Goal: Task Accomplishment & Management: Complete application form

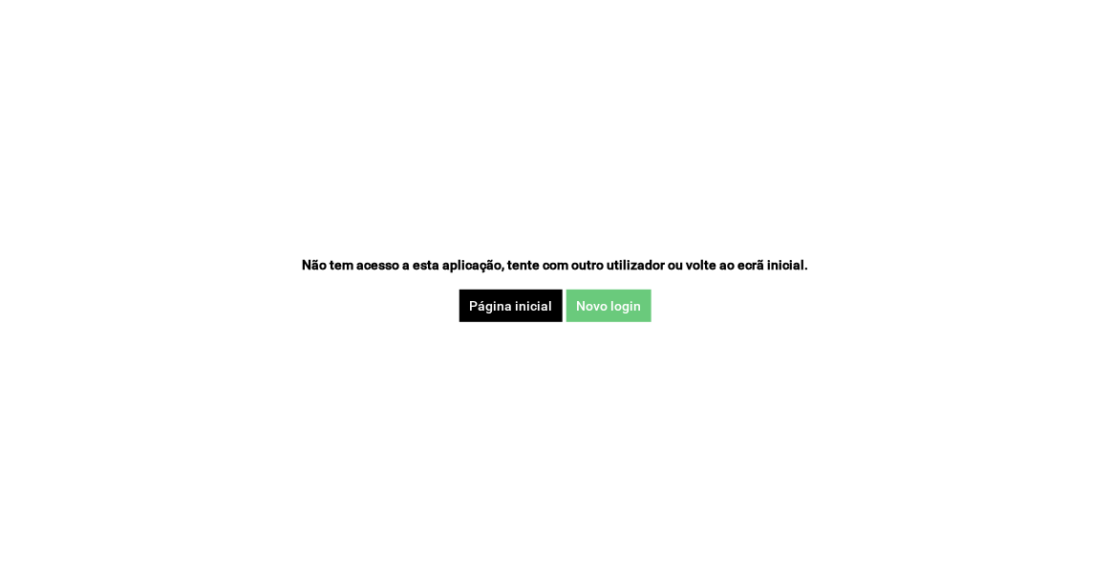
click at [636, 299] on button "Novo login" at bounding box center [609, 306] width 85 height 32
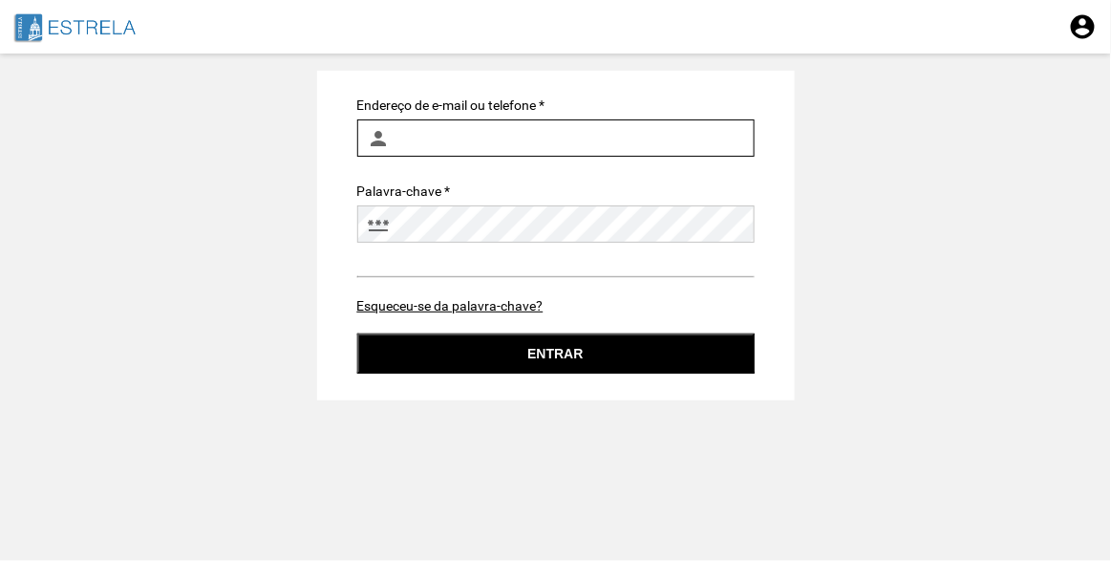
click at [528, 149] on input "Endereço de e-mail ou telefone *" at bounding box center [556, 137] width 398 height 37
type input "ines.machado@jf-estrela.pt"
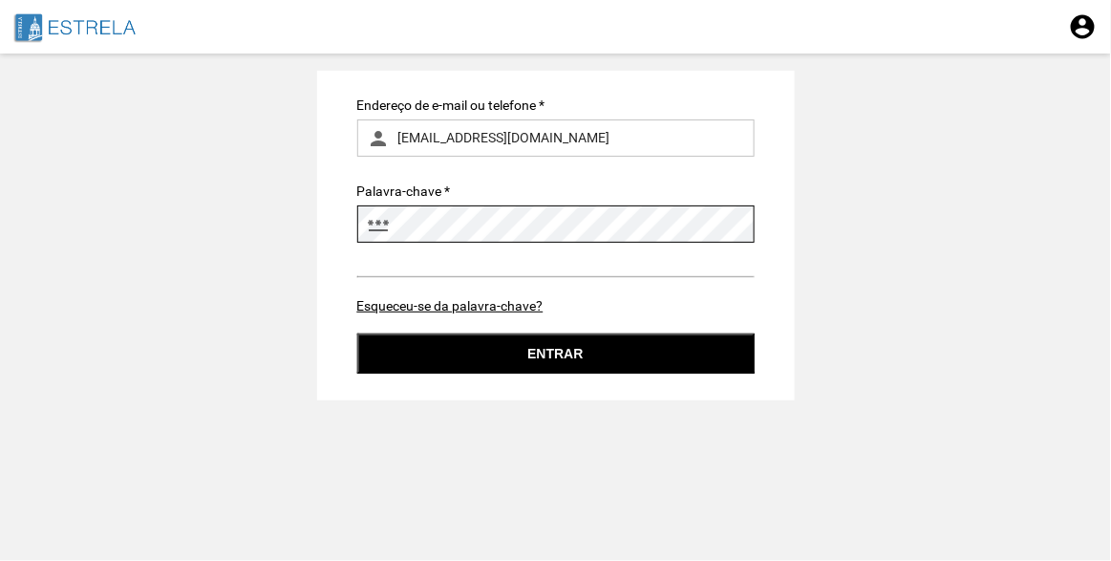
click at [357, 334] on button "Entrar" at bounding box center [556, 354] width 398 height 40
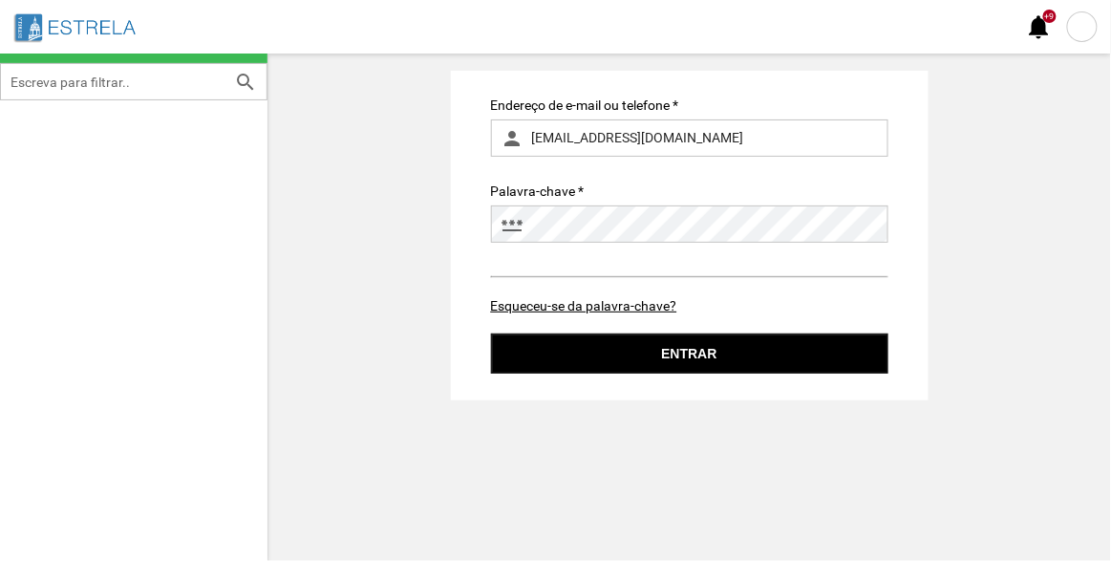
click at [1073, 14] on div at bounding box center [1082, 26] width 31 height 31
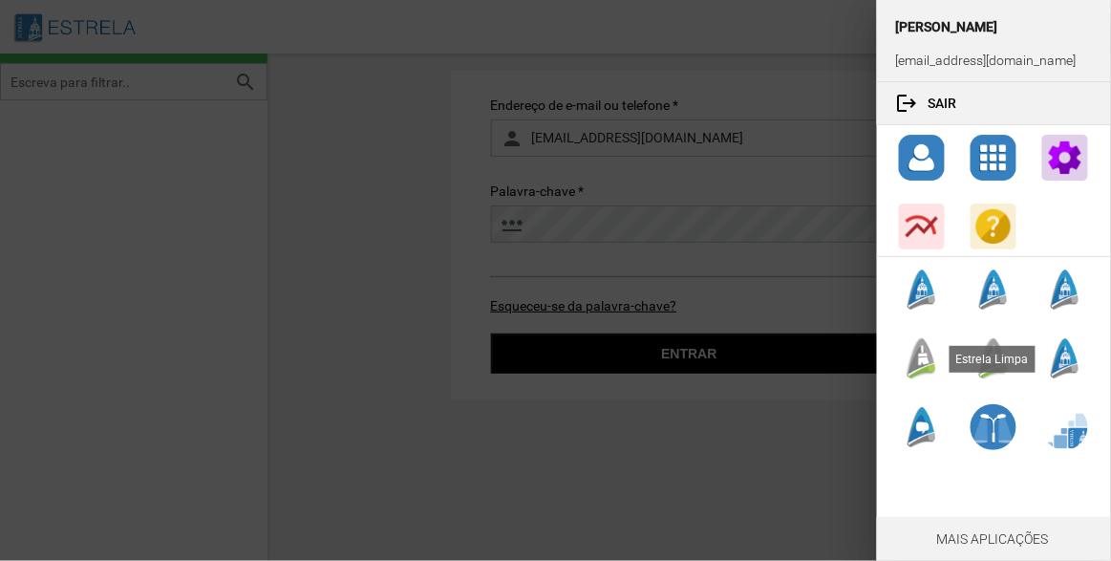
click at [923, 358] on div at bounding box center [922, 358] width 46 height 46
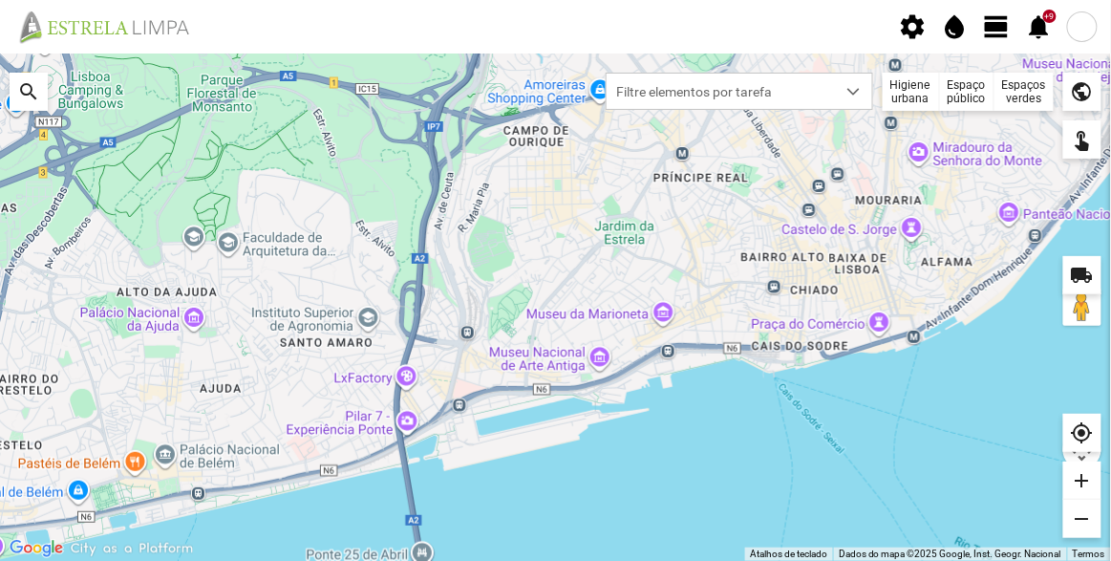
click at [1024, 95] on div "Espaços verdes" at bounding box center [1024, 92] width 59 height 38
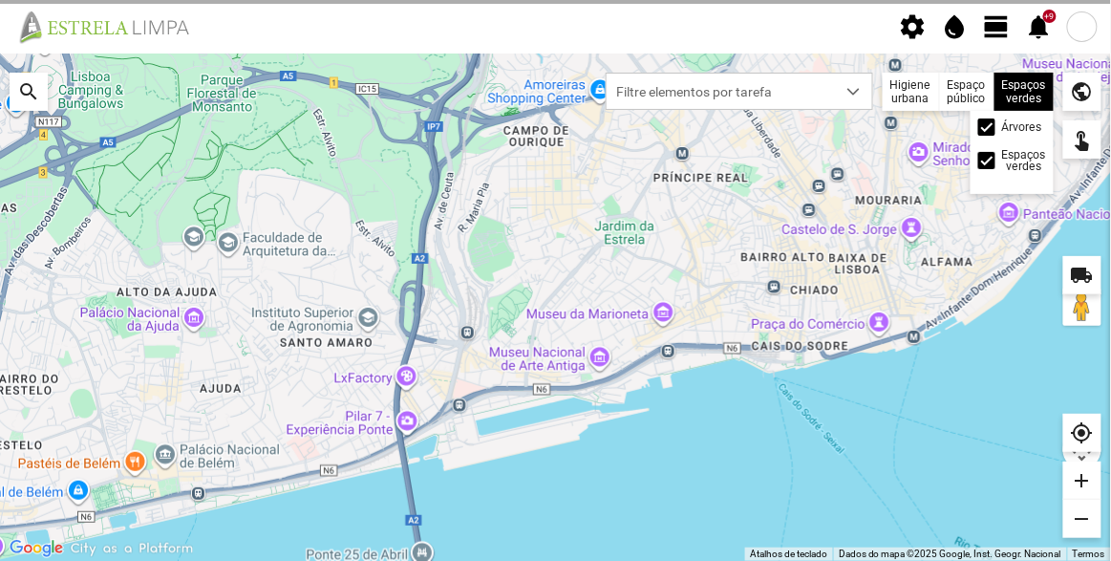
click at [1006, 123] on label "Árvores" at bounding box center [1022, 126] width 40 height 11
click at [988, 127] on input "Árvores" at bounding box center [988, 127] width 0 height 0
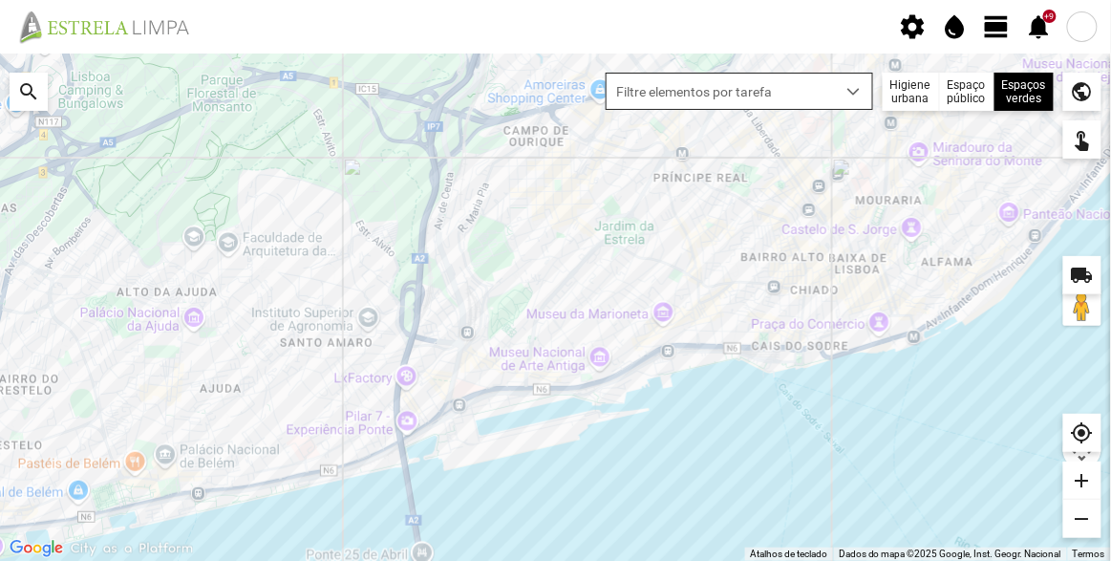
click at [843, 96] on div "dropdown trigger" at bounding box center [854, 91] width 37 height 35
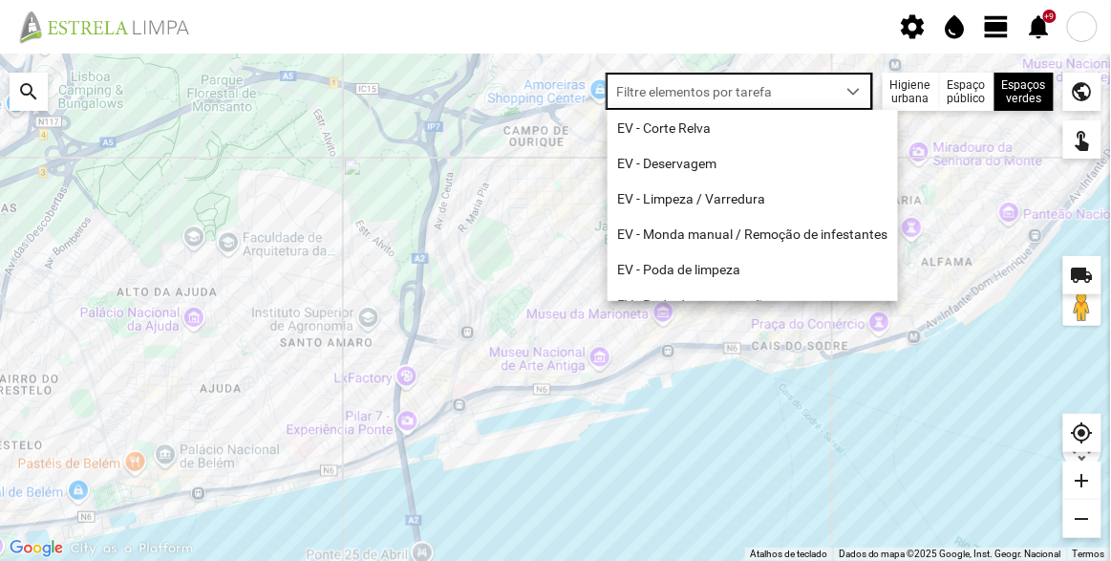
scroll to position [10, 80]
click at [1005, 25] on span "view_day" at bounding box center [997, 26] width 29 height 29
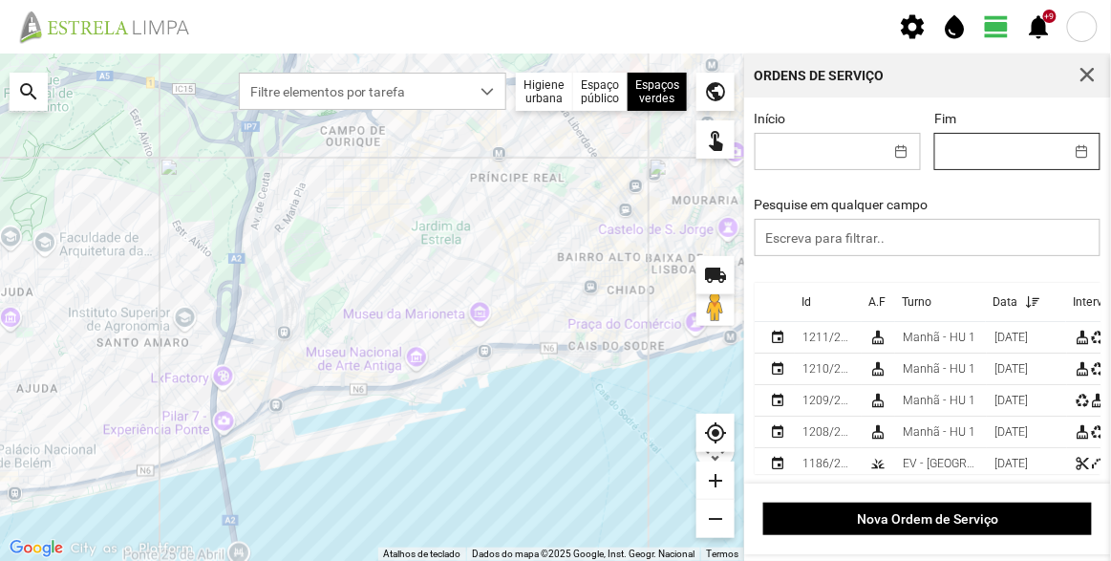
click at [971, 155] on body "settings water_drop view_day +9 notifications Para navegar no mapa com gestos d…" at bounding box center [555, 280] width 1111 height 561
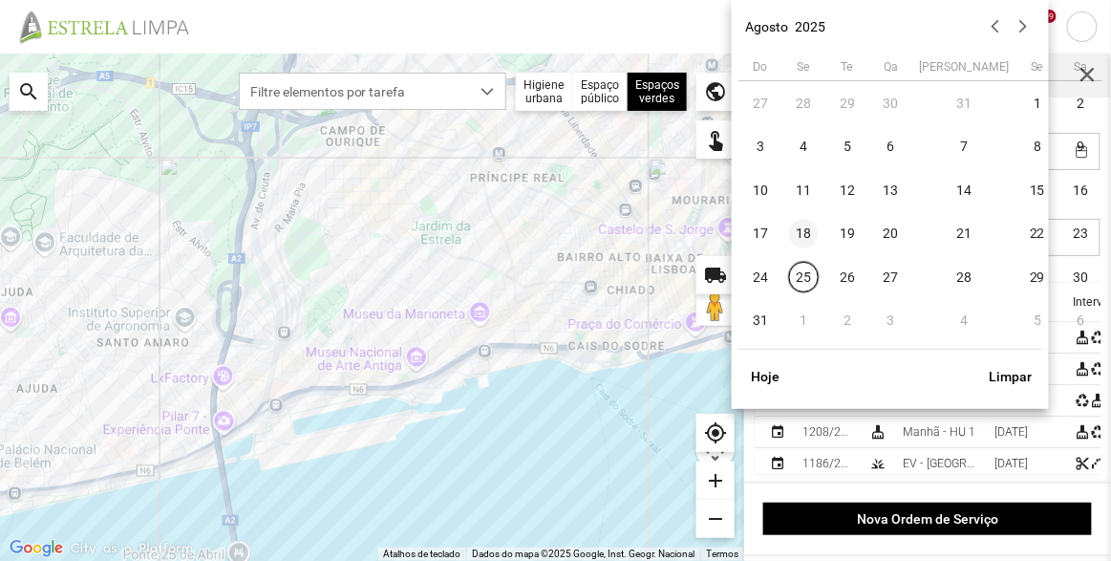
click at [813, 233] on span "18" at bounding box center [804, 234] width 31 height 31
type input "[DATE]"
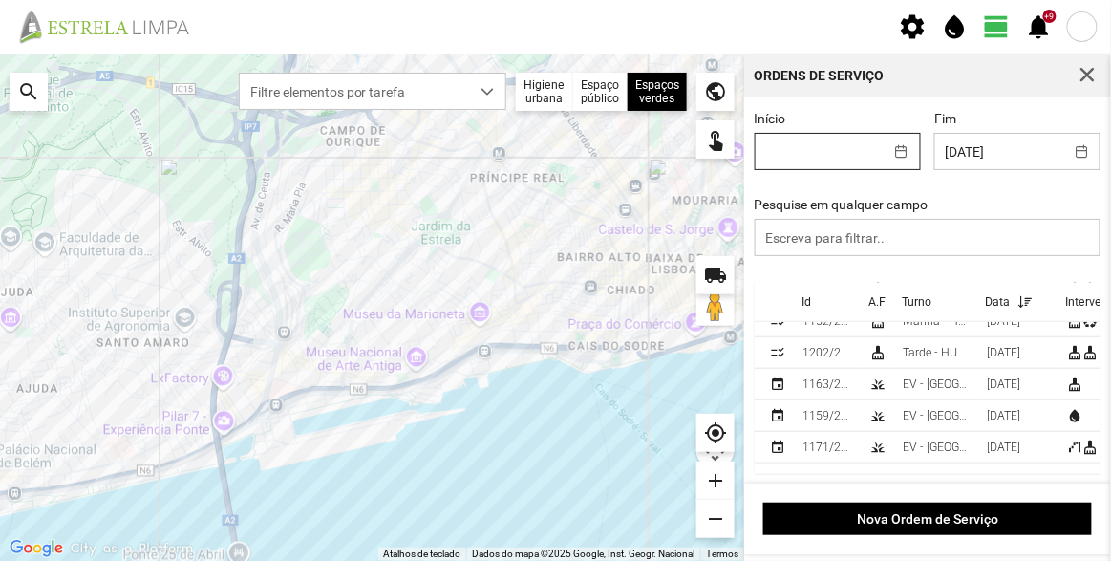
scroll to position [347, 0]
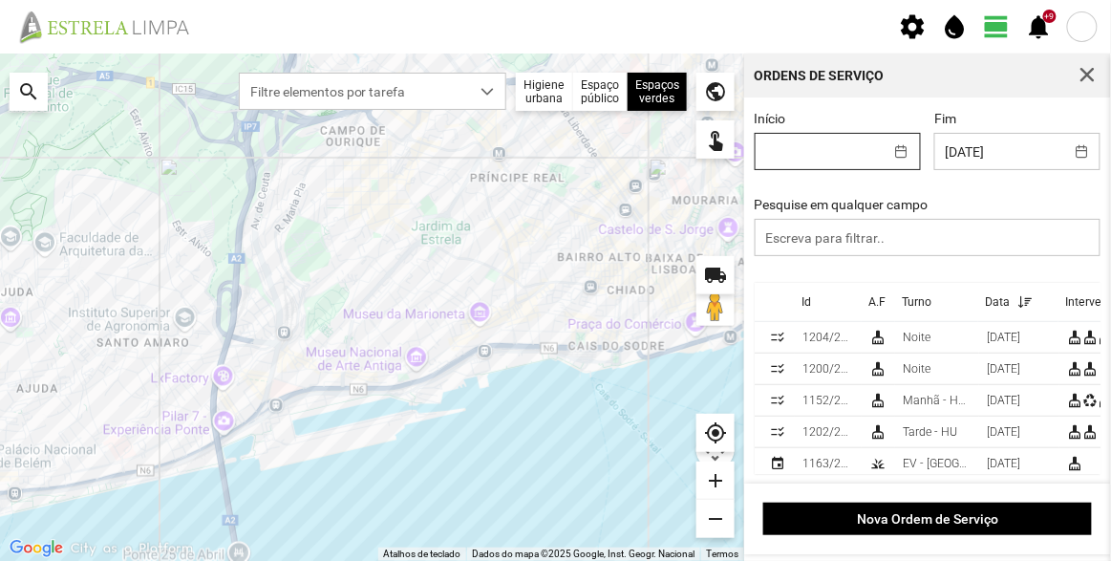
click at [831, 150] on body "settings water_drop view_day +9 notifications Para navegar no mapa com gestos d…" at bounding box center [555, 280] width 1111 height 561
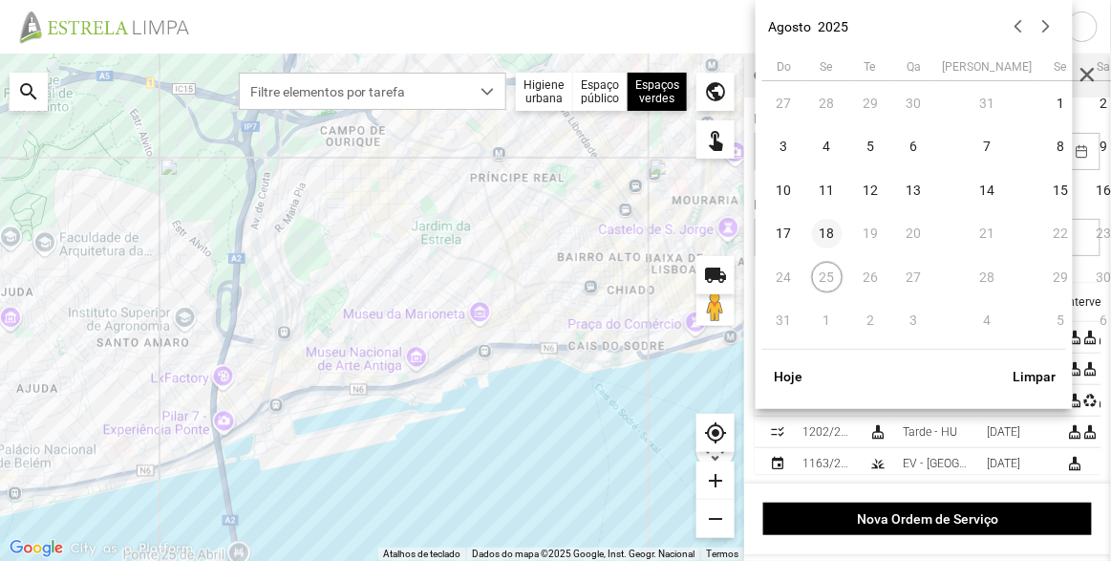
click at [825, 237] on span "18" at bounding box center [827, 234] width 31 height 31
type input "[DATE]"
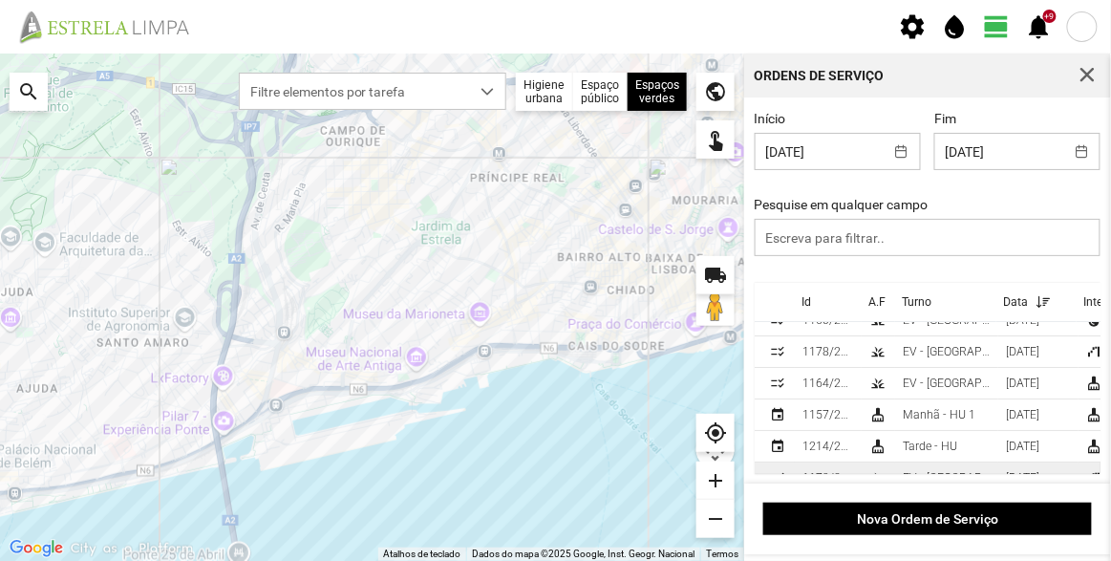
scroll to position [0, 0]
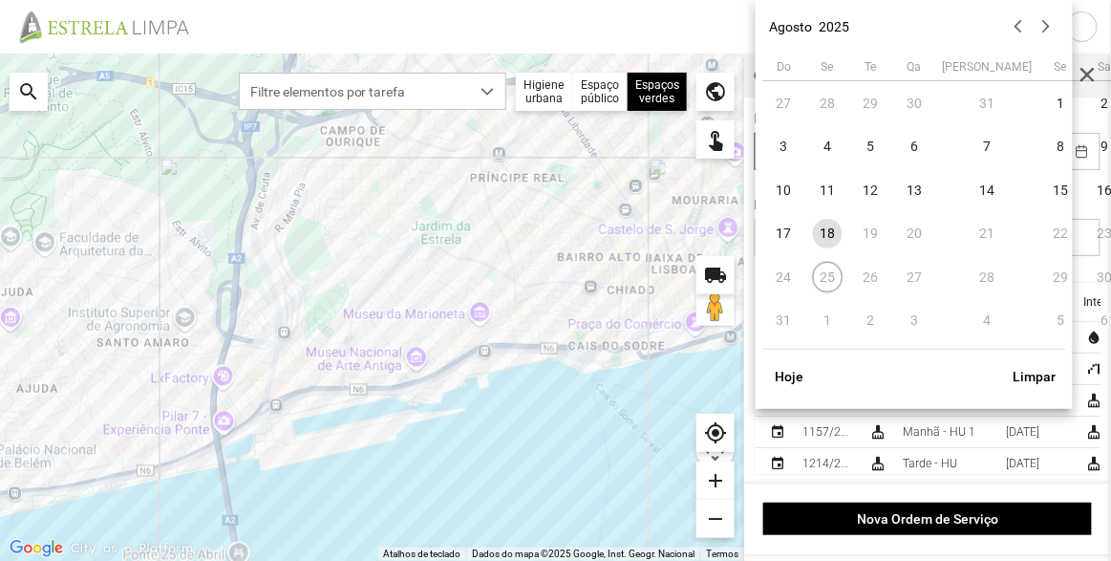
click at [835, 148] on body "settings water_drop view_day +9 notifications Para navegar no mapa com gestos d…" at bounding box center [555, 280] width 1111 height 561
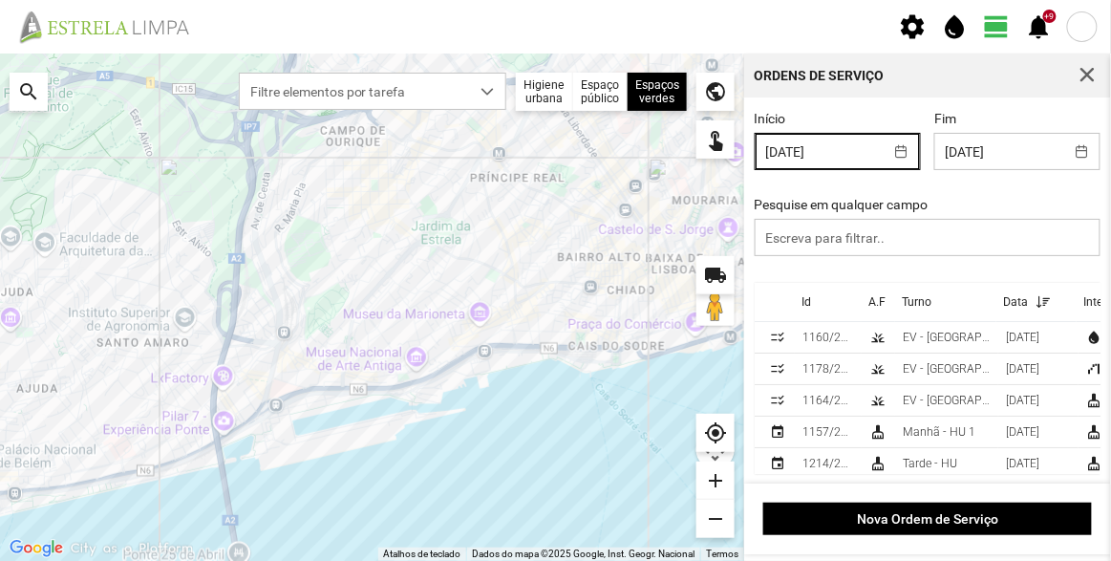
click at [714, 11] on fbc-header "settings water_drop view_day +9 notifications" at bounding box center [555, 27] width 1111 height 54
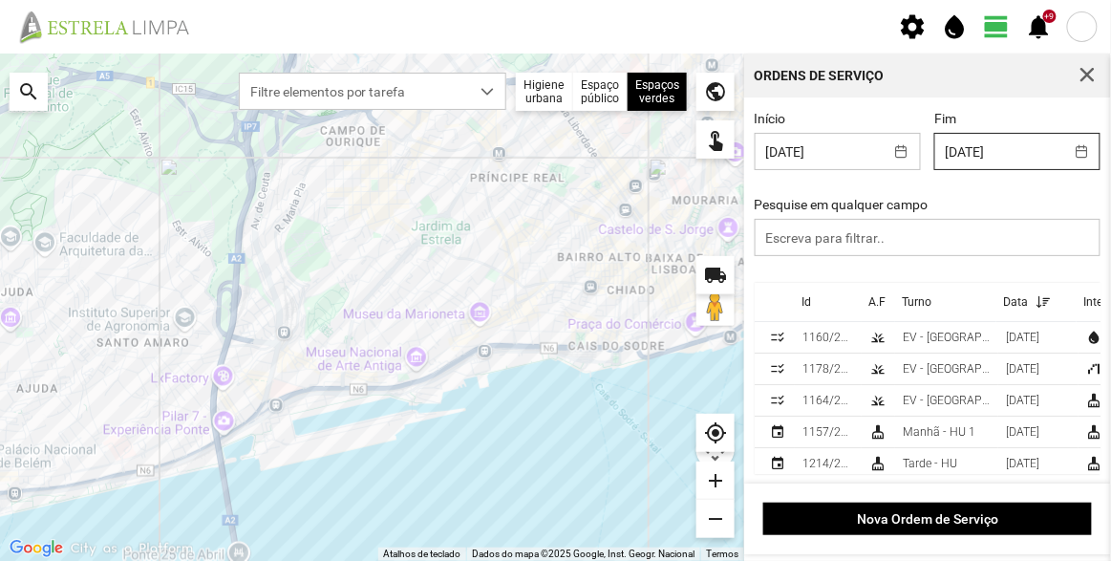
click at [1008, 132] on body "settings water_drop view_day +9 notifications Para navegar no mapa com gestos d…" at bounding box center [555, 280] width 1111 height 561
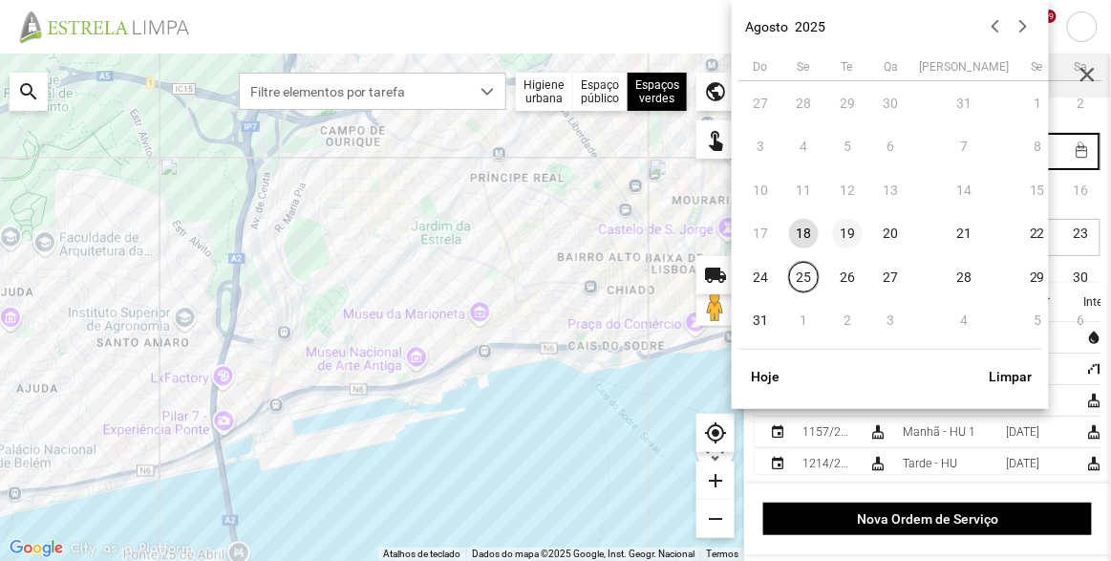
click at [843, 232] on span "19" at bounding box center [847, 234] width 31 height 31
type input "[DATE]"
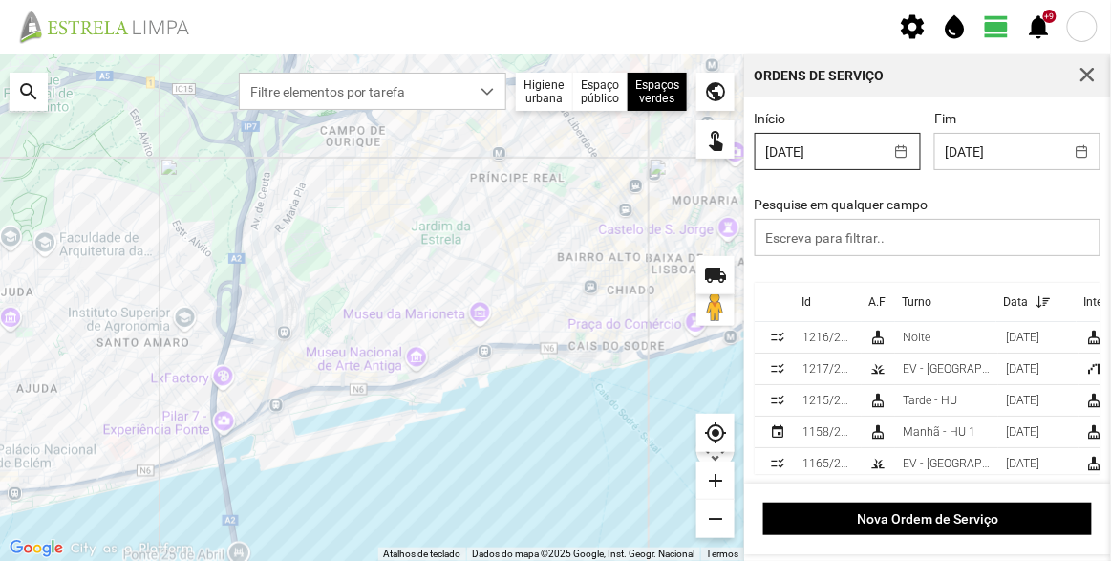
click at [832, 159] on body "settings water_drop view_day +9 notifications Para navegar no mapa com gestos d…" at bounding box center [555, 280] width 1111 height 561
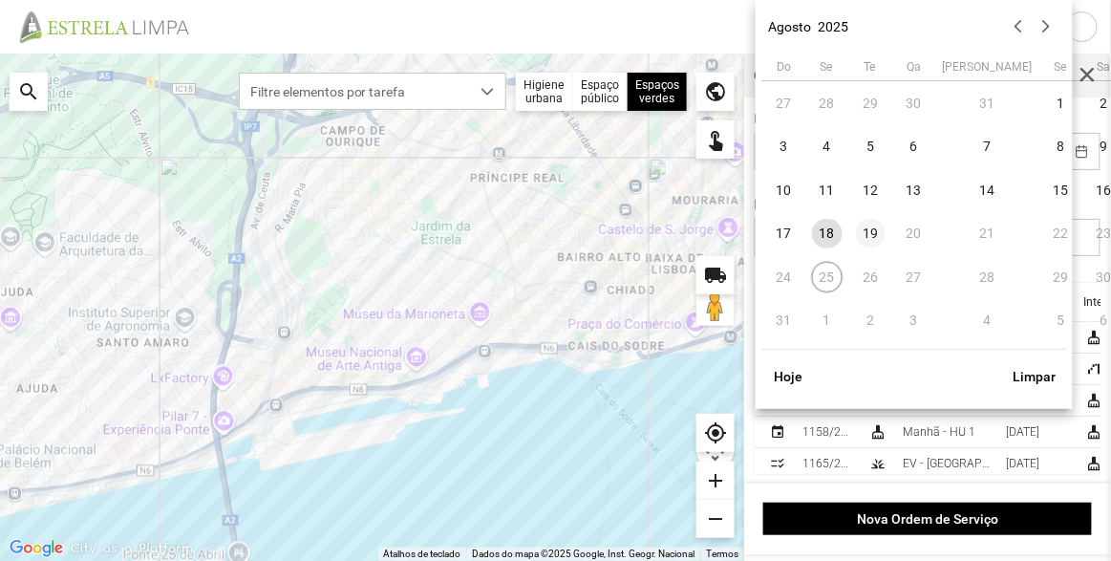
click at [878, 232] on span "19" at bounding box center [871, 234] width 31 height 31
type input "[DATE]"
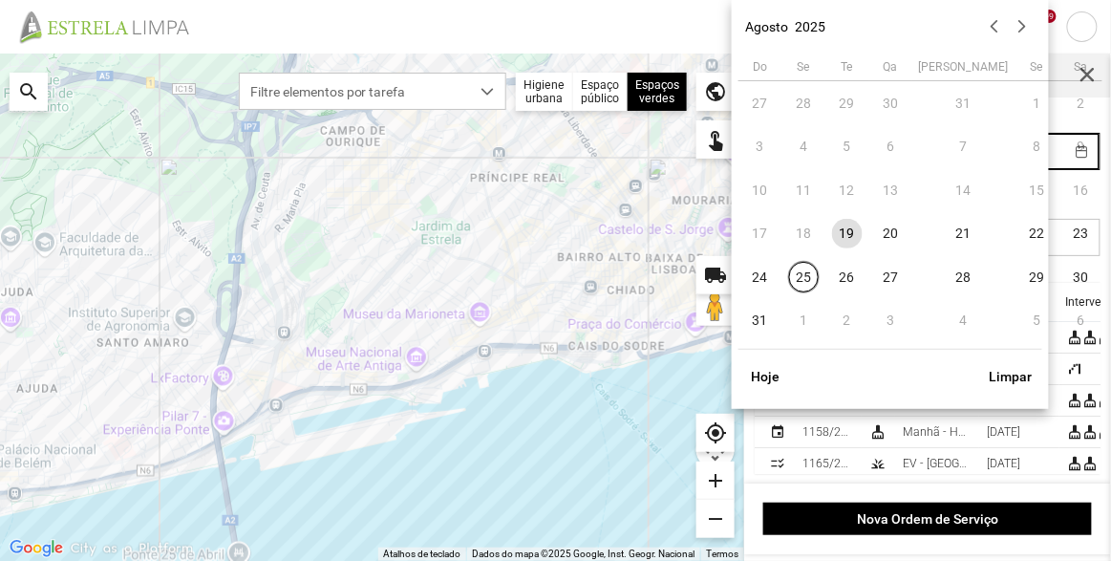
click at [1000, 158] on body "settings water_drop view_day +9 notifications Para navegar no mapa com gestos d…" at bounding box center [555, 280] width 1111 height 561
click at [890, 234] on span "20" at bounding box center [891, 234] width 31 height 31
type input "[DATE]"
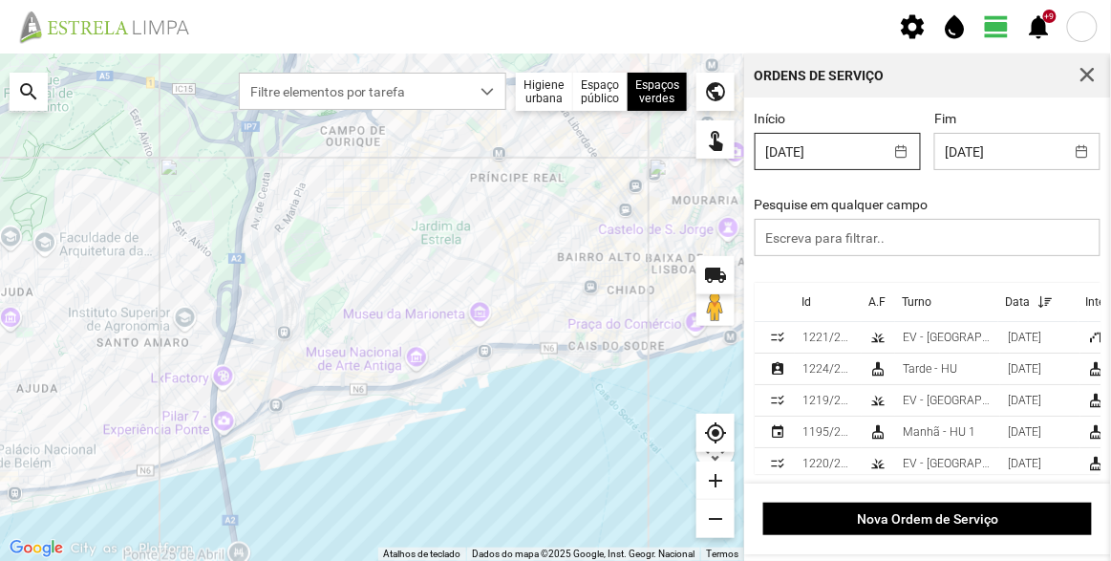
click at [842, 146] on body "settings water_drop view_day +9 notifications Para navegar no mapa com gestos d…" at bounding box center [555, 280] width 1111 height 561
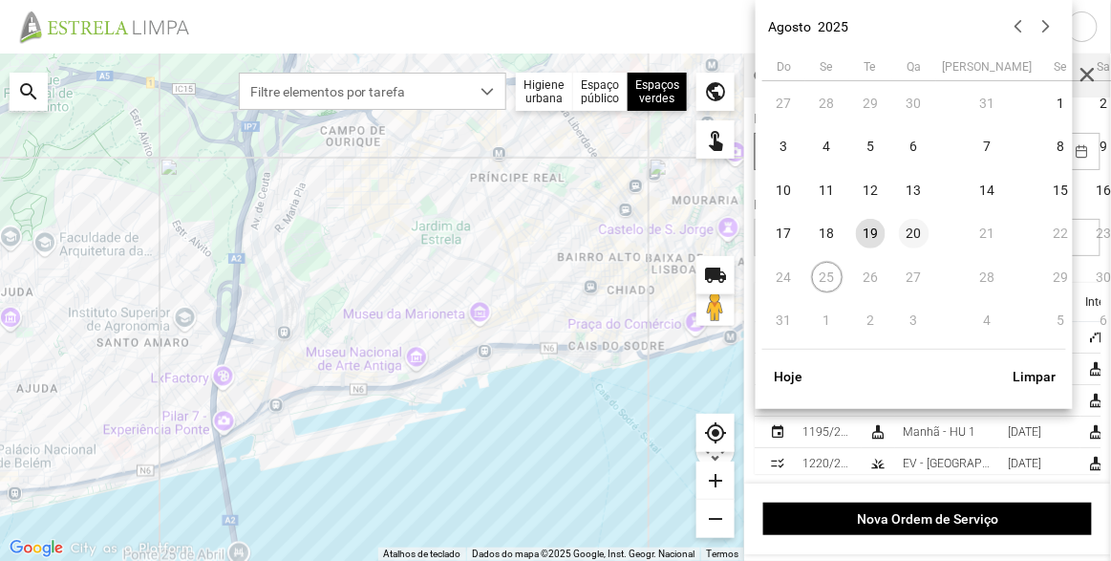
click at [913, 228] on span "20" at bounding box center [914, 234] width 31 height 31
type input "[DATE]"
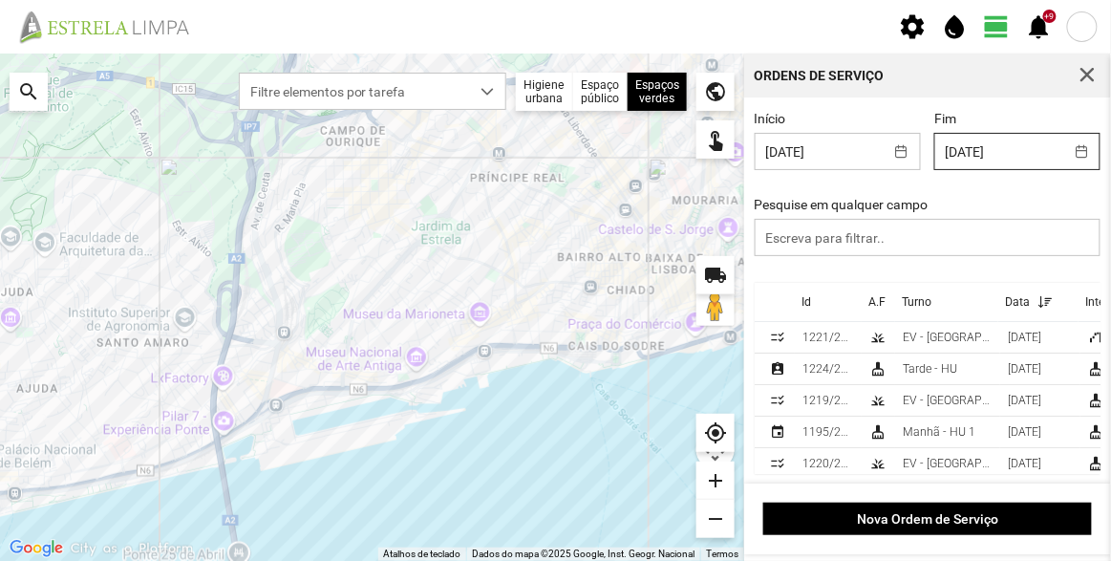
click at [968, 143] on body "settings water_drop view_day +9 notifications Para navegar no mapa com gestos d…" at bounding box center [555, 280] width 1111 height 561
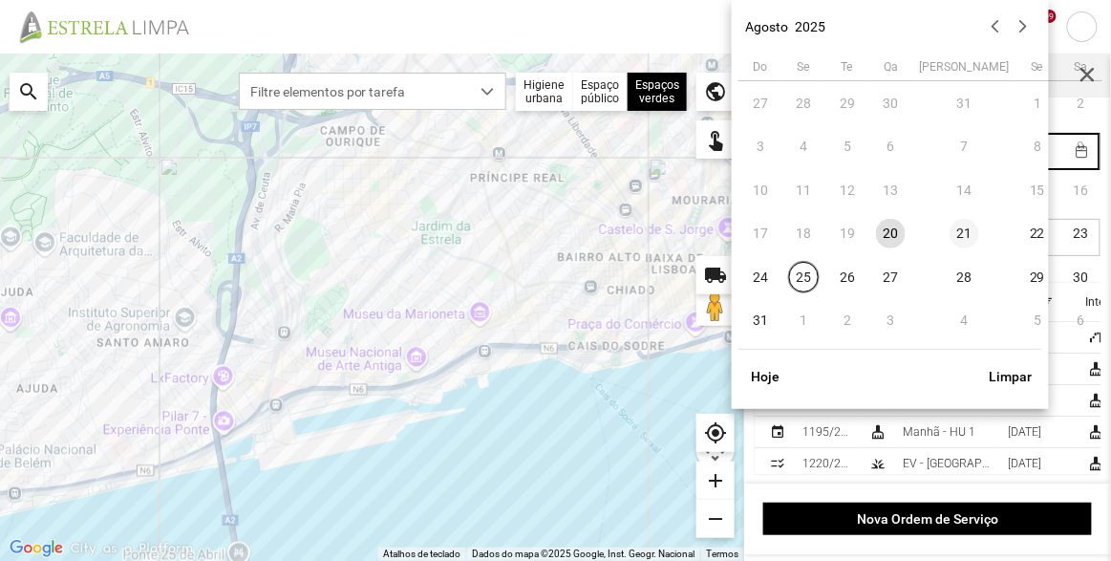
click at [950, 239] on span "21" at bounding box center [965, 234] width 31 height 31
type input "[DATE]"
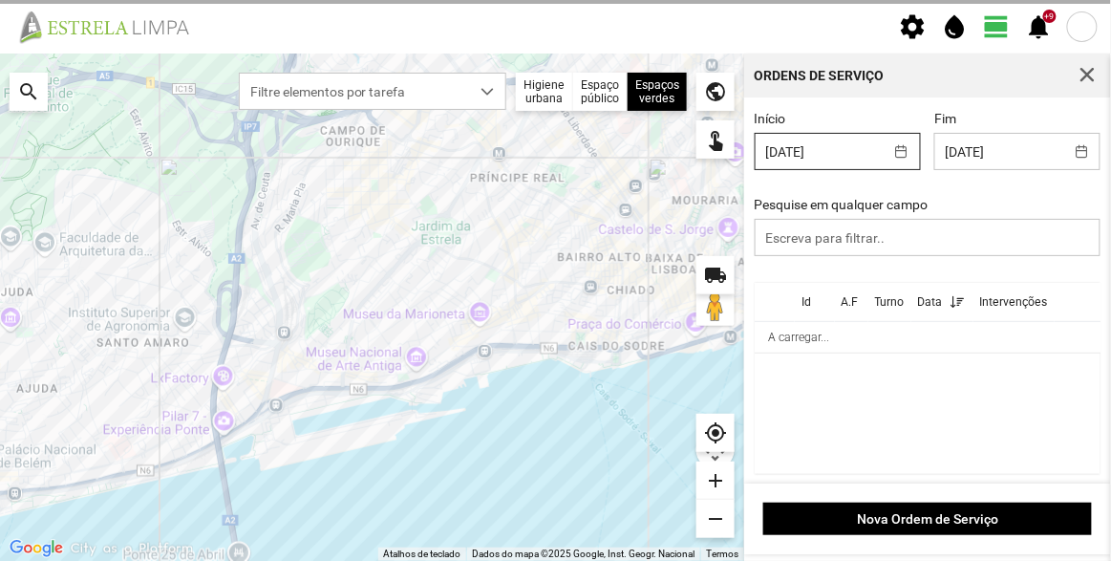
click at [827, 162] on body "settings water_drop view_day +9 notifications Para navegar no mapa com gestos d…" at bounding box center [555, 280] width 1111 height 561
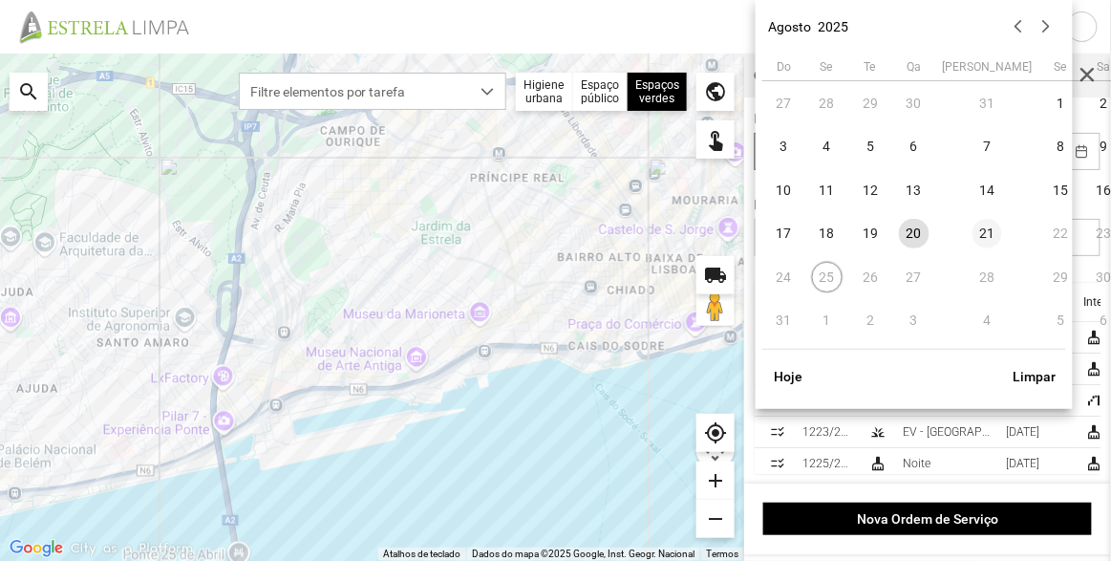
click at [973, 228] on span "21" at bounding box center [988, 234] width 31 height 31
type input "[DATE]"
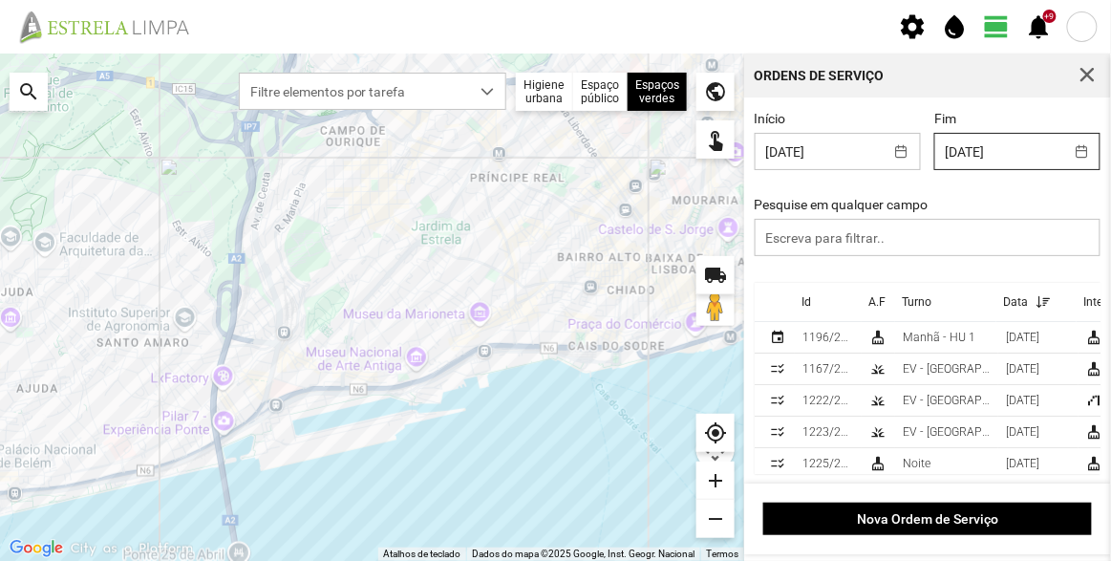
click at [974, 151] on body "settings water_drop view_day +9 notifications Para navegar no mapa com gestos d…" at bounding box center [555, 280] width 1111 height 561
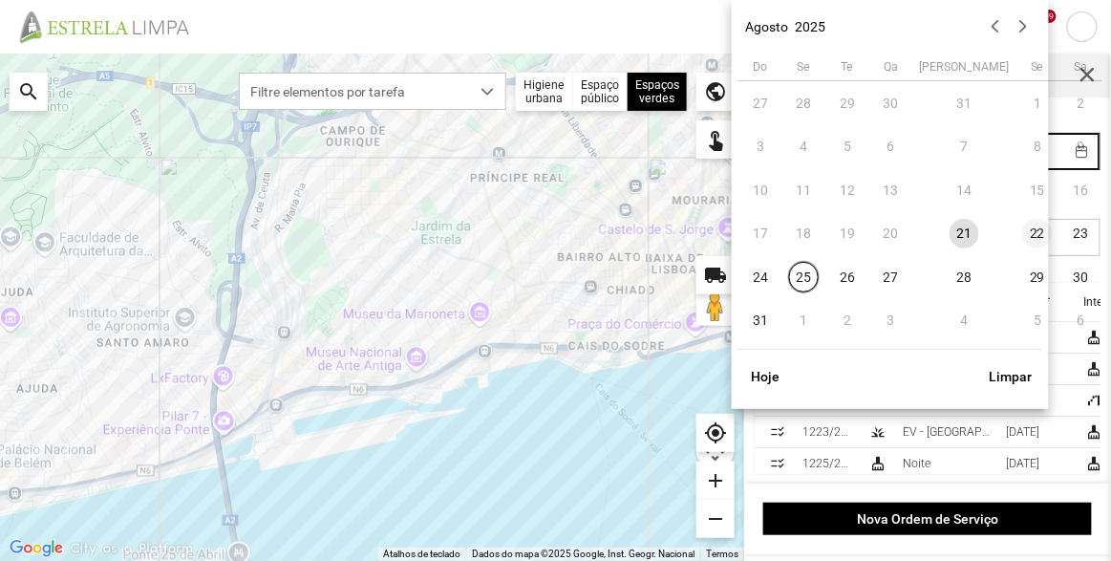
click at [1023, 227] on span "22" at bounding box center [1038, 234] width 31 height 31
type input "[DATE]"
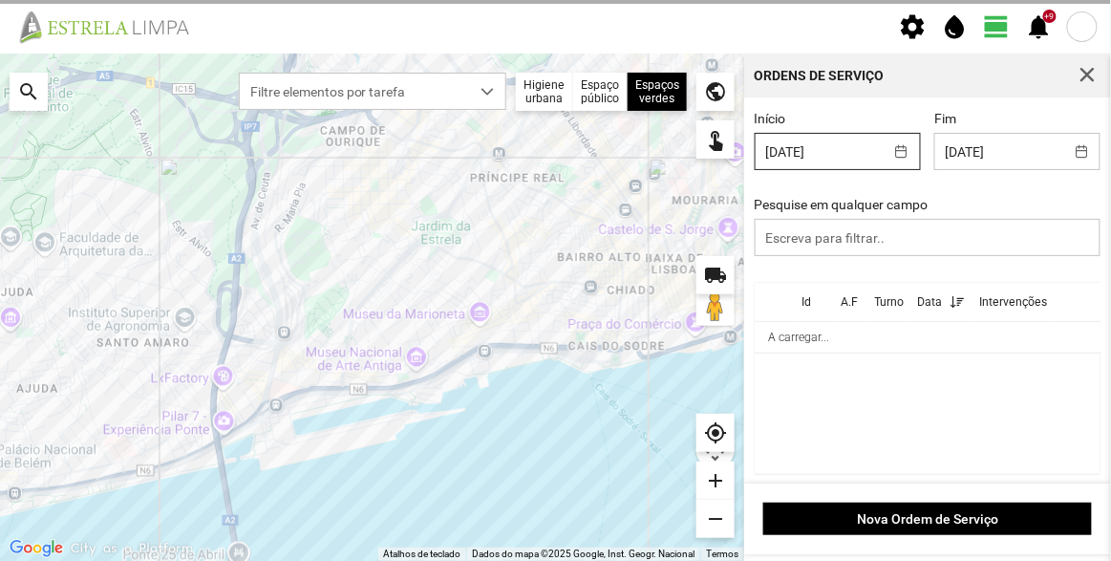
click at [818, 156] on body "settings water_drop view_day +9 notifications Para navegar no mapa com gestos d…" at bounding box center [555, 280] width 1111 height 561
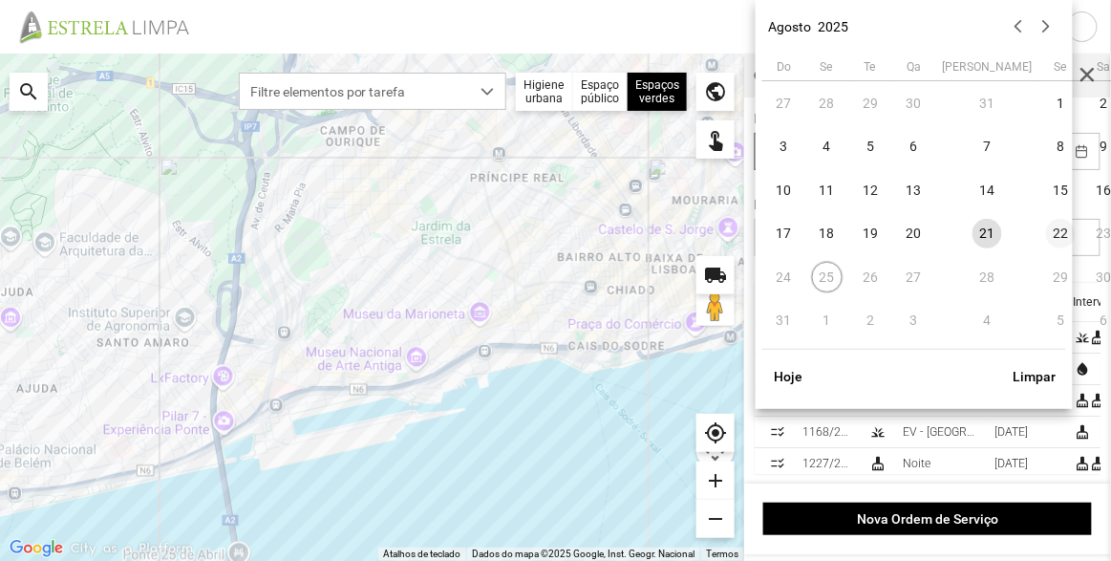
click at [1046, 227] on span "22" at bounding box center [1061, 234] width 31 height 31
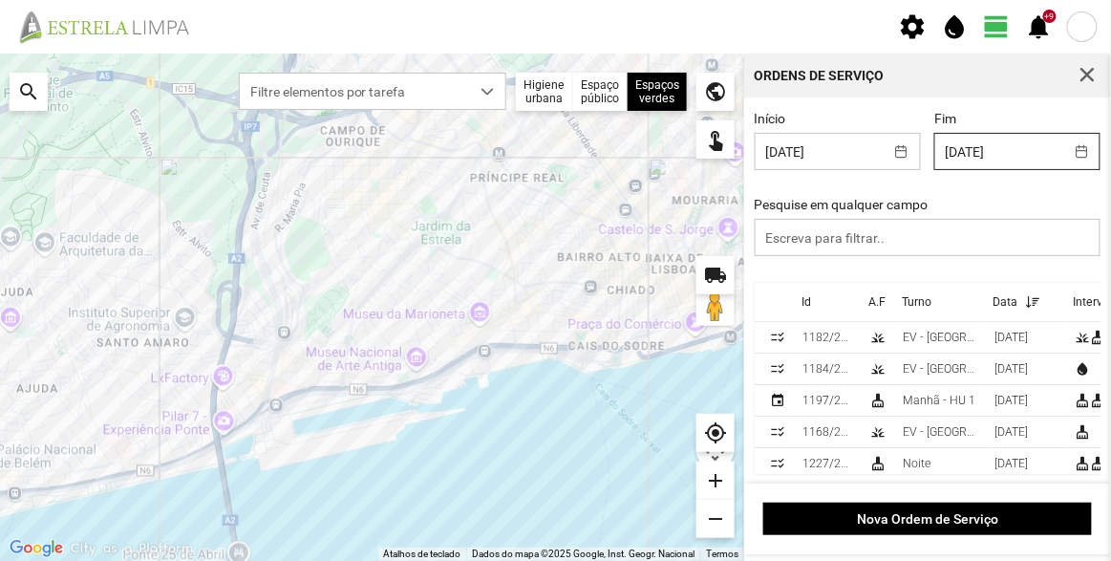
click at [952, 153] on body "settings water_drop view_day +9 notifications Para navegar no mapa com gestos d…" at bounding box center [555, 280] width 1111 height 561
click at [1077, 189] on div "Início [DATE] Fim [DATE] Pesquise em qualquer campo" at bounding box center [928, 197] width 360 height 172
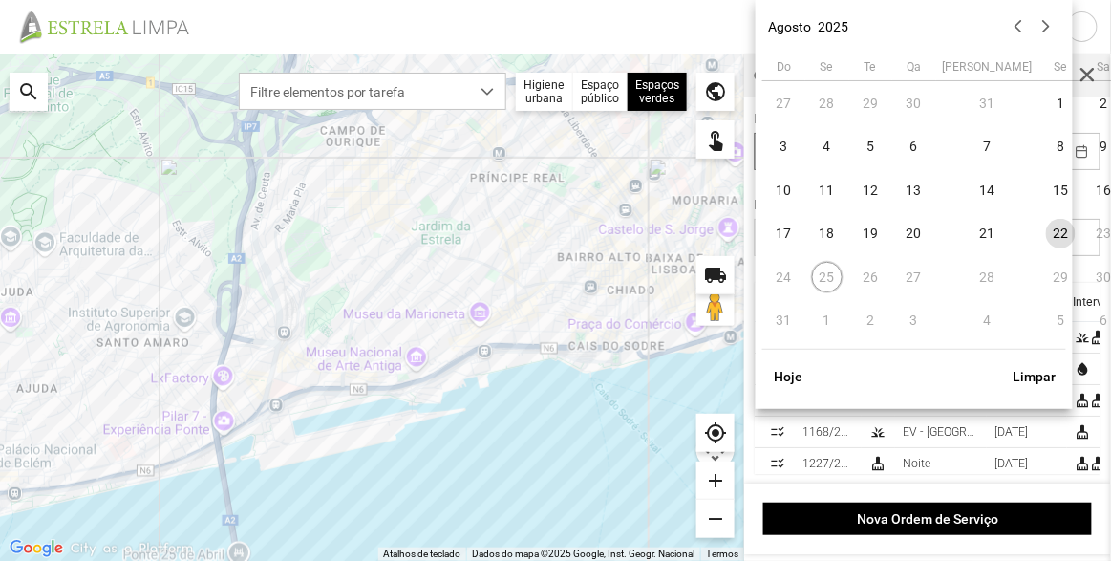
click at [860, 144] on body "settings water_drop view_day +9 notifications Para navegar no mapa com gestos d…" at bounding box center [555, 280] width 1111 height 561
click at [907, 231] on span "20" at bounding box center [914, 234] width 31 height 31
type input "[DATE]"
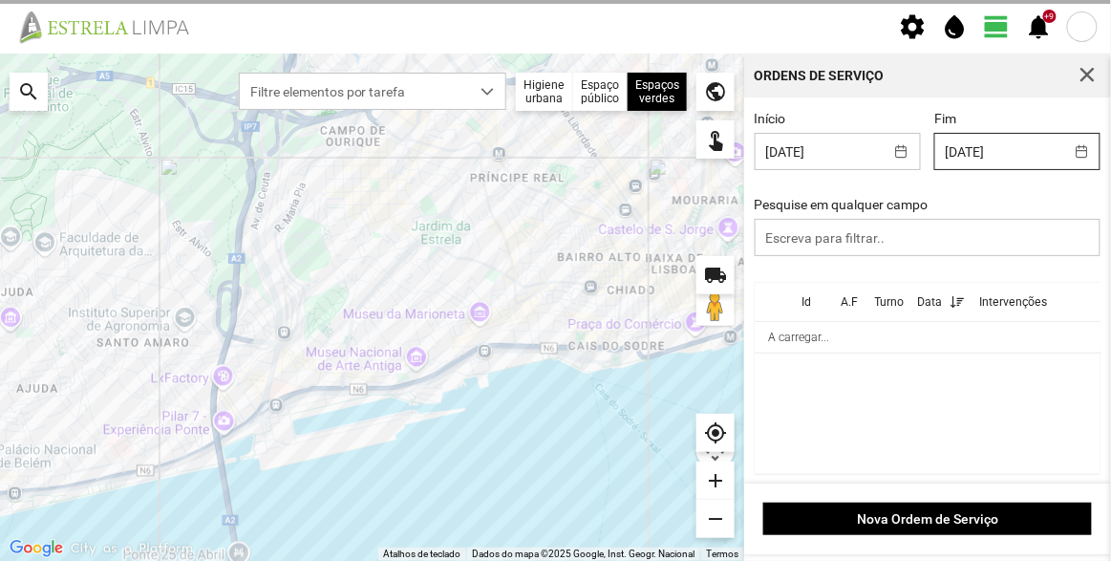
click at [1005, 160] on body "settings water_drop view_day +9 notifications Para navegar no mapa com gestos d…" at bounding box center [555, 280] width 1111 height 561
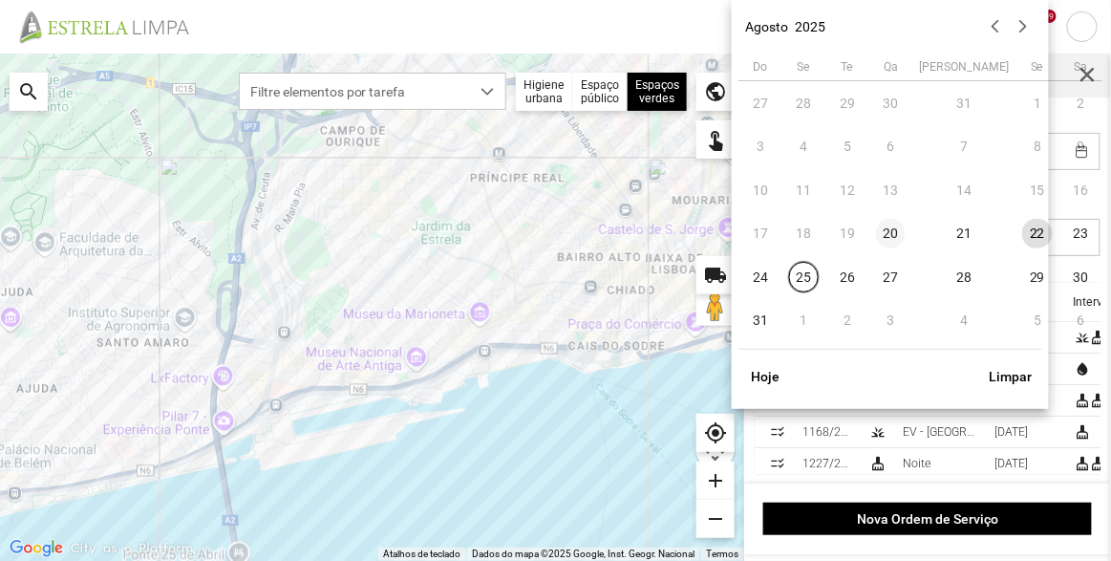
click at [896, 232] on span "20" at bounding box center [891, 234] width 31 height 31
type input "[DATE]"
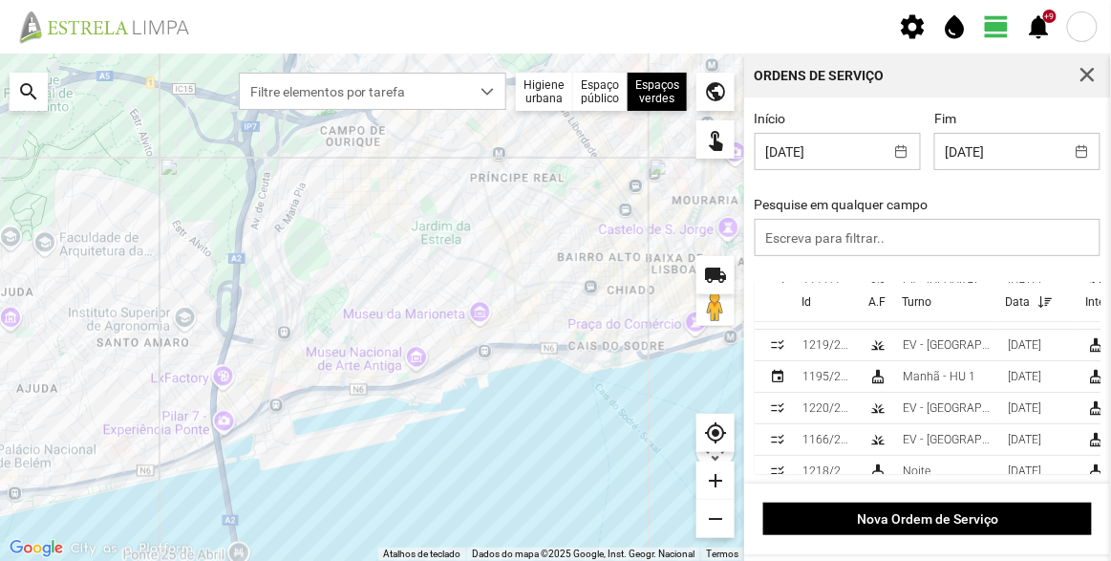
scroll to position [82, 0]
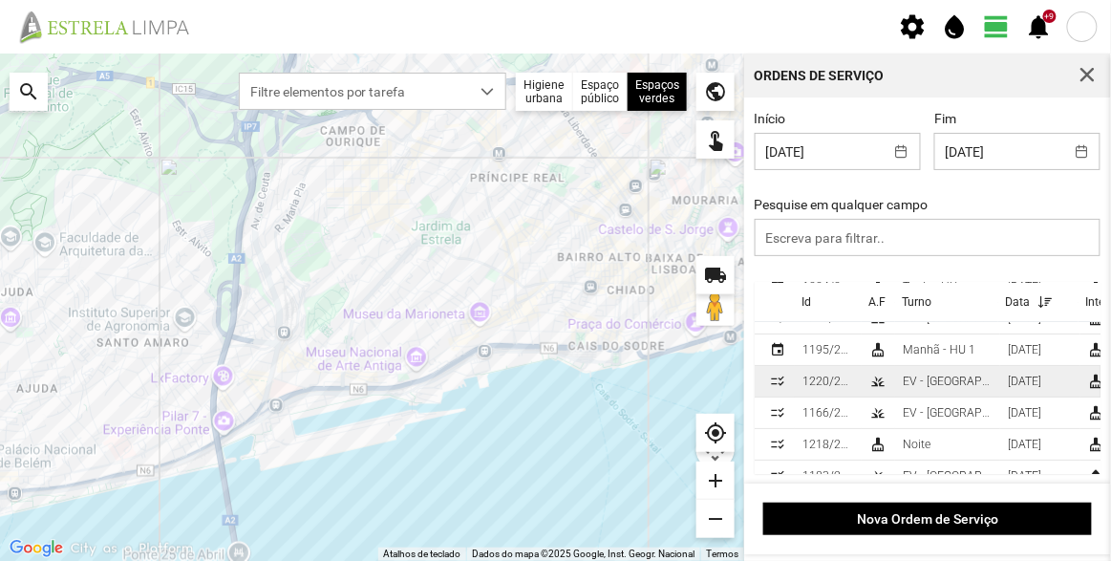
click at [1025, 379] on div "[DATE]" at bounding box center [1024, 381] width 33 height 13
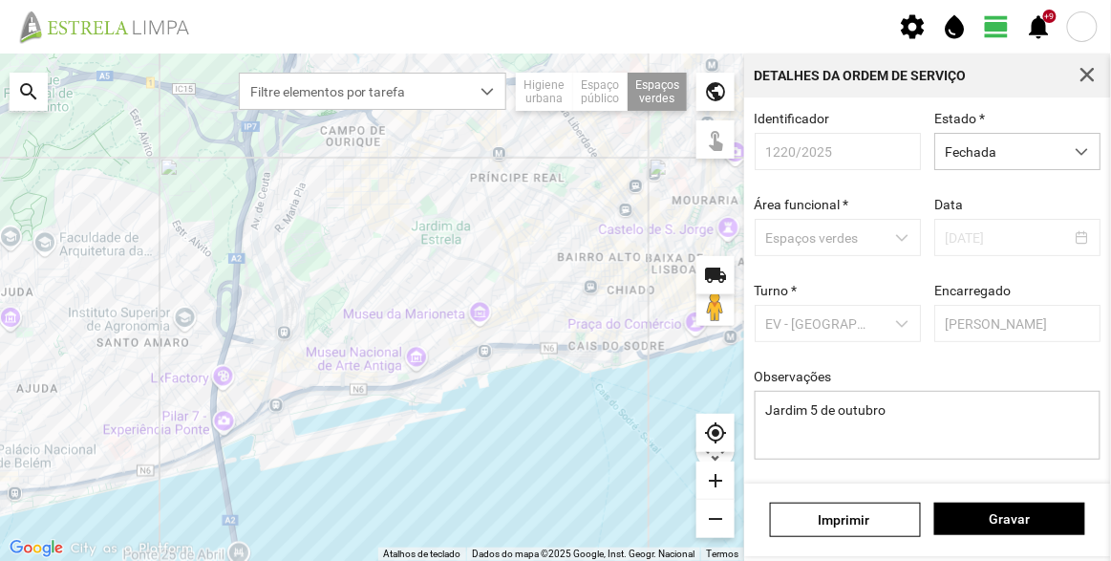
scroll to position [143, 0]
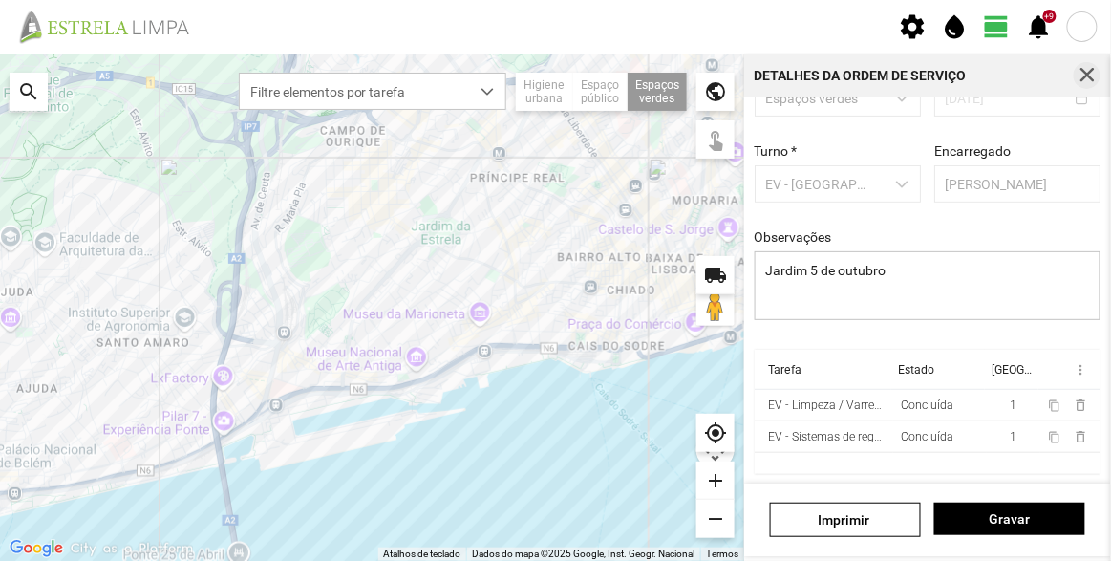
click at [1088, 70] on span "button" at bounding box center [1087, 75] width 17 height 17
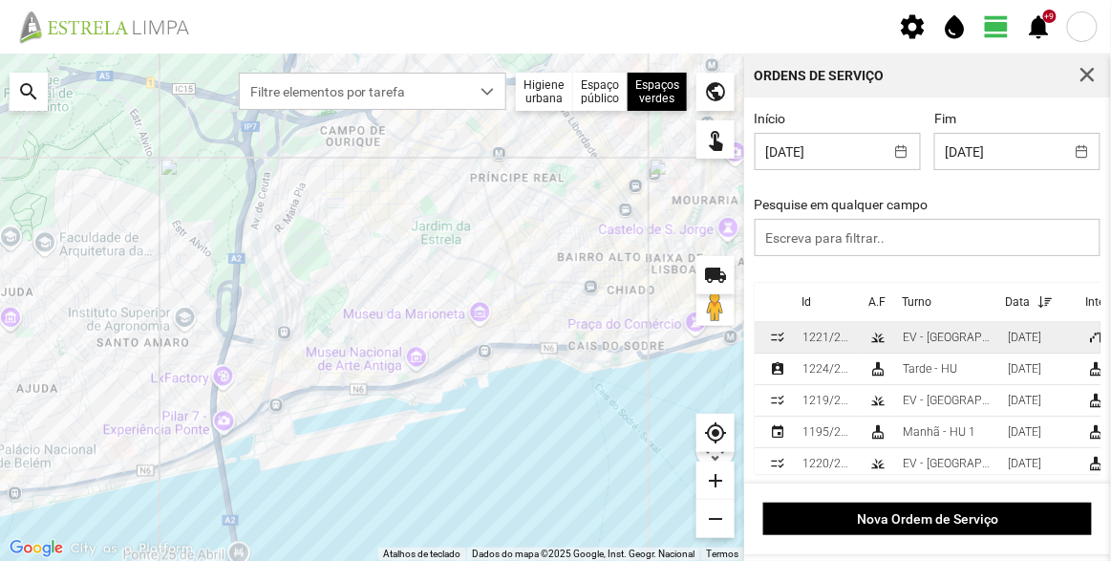
click at [892, 338] on td "grass" at bounding box center [878, 338] width 33 height 32
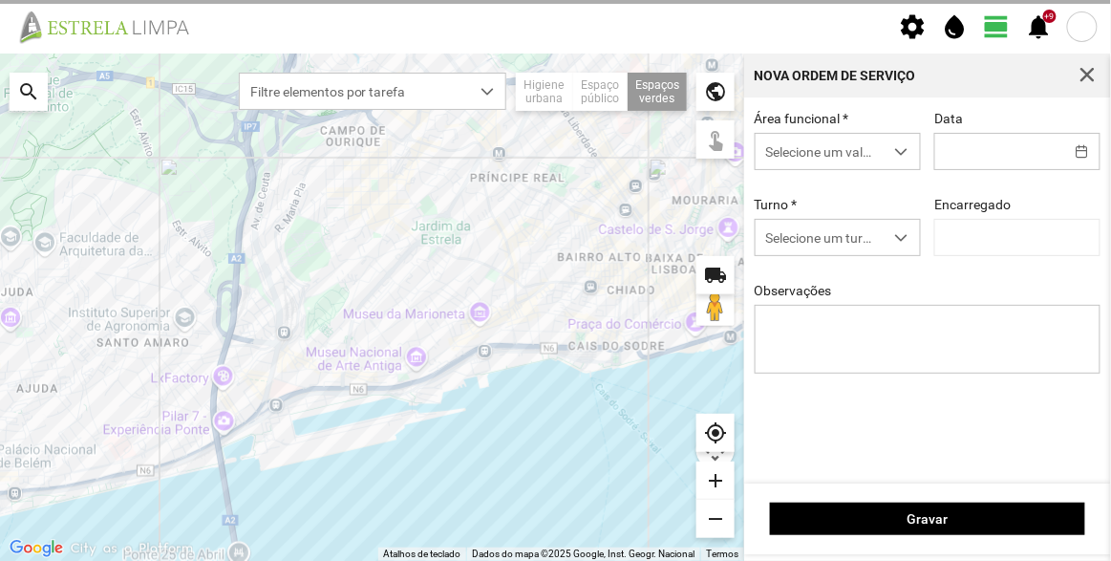
type input "[DATE]"
type input "[PERSON_NAME]"
type textarea "Jardim da [PERSON_NAME]"
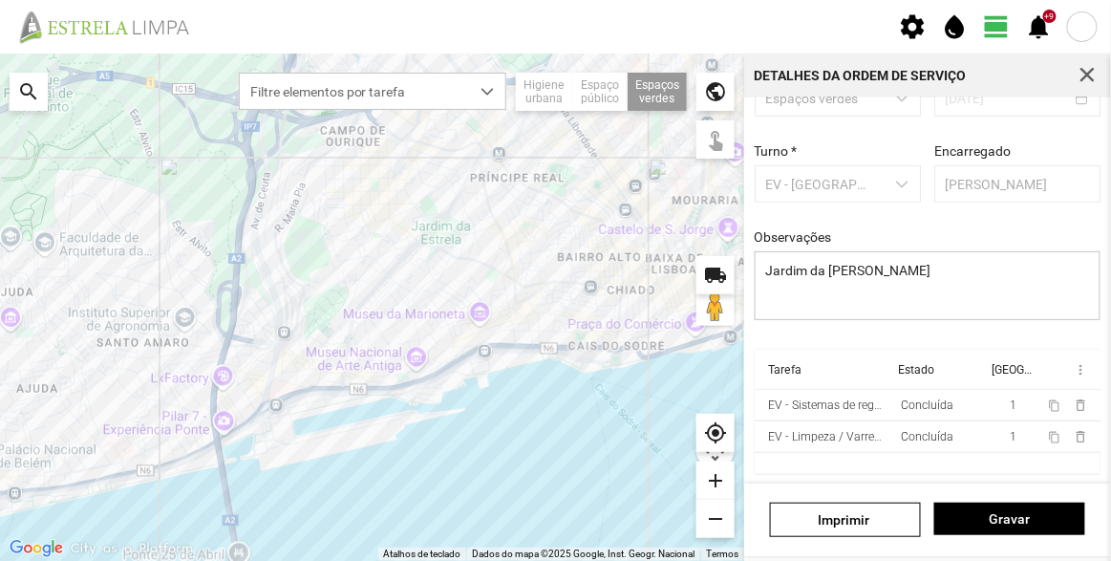
scroll to position [143, 0]
click at [1089, 82] on span "button" at bounding box center [1087, 75] width 17 height 17
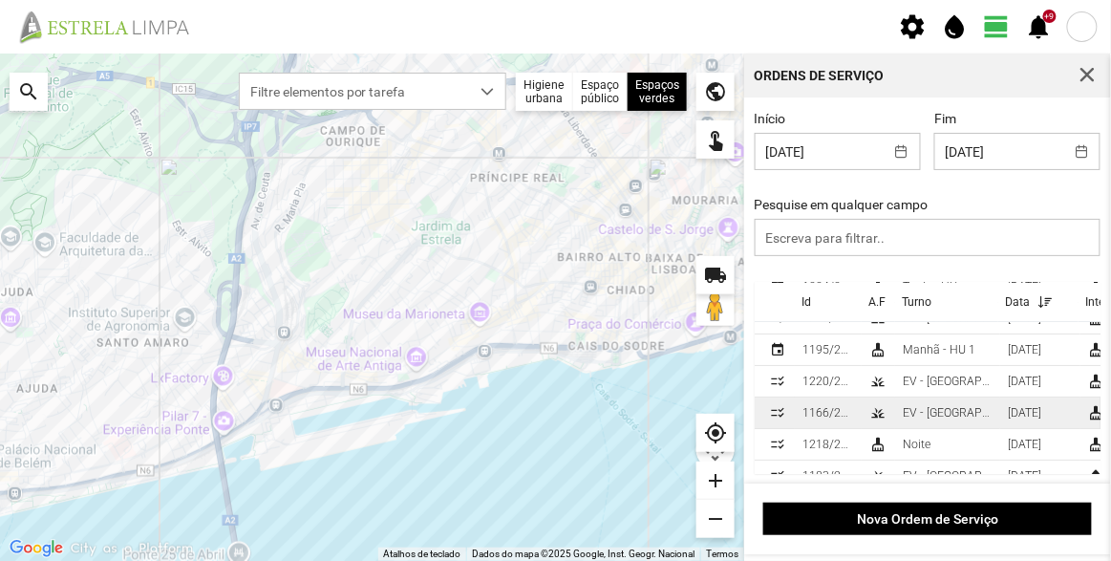
scroll to position [113, 0]
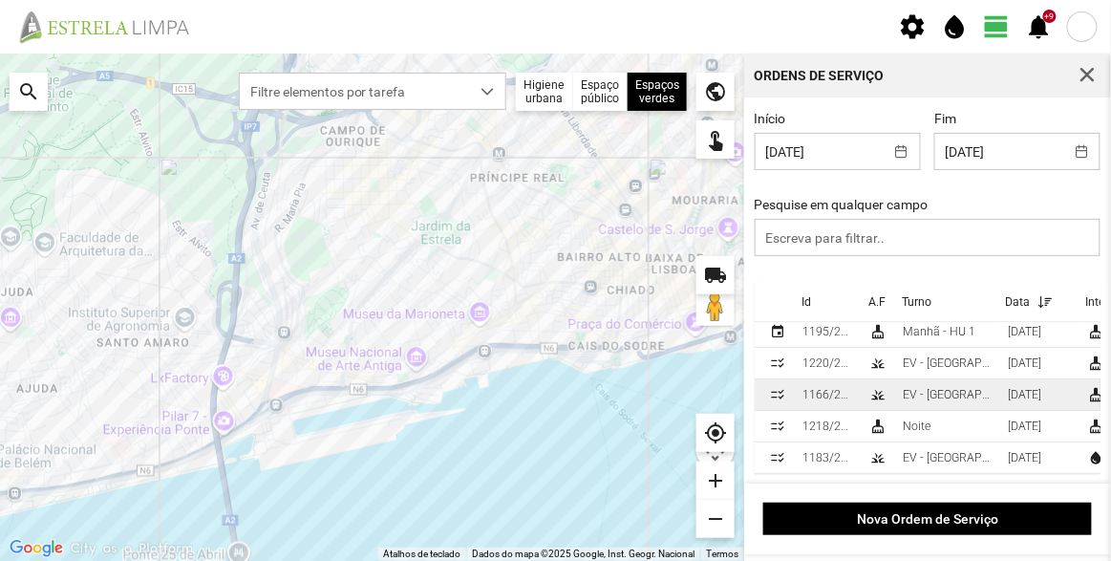
click at [960, 379] on td "EV - [GEOGRAPHIC_DATA] A" at bounding box center [947, 395] width 105 height 32
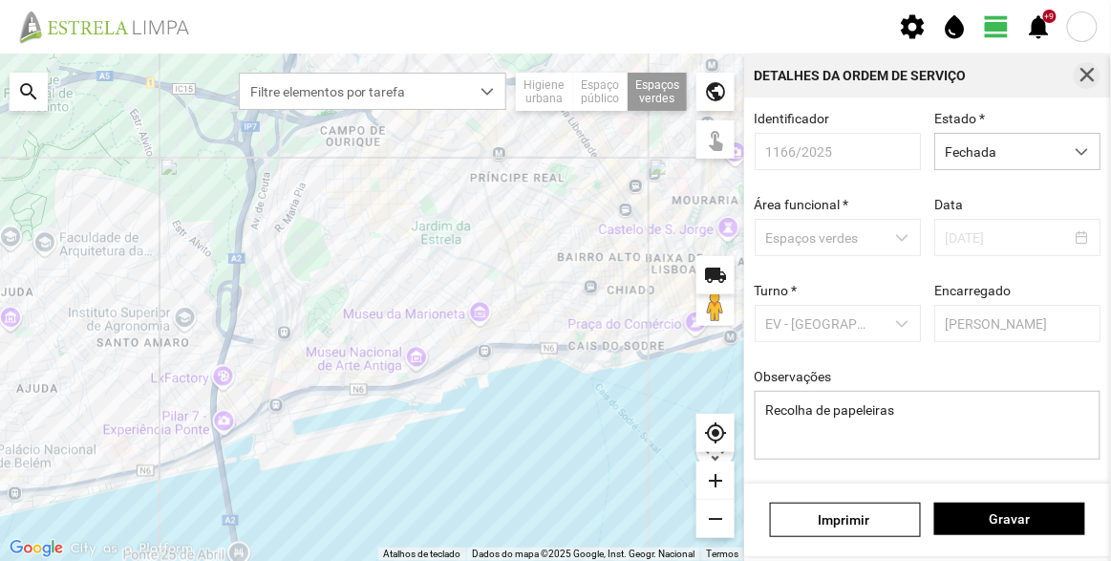
click at [1092, 77] on span "button" at bounding box center [1087, 75] width 17 height 17
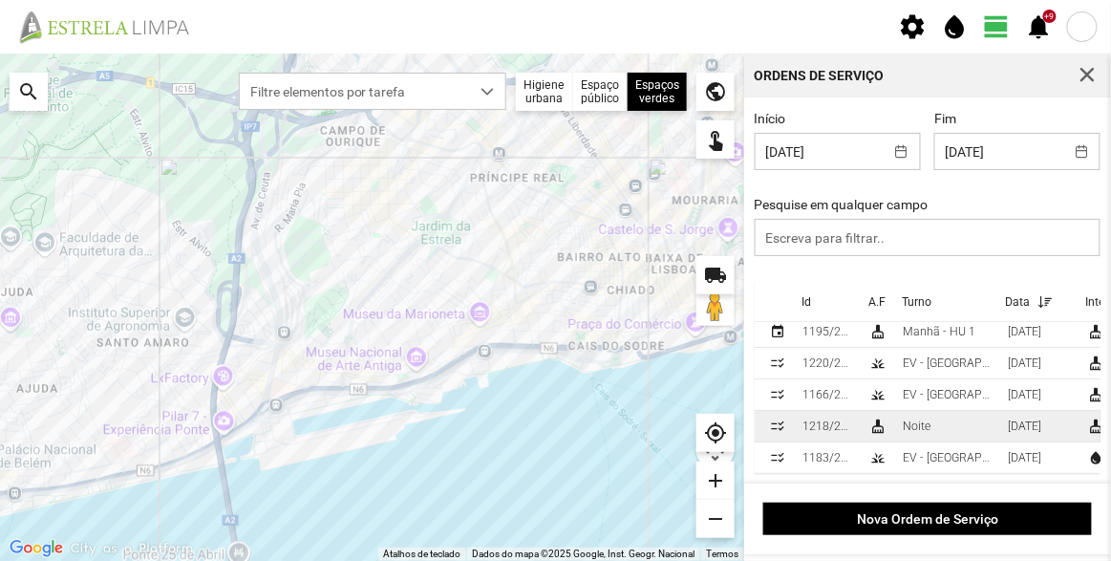
scroll to position [113, 0]
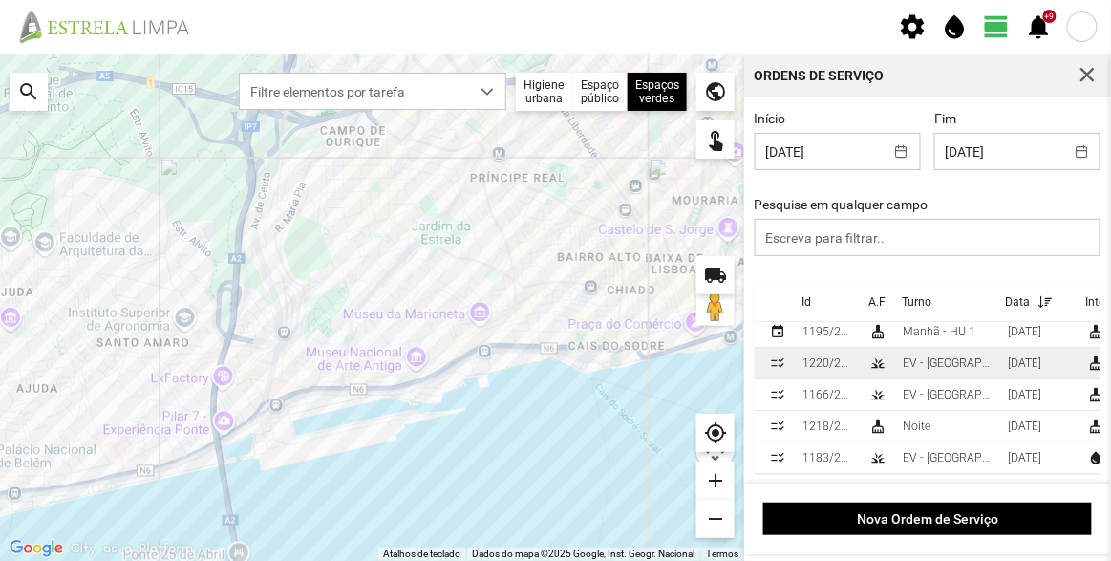
click at [923, 356] on div "EV - [GEOGRAPHIC_DATA] A" at bounding box center [948, 362] width 90 height 13
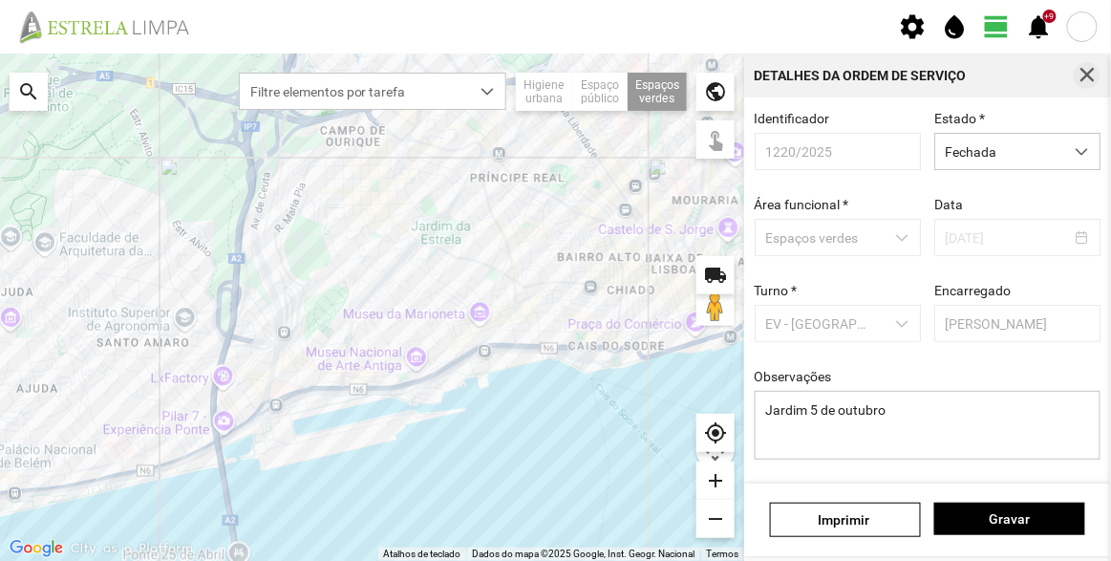
click at [1089, 82] on span "button" at bounding box center [1087, 75] width 17 height 17
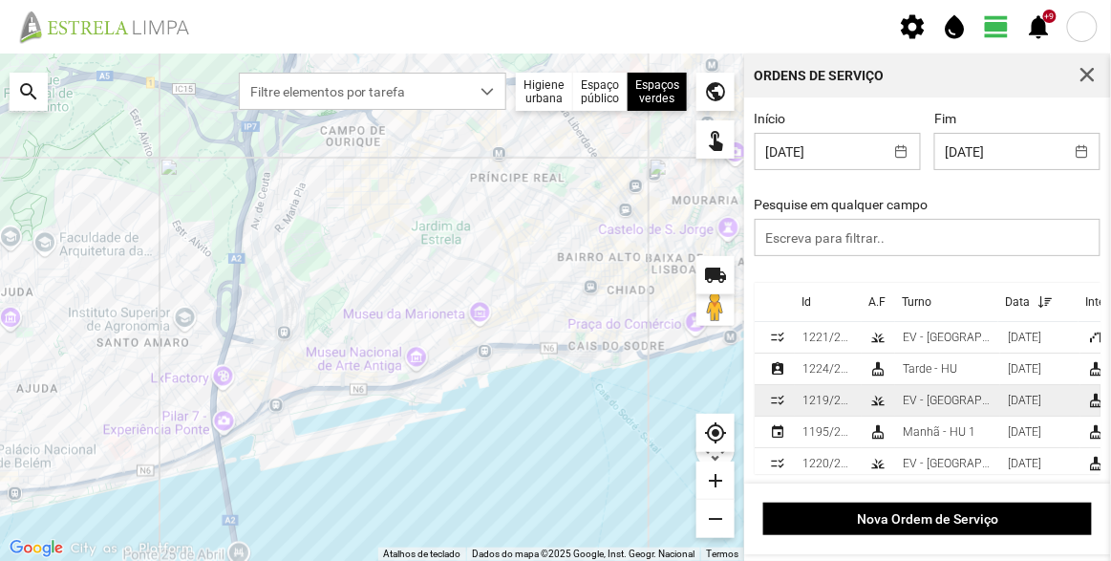
click at [945, 401] on div "EV - [GEOGRAPHIC_DATA] A" at bounding box center [948, 400] width 90 height 13
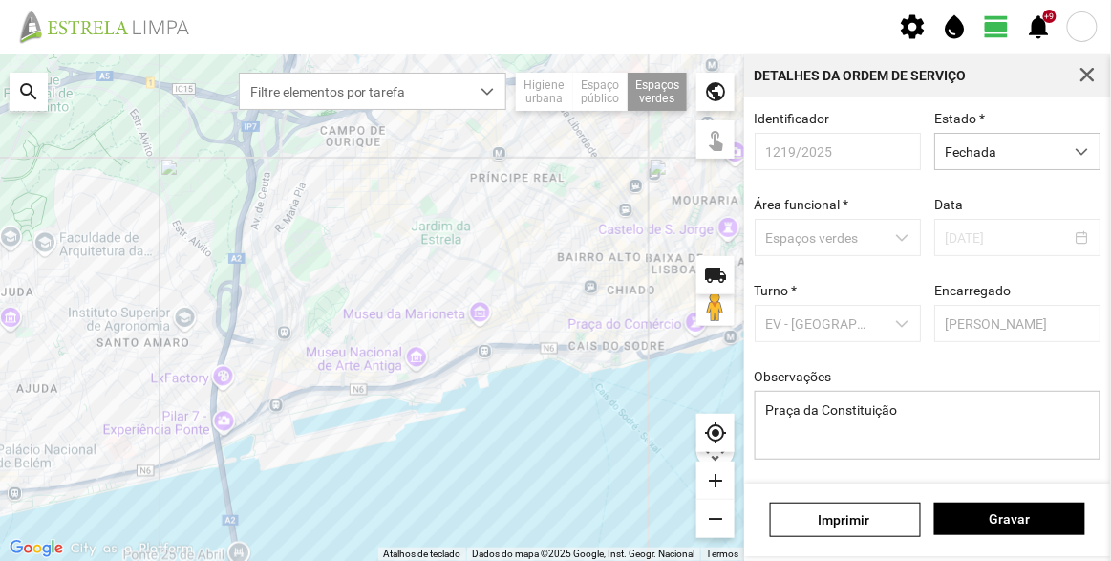
scroll to position [143, 0]
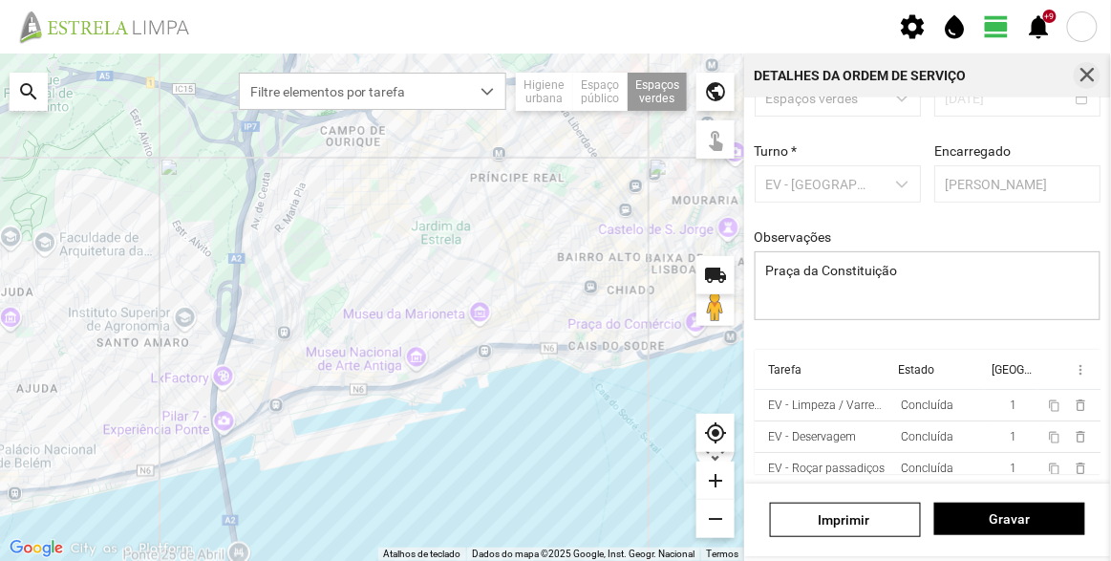
click at [1098, 67] on button "button" at bounding box center [1087, 75] width 27 height 27
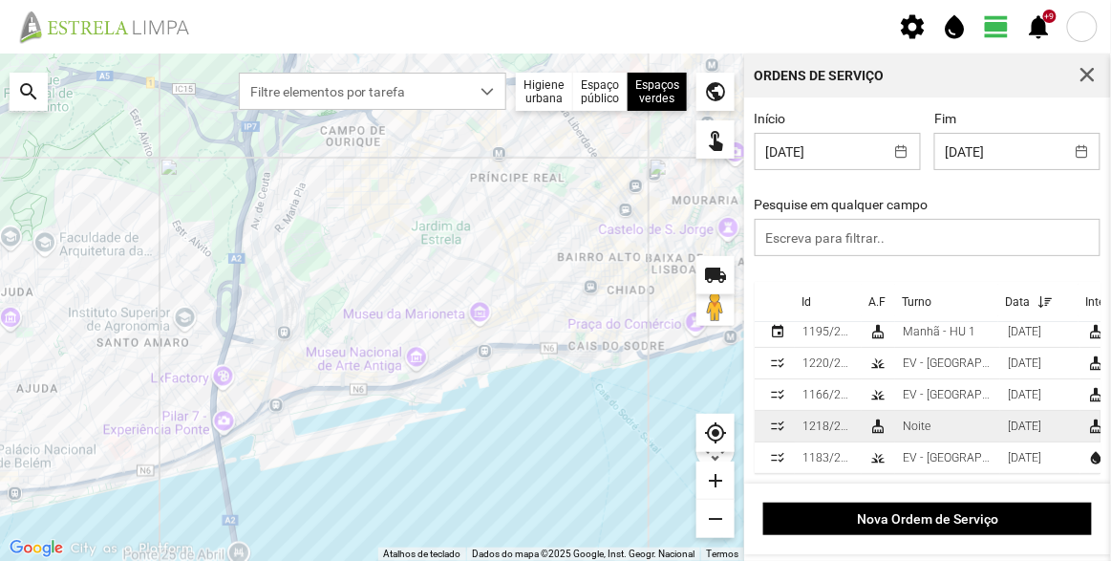
scroll to position [113, 0]
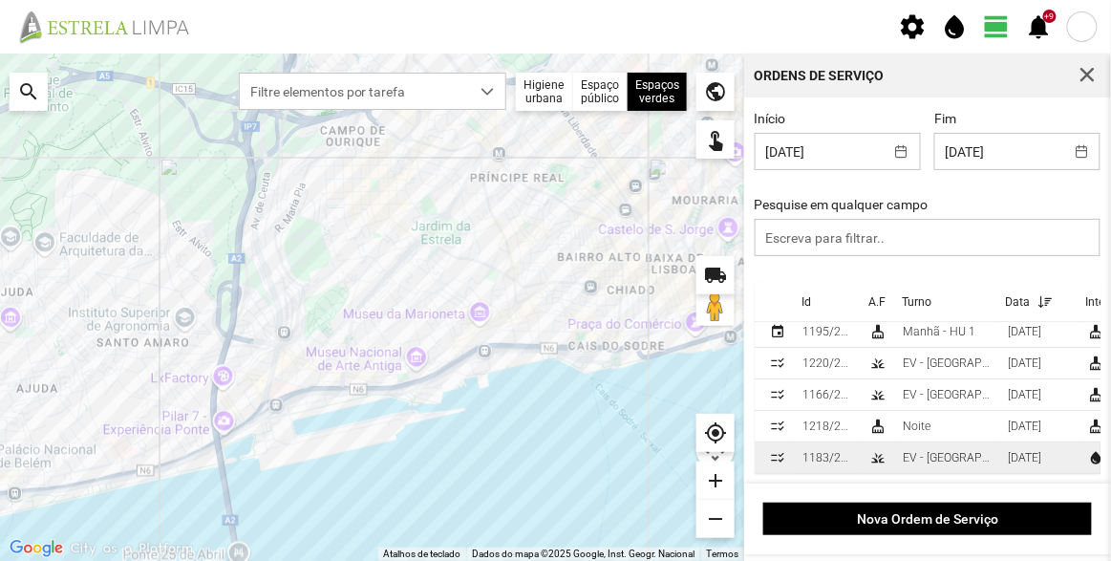
click at [1023, 451] on div "[DATE]" at bounding box center [1024, 457] width 33 height 13
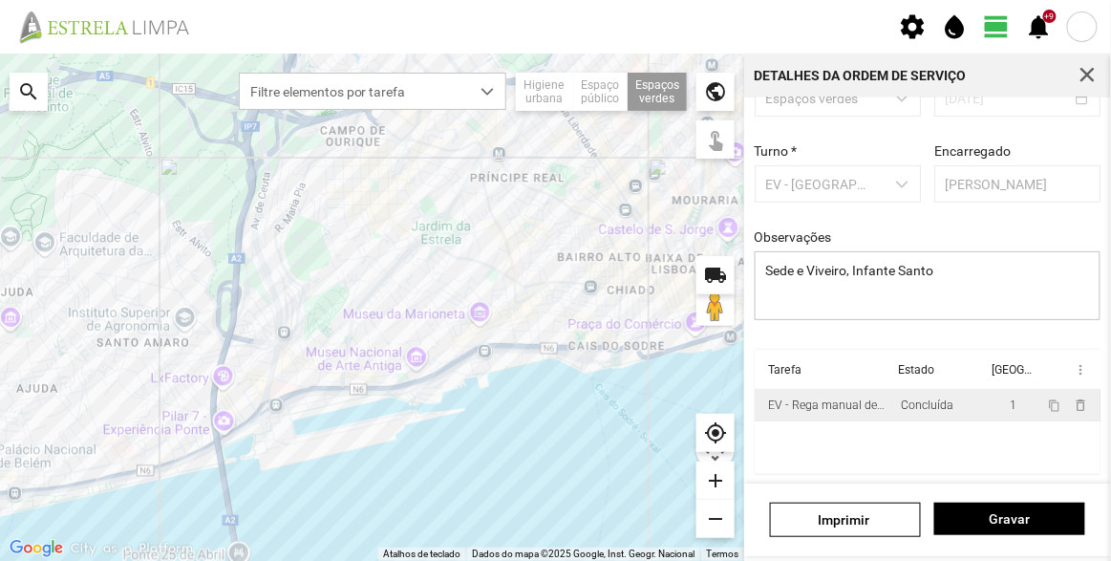
click at [926, 410] on div "Concluída" at bounding box center [926, 405] width 53 height 13
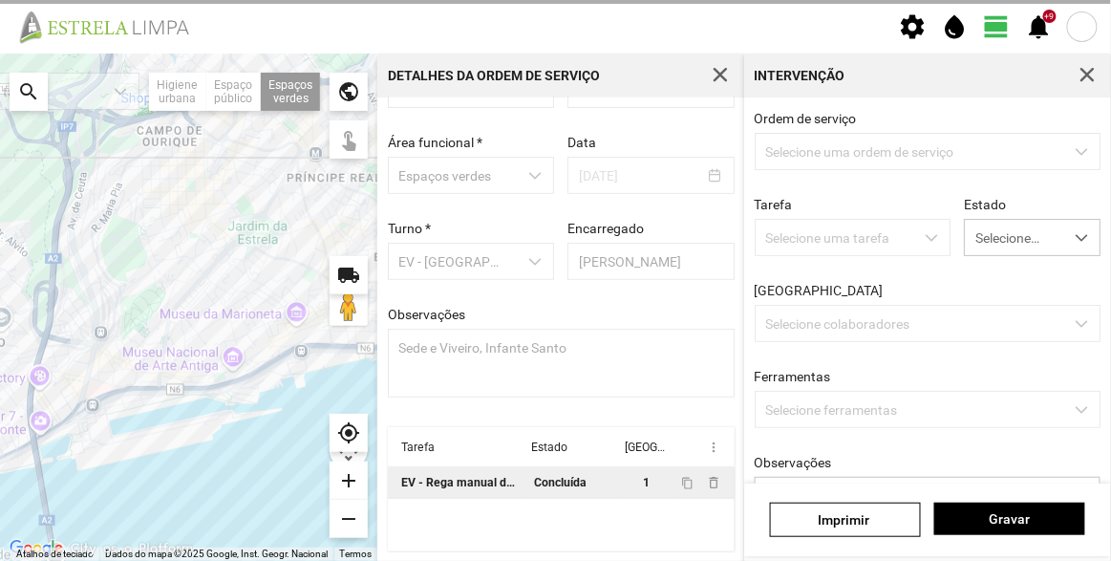
scroll to position [66, 0]
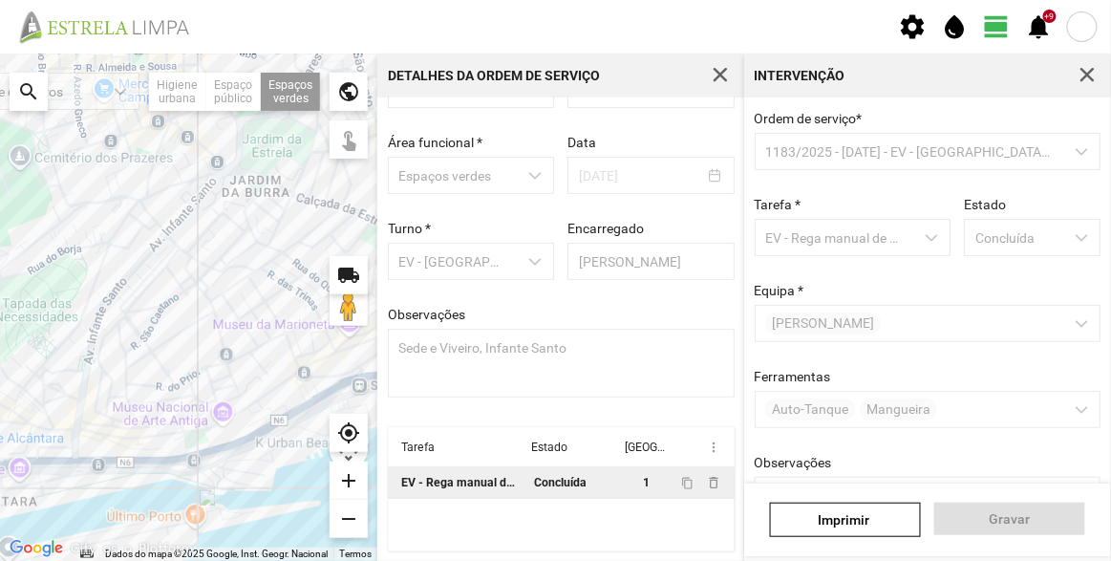
click at [1073, 76] on div "Intervenção" at bounding box center [927, 76] width 367 height 44
click at [1091, 84] on button "button" at bounding box center [1087, 75] width 27 height 27
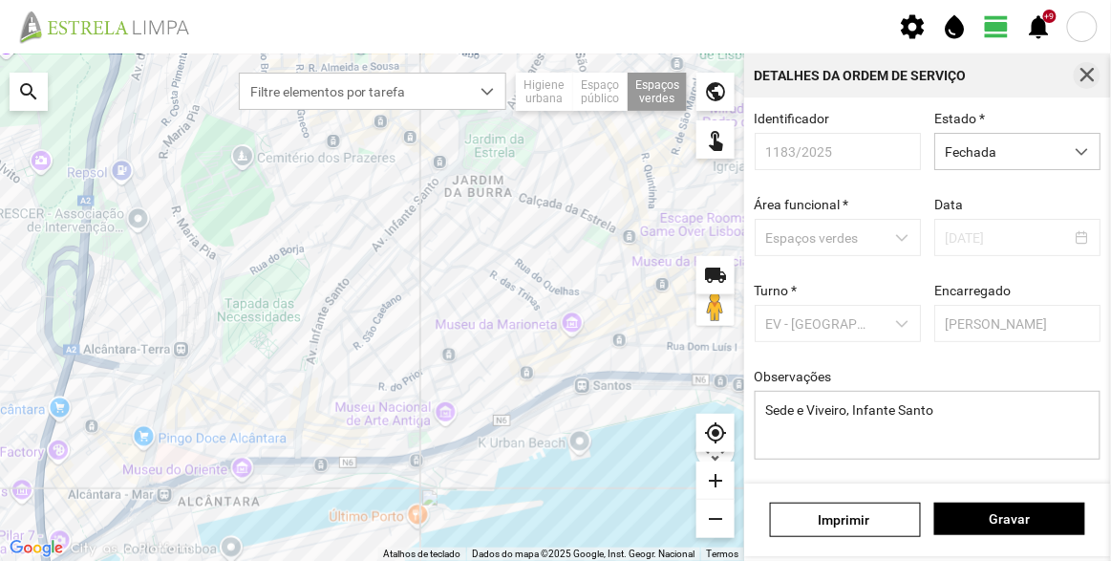
click at [1091, 75] on span "button" at bounding box center [1087, 75] width 17 height 17
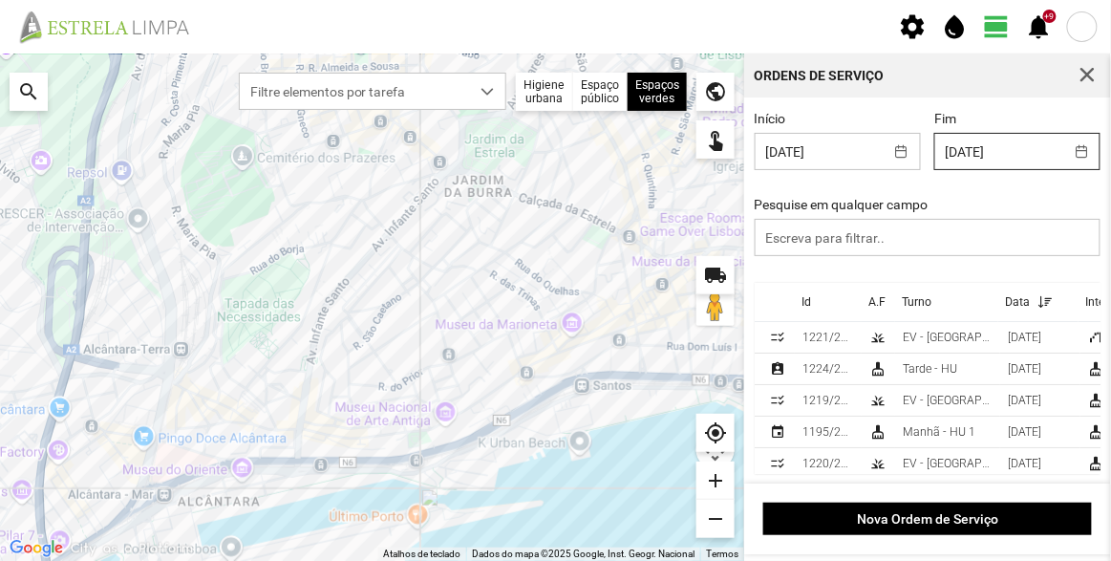
click at [1030, 156] on body "settings water_drop view_day +9 notifications Para navegar no mapa com gestos d…" at bounding box center [555, 280] width 1111 height 561
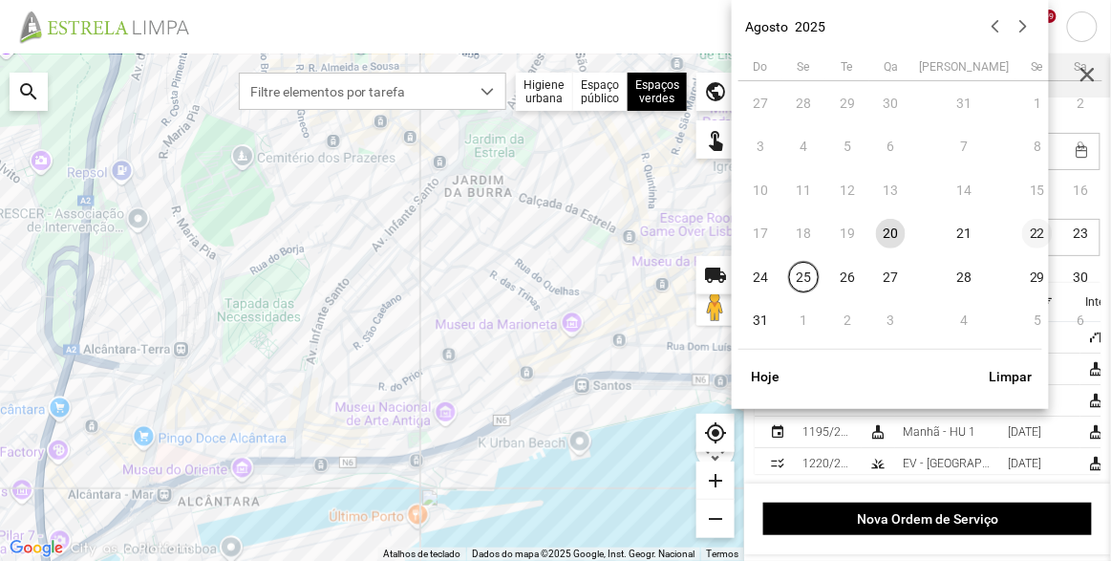
click at [1023, 232] on span "22" at bounding box center [1038, 234] width 31 height 31
type input "[DATE]"
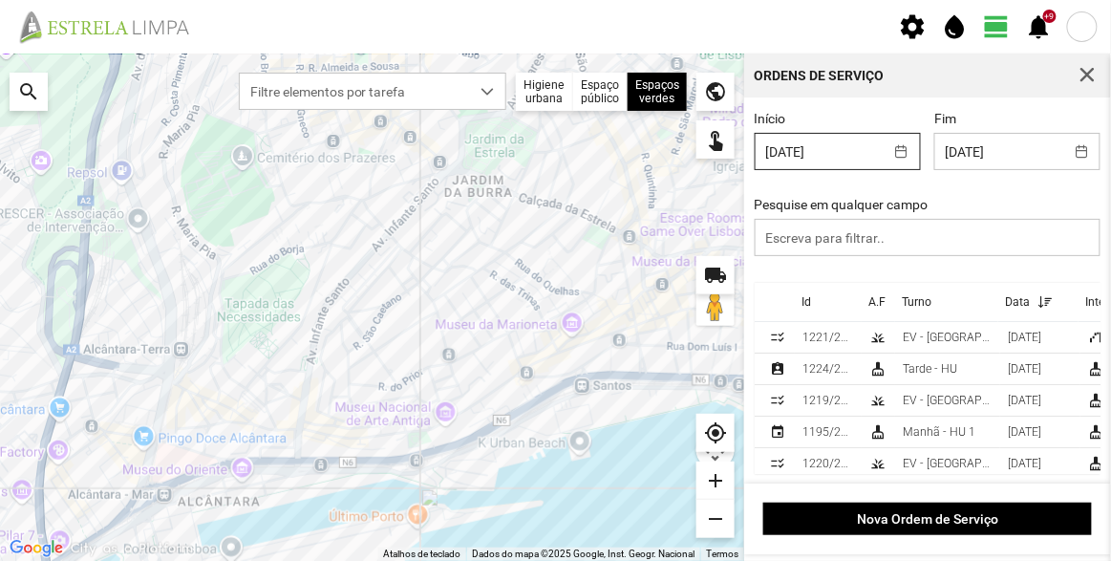
click at [825, 158] on body "settings water_drop view_day +9 notifications Para navegar no mapa com gestos d…" at bounding box center [555, 280] width 1111 height 561
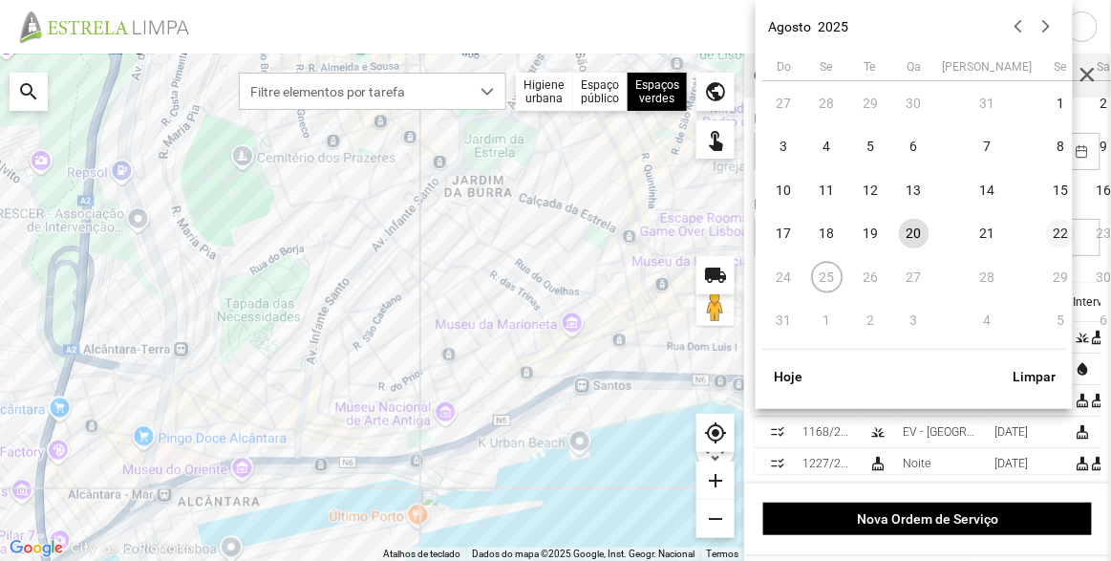
click at [1046, 228] on span "22" at bounding box center [1061, 234] width 31 height 31
type input "[DATE]"
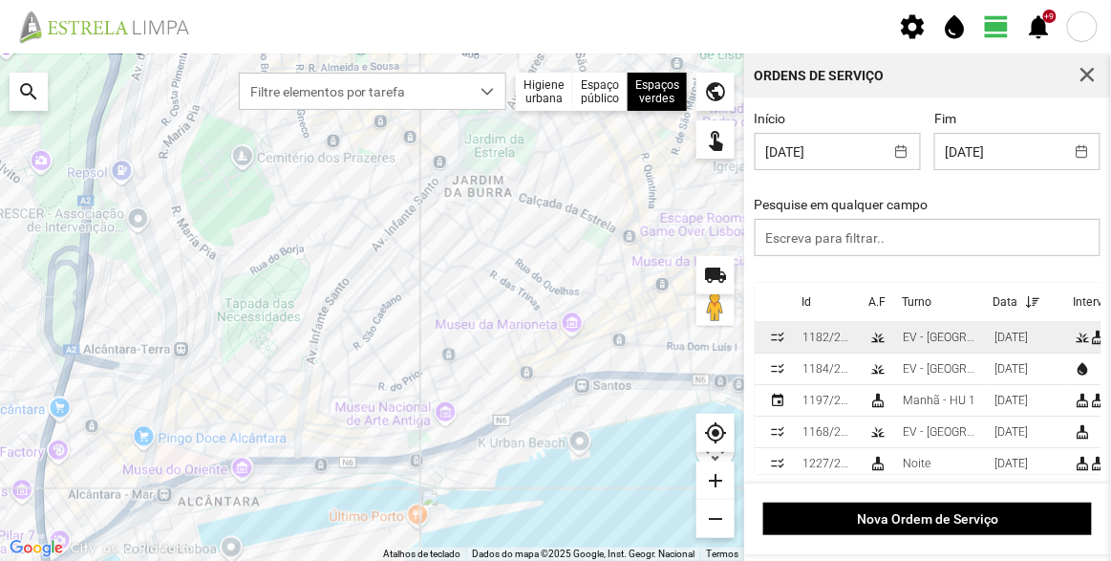
click at [917, 341] on div "EV - [GEOGRAPHIC_DATA] A" at bounding box center [941, 337] width 76 height 13
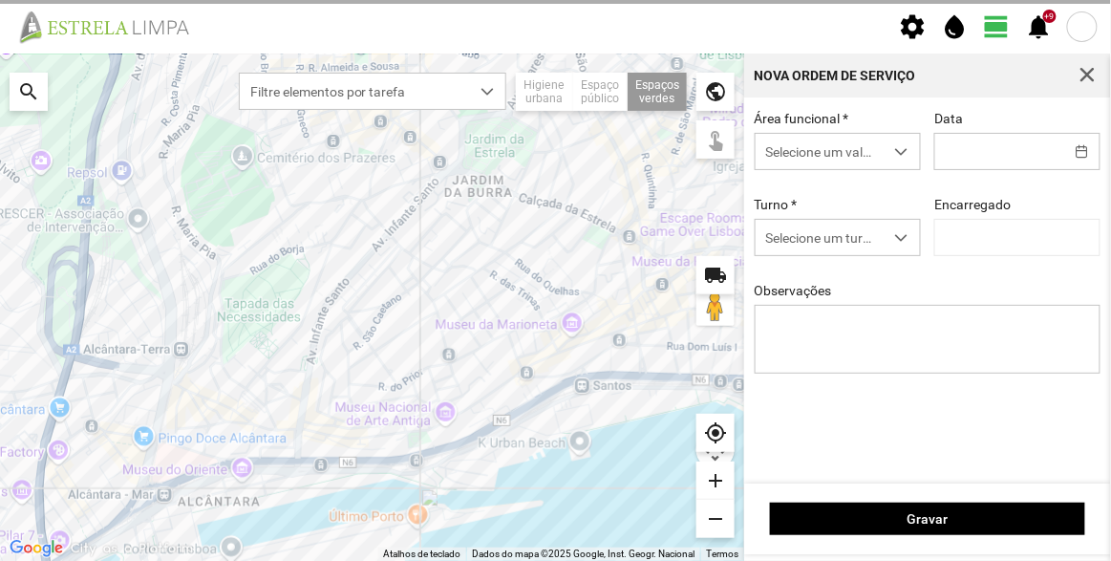
type input "[DATE]"
type textarea "[PERSON_NAME]"
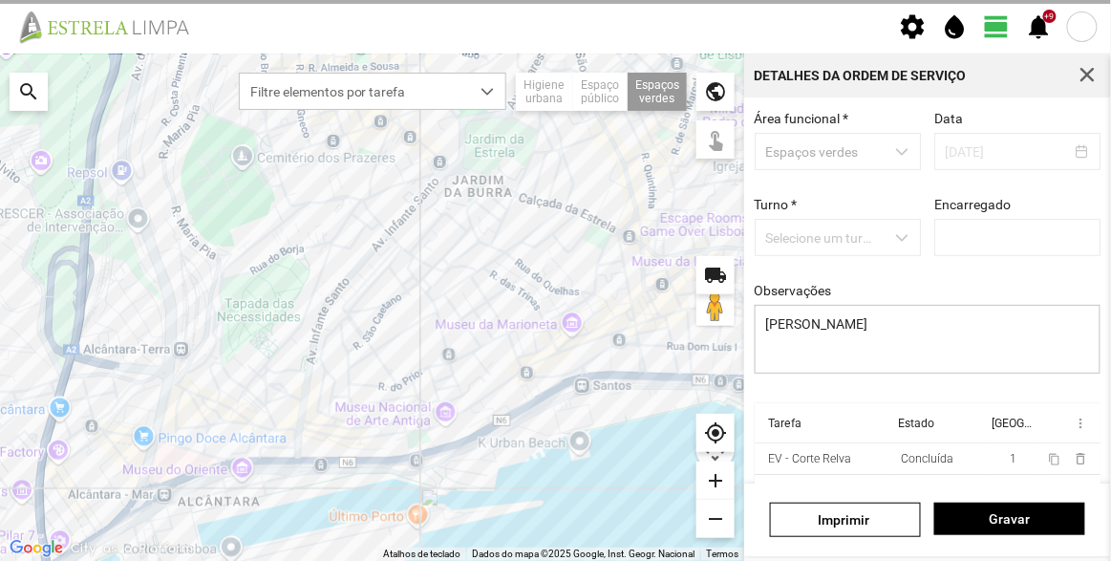
scroll to position [143, 0]
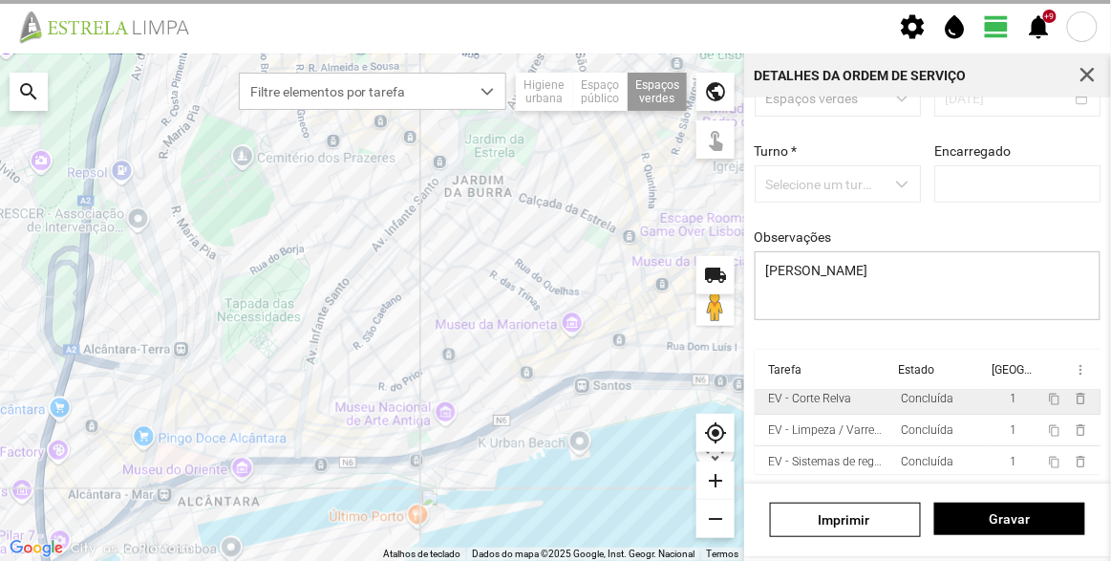
type input "[PERSON_NAME]"
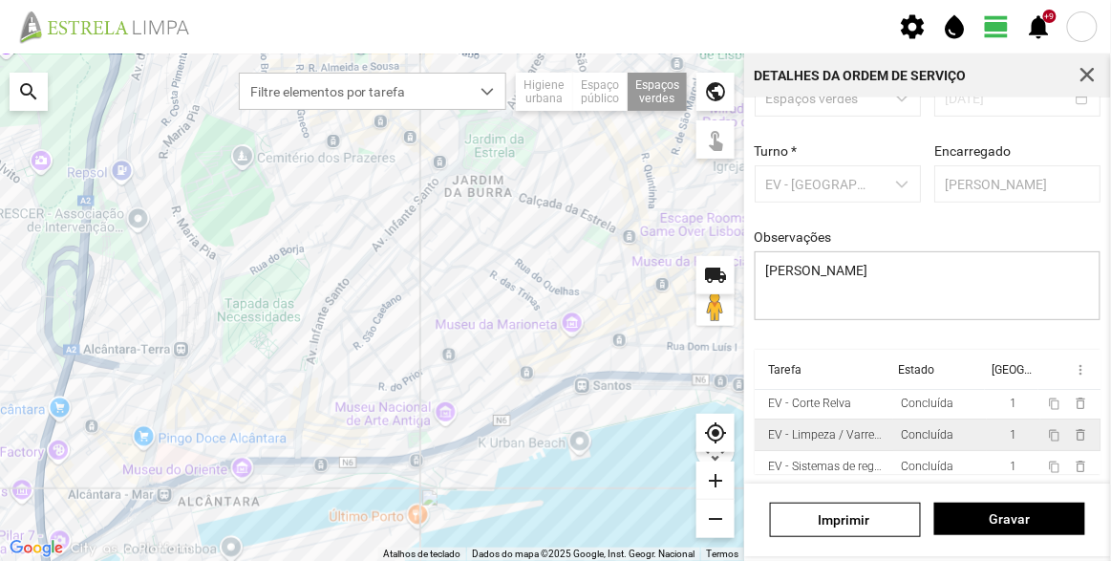
scroll to position [0, 0]
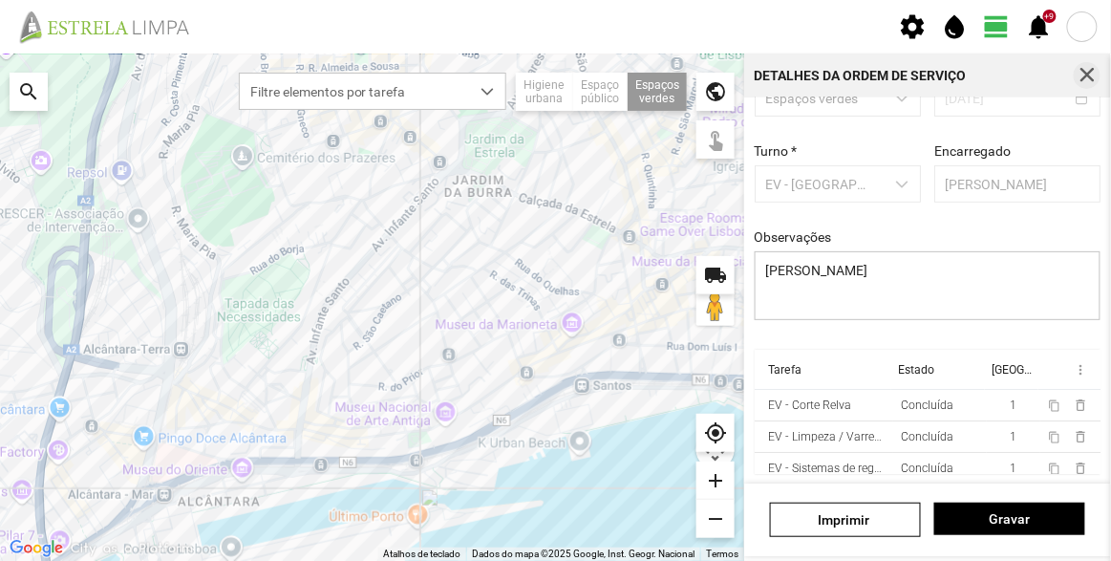
click at [1088, 75] on span "button" at bounding box center [1087, 75] width 17 height 17
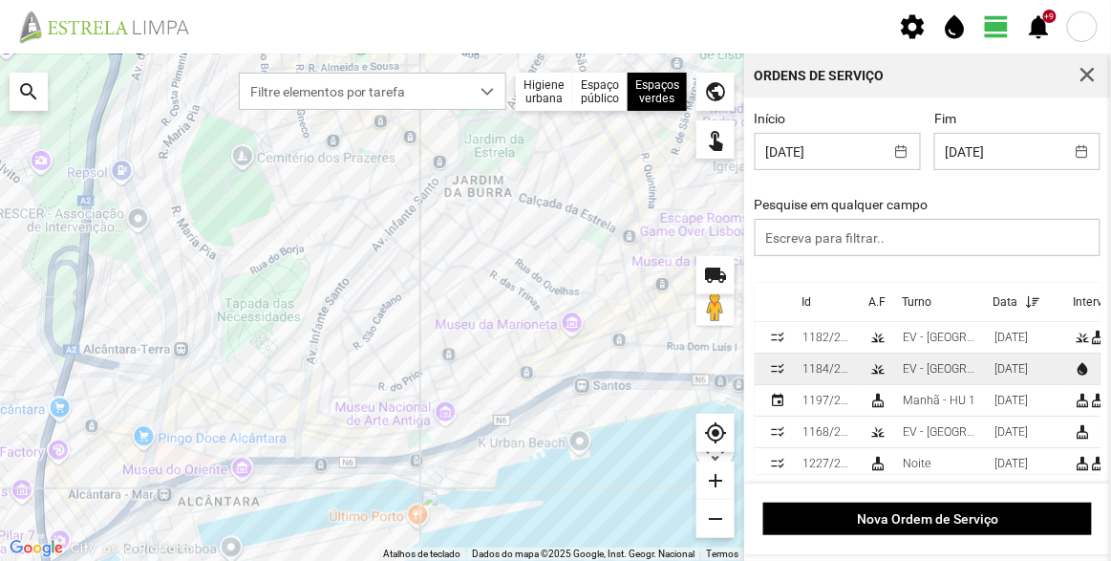
click at [998, 370] on div "[DATE]" at bounding box center [1011, 368] width 33 height 13
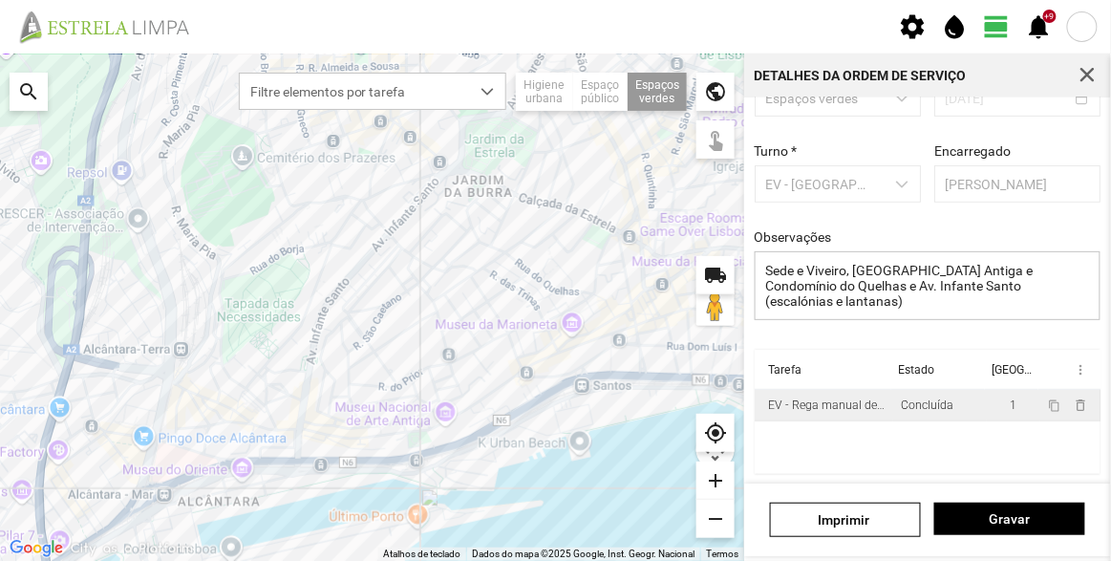
click at [825, 403] on div "EV - Rega manual de canteiros" at bounding box center [827, 405] width 118 height 13
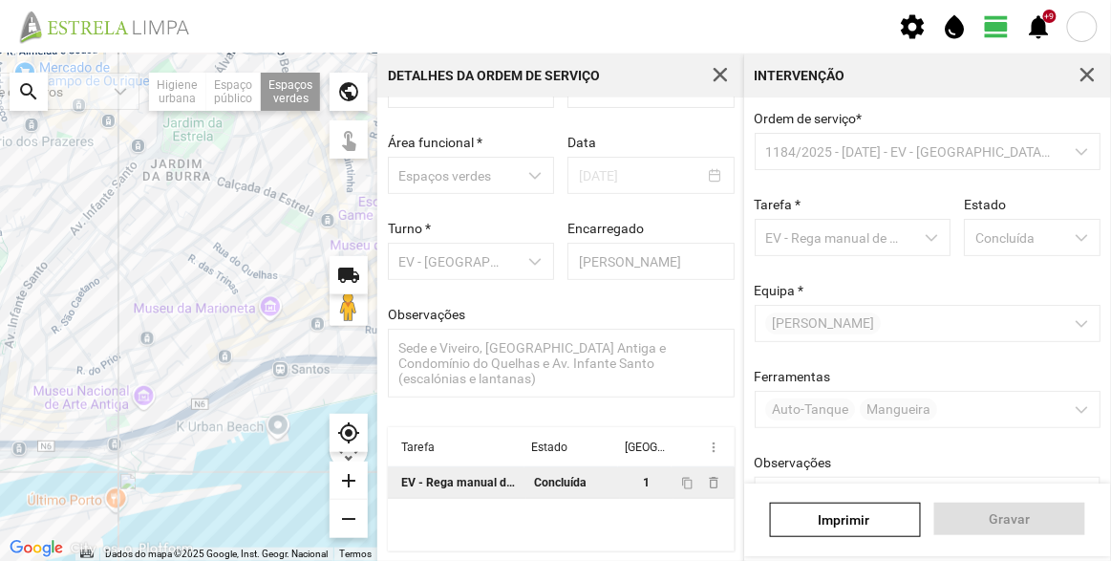
drag, startPoint x: 261, startPoint y: 298, endPoint x: 140, endPoint y: 287, distance: 121.9
click at [140, 287] on div at bounding box center [188, 307] width 377 height 507
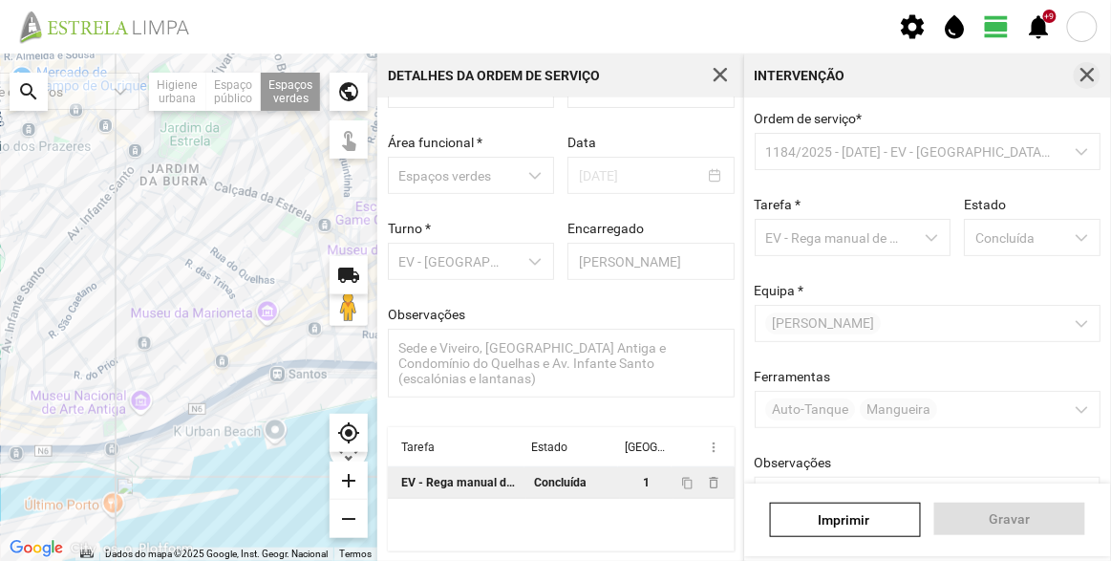
click at [1089, 75] on span "button" at bounding box center [1087, 75] width 17 height 17
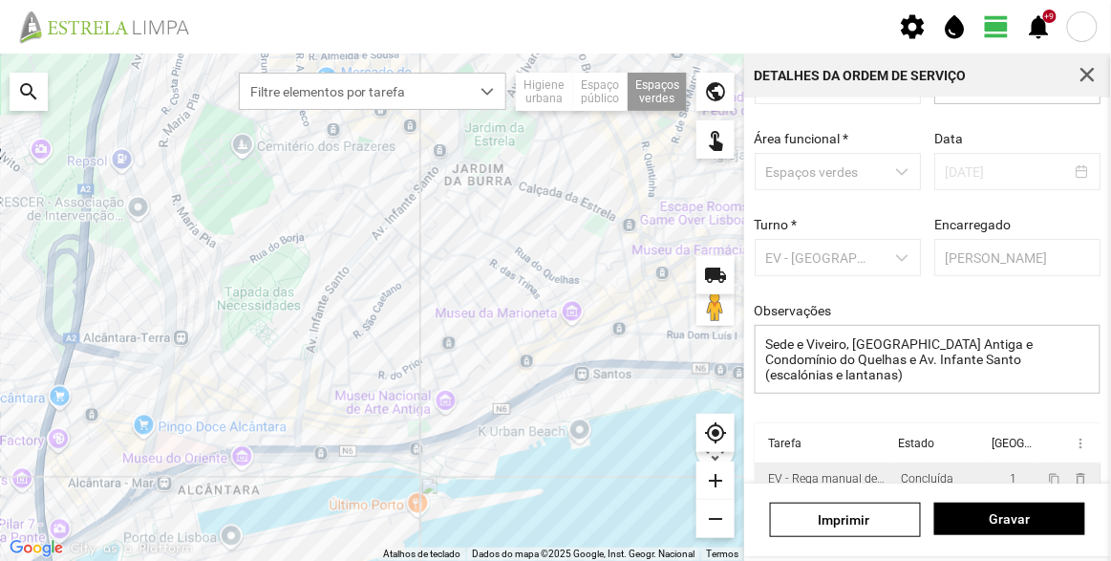
click at [1102, 73] on div "Detalhes da Ordem de Serviço" at bounding box center [927, 76] width 367 height 44
click at [1096, 73] on span "button" at bounding box center [1087, 75] width 17 height 17
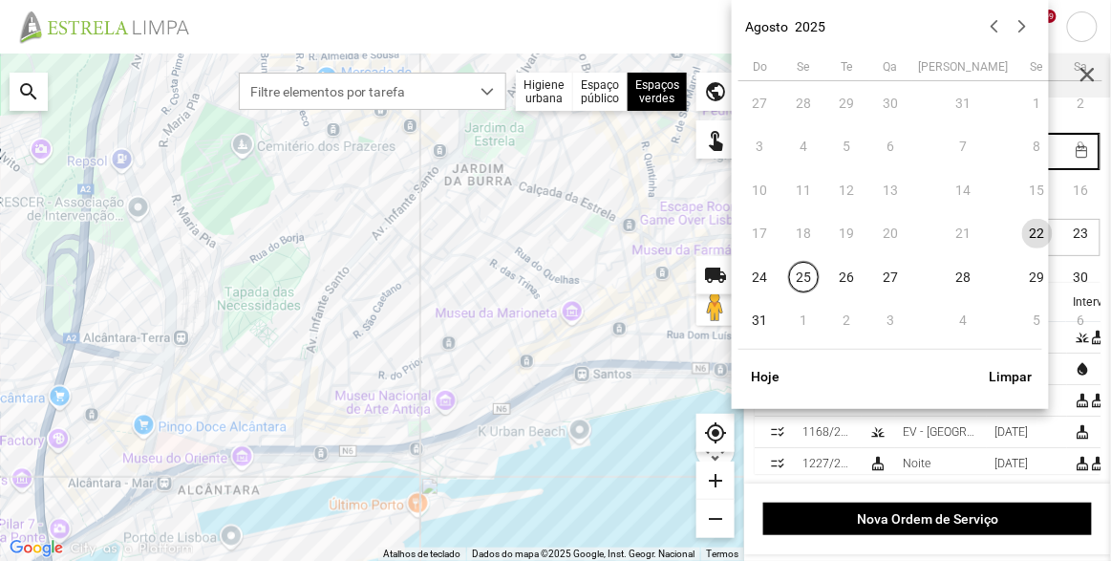
click at [983, 147] on body "settings water_drop view_day +9 notifications Para navegar no mapa com gestos d…" at bounding box center [555, 280] width 1111 height 561
click at [810, 277] on span "25" at bounding box center [804, 277] width 31 height 31
type input "[DATE]"
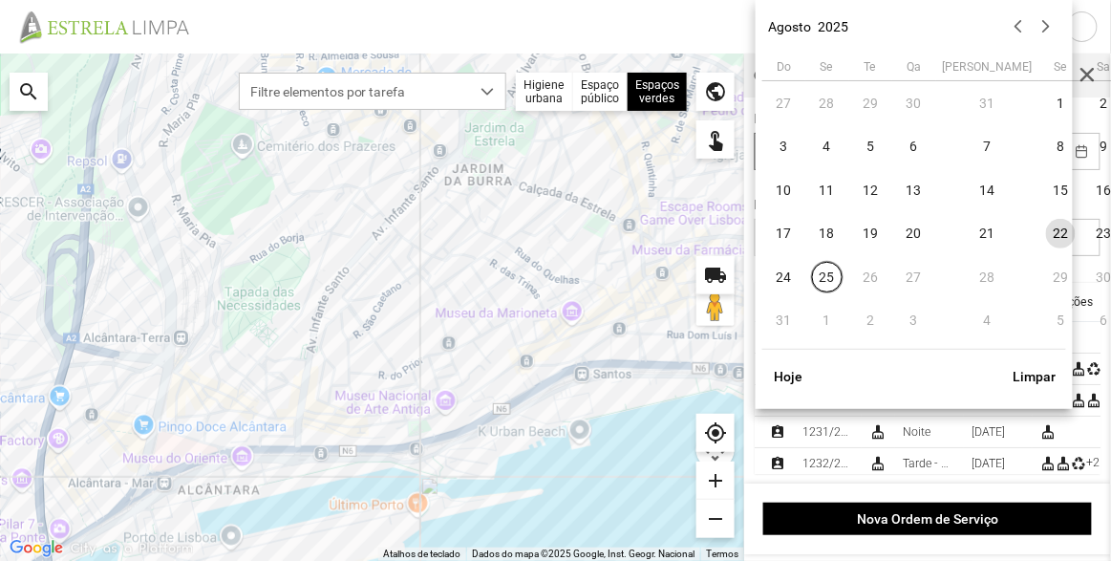
click at [822, 151] on body "settings water_drop view_day +9 notifications Para navegar no mapa com gestos d…" at bounding box center [555, 280] width 1111 height 561
click at [818, 276] on span "25" at bounding box center [827, 277] width 31 height 31
type input "[DATE]"
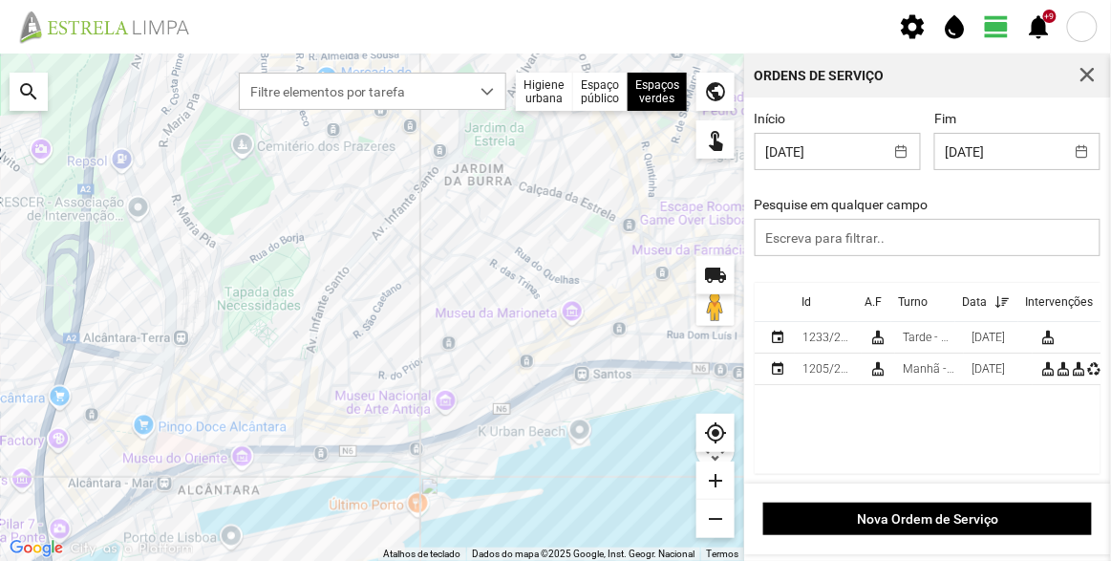
scroll to position [2, 0]
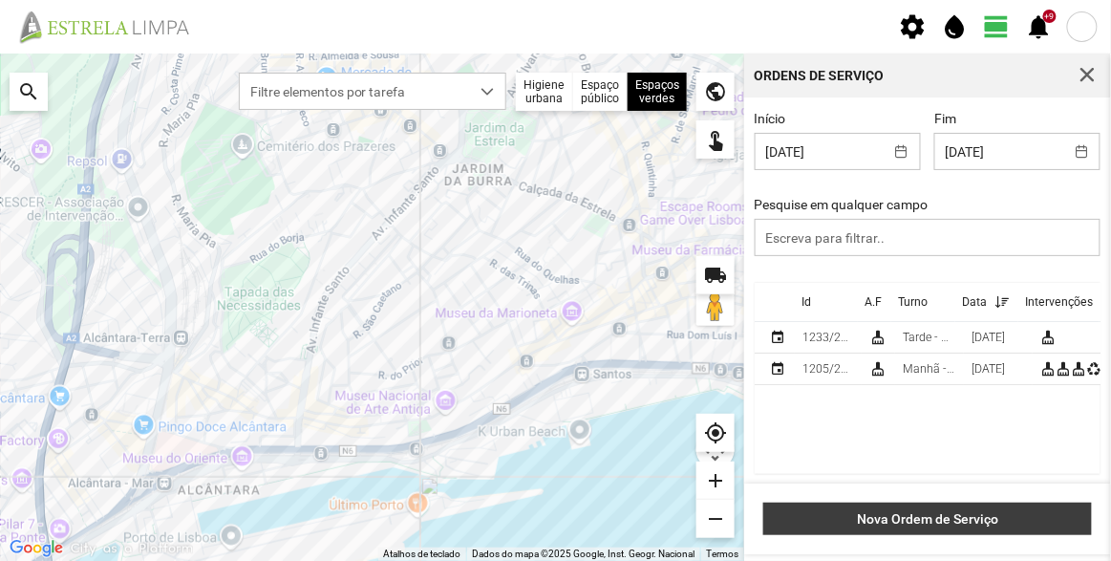
click at [971, 515] on span "Nova Ordem de Serviço" at bounding box center [928, 518] width 309 height 15
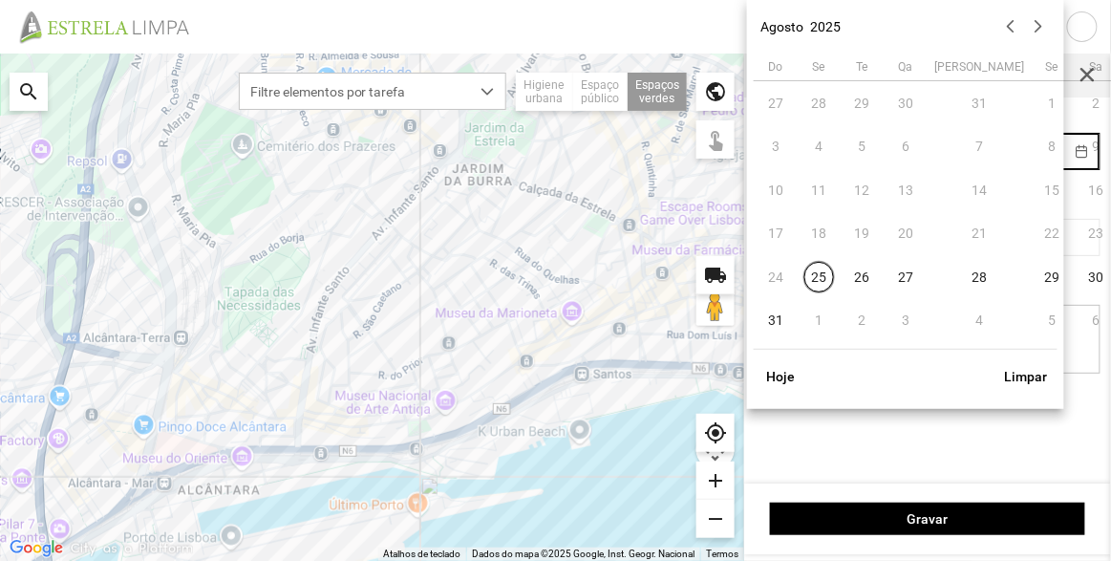
click at [973, 154] on body "settings water_drop view_day +9 notifications Para navegar no mapa com gestos d…" at bounding box center [555, 280] width 1111 height 561
click at [819, 285] on span "25" at bounding box center [820, 277] width 31 height 31
type input "[DATE]"
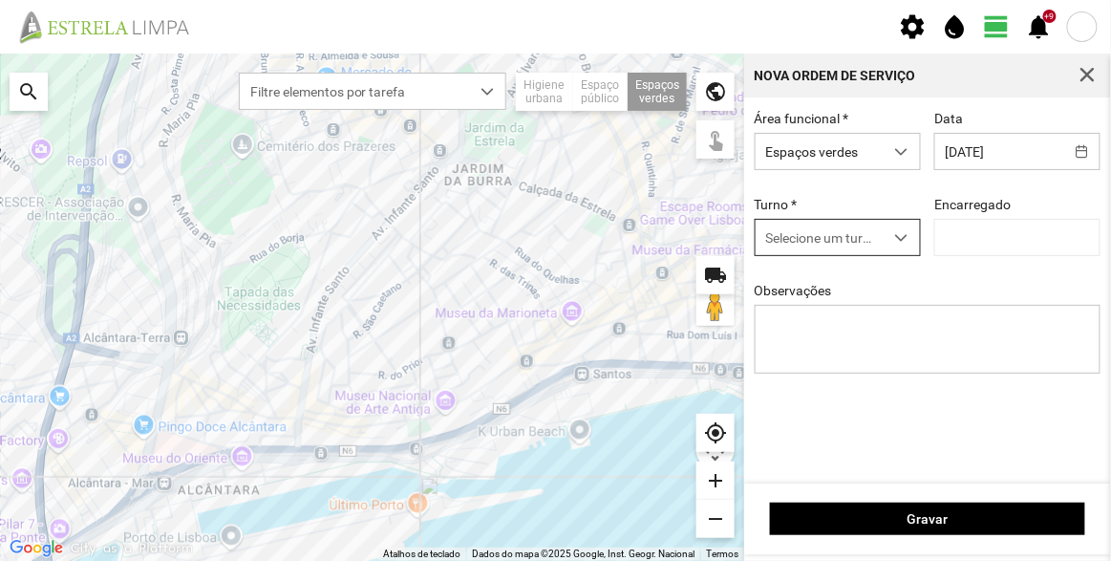
click at [862, 236] on span "Selecione um turno" at bounding box center [820, 237] width 128 height 35
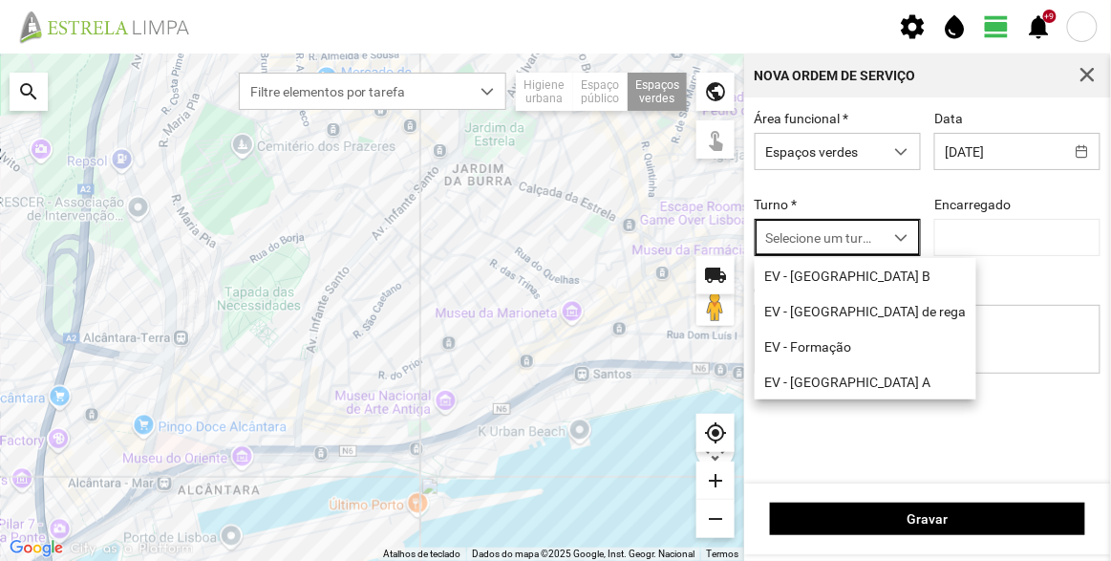
scroll to position [10, 80]
click at [796, 391] on li "EV - [GEOGRAPHIC_DATA] A" at bounding box center [866, 381] width 222 height 35
type input "[PERSON_NAME]"
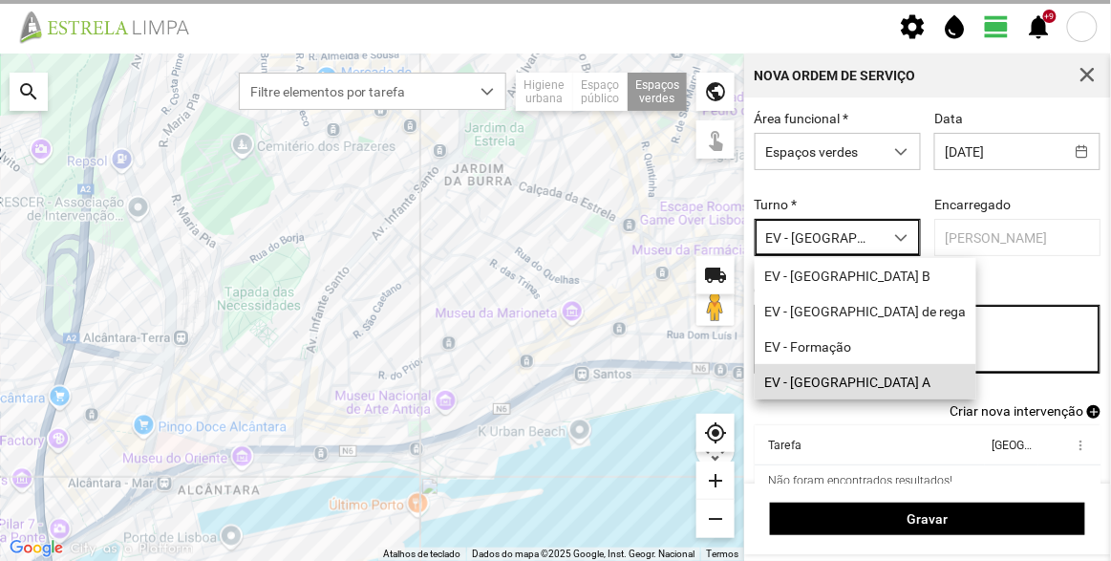
click at [874, 351] on textarea "Observações" at bounding box center [928, 339] width 347 height 69
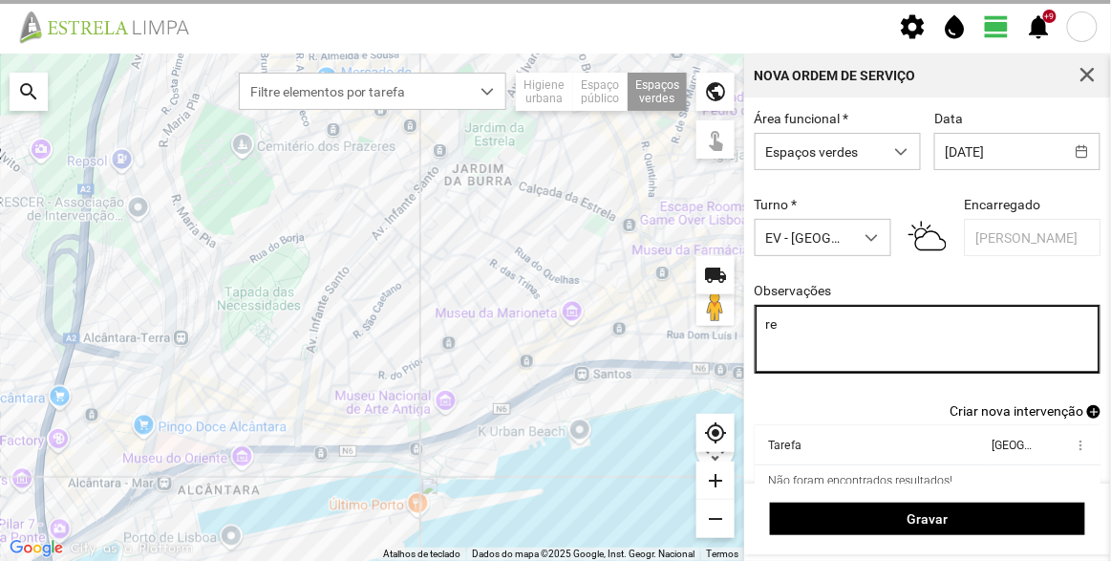
type textarea "r"
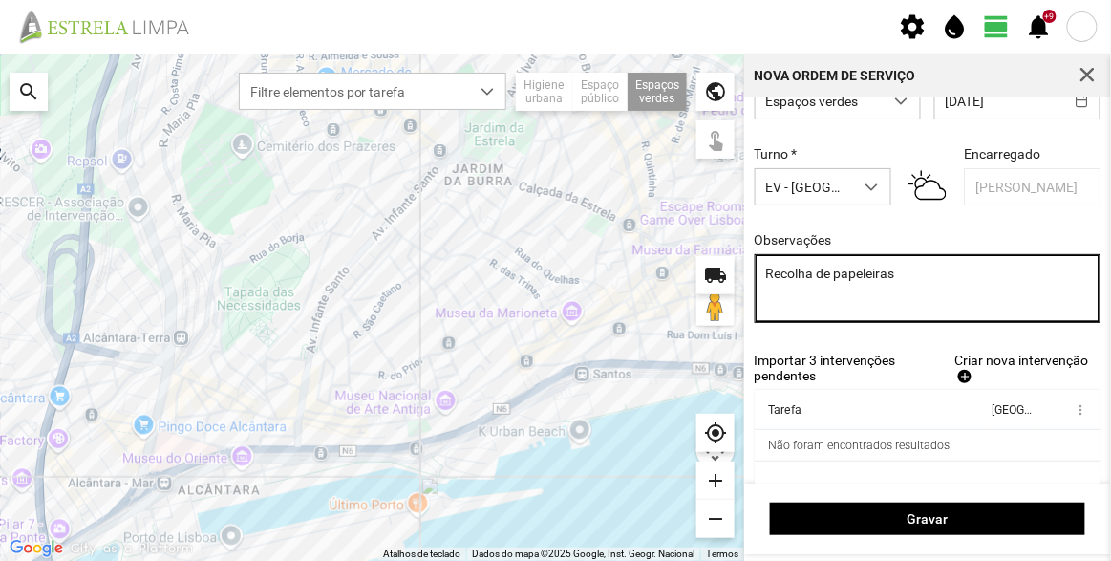
scroll to position [86, 0]
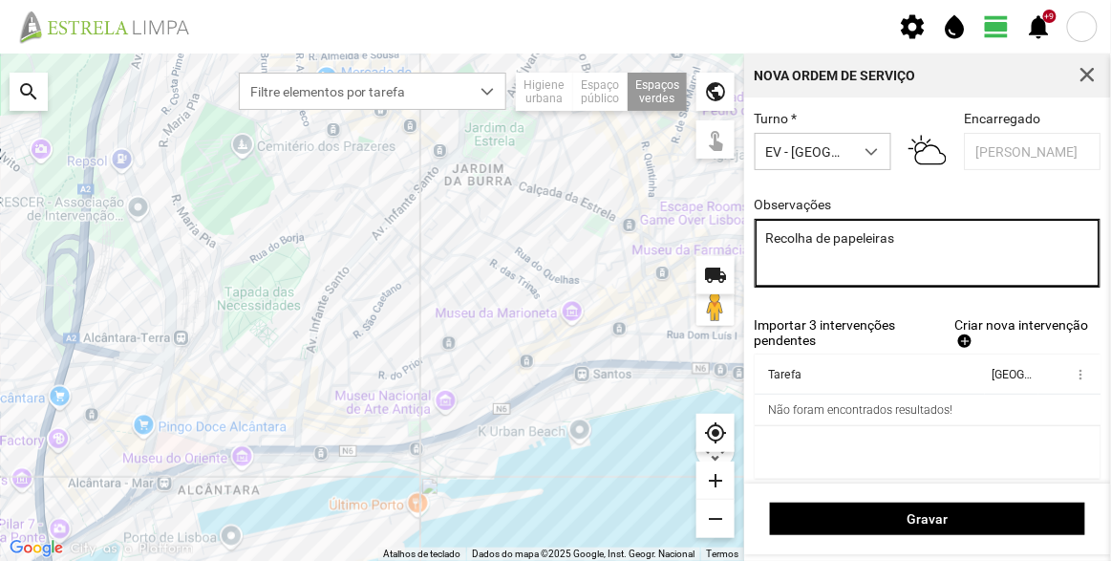
type textarea "Recolha de papeleiras"
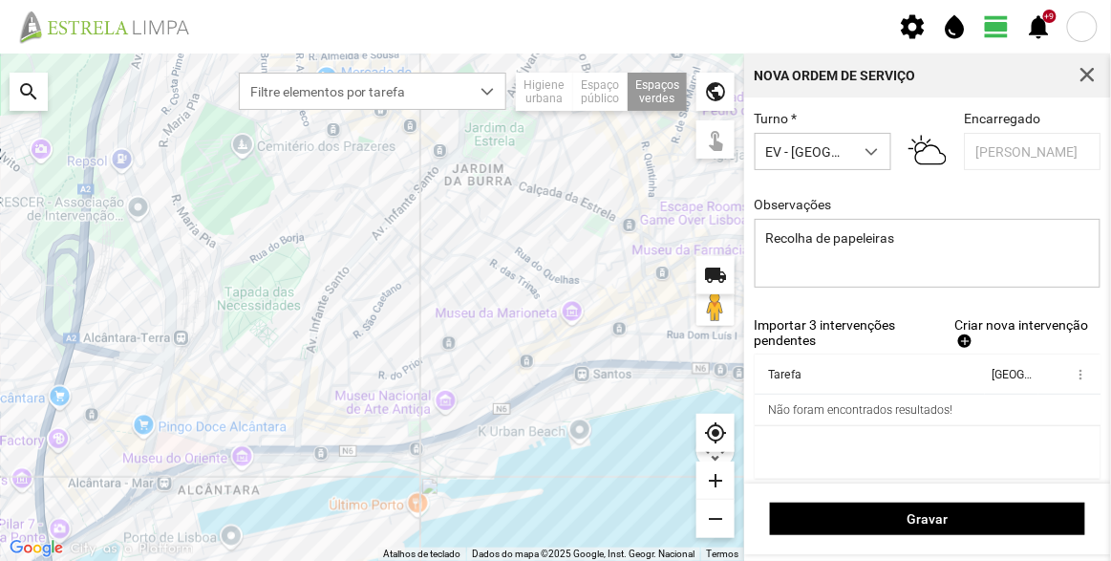
click at [970, 338] on link "Criar nova intervenção add" at bounding box center [1028, 332] width 146 height 31
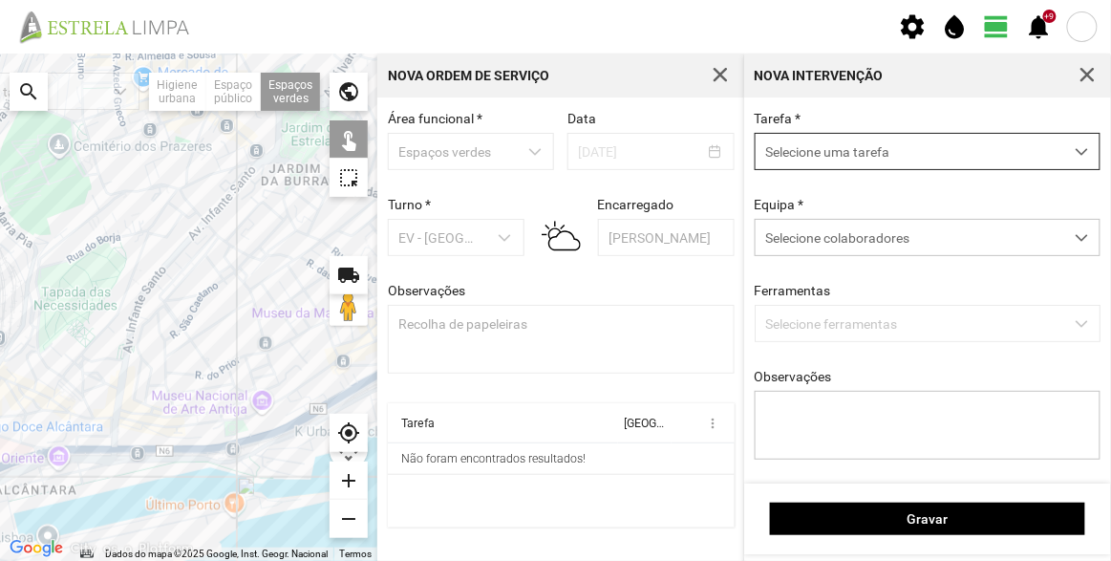
click at [826, 156] on span "Selecione uma tarefa" at bounding box center [910, 151] width 308 height 35
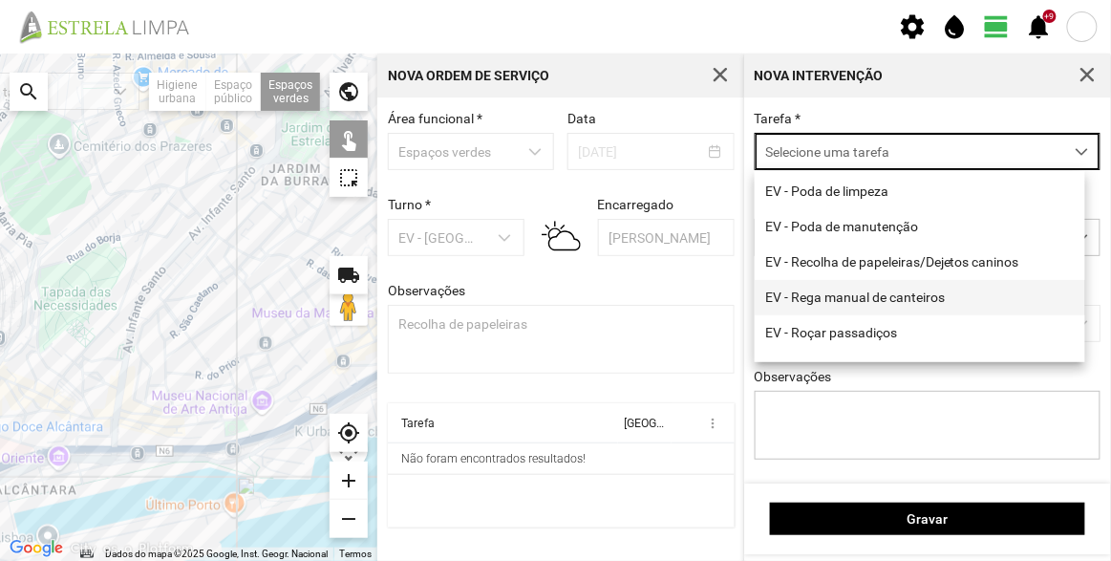
scroll to position [244, 0]
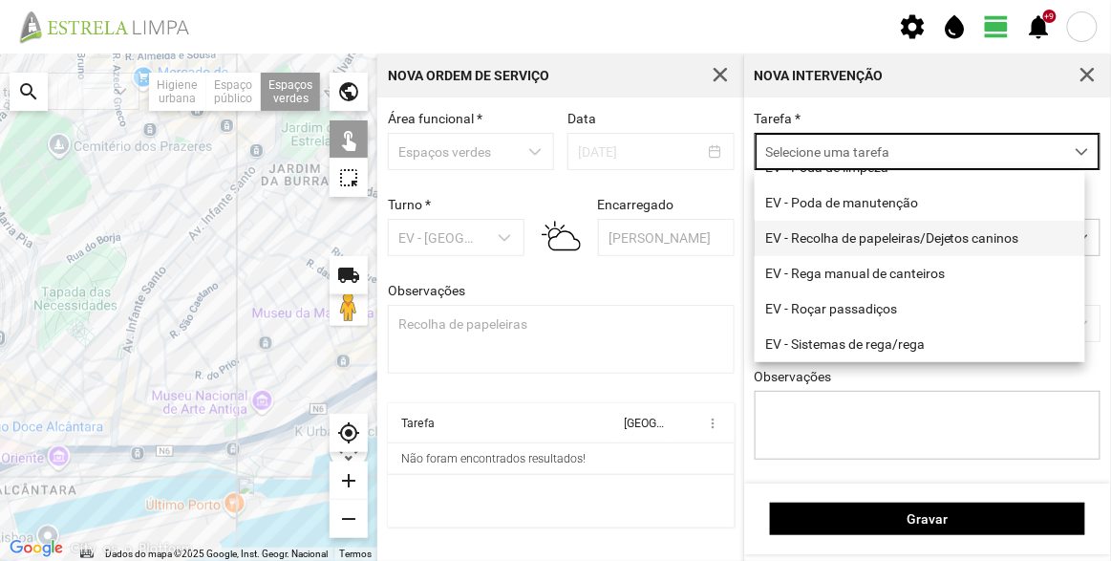
click at [852, 225] on li "EV - Recolha de papeleiras/Dejetos caninos" at bounding box center [920, 238] width 331 height 35
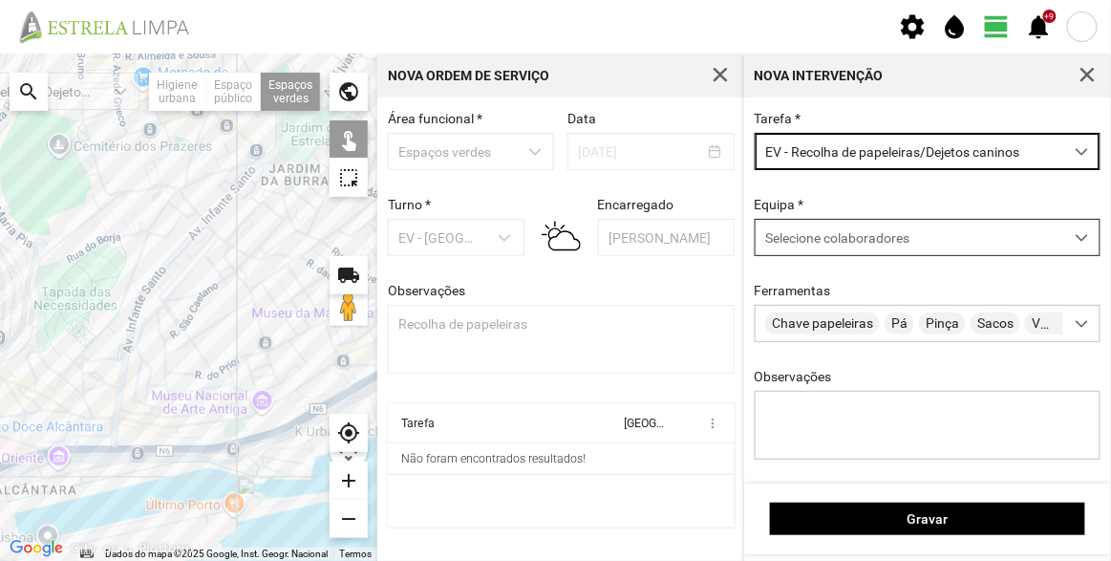
click at [815, 239] on span "Selecione colaboradores" at bounding box center [837, 237] width 144 height 15
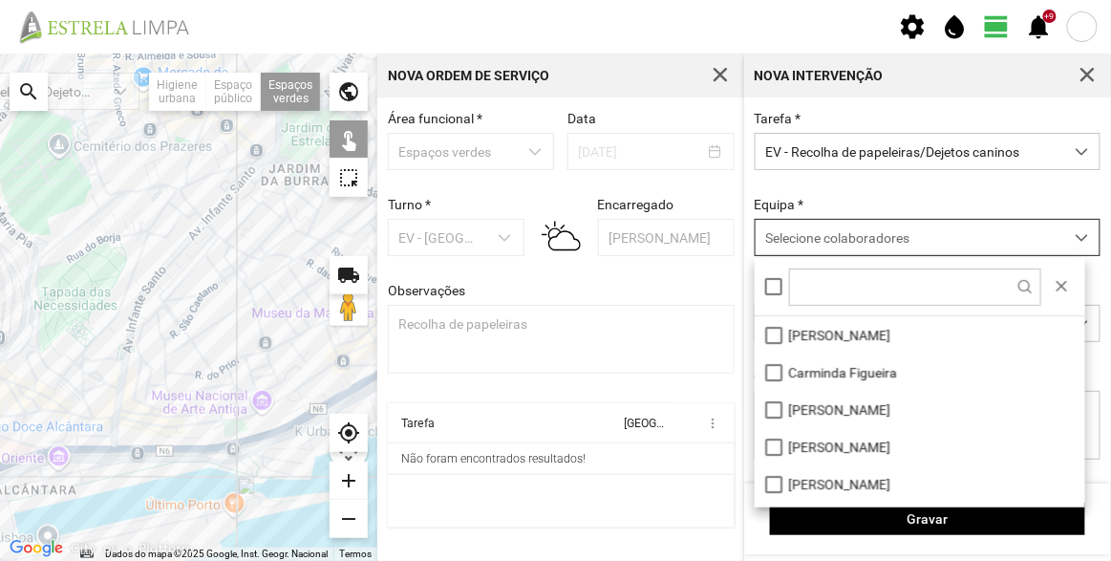
scroll to position [10, 80]
click at [830, 332] on li "[PERSON_NAME]" at bounding box center [920, 334] width 331 height 37
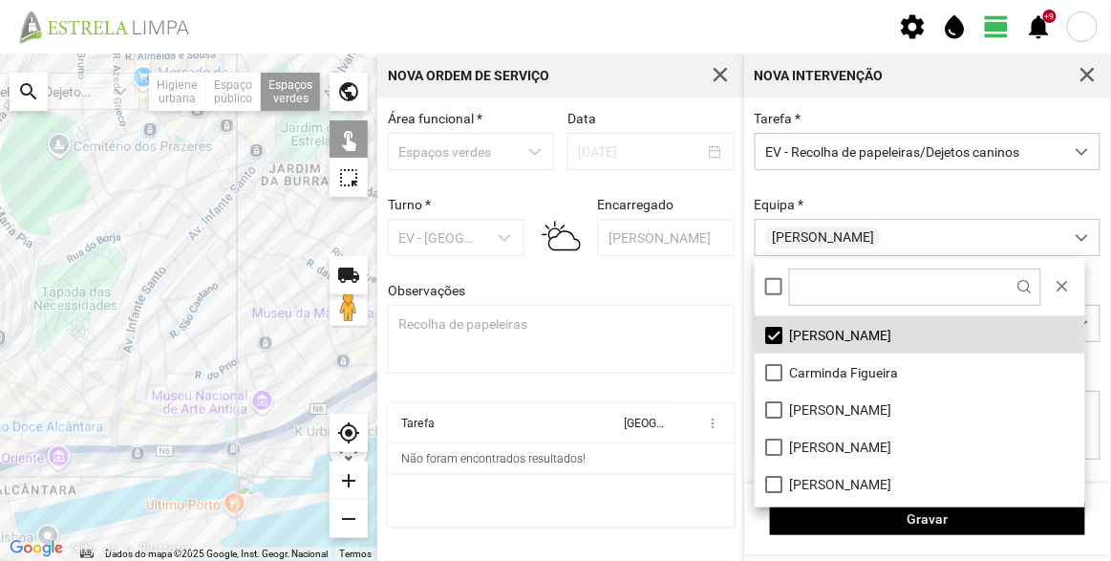
click at [861, 203] on div "Equipa * [PERSON_NAME]" at bounding box center [928, 226] width 360 height 59
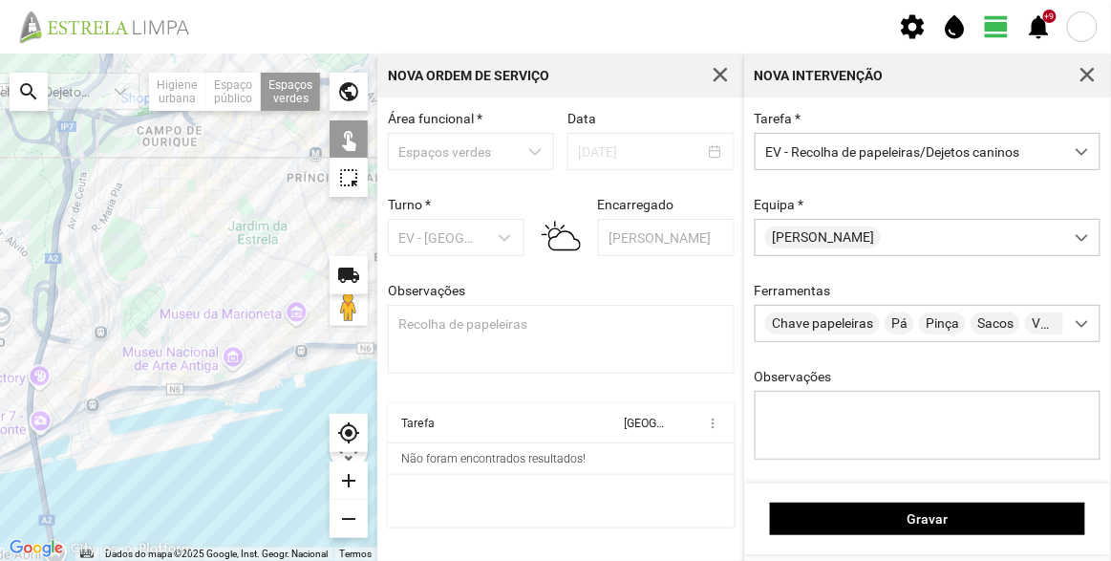
drag, startPoint x: 261, startPoint y: 266, endPoint x: 237, endPoint y: 225, distance: 47.5
click at [237, 226] on div at bounding box center [188, 307] width 377 height 507
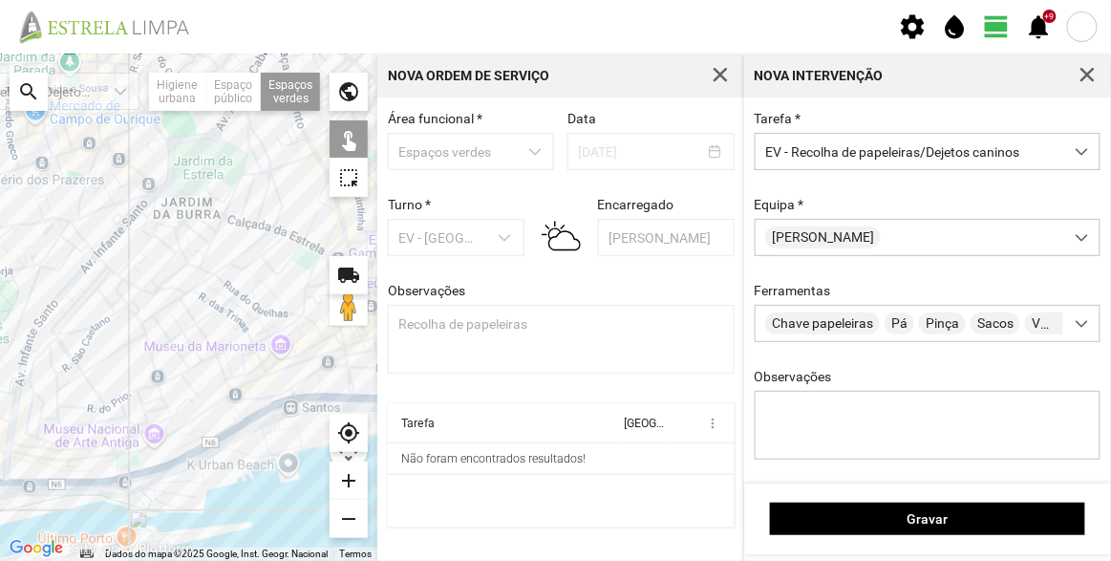
drag, startPoint x: 297, startPoint y: 267, endPoint x: 240, endPoint y: 229, distance: 68.4
click at [241, 230] on div at bounding box center [188, 307] width 377 height 507
click at [144, 187] on div at bounding box center [188, 307] width 377 height 507
click at [181, 212] on div at bounding box center [188, 307] width 377 height 507
drag, startPoint x: 279, startPoint y: 189, endPoint x: 307, endPoint y: 192, distance: 27.9
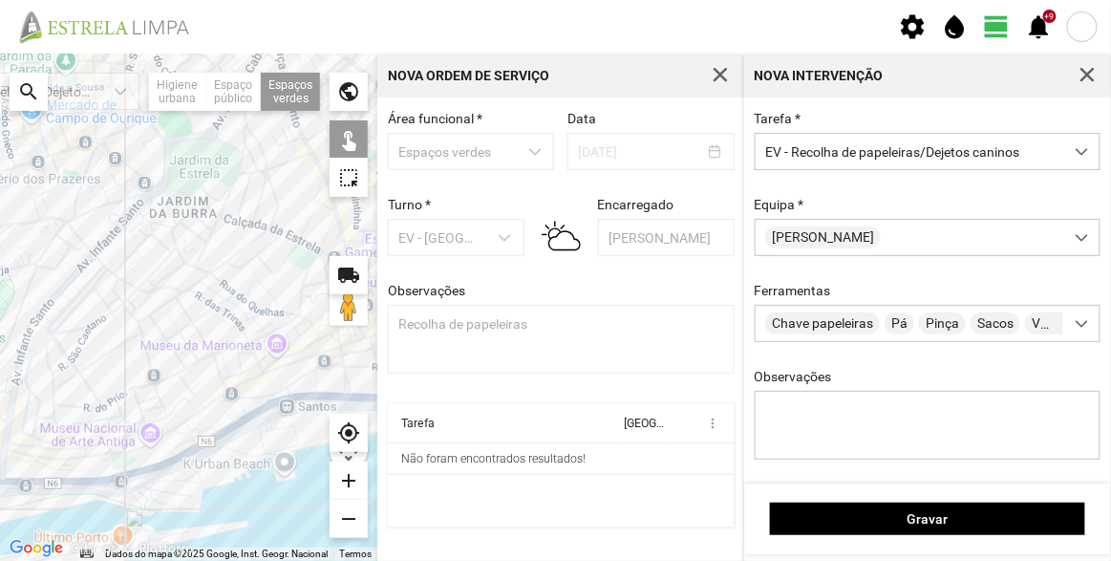
click at [279, 189] on div at bounding box center [188, 307] width 377 height 507
click at [324, 199] on div at bounding box center [188, 307] width 377 height 507
click at [304, 257] on div at bounding box center [188, 307] width 377 height 507
click at [316, 263] on div at bounding box center [188, 307] width 377 height 507
click at [305, 388] on div at bounding box center [188, 307] width 377 height 507
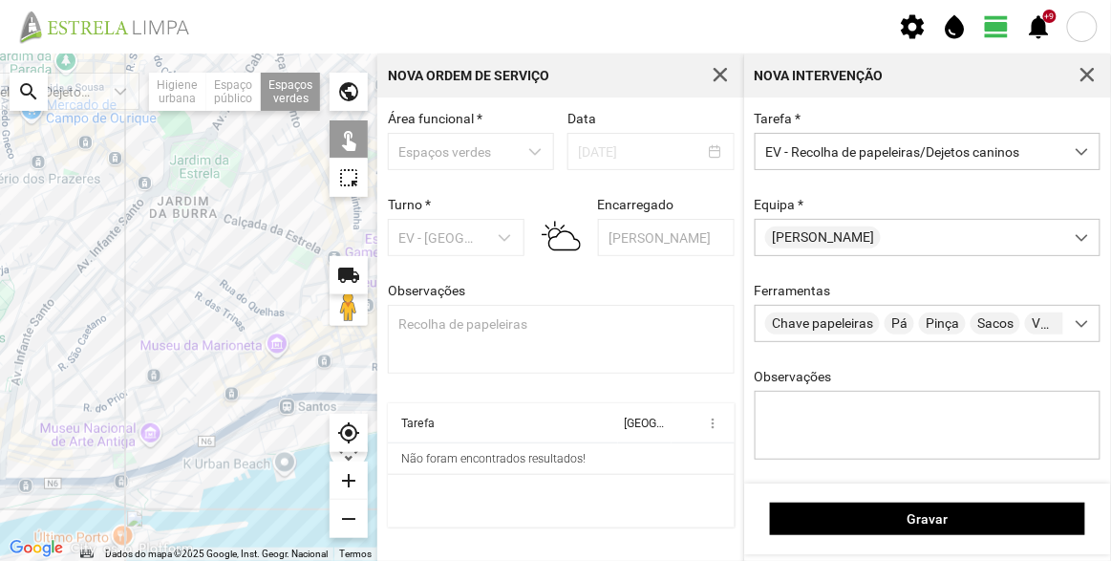
click at [124, 463] on div at bounding box center [188, 307] width 377 height 507
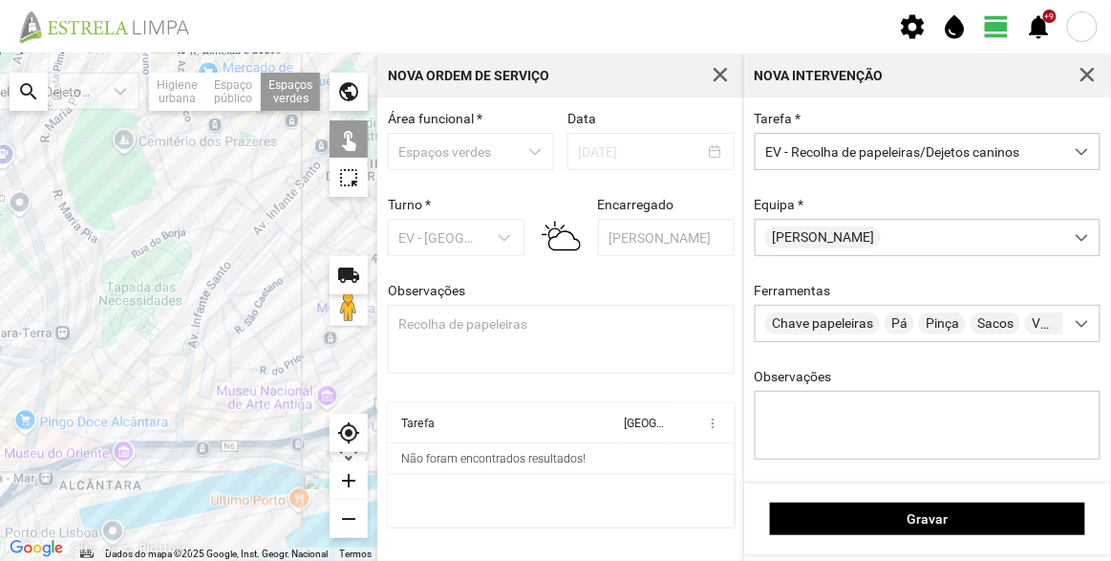
drag, startPoint x: 69, startPoint y: 417, endPoint x: 248, endPoint y: 378, distance: 182.8
click at [248, 378] on div at bounding box center [188, 307] width 377 height 507
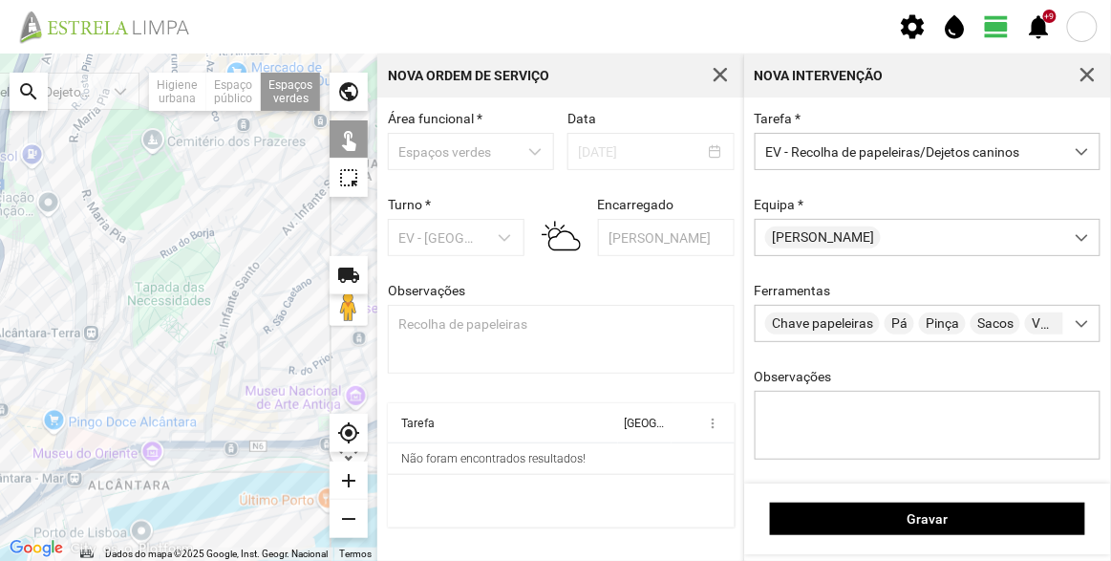
click at [145, 400] on div at bounding box center [188, 307] width 377 height 507
click at [133, 364] on div at bounding box center [188, 307] width 377 height 507
click at [189, 167] on div at bounding box center [188, 307] width 377 height 507
click at [199, 206] on div at bounding box center [188, 307] width 377 height 507
click at [275, 232] on div at bounding box center [188, 307] width 377 height 507
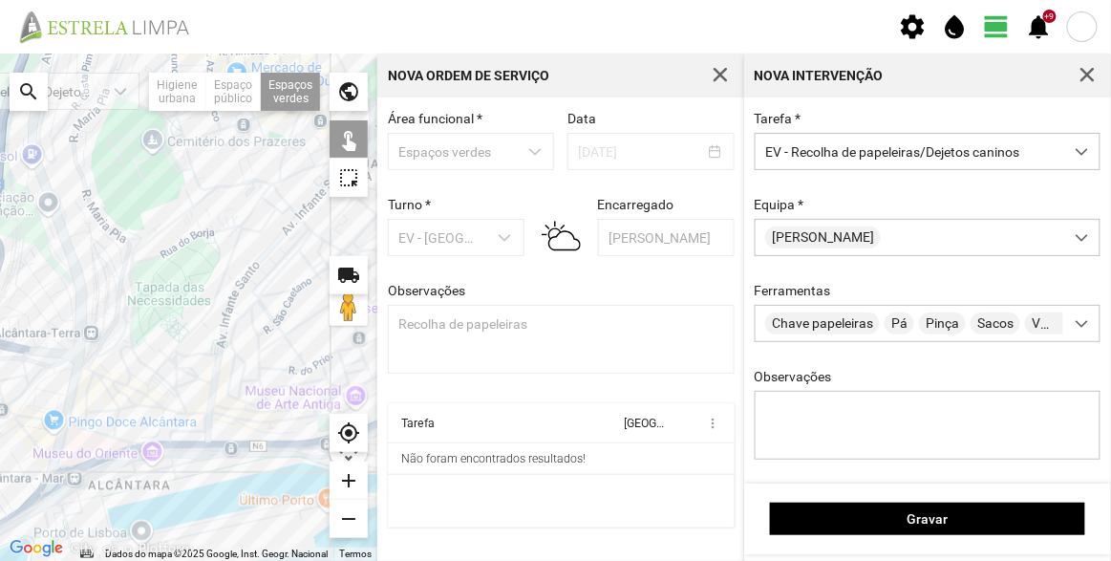
click at [284, 247] on div at bounding box center [188, 307] width 377 height 507
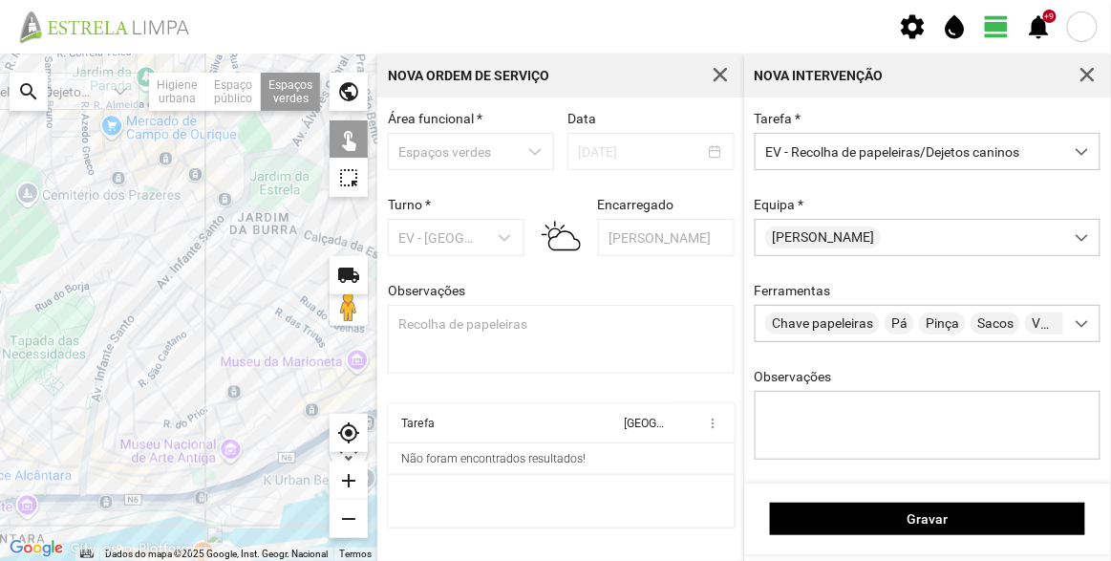
drag, startPoint x: 302, startPoint y: 223, endPoint x: 165, endPoint y: 286, distance: 150.5
click at [165, 286] on div at bounding box center [188, 307] width 377 height 507
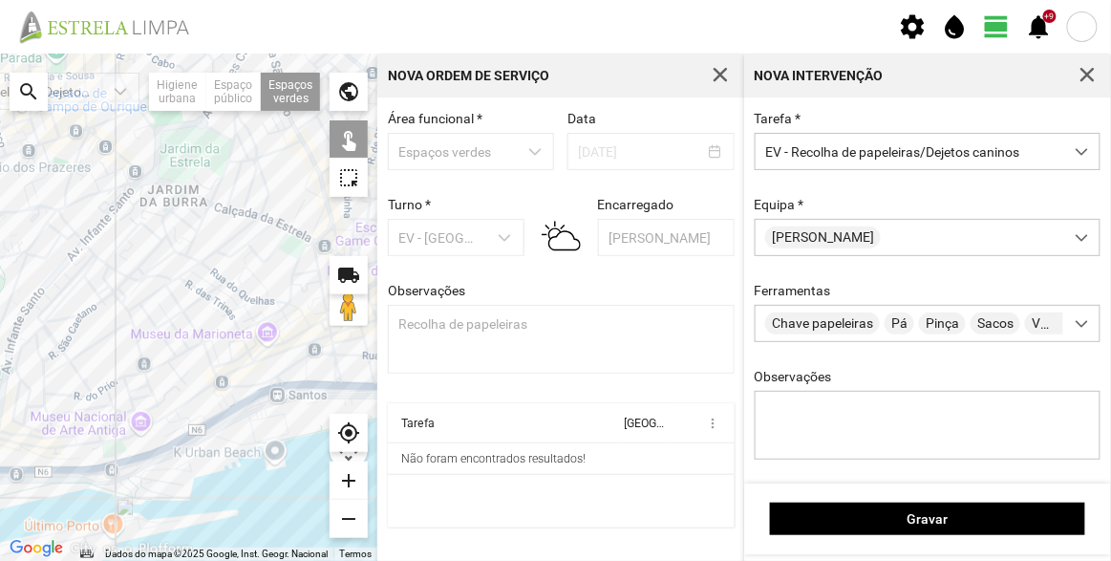
drag, startPoint x: 225, startPoint y: 318, endPoint x: 140, endPoint y: 278, distance: 93.2
click at [140, 278] on div at bounding box center [188, 307] width 377 height 507
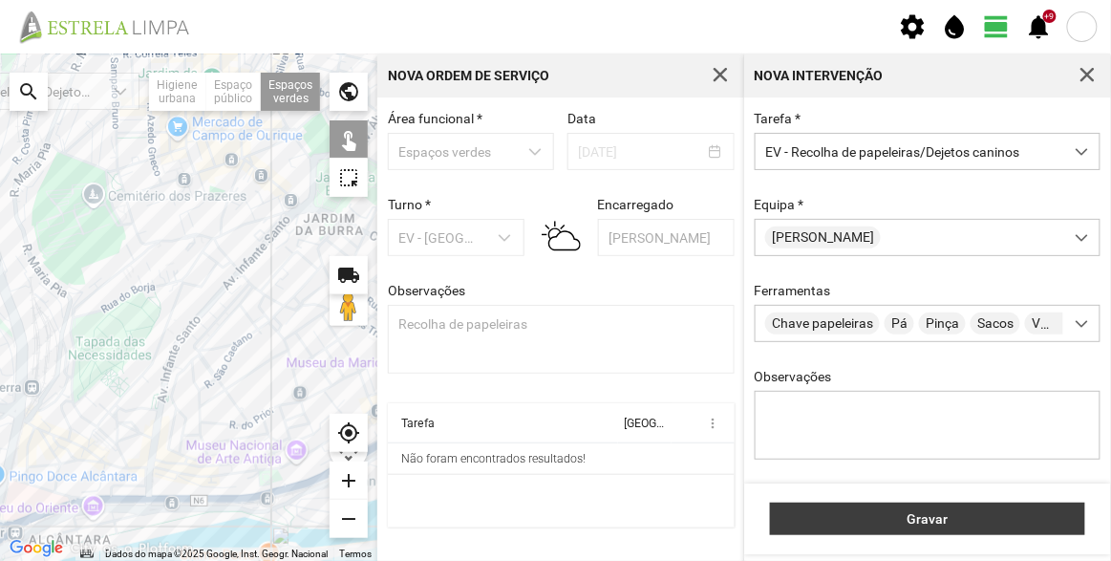
click at [977, 515] on button "Gravar" at bounding box center [927, 519] width 315 height 32
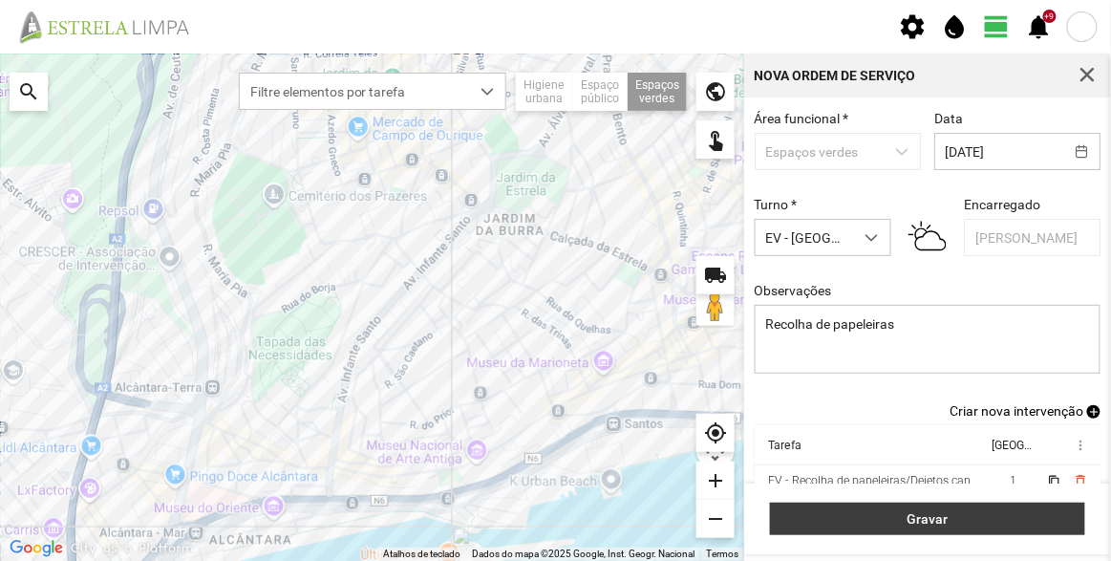
click at [937, 508] on button "Gravar" at bounding box center [927, 519] width 315 height 32
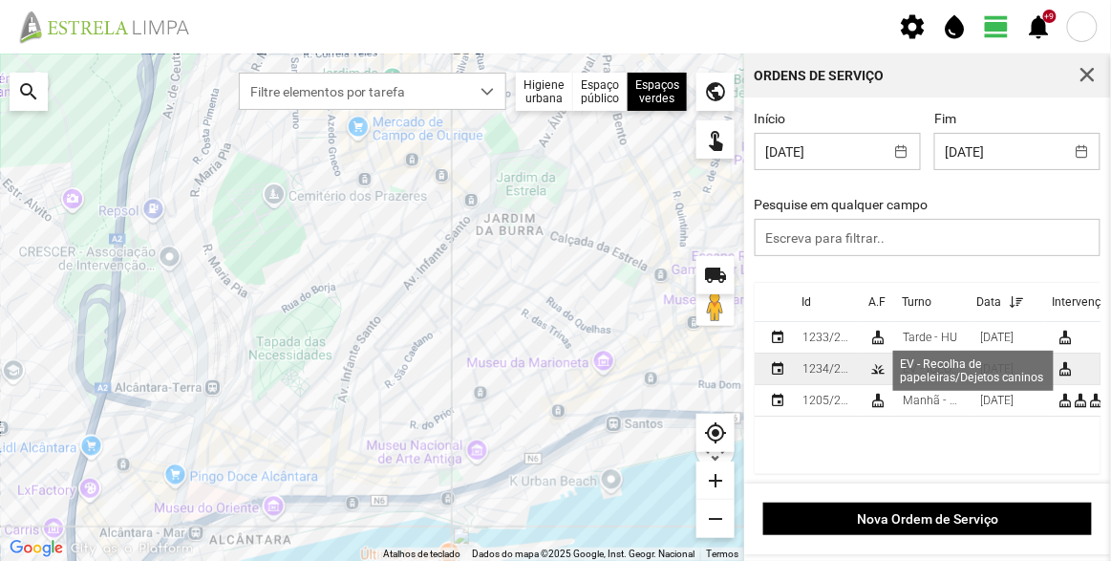
click at [1072, 370] on div "cleaning_services" at bounding box center [1065, 368] width 15 height 15
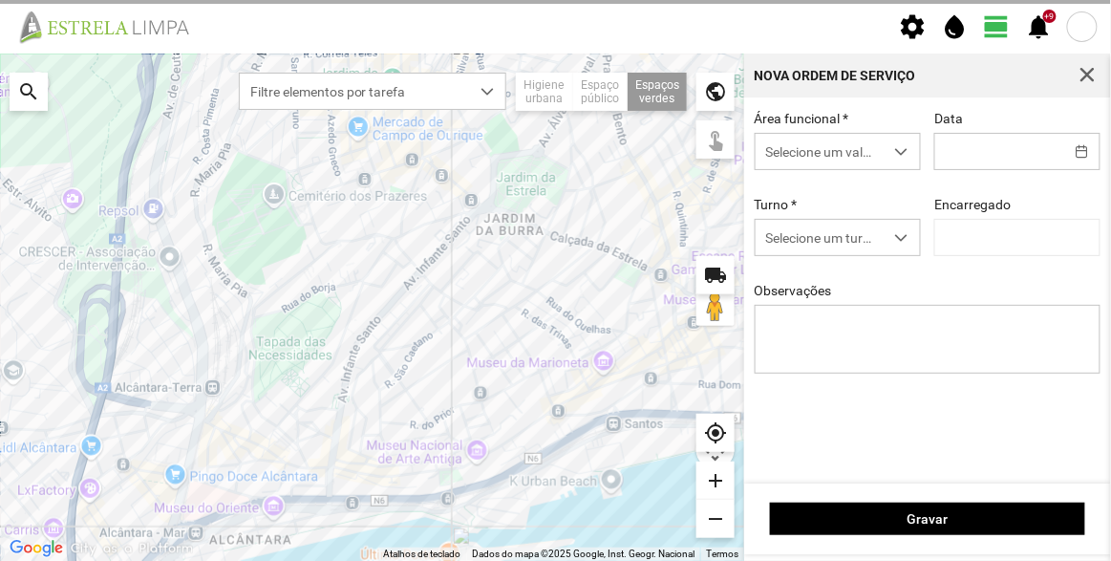
type input "[DATE]"
type textarea "Recolha de papeleiras"
type input "[PERSON_NAME]"
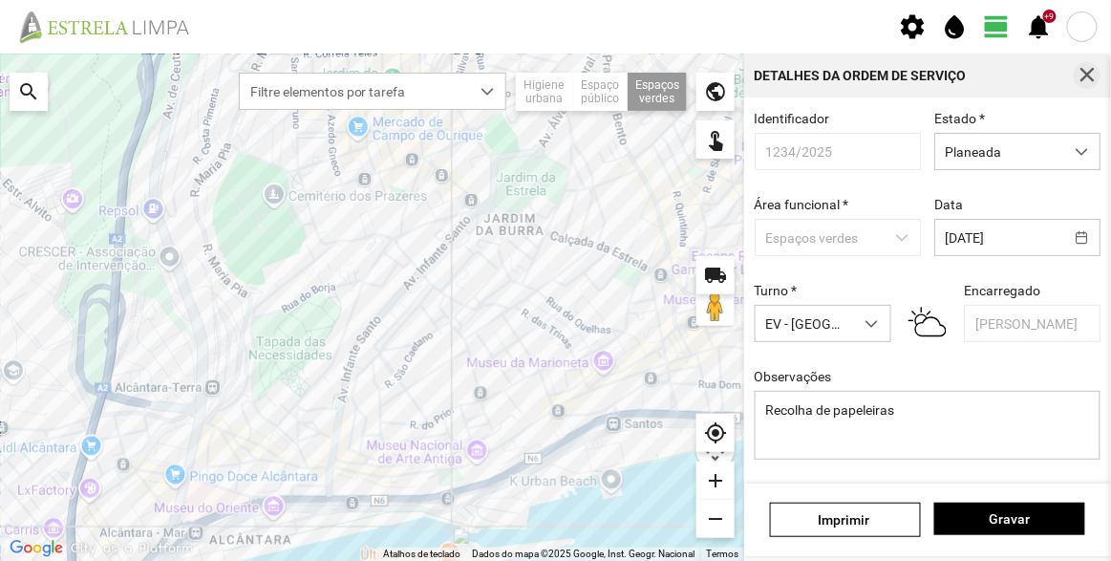
click at [1088, 73] on span "button" at bounding box center [1087, 75] width 17 height 17
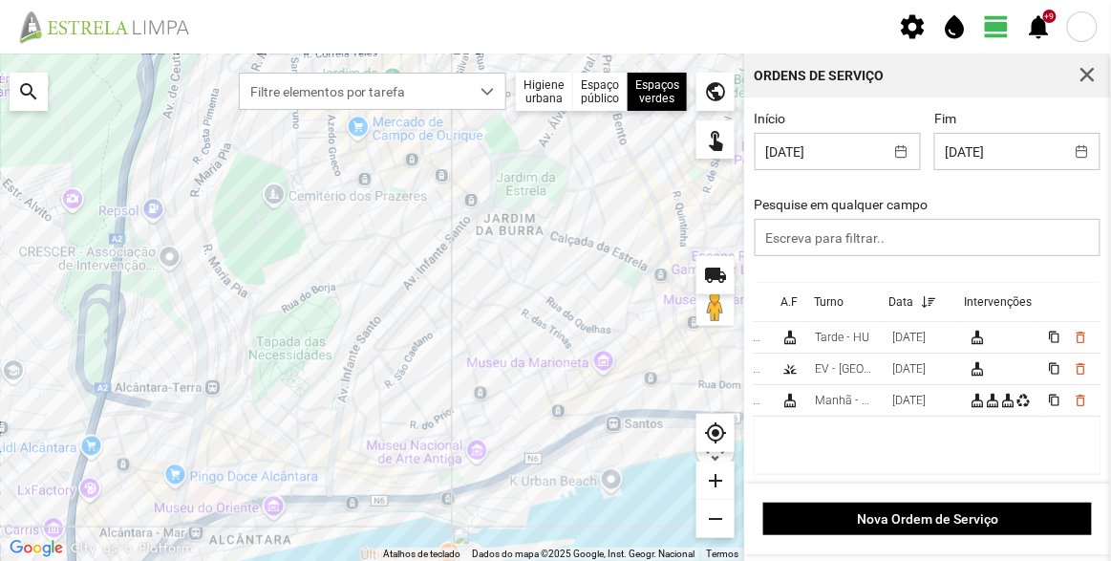
scroll to position [0, 101]
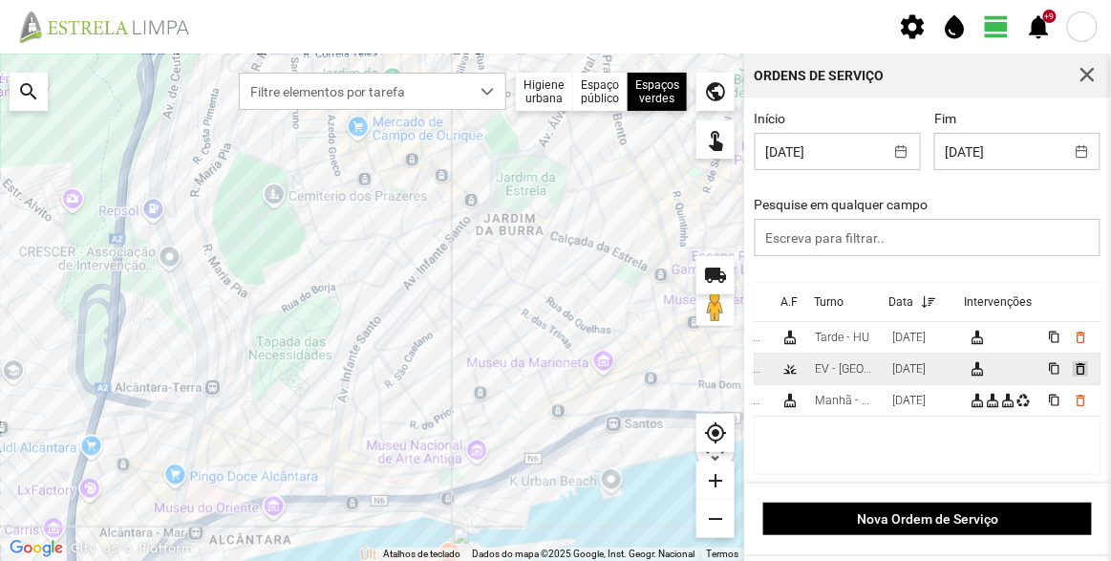
click at [1073, 374] on span "delete_outline" at bounding box center [1080, 368] width 15 height 15
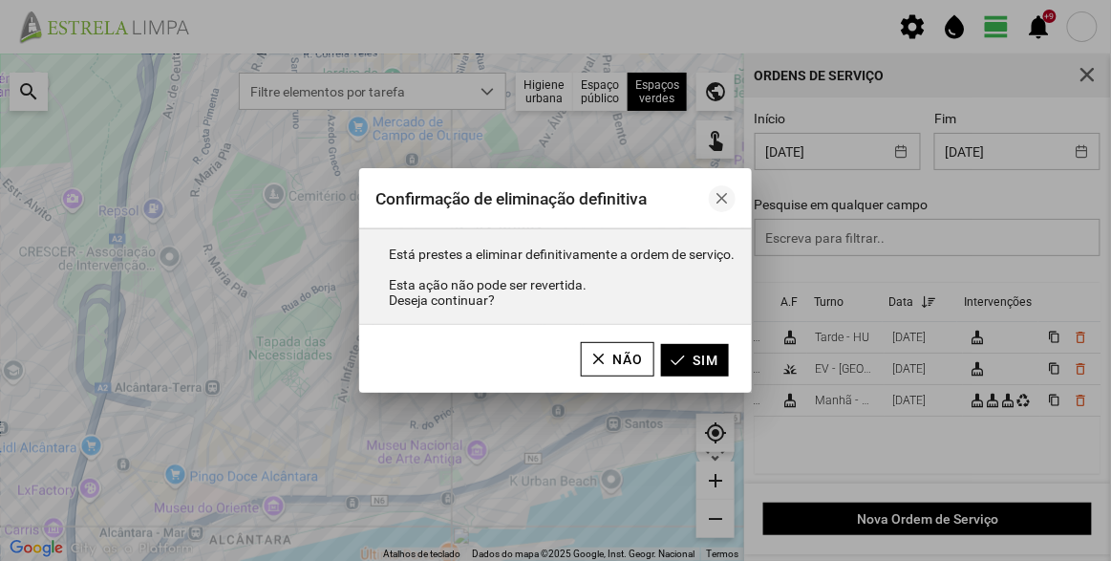
click at [718, 200] on span "button" at bounding box center [722, 198] width 13 height 13
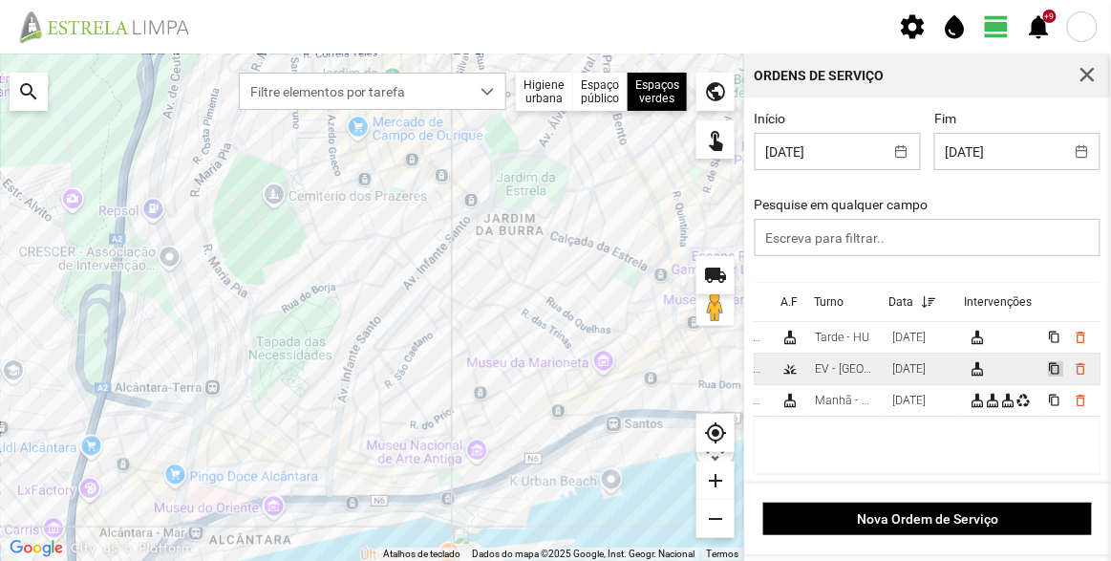
click at [1048, 373] on span "content_copy" at bounding box center [1054, 368] width 12 height 12
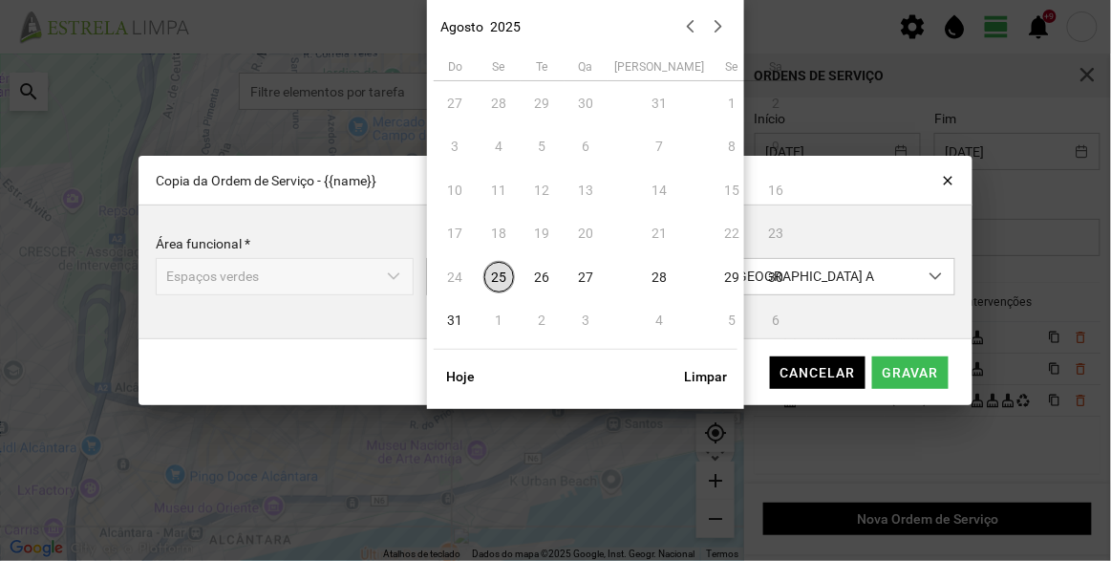
click at [588, 279] on body "settings water_drop view_day +9 notifications Para navegar no mapa com gestos d…" at bounding box center [555, 280] width 1111 height 561
click at [541, 280] on span "26" at bounding box center [543, 277] width 31 height 31
type input "[DATE]"
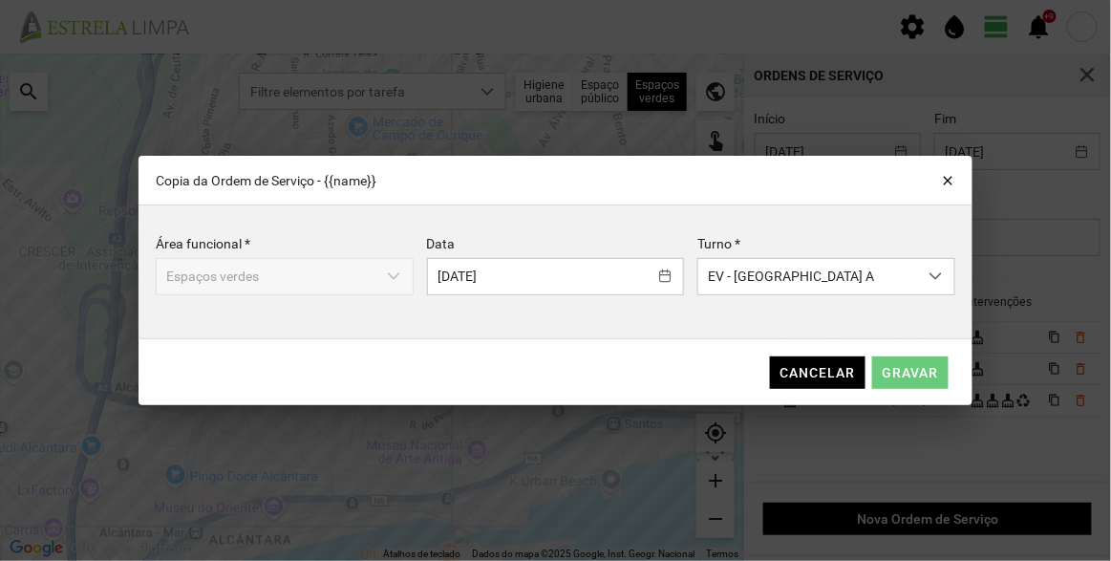
click at [899, 371] on span "Gravar" at bounding box center [911, 372] width 56 height 15
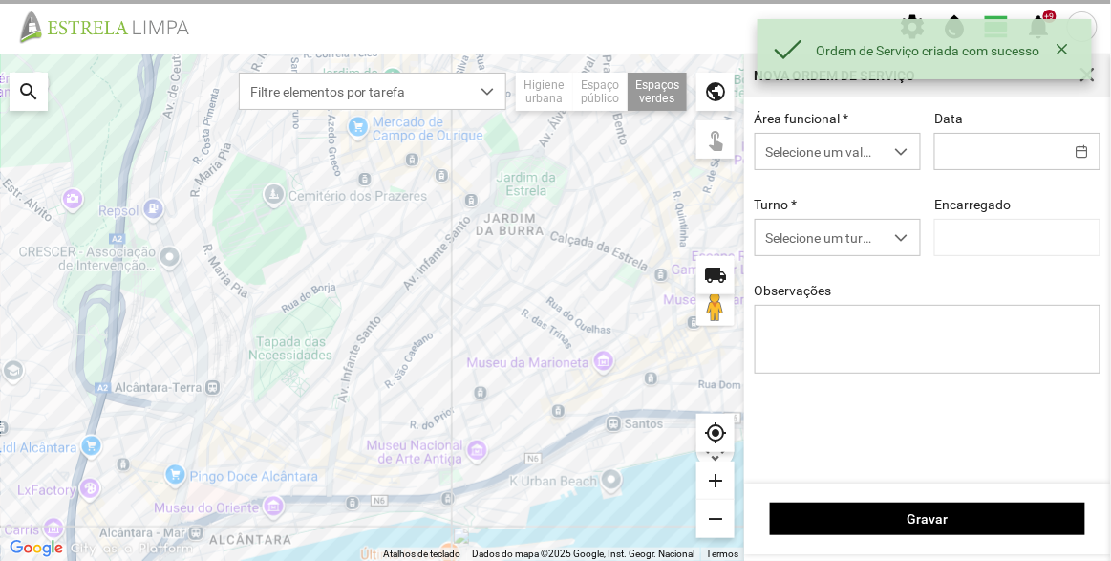
type input "[DATE]"
type textarea "Recolha de papeleiras"
type input "[PERSON_NAME]"
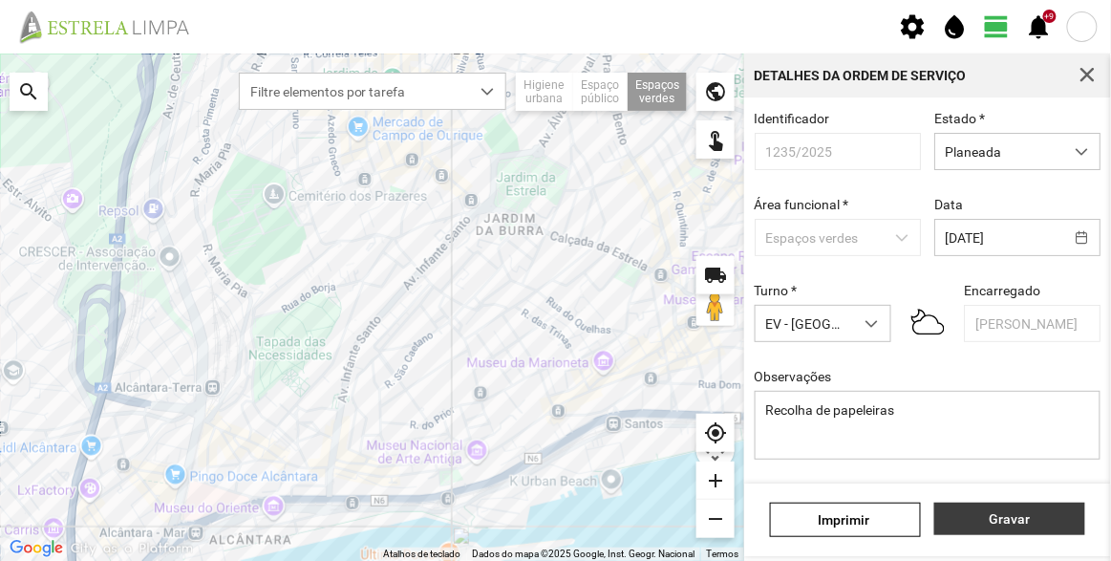
click at [1028, 509] on button "Gravar" at bounding box center [1010, 519] width 151 height 32
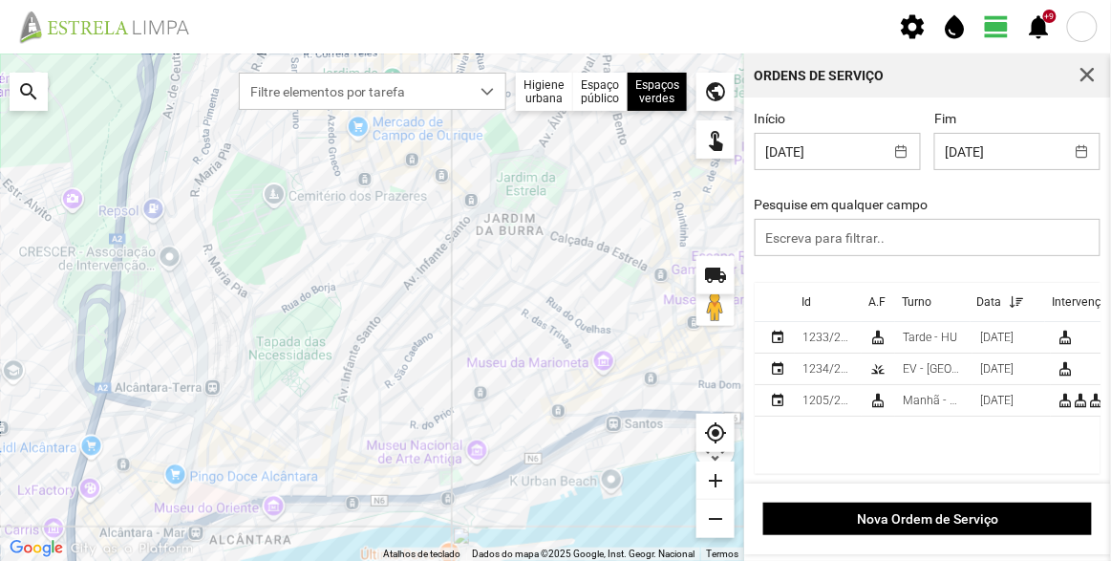
scroll to position [0, 101]
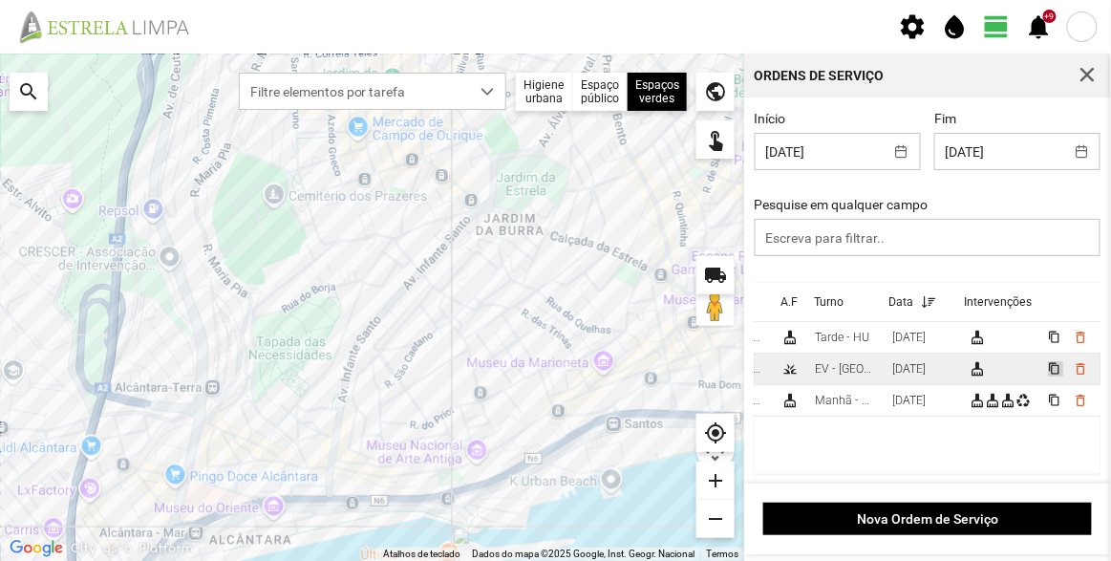
click at [1048, 367] on span "content_copy" at bounding box center [1054, 368] width 12 height 12
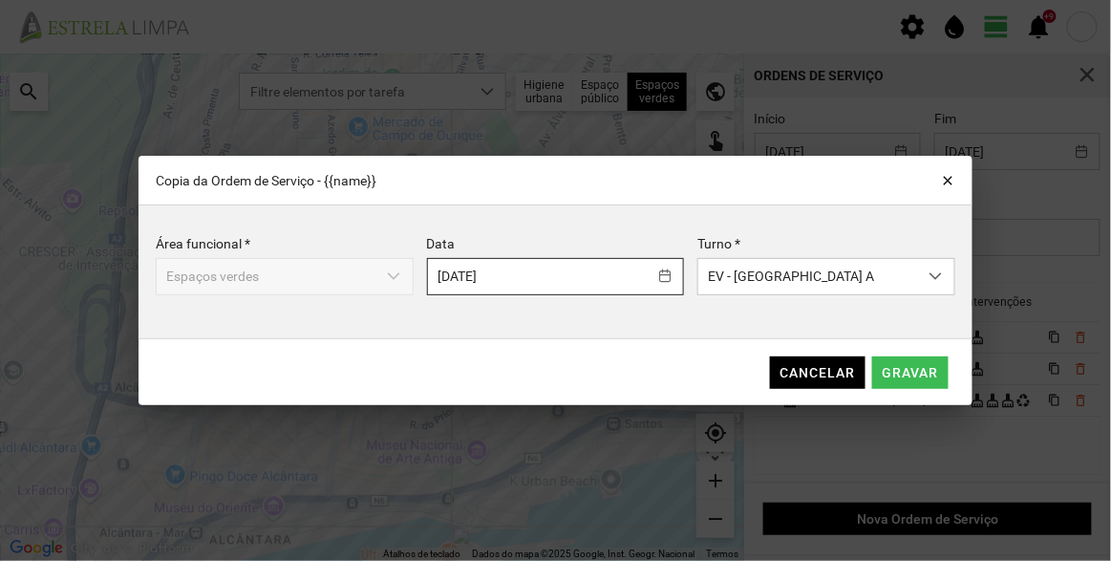
click at [575, 282] on body "settings water_drop view_day +9 notifications Para navegar no mapa com gestos d…" at bounding box center [555, 280] width 1111 height 561
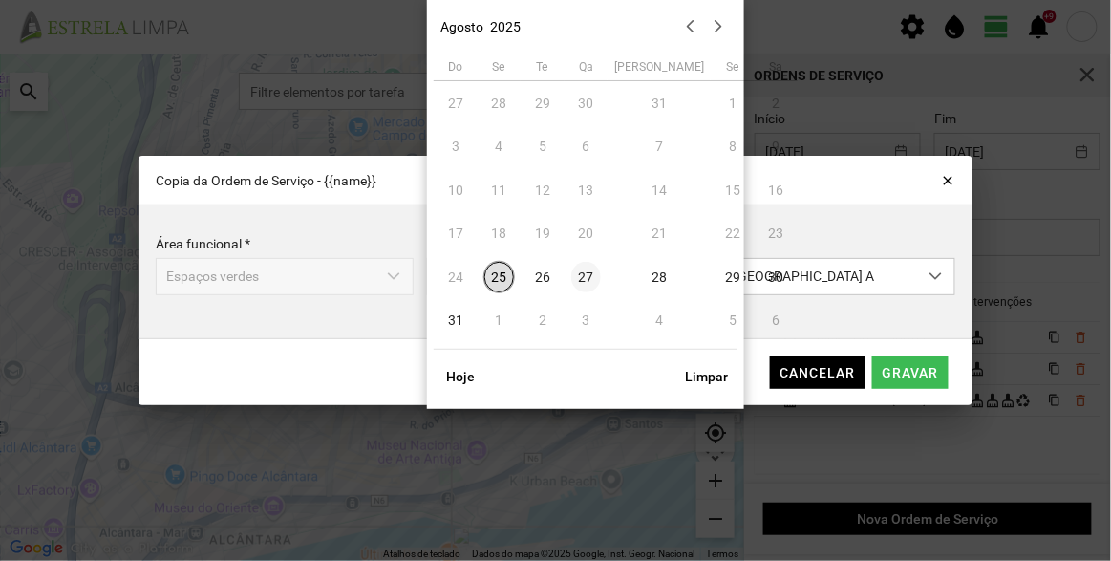
click at [585, 274] on span "27" at bounding box center [586, 277] width 31 height 31
type input "[DATE]"
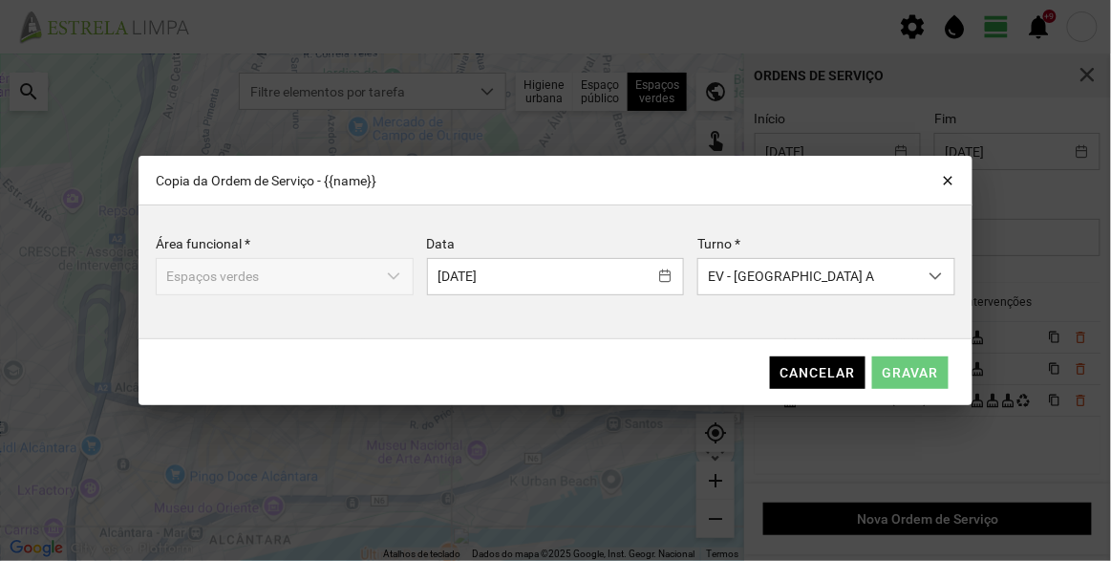
click at [929, 377] on span "Gravar" at bounding box center [911, 372] width 56 height 15
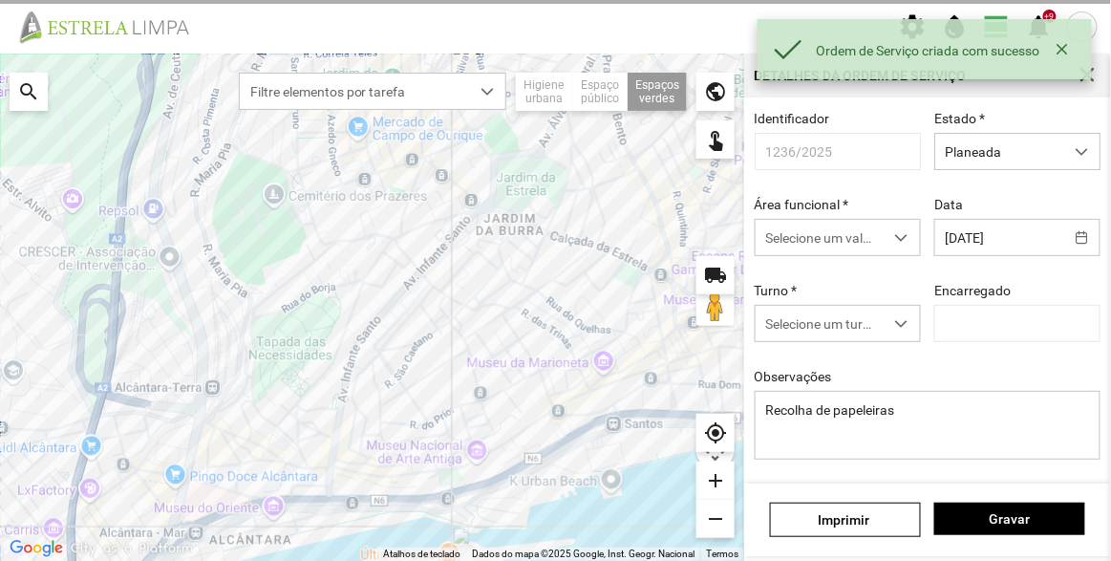
type input "[PERSON_NAME]"
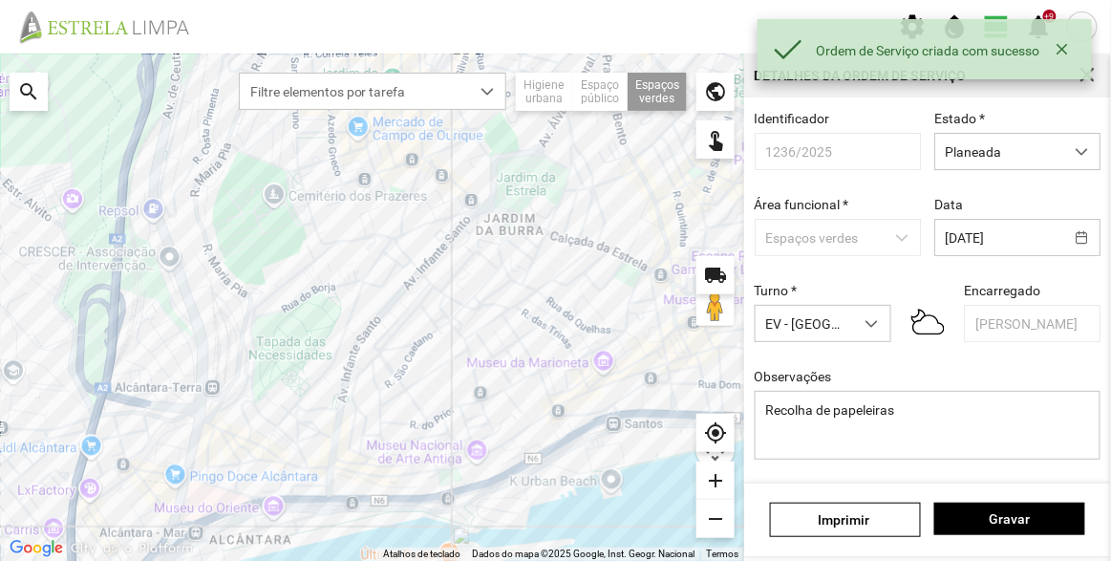
scroll to position [86, 0]
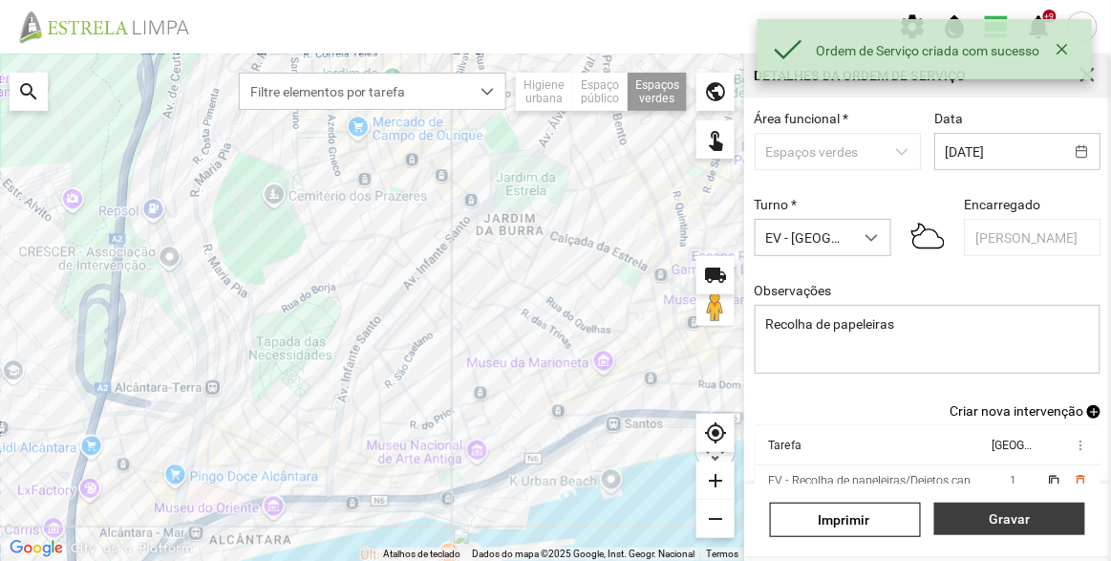
click at [1017, 515] on span "Gravar" at bounding box center [1010, 518] width 131 height 15
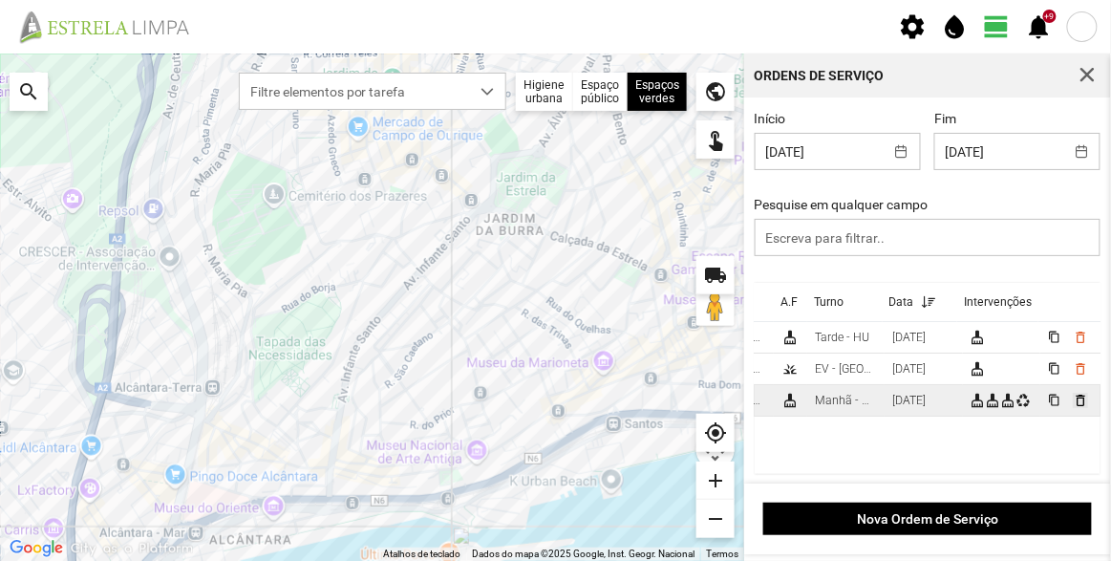
scroll to position [0, 99]
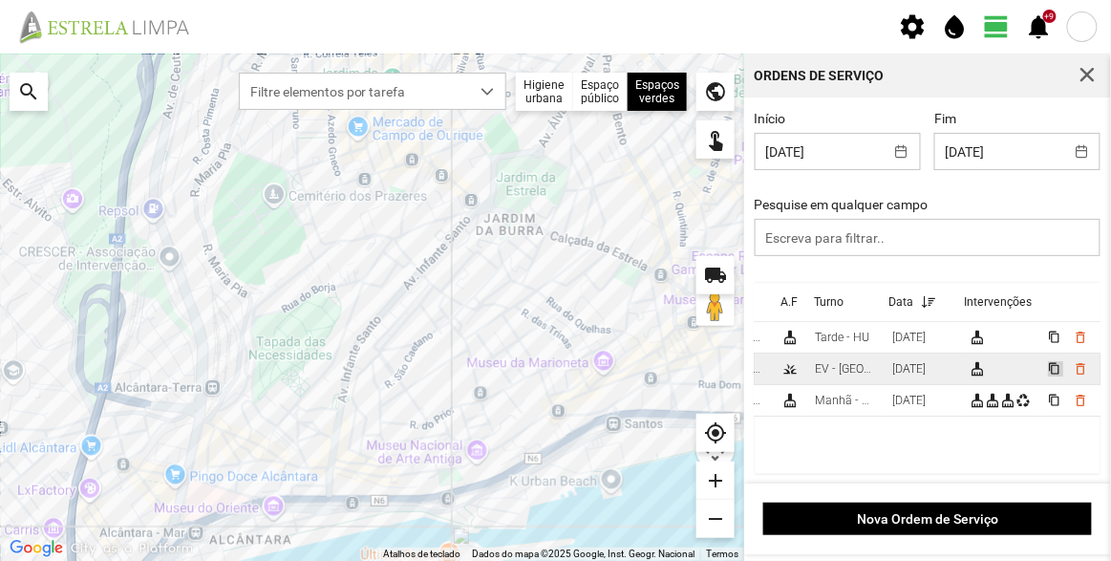
click at [1048, 368] on span "content_copy" at bounding box center [1054, 368] width 12 height 12
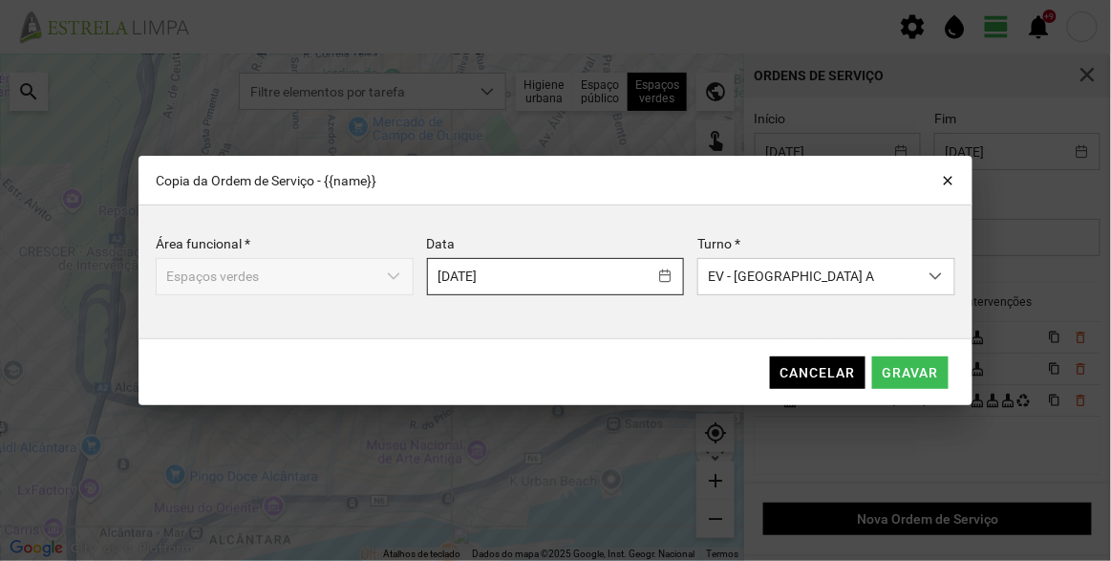
click at [564, 278] on body "settings water_drop view_day +9 notifications Para navegar no mapa com gestos d…" at bounding box center [555, 280] width 1111 height 561
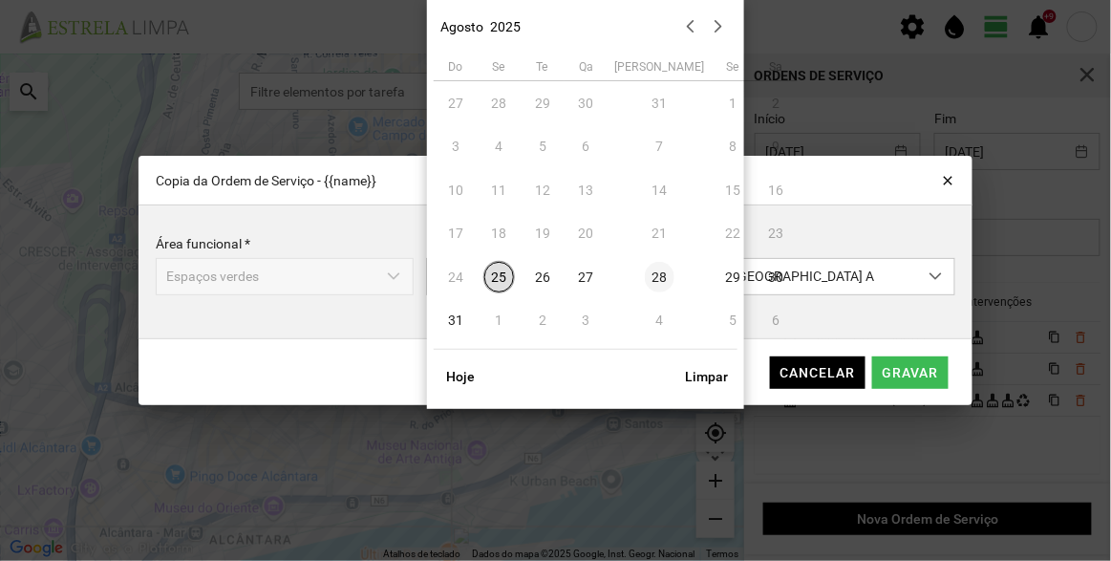
click at [645, 279] on span "28" at bounding box center [660, 277] width 31 height 31
type input "[DATE]"
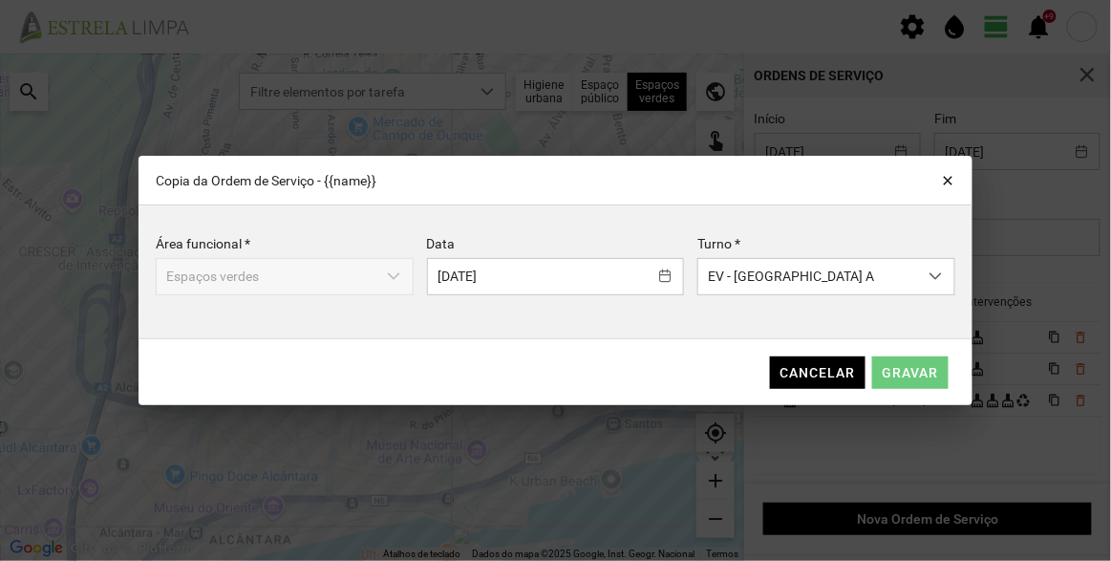
click at [924, 370] on span "Gravar" at bounding box center [911, 372] width 56 height 15
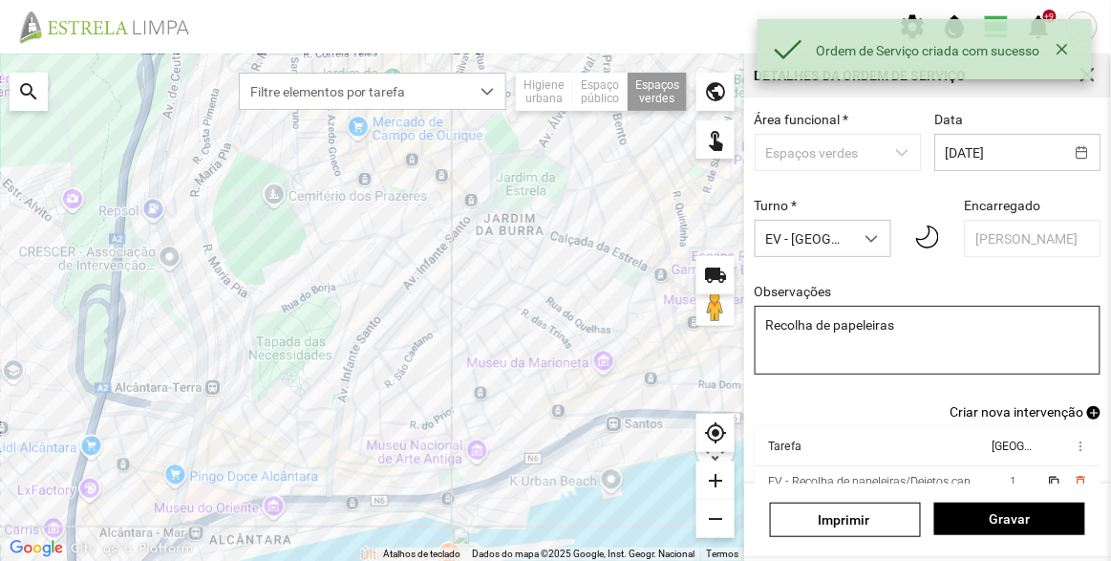
scroll to position [166, 0]
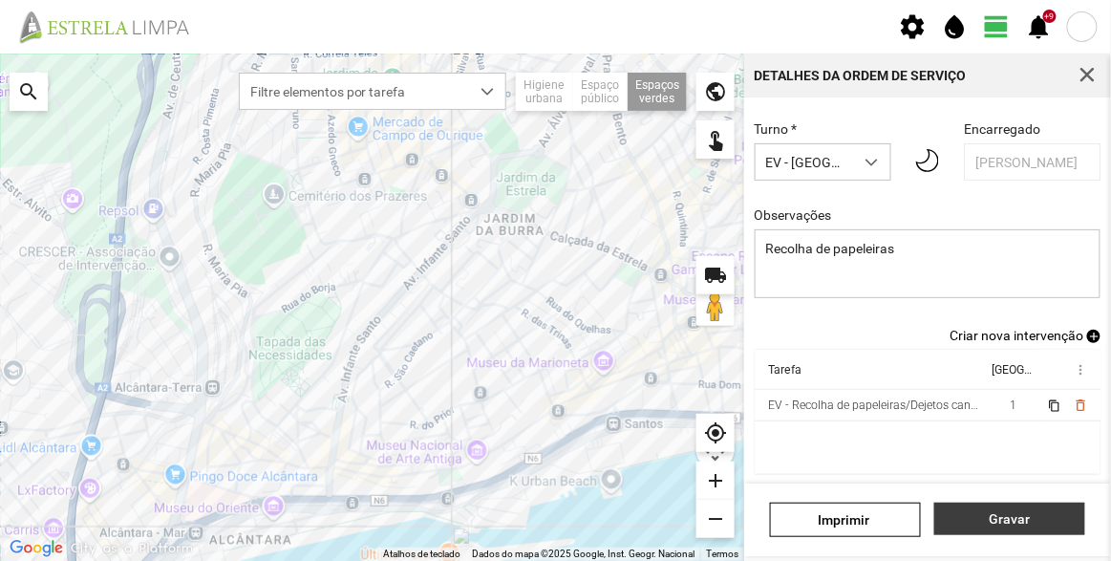
click at [1012, 515] on span "Gravar" at bounding box center [1010, 518] width 131 height 15
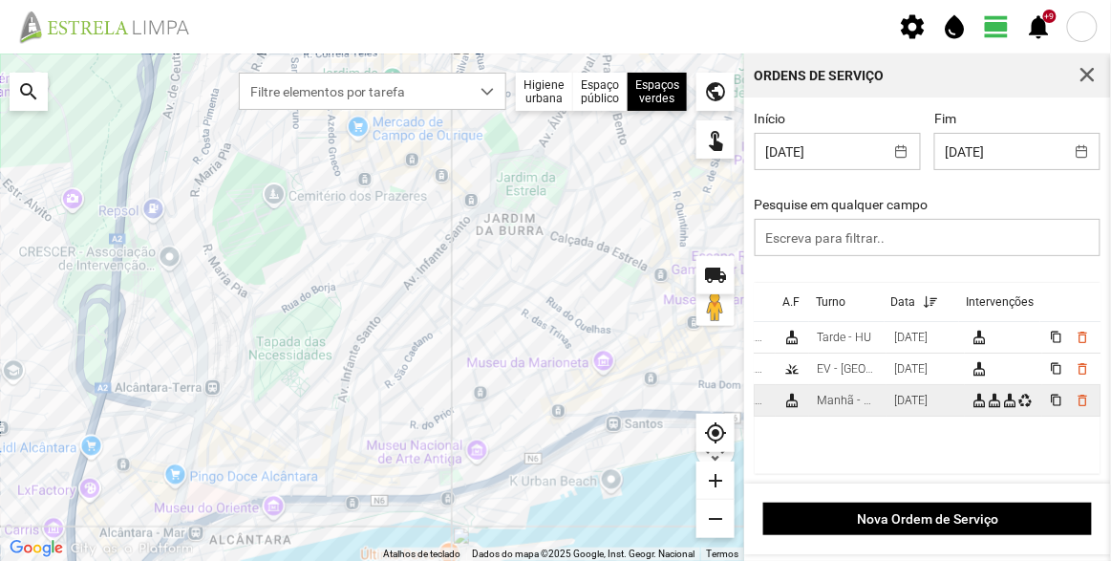
scroll to position [0, 95]
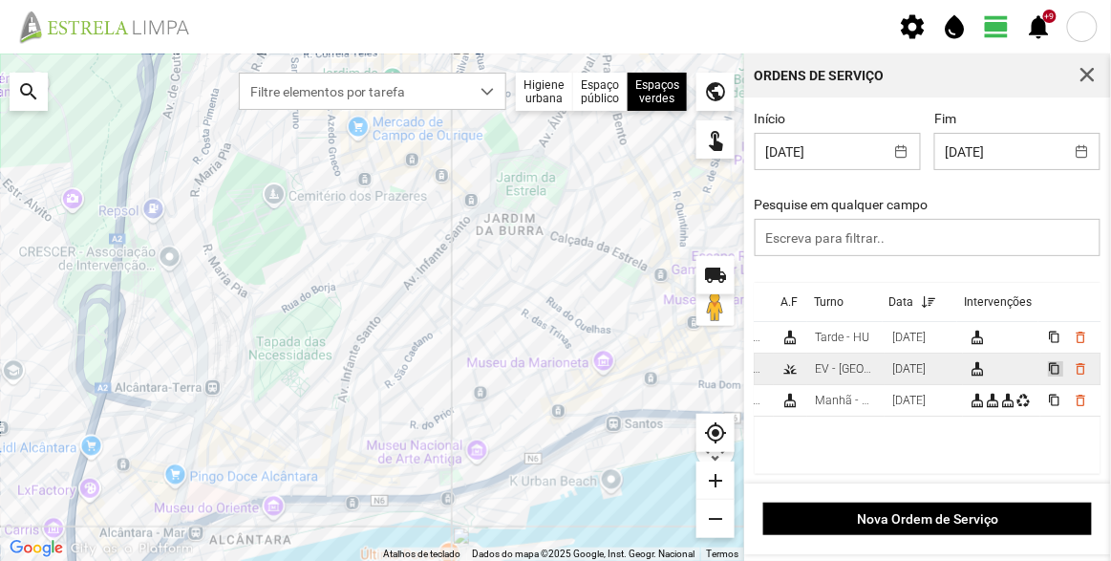
click at [1048, 366] on span "content_copy" at bounding box center [1054, 368] width 12 height 12
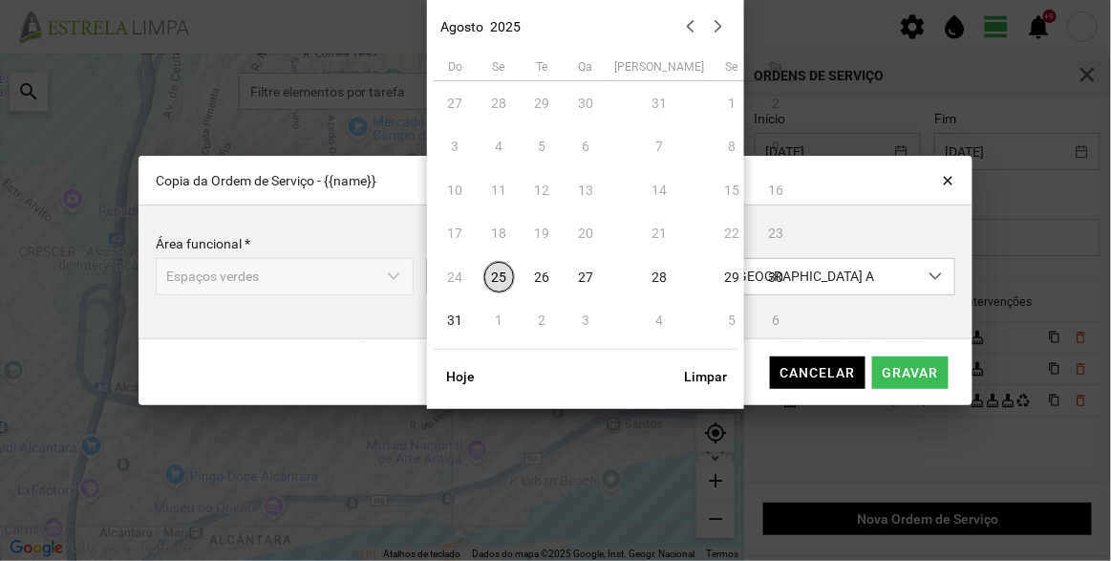
click at [604, 277] on body "settings water_drop view_day +9 notifications Para navegar no mapa com gestos d…" at bounding box center [555, 280] width 1111 height 561
click at [718, 276] on span "29" at bounding box center [733, 277] width 31 height 31
type input "[DATE]"
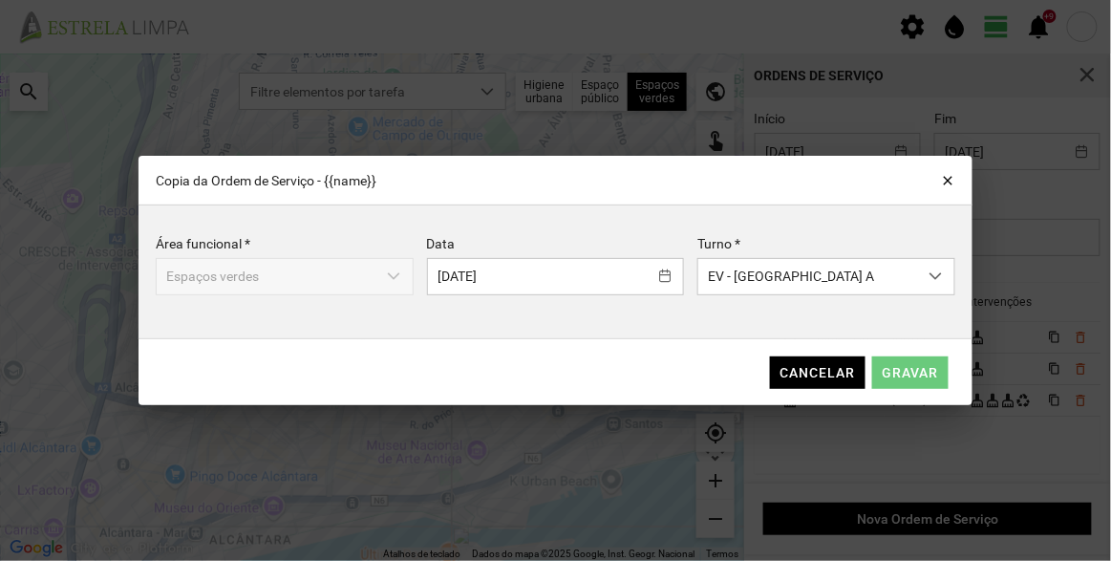
click at [916, 379] on span "Gravar" at bounding box center [911, 372] width 56 height 15
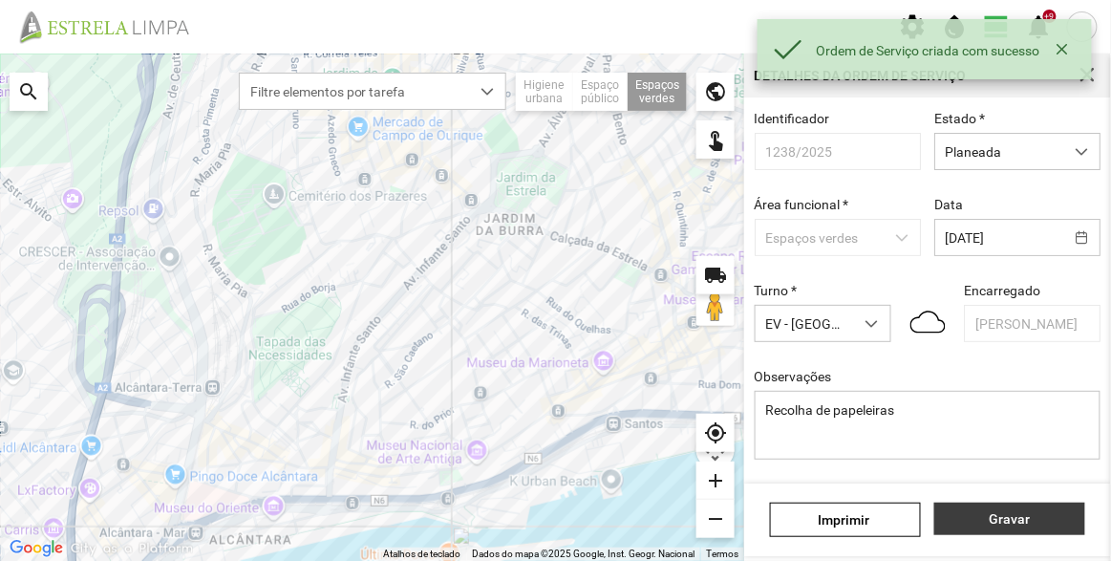
click at [1014, 510] on button "Gravar" at bounding box center [1010, 519] width 151 height 32
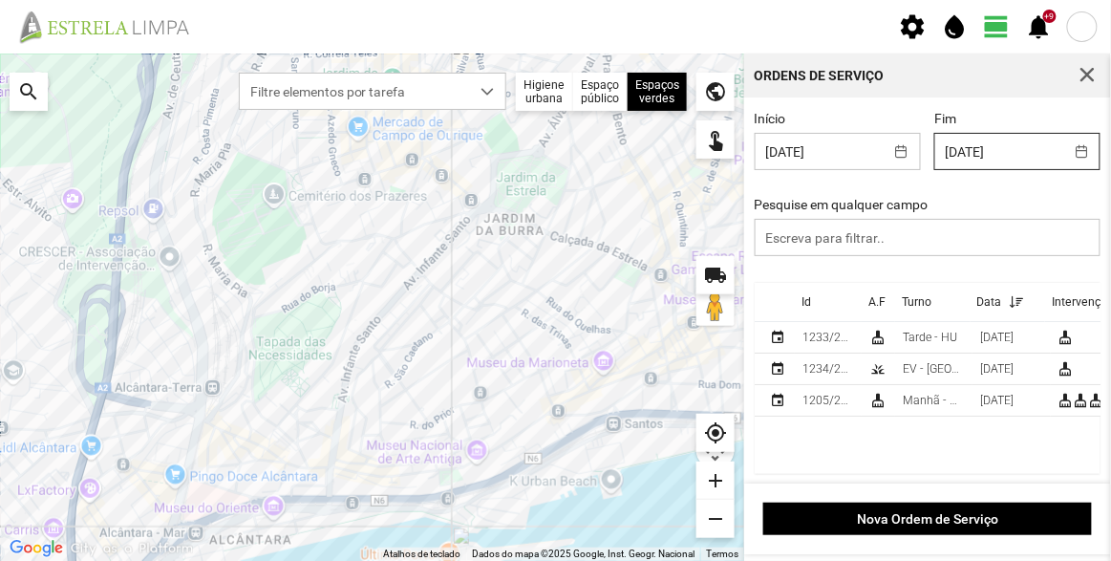
click at [1000, 157] on body "settings water_drop view_day +9 notifications Para navegar no mapa com gestos d…" at bounding box center [555, 280] width 1111 height 561
click at [967, 444] on cdk-virtual-scroll-viewport "Id A.F Turno Data Intervenções event 1233/2025 cleaning_services Tarde - HU [DA…" at bounding box center [928, 378] width 347 height 191
click at [1006, 154] on body "settings water_drop view_day +9 notifications Para navegar no mapa com gestos d…" at bounding box center [555, 280] width 1111 height 561
click at [929, 446] on cdk-virtual-scroll-viewport "Id A.F Turno Data Intervenções event 1233/2025 cleaning_services Tarde - HU [DA…" at bounding box center [928, 378] width 347 height 191
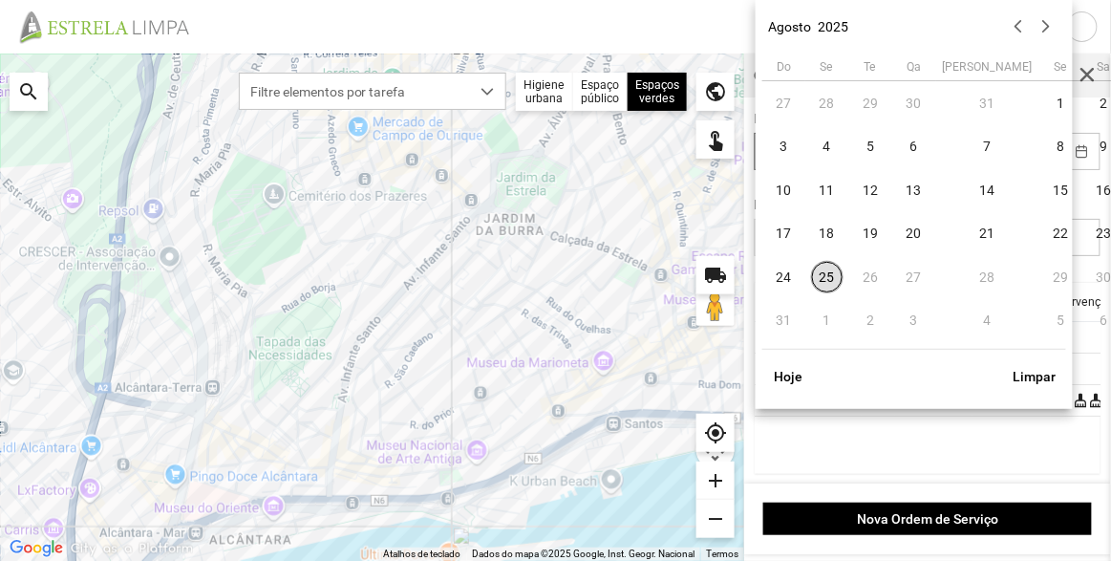
click at [860, 159] on body "settings water_drop view_day +9 notifications Para navegar no mapa com gestos d…" at bounding box center [555, 280] width 1111 height 561
click at [1046, 230] on span "22" at bounding box center [1061, 234] width 31 height 31
type input "[DATE]"
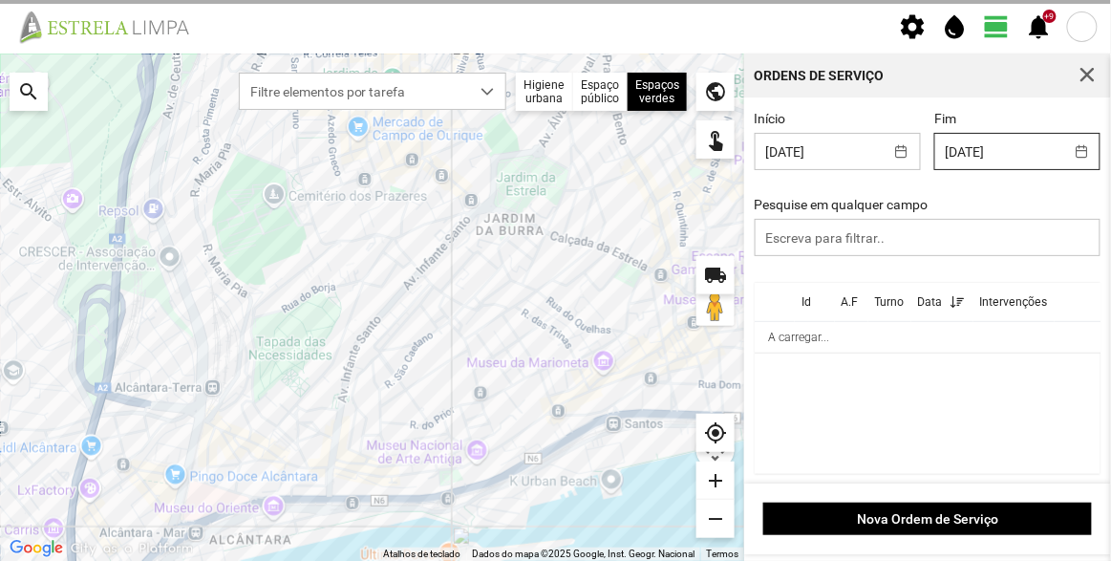
click at [1021, 164] on body "settings water_drop view_day +9 notifications Para navegar no mapa com gestos d…" at bounding box center [555, 280] width 1111 height 561
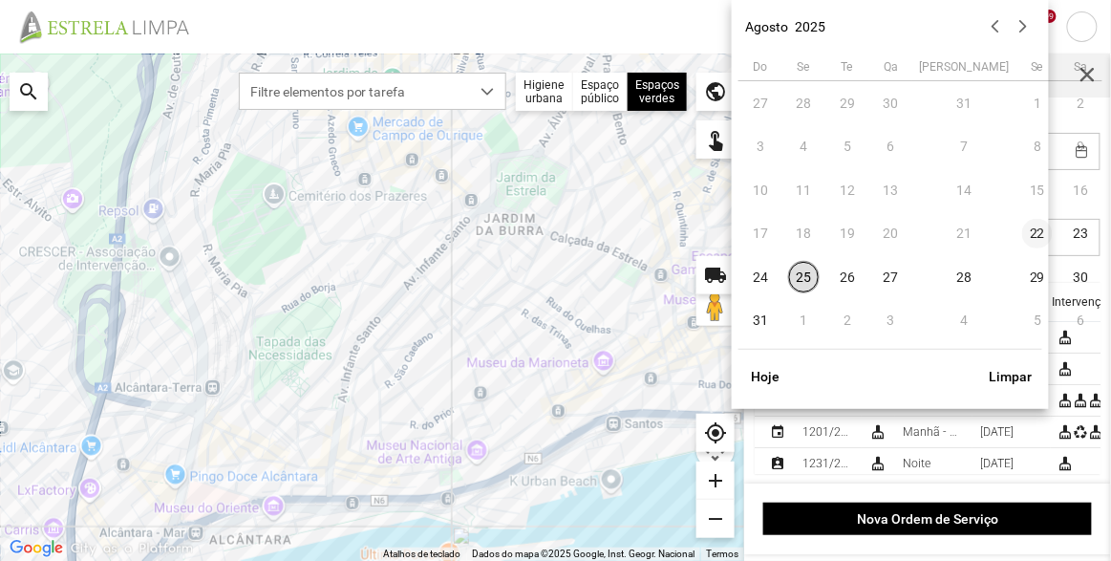
click at [1023, 227] on span "22" at bounding box center [1038, 234] width 31 height 31
type input "[DATE]"
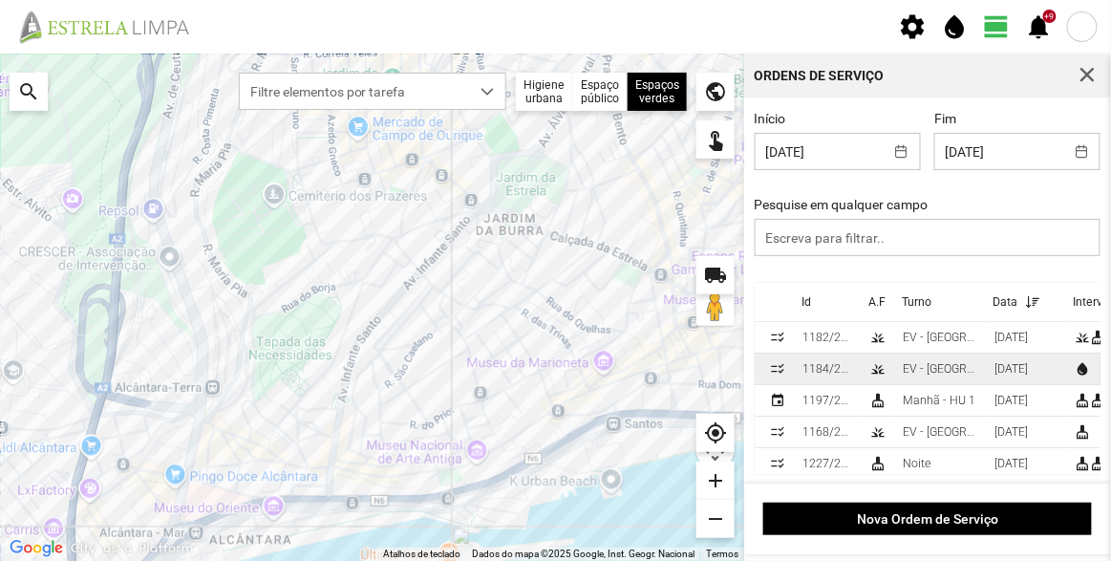
click at [959, 373] on div "EV - [GEOGRAPHIC_DATA] A" at bounding box center [941, 368] width 76 height 13
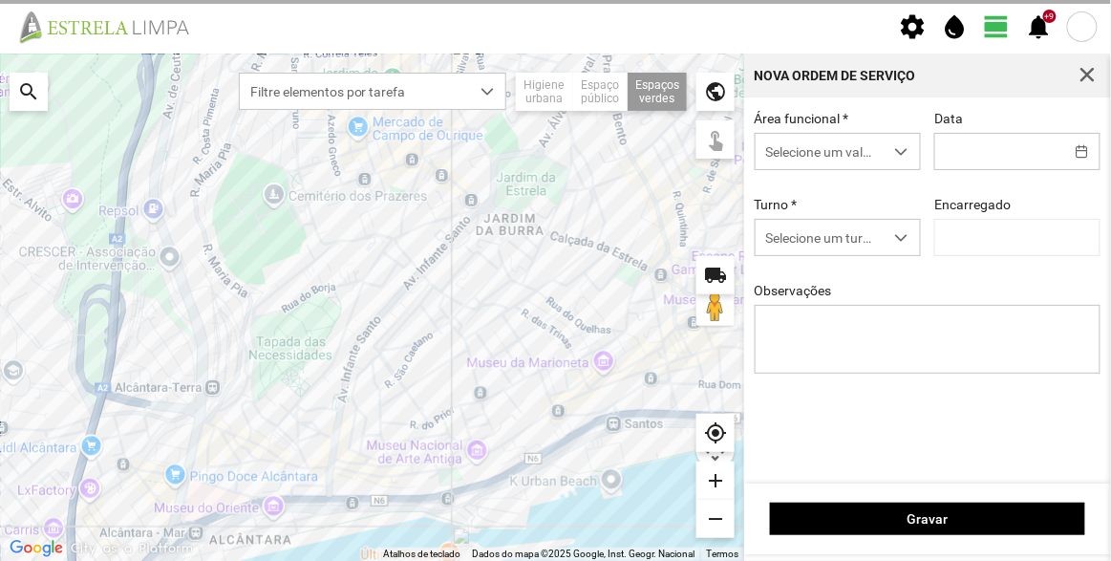
type input "[DATE]"
type textarea "Sede e Viveiro, [GEOGRAPHIC_DATA] Antiga e Condomínio do Quelhas e Av. Infante …"
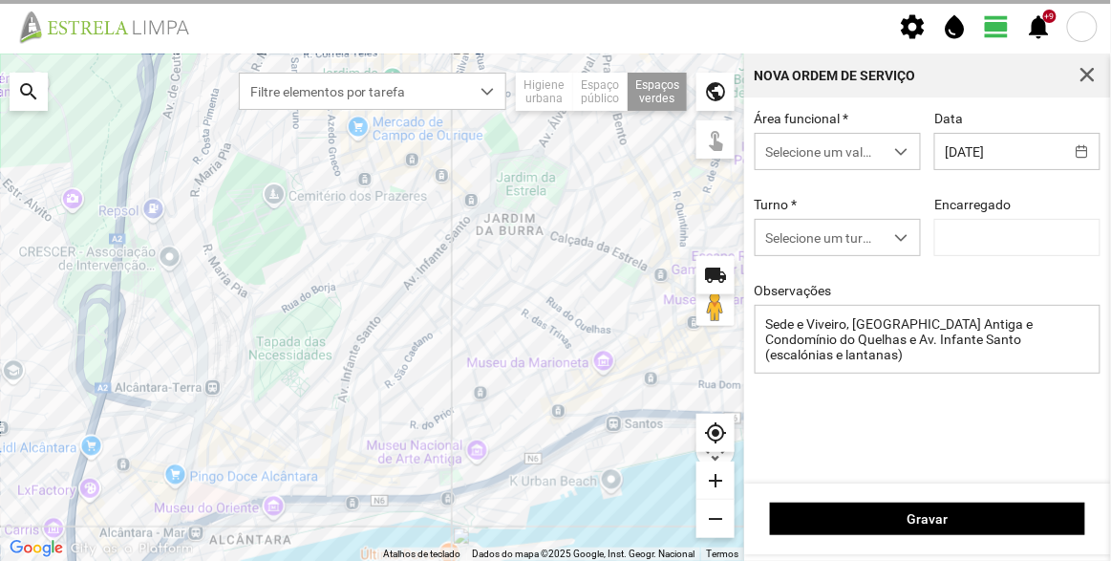
type input "[PERSON_NAME]"
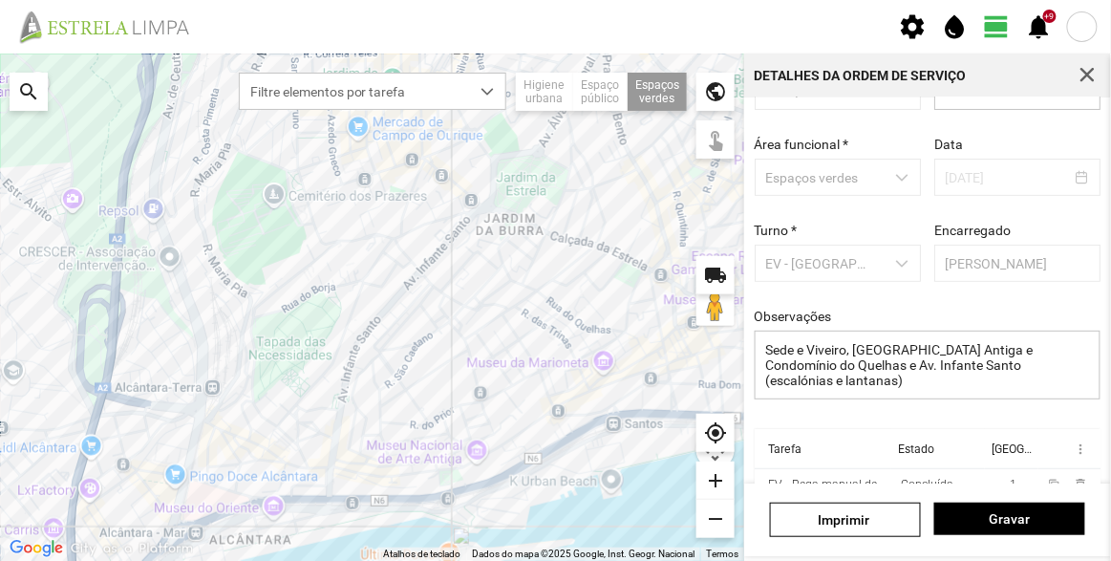
scroll to position [86, 0]
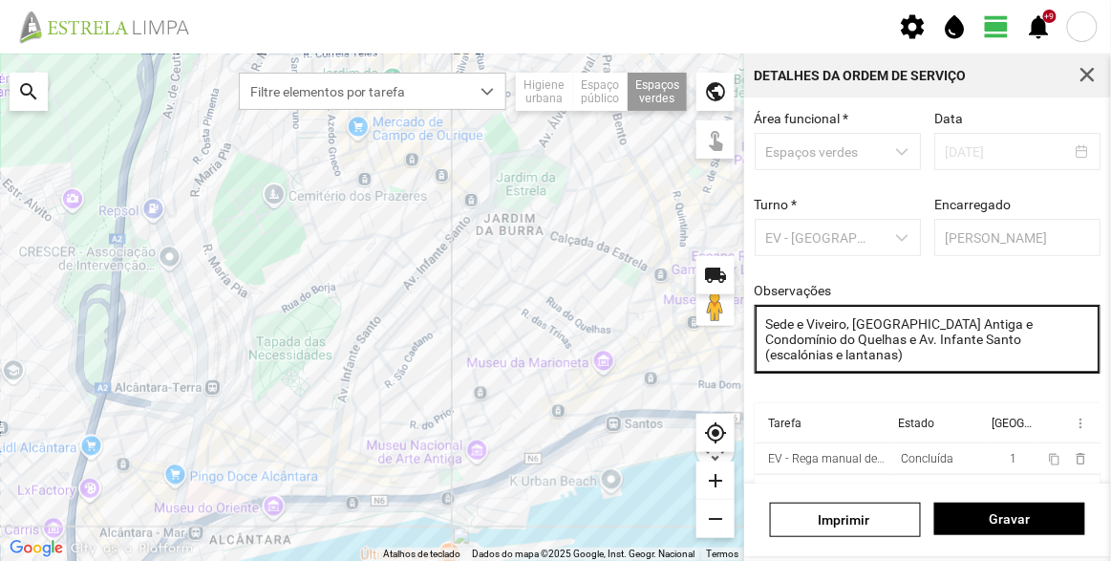
click at [891, 338] on textarea "Sede e Viveiro, [GEOGRAPHIC_DATA] Antiga e Condomínio do Quelhas e Av. Infante …" at bounding box center [928, 339] width 347 height 69
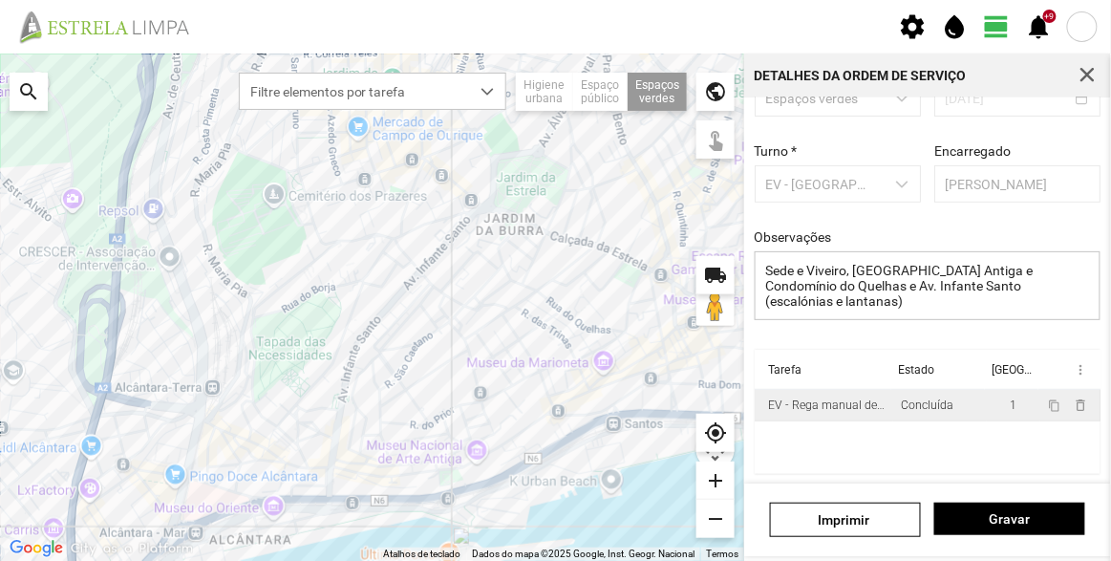
click at [852, 410] on div "EV - Rega manual de canteiros" at bounding box center [827, 405] width 118 height 13
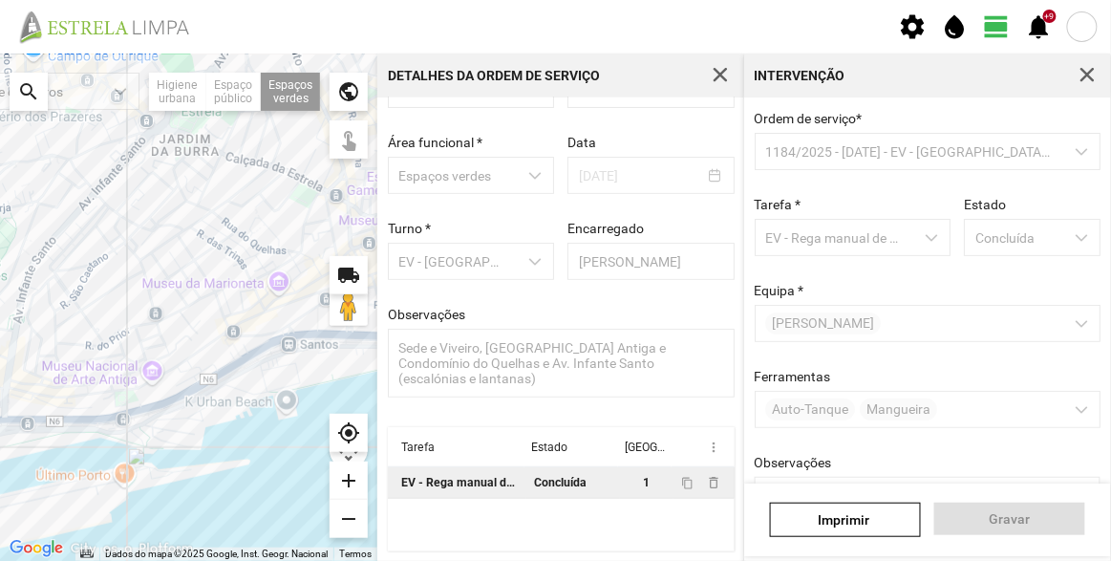
drag, startPoint x: 264, startPoint y: 348, endPoint x: 119, endPoint y: 266, distance: 166.1
click at [119, 266] on div at bounding box center [188, 307] width 377 height 507
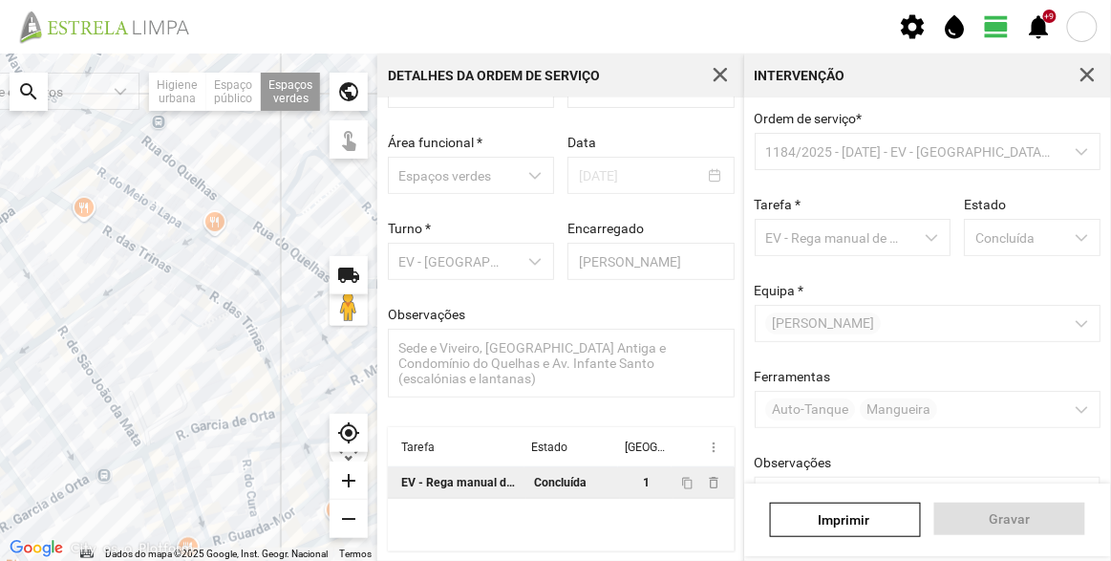
click at [277, 186] on div at bounding box center [188, 307] width 377 height 507
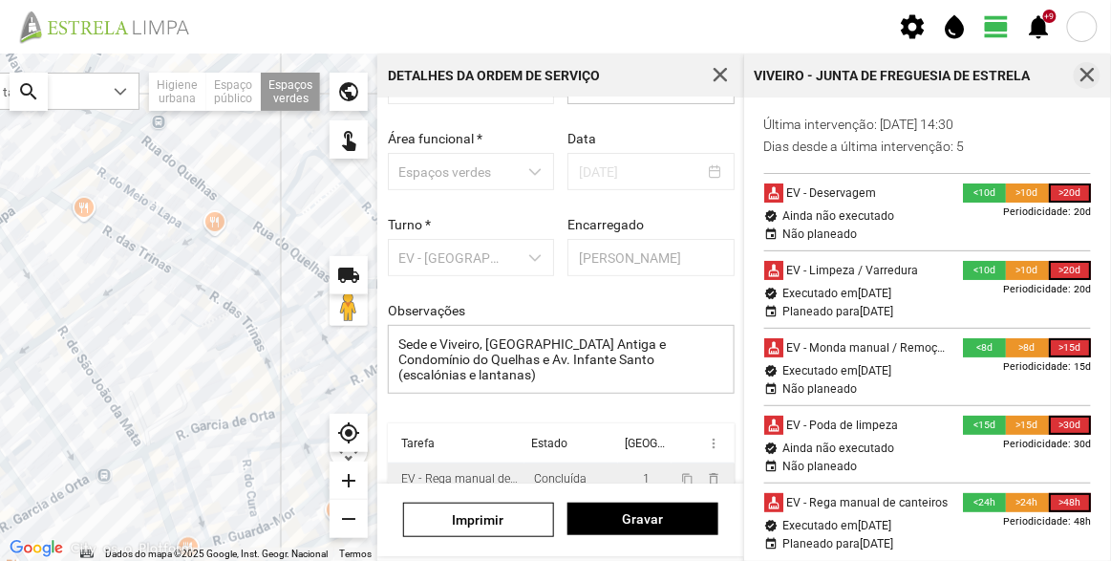
click at [1090, 70] on span "button" at bounding box center [1087, 75] width 17 height 17
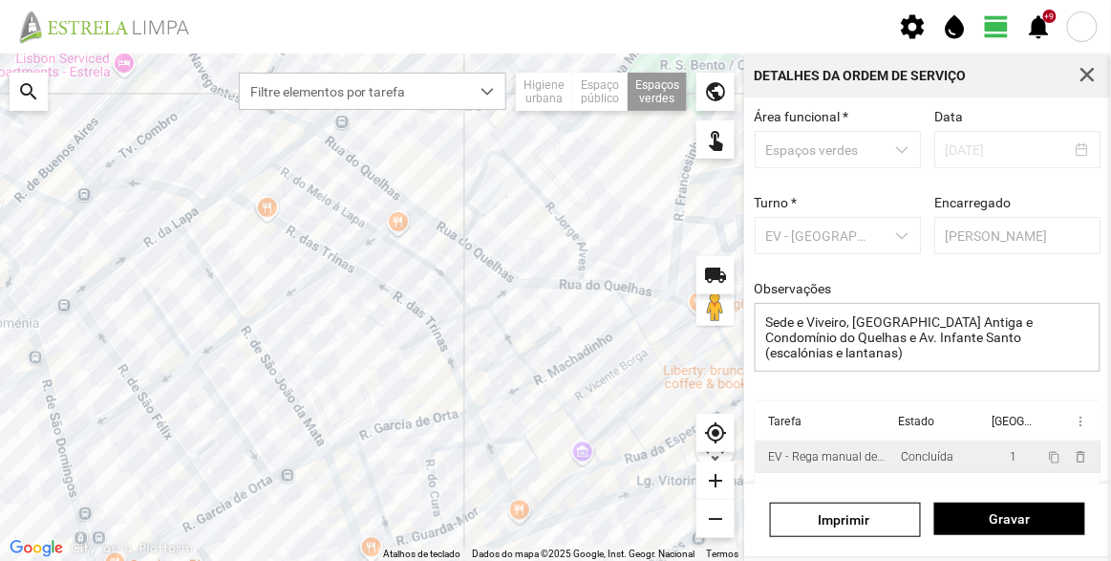
scroll to position [143, 0]
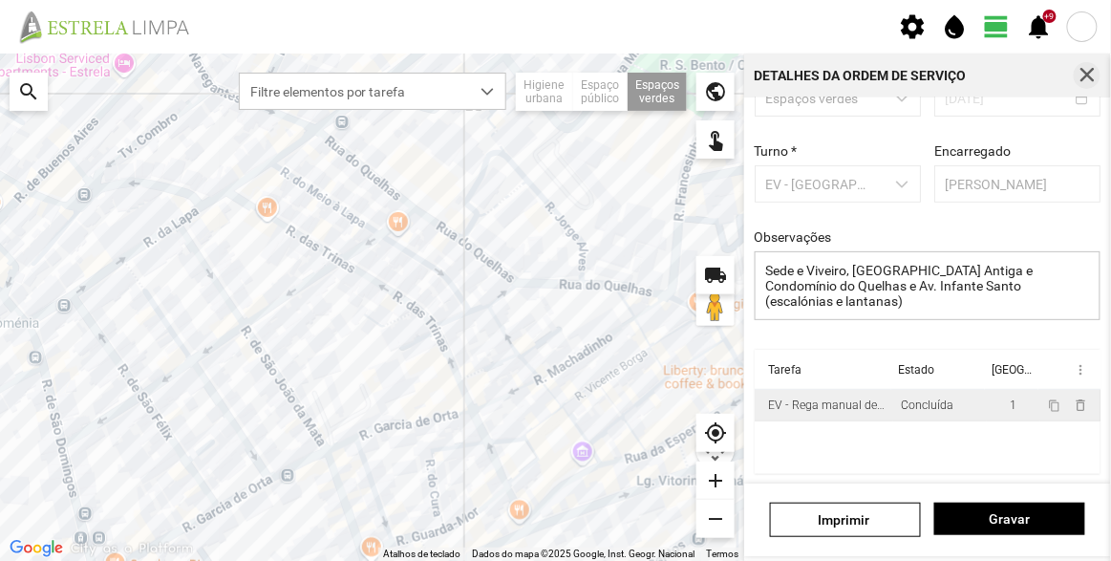
click at [1091, 72] on span "button" at bounding box center [1087, 75] width 17 height 17
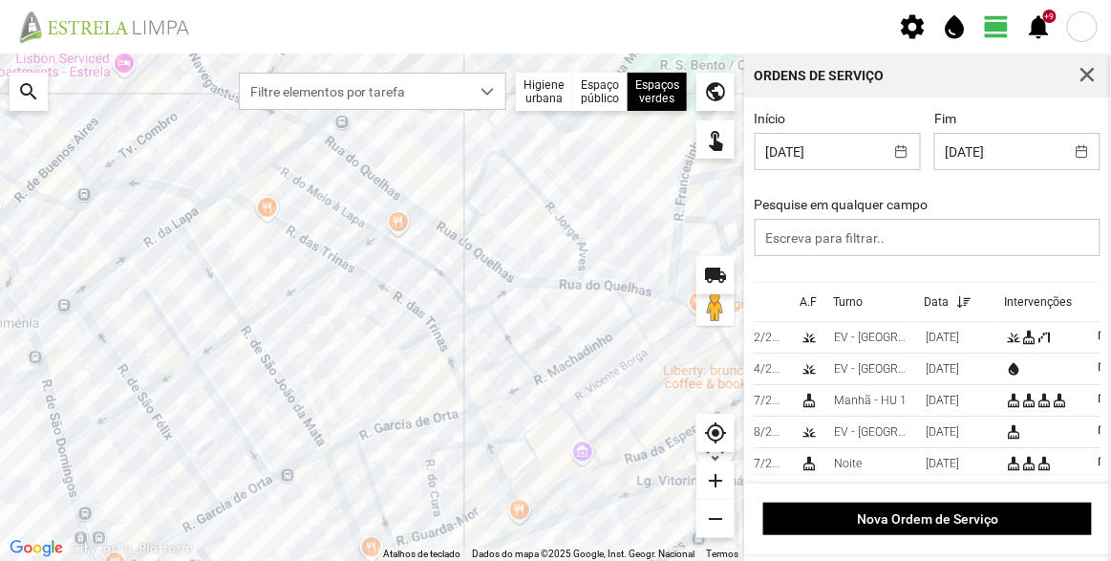
scroll to position [0, 116]
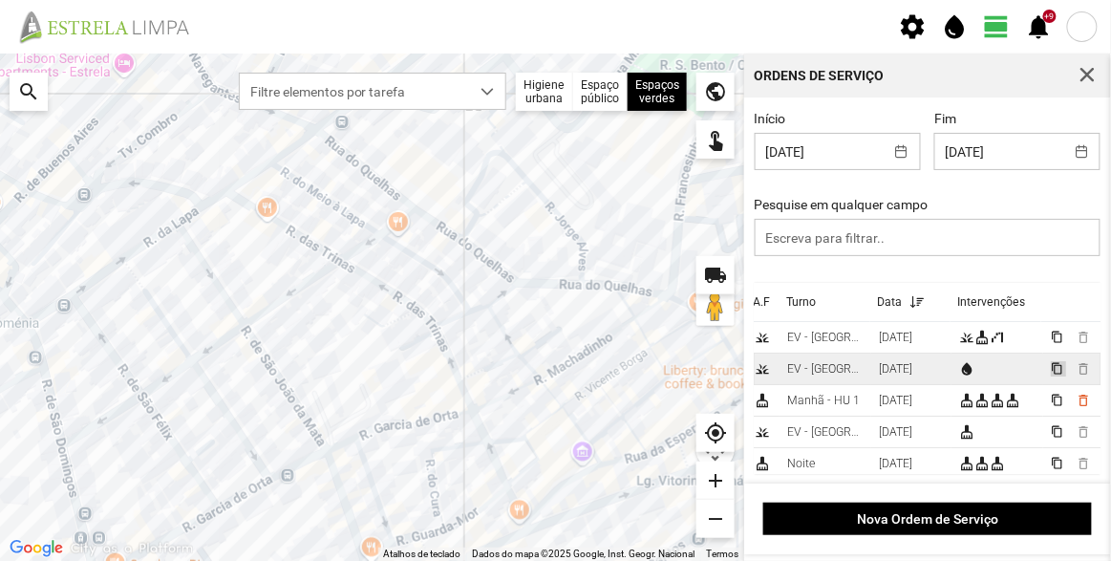
click at [1051, 364] on button "content_copy" at bounding box center [1058, 368] width 15 height 15
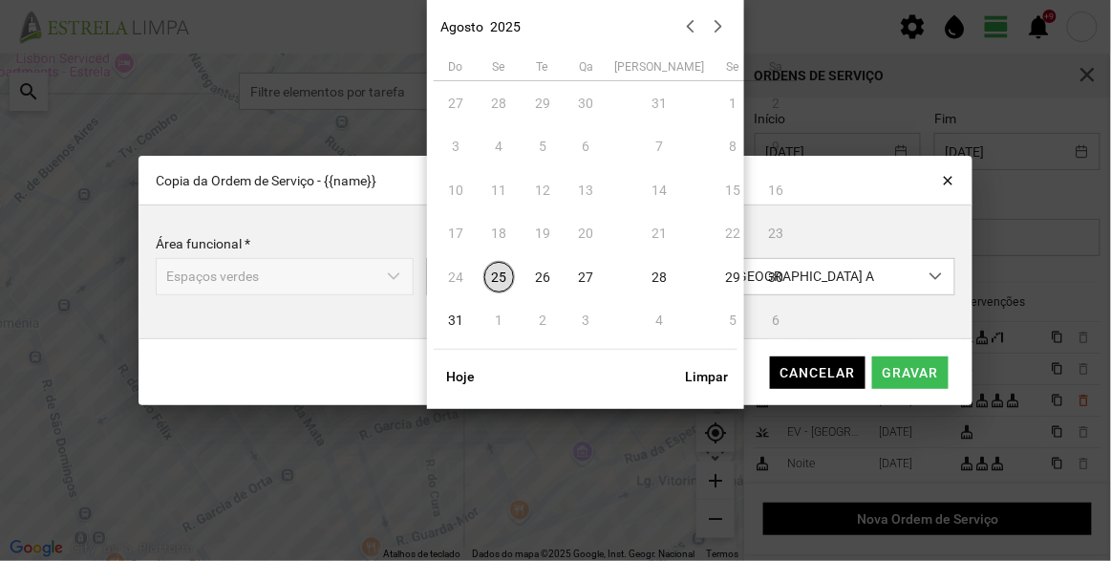
click at [588, 277] on body "settings water_drop view_day +9 notifications Para navegar no mapa com gestos d…" at bounding box center [555, 280] width 1111 height 561
click at [503, 279] on span "25" at bounding box center [500, 277] width 31 height 31
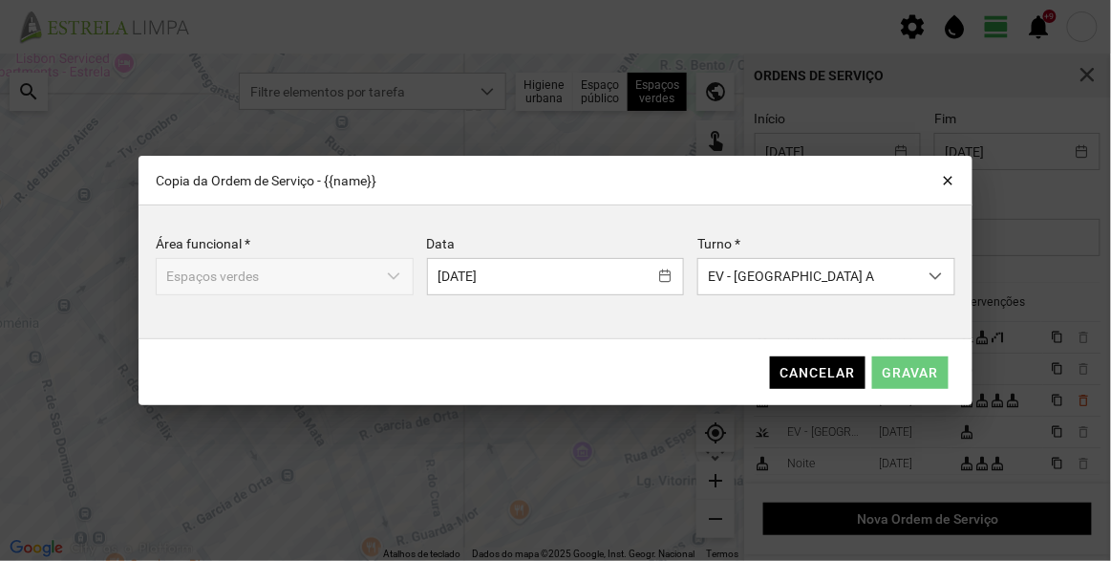
click at [935, 370] on span "Gravar" at bounding box center [911, 372] width 56 height 15
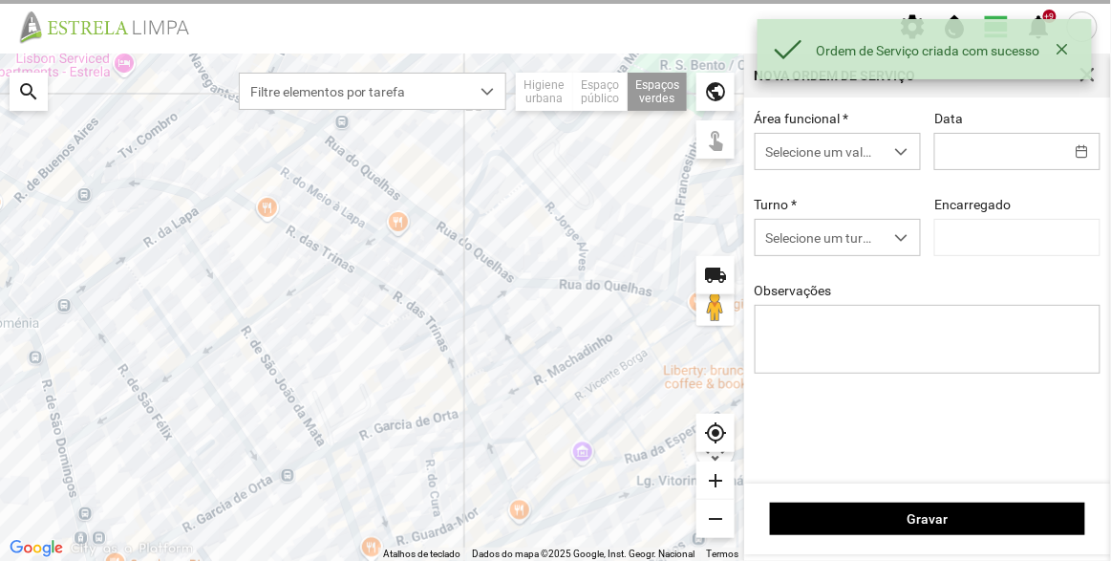
type input "[DATE]"
type textarea "Sede e Viveiro, [GEOGRAPHIC_DATA] Antiga e Condomínio do Quelhas e Av. Infante …"
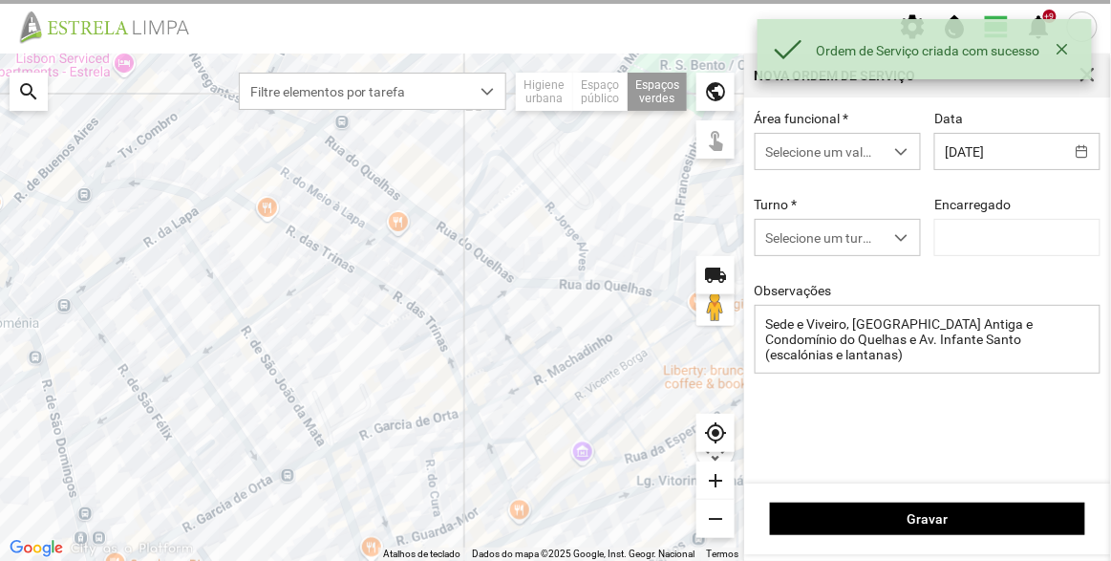
type input "[PERSON_NAME]"
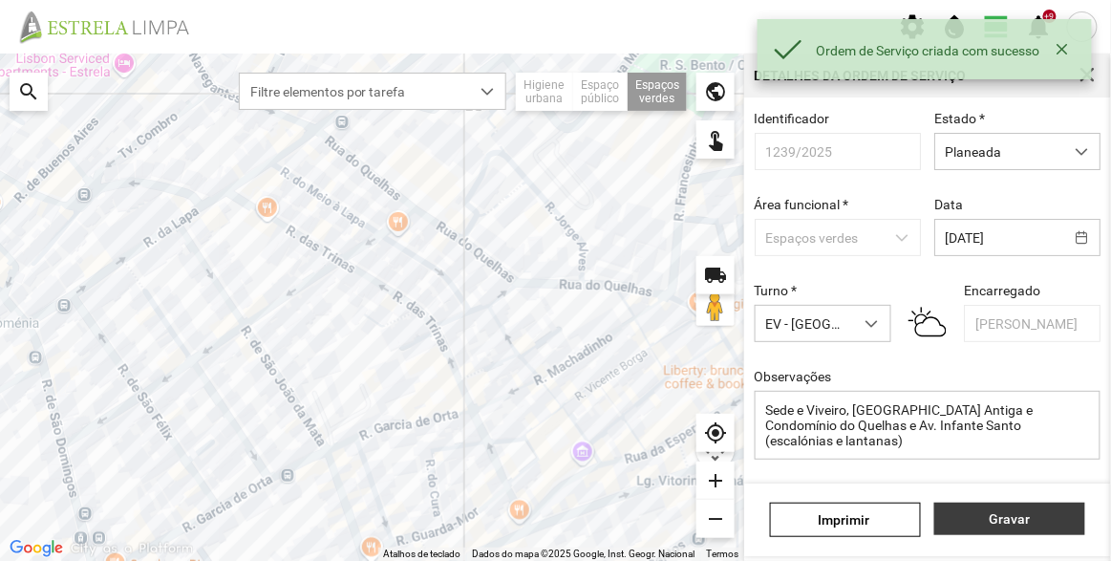
click at [1014, 515] on span "Gravar" at bounding box center [1010, 518] width 131 height 15
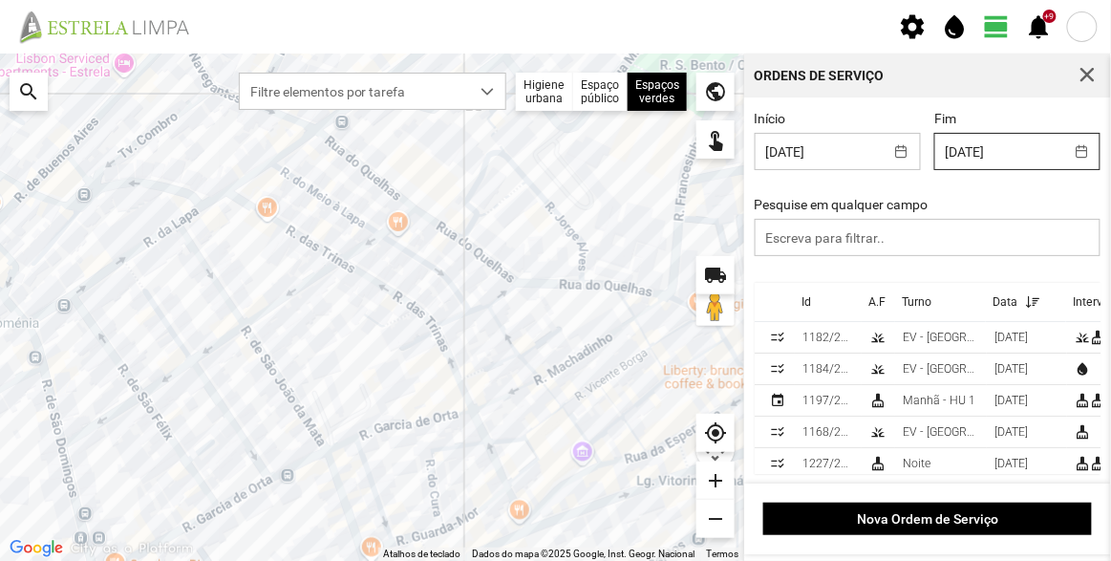
click at [1022, 146] on body "settings water_drop view_day +9 notifications Para navegar no mapa com gestos d…" at bounding box center [555, 280] width 1111 height 561
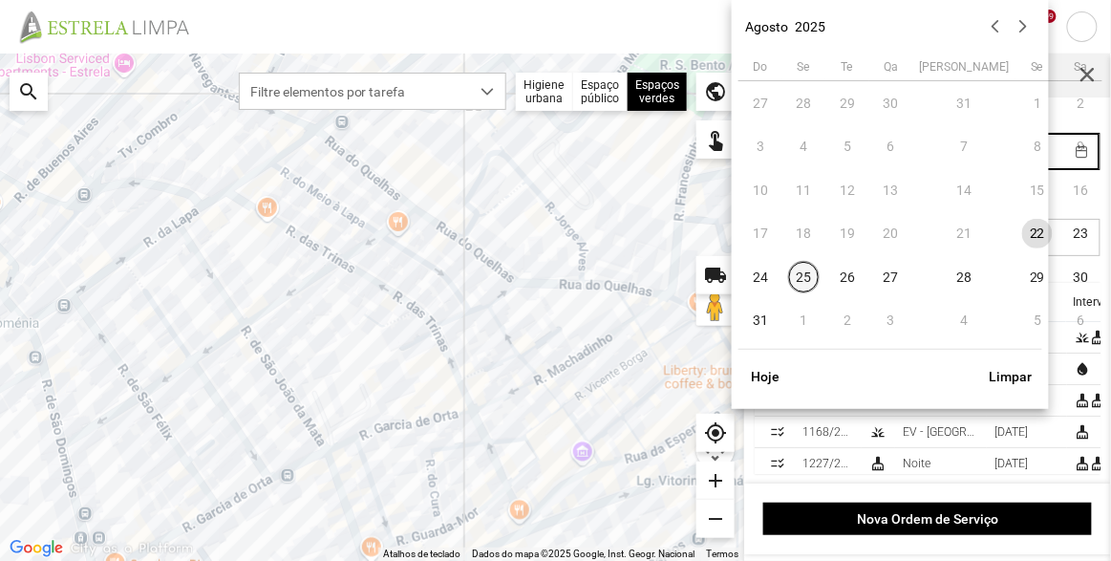
click at [813, 274] on span "25" at bounding box center [804, 277] width 31 height 31
type input "[DATE]"
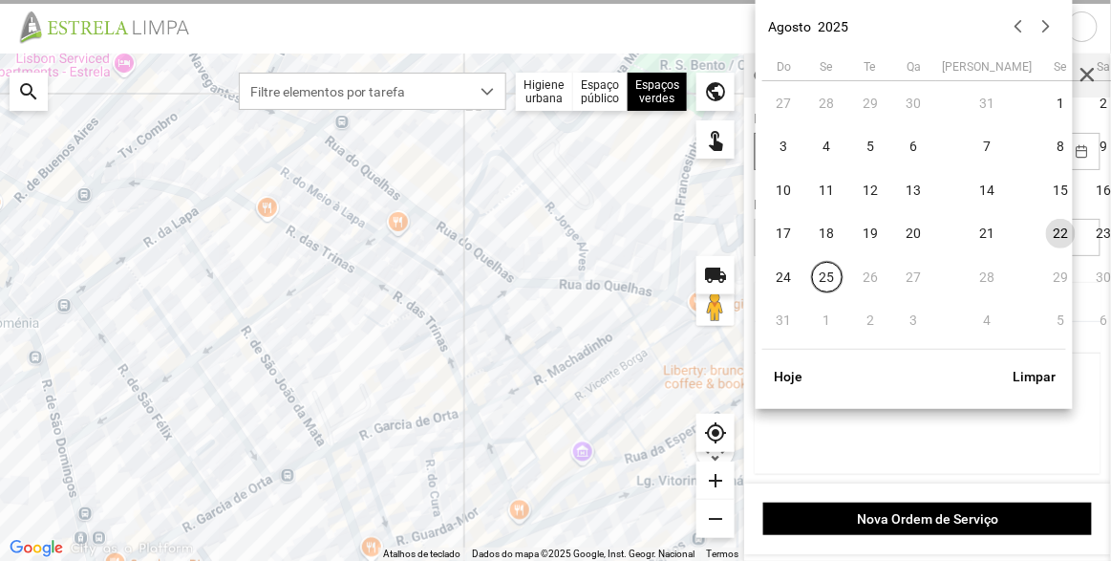
click at [851, 165] on body "settings water_drop view_day +9 notifications Para navegar no mapa com gestos d…" at bounding box center [555, 280] width 1111 height 561
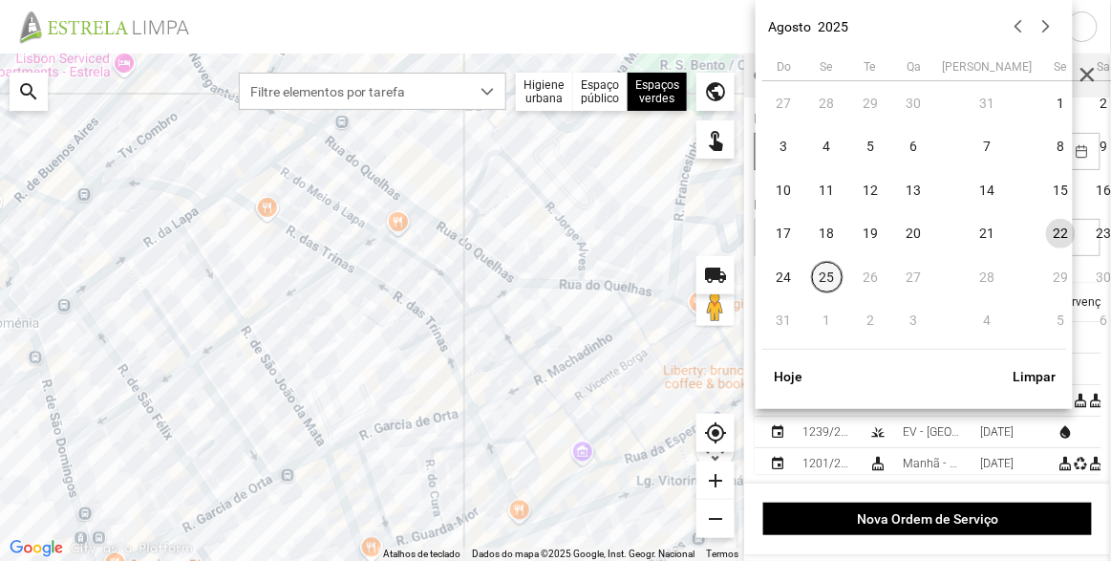
click at [818, 271] on span "25" at bounding box center [827, 277] width 31 height 31
type input "[DATE]"
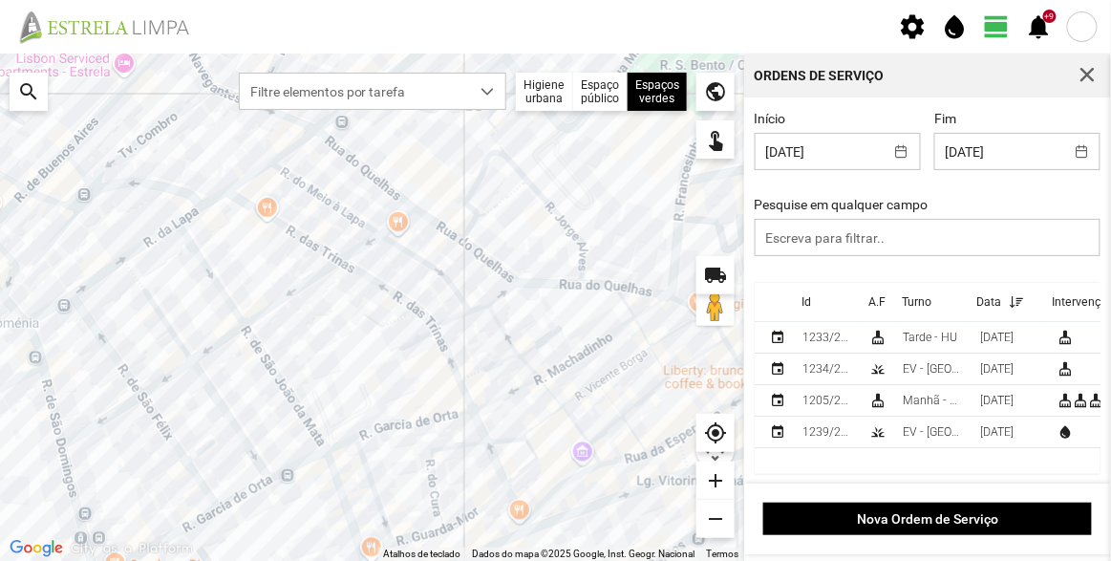
scroll to position [2, 0]
click at [976, 438] on td "[DATE]" at bounding box center [1011, 433] width 77 height 32
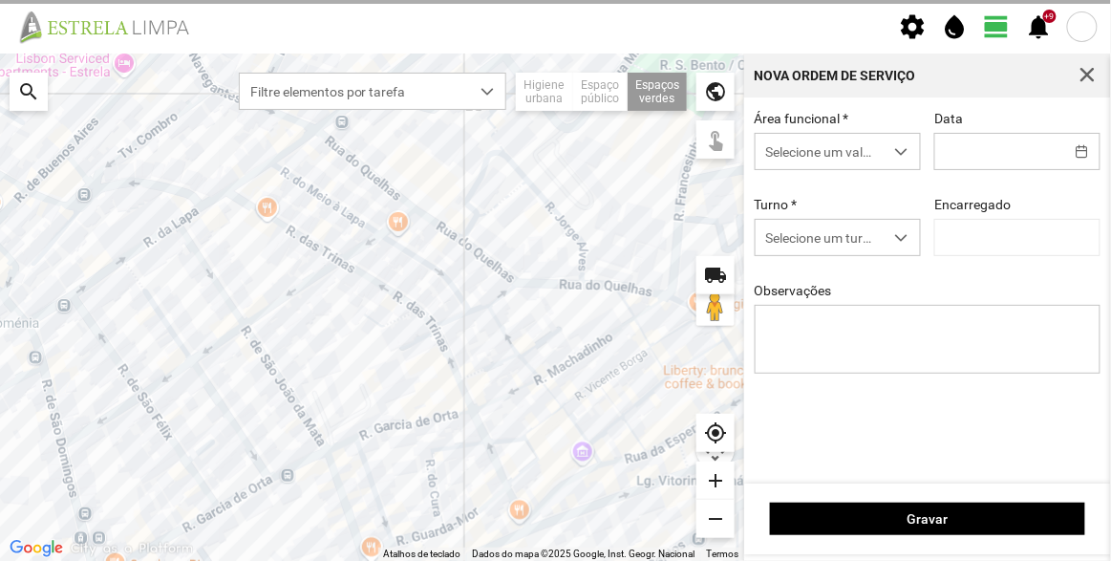
type input "[DATE]"
type textarea "Sede e Viveiro, [GEOGRAPHIC_DATA] Antiga e Condomínio do Quelhas e Av. Infante …"
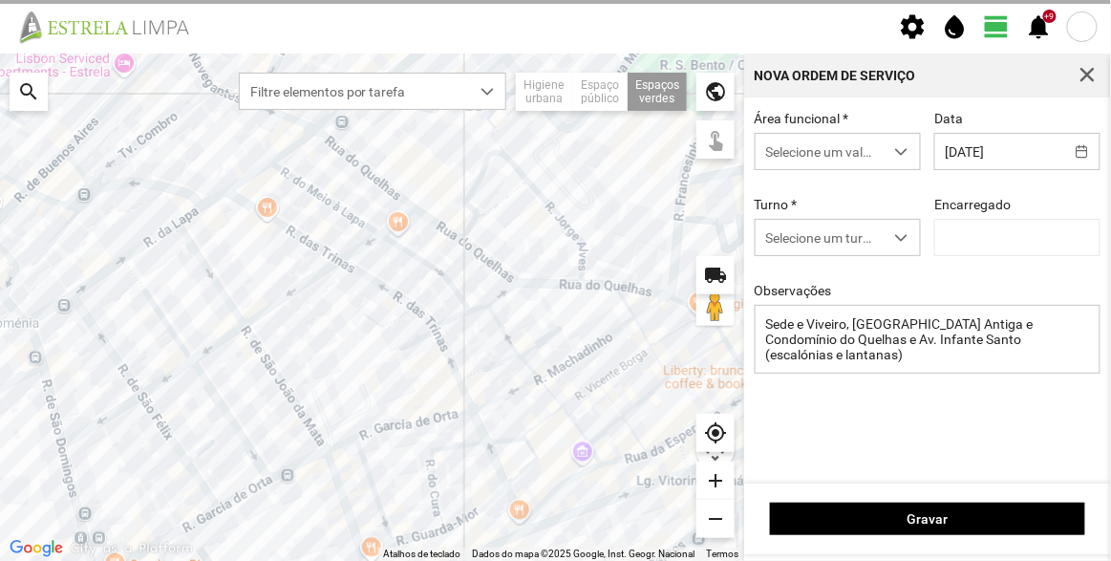
type input "[PERSON_NAME]"
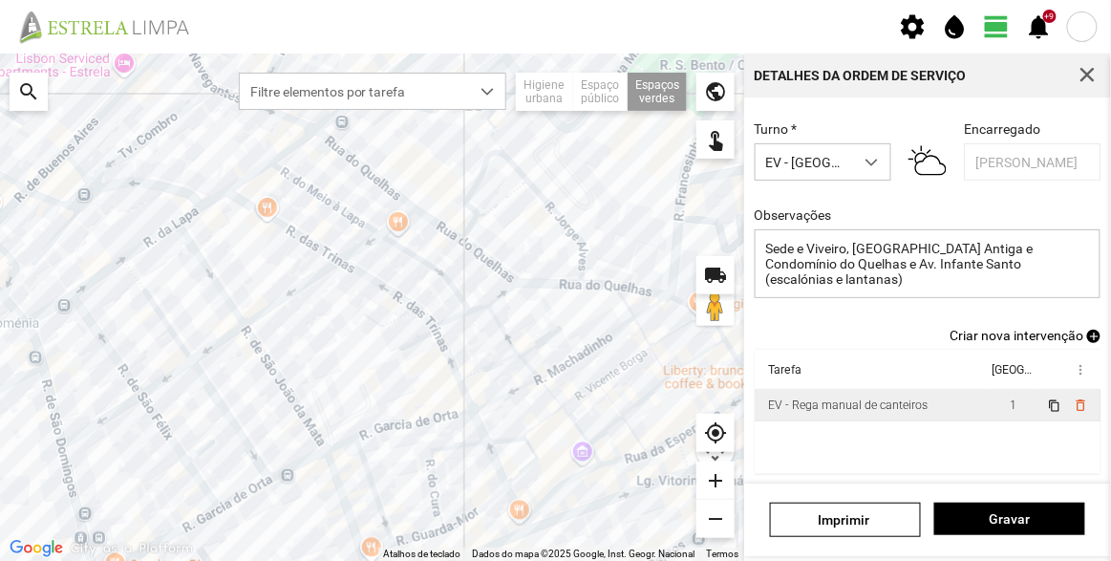
click at [847, 404] on div "EV - Rega manual de canteiros" at bounding box center [848, 405] width 160 height 13
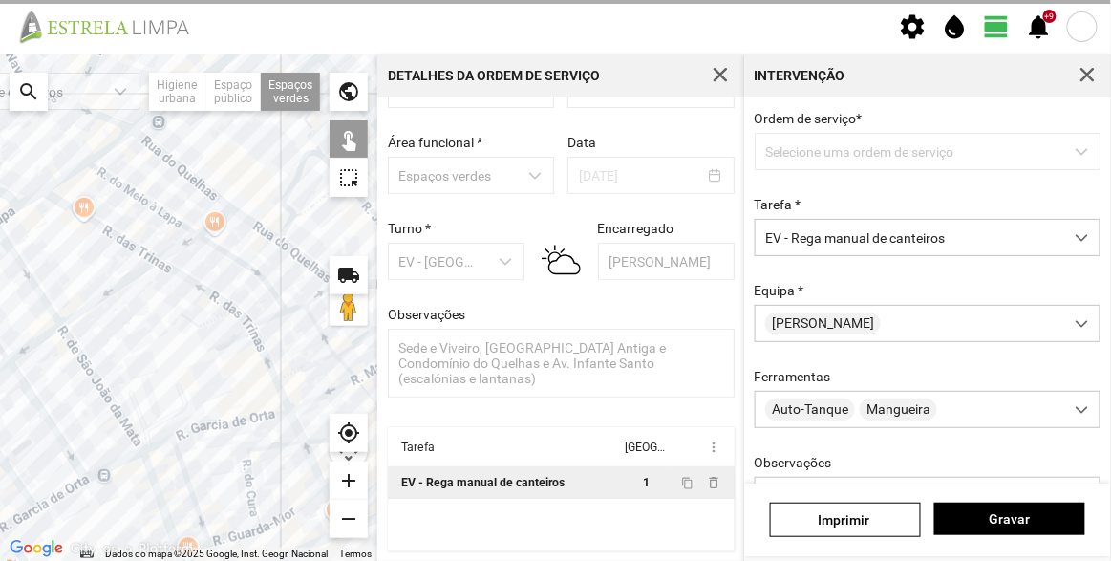
click at [280, 184] on div at bounding box center [188, 307] width 377 height 507
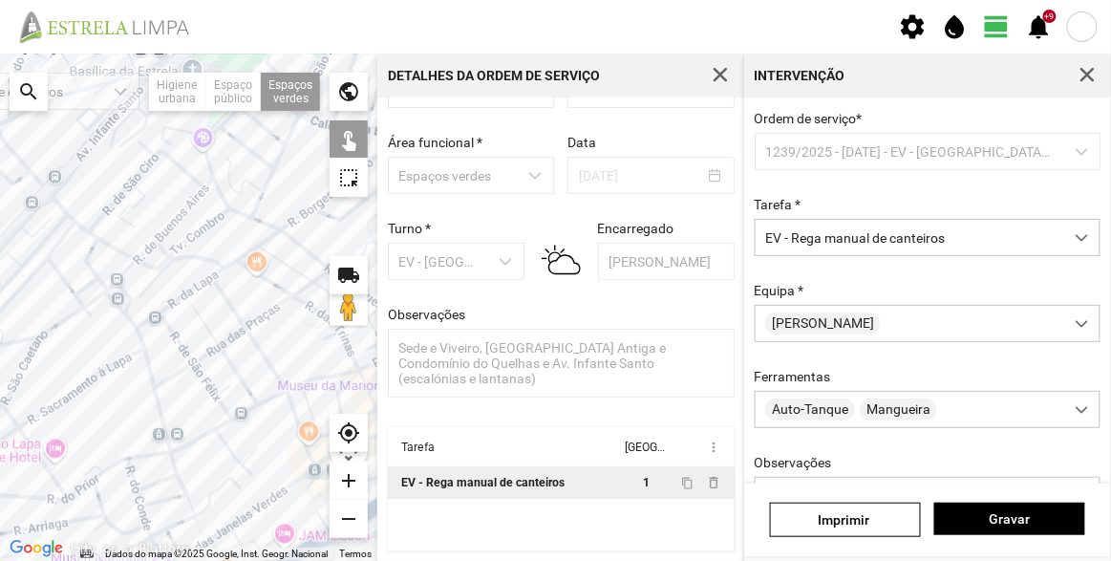
drag, startPoint x: 183, startPoint y: 281, endPoint x: 277, endPoint y: 328, distance: 104.7
click at [277, 328] on div at bounding box center [188, 307] width 377 height 507
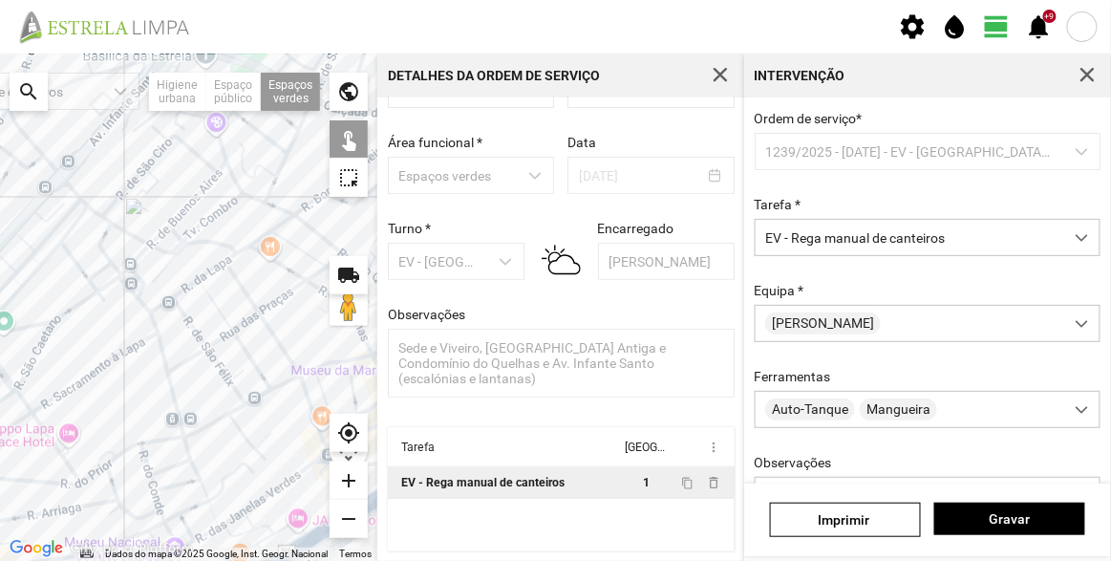
drag, startPoint x: 157, startPoint y: 286, endPoint x: 173, endPoint y: 269, distance: 23.7
click at [173, 269] on div at bounding box center [188, 307] width 377 height 507
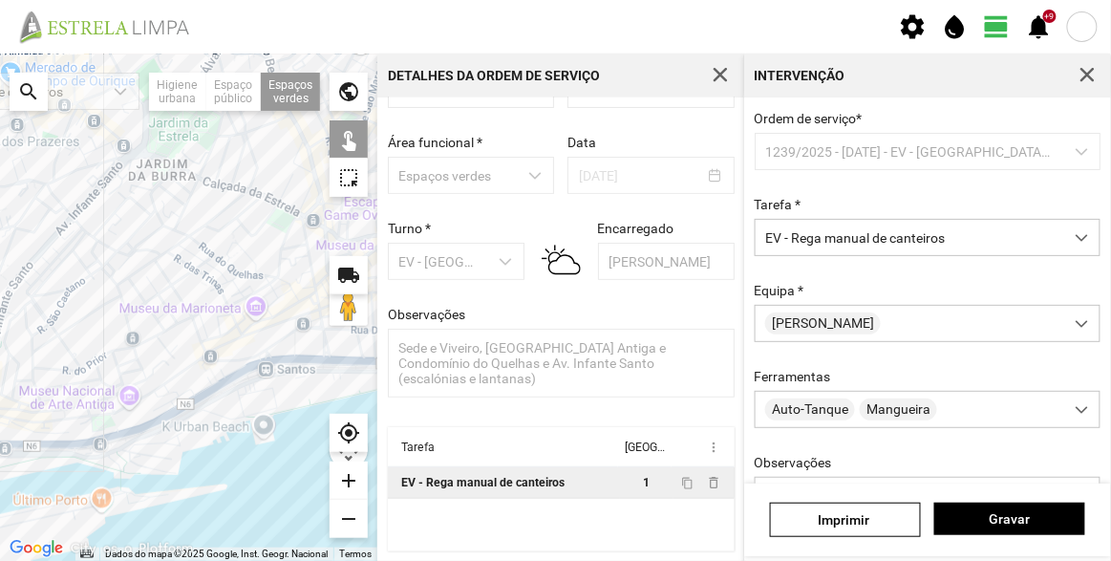
drag, startPoint x: 228, startPoint y: 293, endPoint x: 253, endPoint y: 299, distance: 25.5
click at [197, 285] on div at bounding box center [188, 307] width 377 height 507
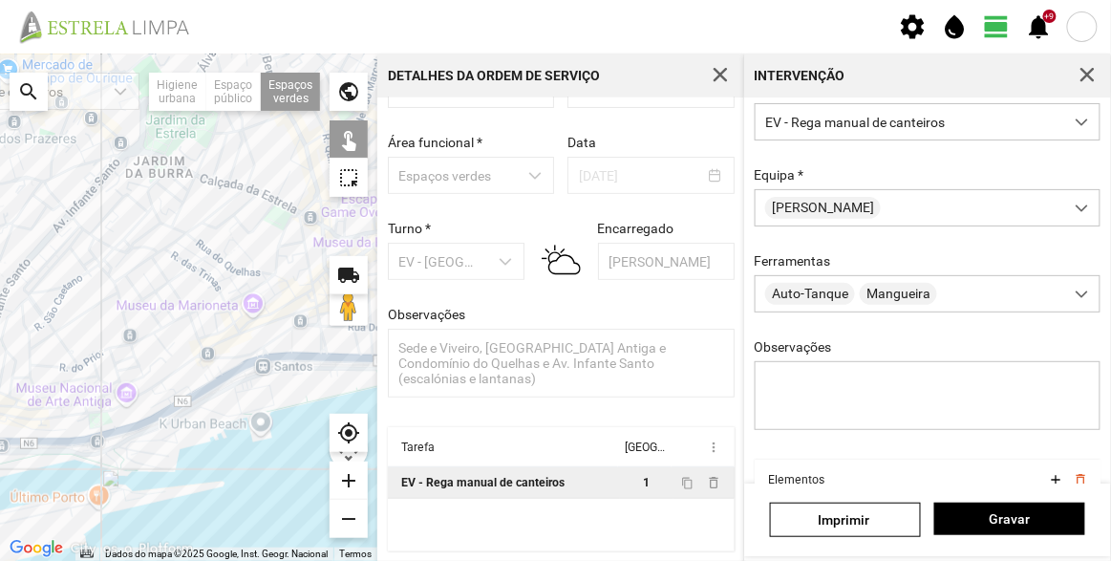
scroll to position [230, 0]
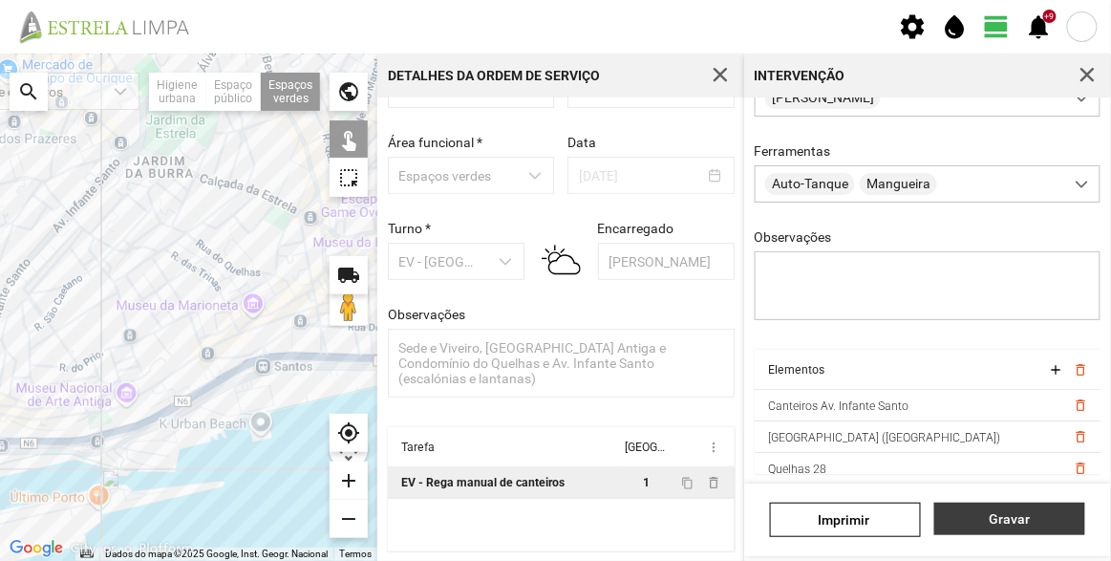
click at [1050, 515] on span "Gravar" at bounding box center [1010, 518] width 131 height 15
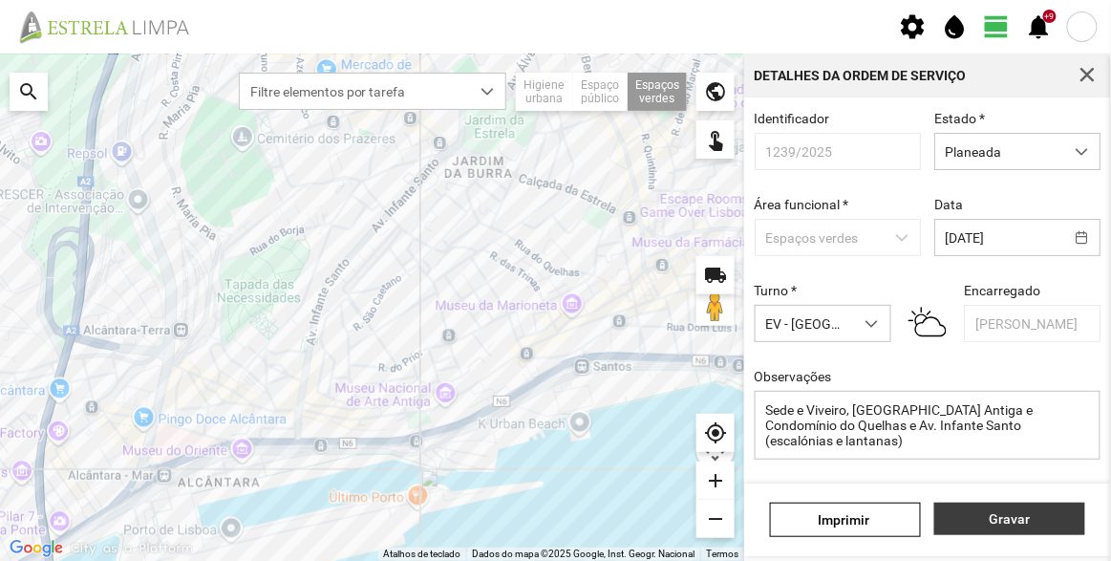
click at [1017, 515] on span "Gravar" at bounding box center [1010, 518] width 131 height 15
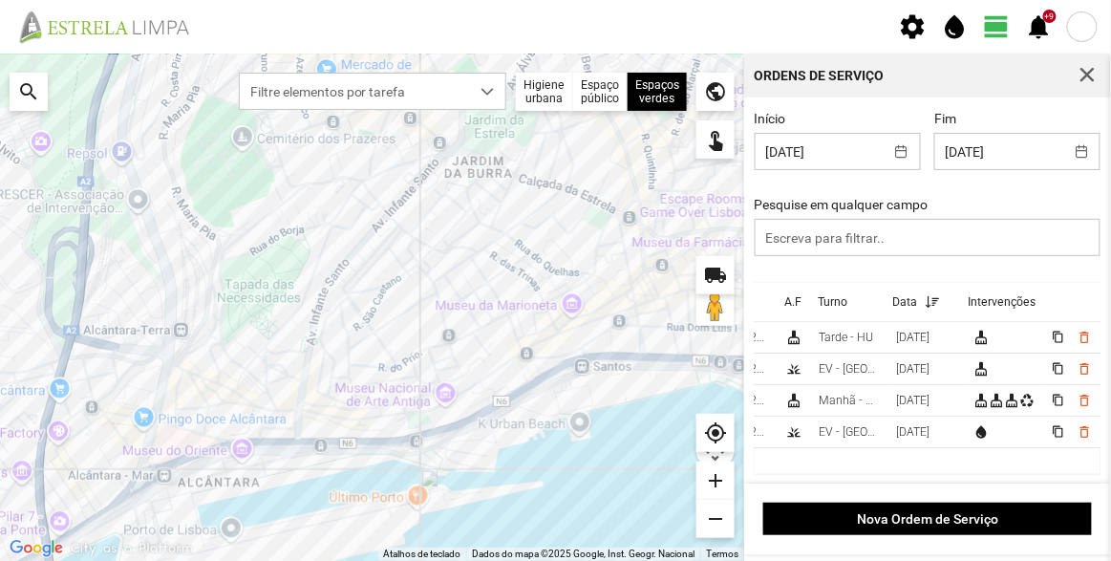
scroll to position [0, 101]
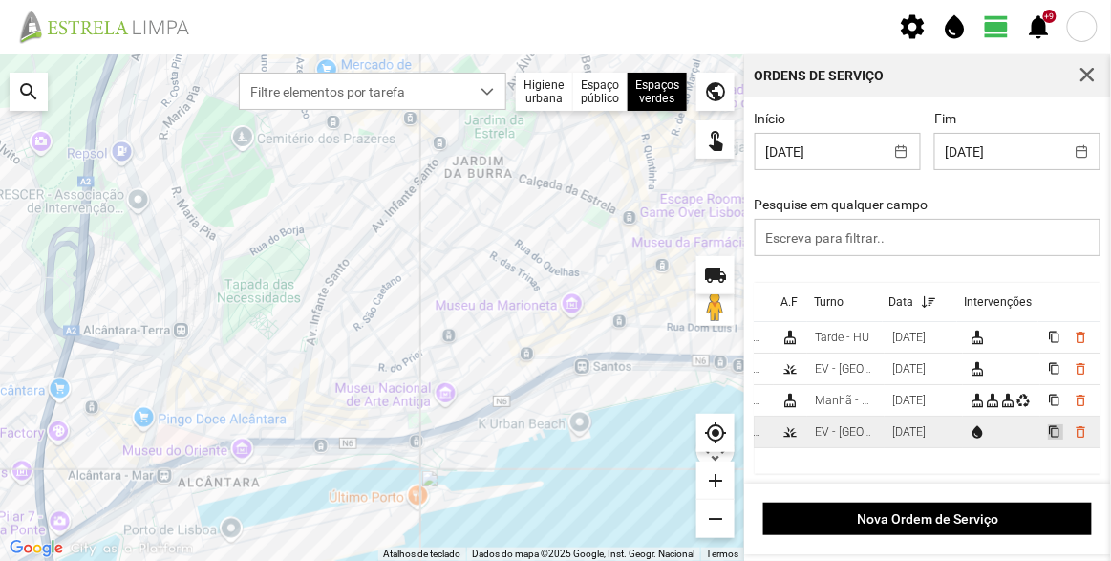
click at [1048, 431] on span "content_copy" at bounding box center [1054, 431] width 12 height 12
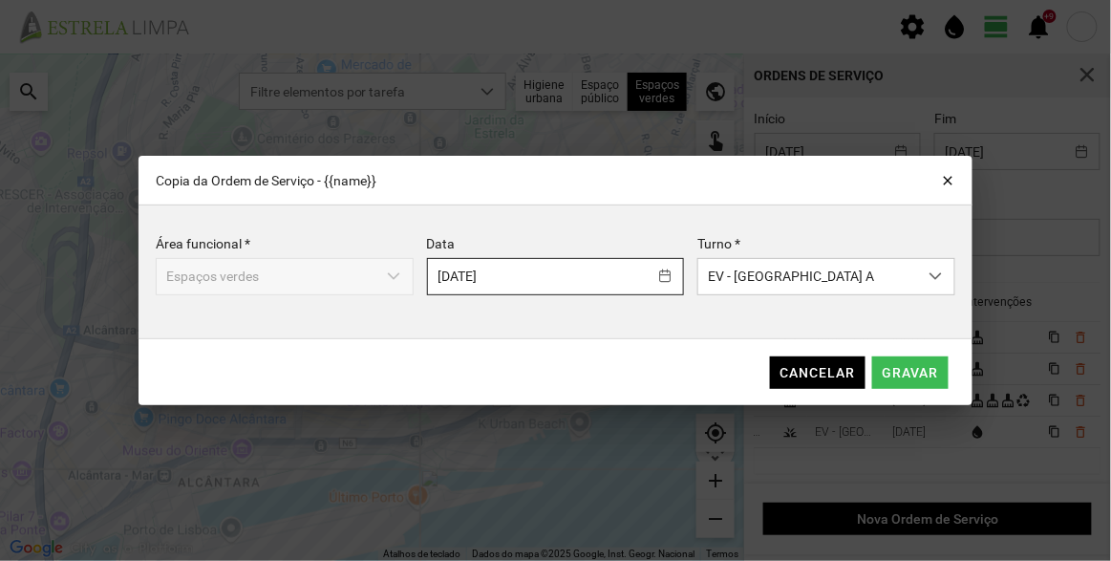
click at [545, 278] on body "settings water_drop view_day +9 notifications Para navegar no mapa com gestos d…" at bounding box center [555, 280] width 1111 height 561
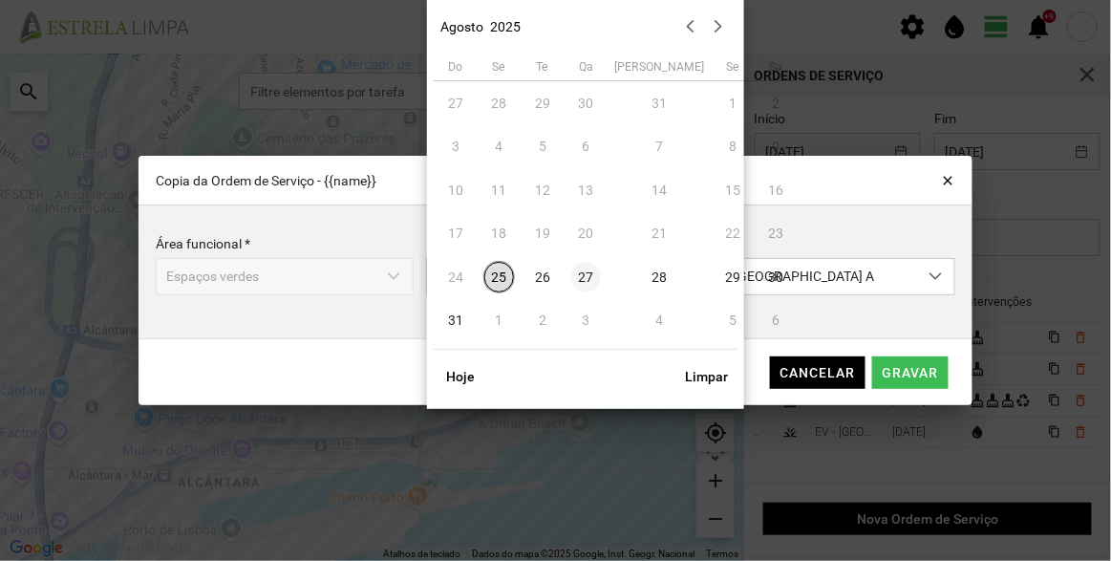
click at [593, 273] on span "27" at bounding box center [586, 277] width 31 height 31
type input "[DATE]"
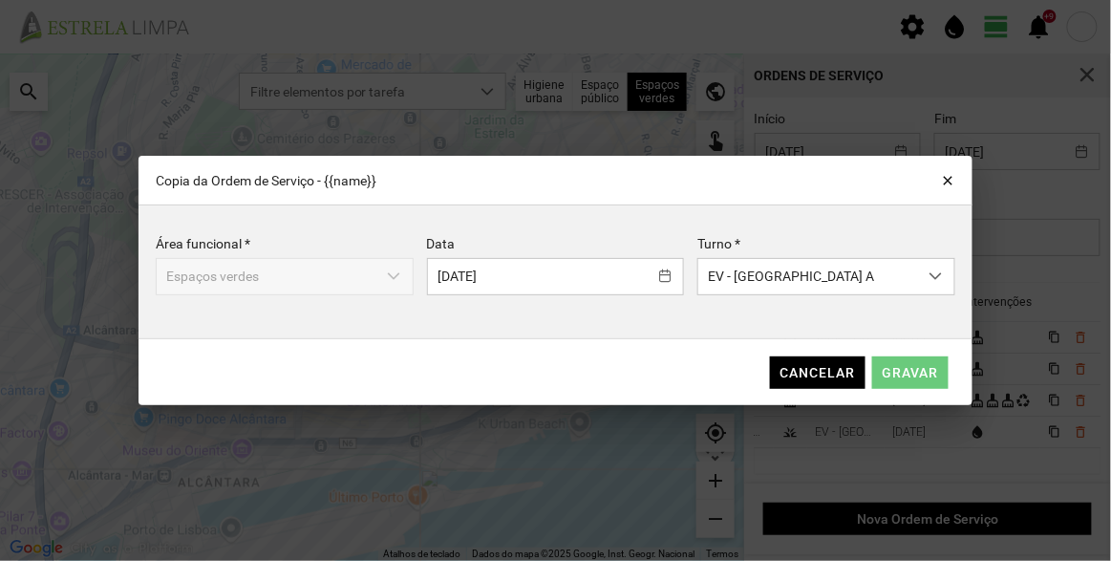
click at [895, 366] on span "Gravar" at bounding box center [911, 372] width 56 height 15
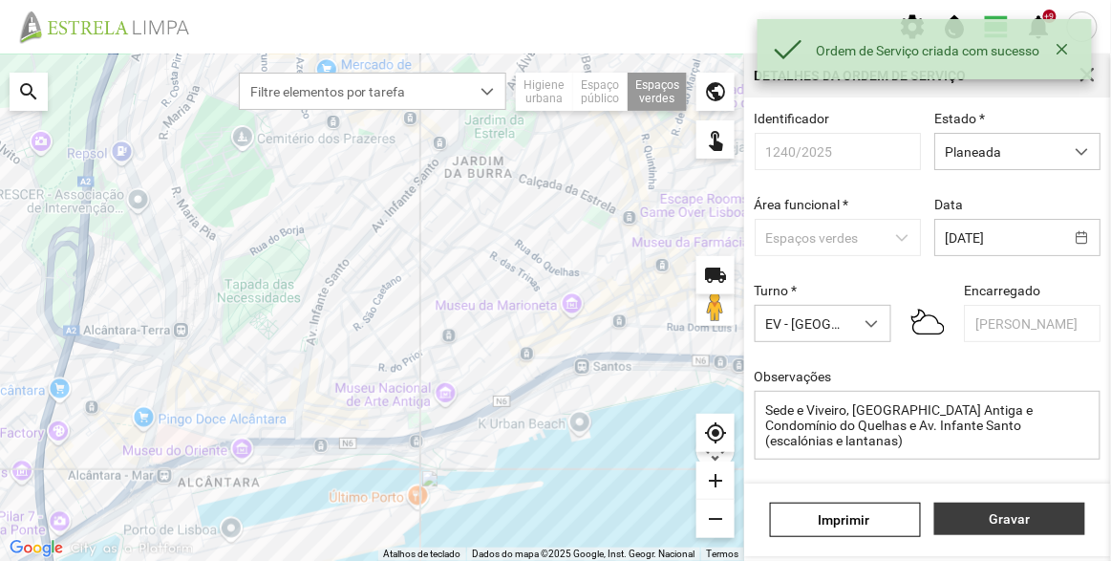
click at [1036, 513] on span "Gravar" at bounding box center [1010, 518] width 131 height 15
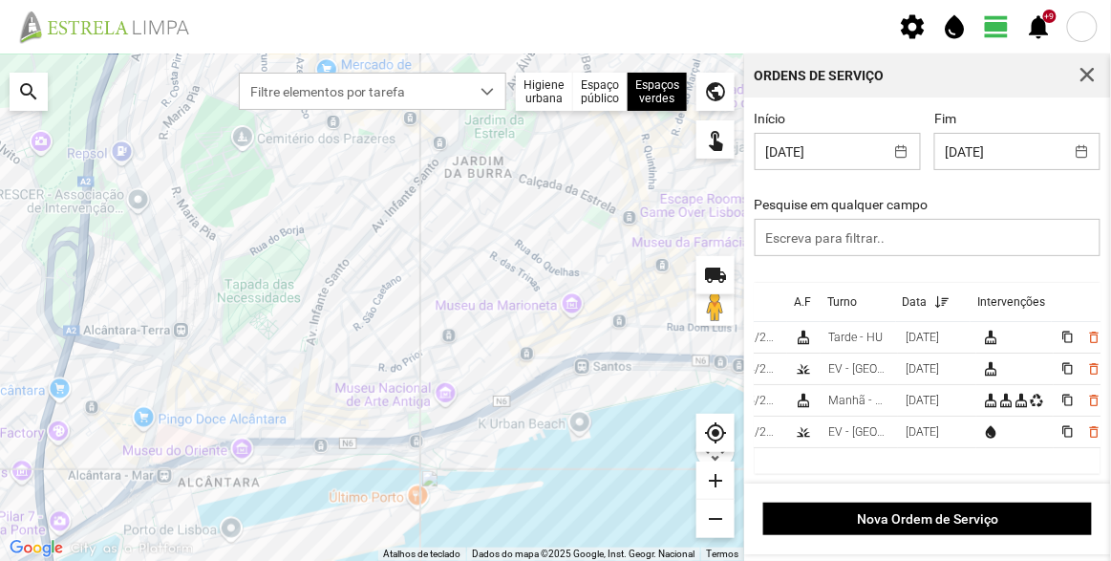
scroll to position [0, 101]
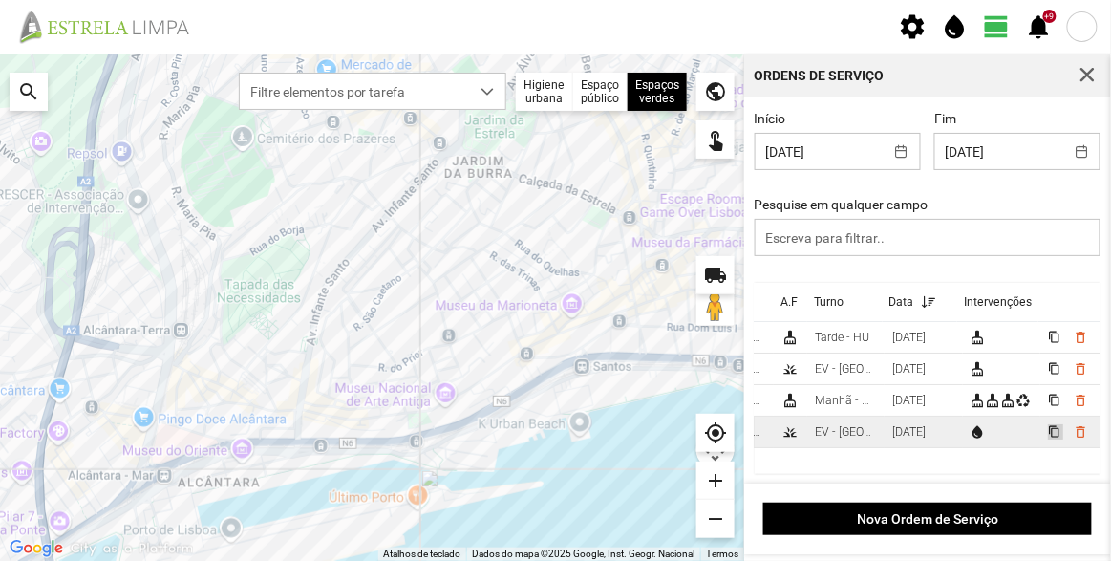
click at [1048, 430] on span "content_copy" at bounding box center [1054, 431] width 12 height 12
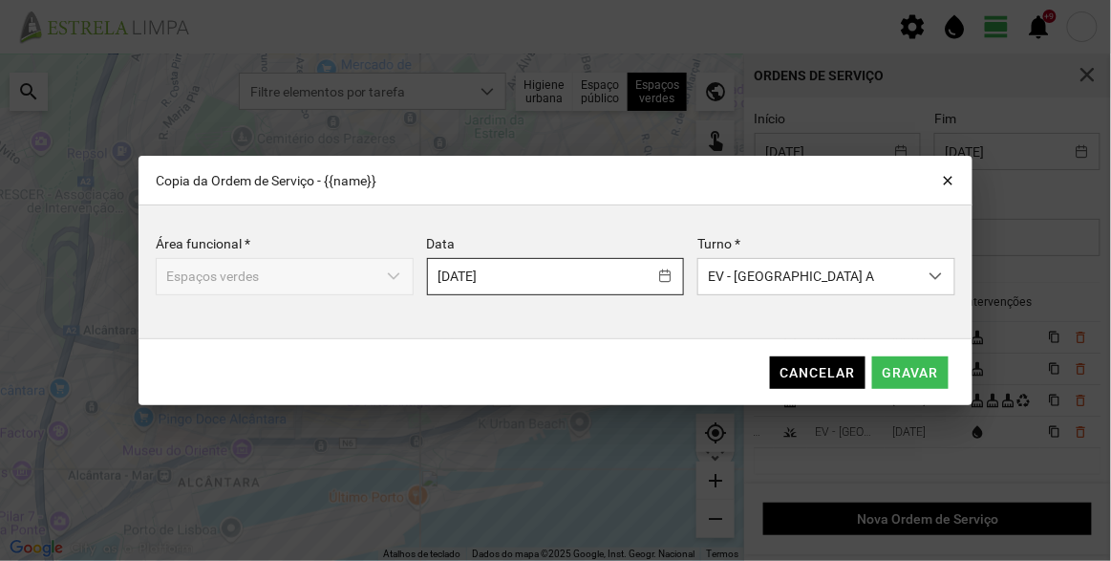
click at [551, 283] on body "settings water_drop view_day +9 notifications Para navegar no mapa com gestos d…" at bounding box center [555, 280] width 1111 height 561
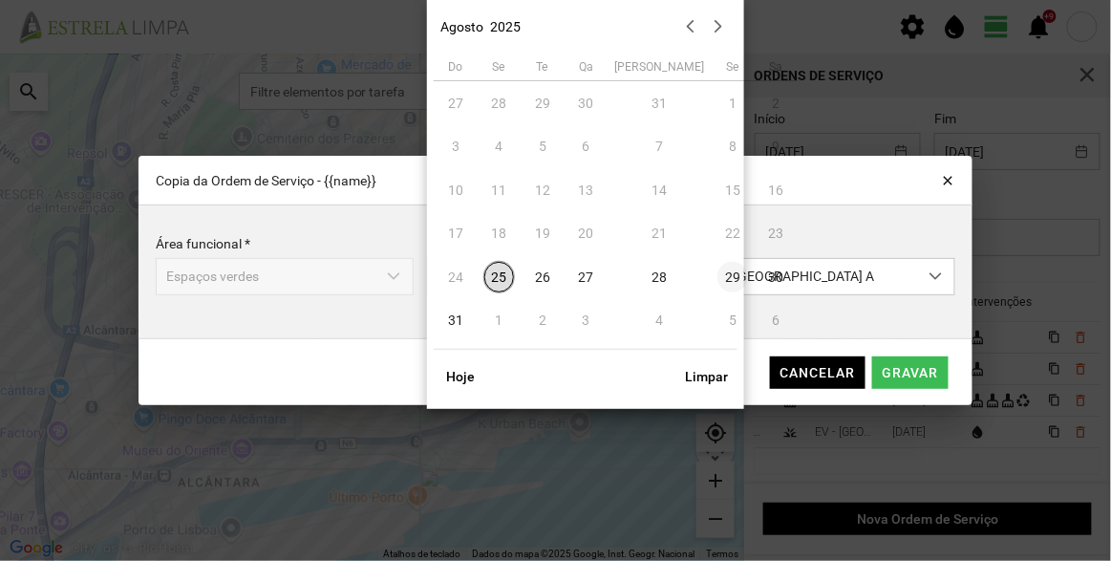
click at [718, 276] on span "29" at bounding box center [733, 277] width 31 height 31
type input "[DATE]"
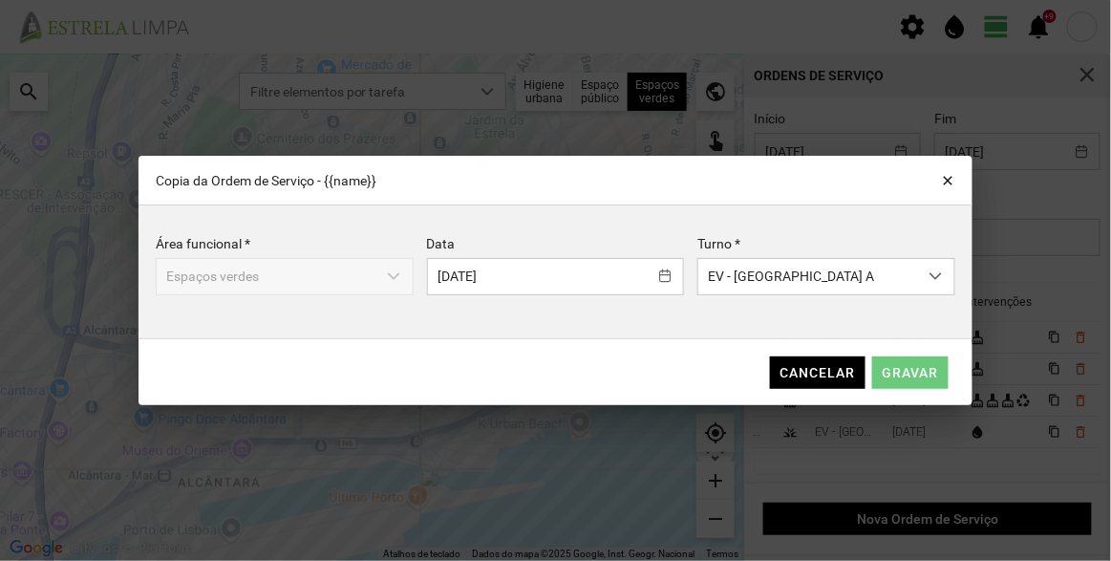
click at [923, 369] on span "Gravar" at bounding box center [911, 372] width 56 height 15
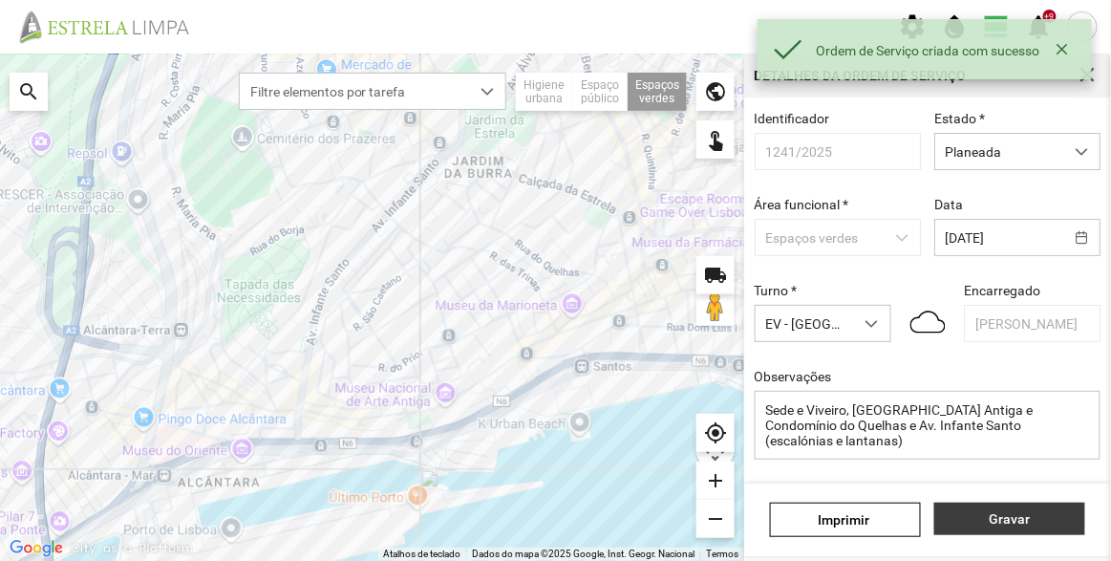
click at [1038, 515] on span "Gravar" at bounding box center [1010, 518] width 131 height 15
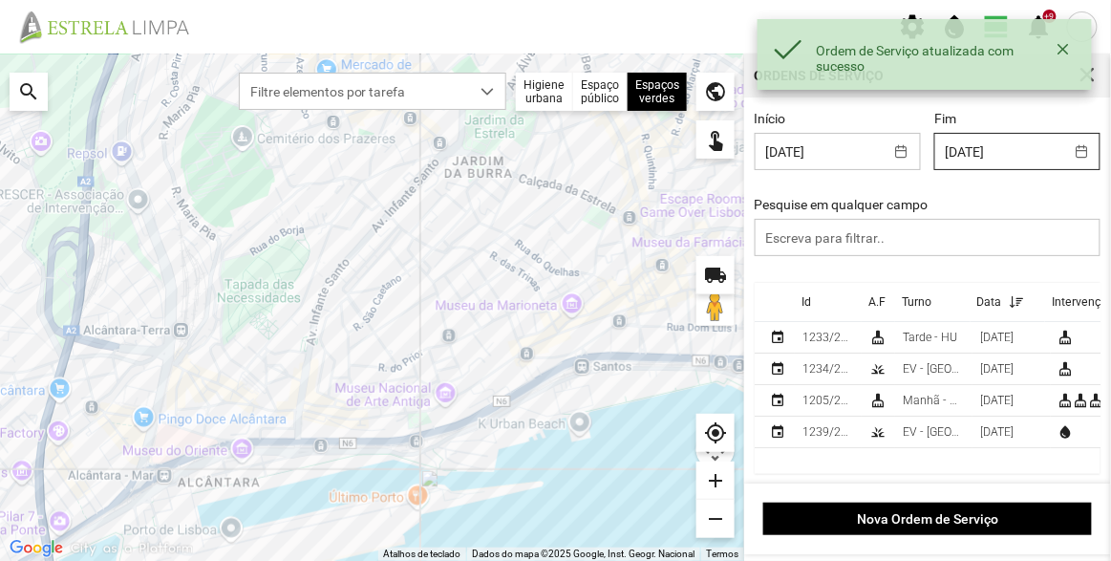
click at [969, 160] on body "Ordem de Serviço atualizada com sucesso settings water_drop view_day +9 notific…" at bounding box center [555, 280] width 1111 height 561
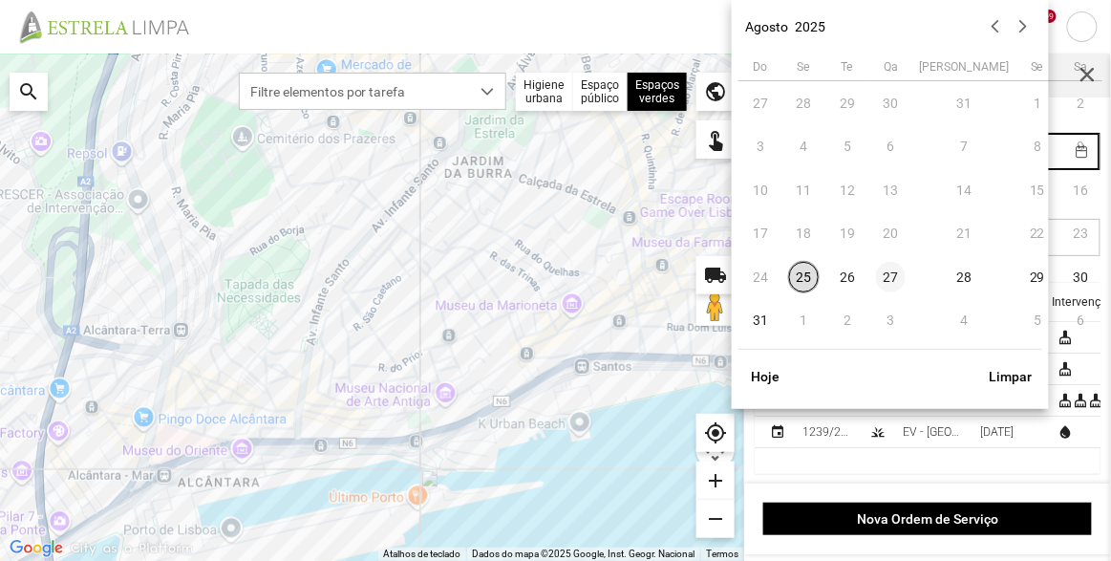
click at [887, 273] on span "27" at bounding box center [891, 277] width 31 height 31
type input "[DATE]"
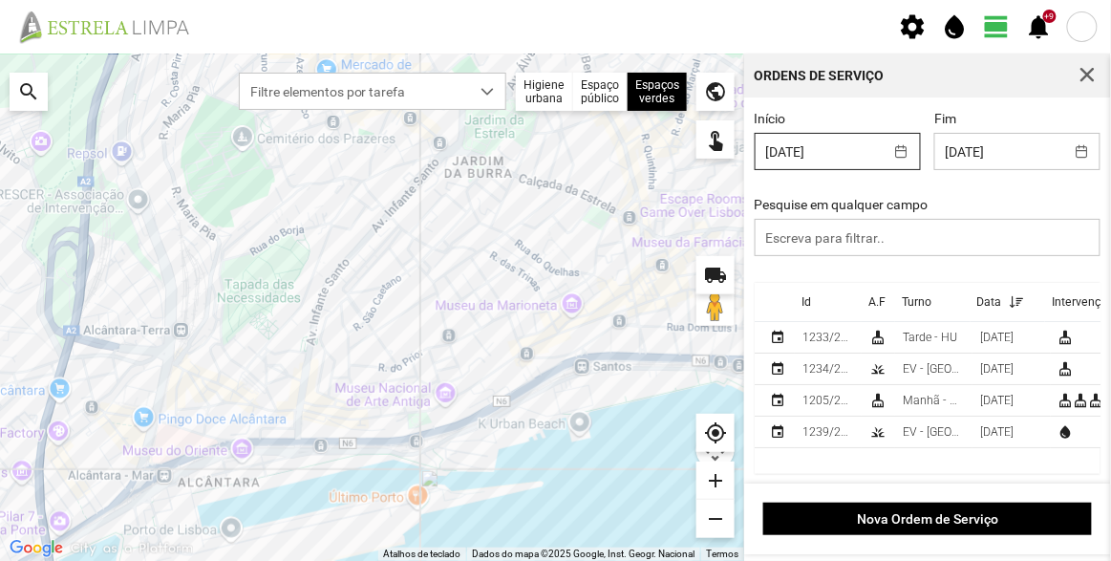
click at [809, 148] on body "settings water_drop view_day +9 notifications Para navegar no mapa com gestos d…" at bounding box center [555, 280] width 1111 height 561
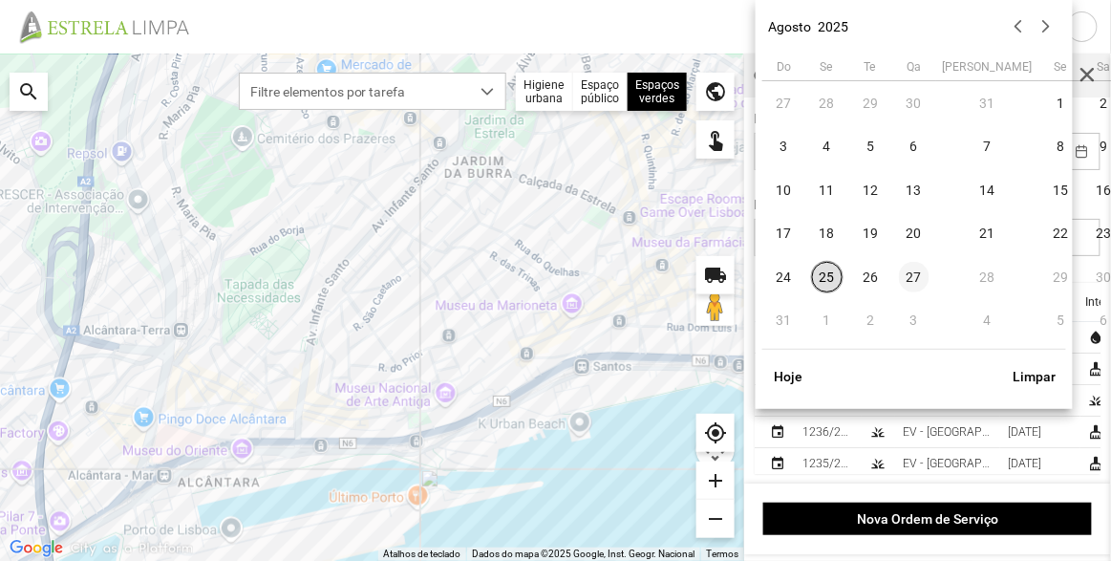
click at [916, 277] on span "27" at bounding box center [914, 277] width 31 height 31
type input "[DATE]"
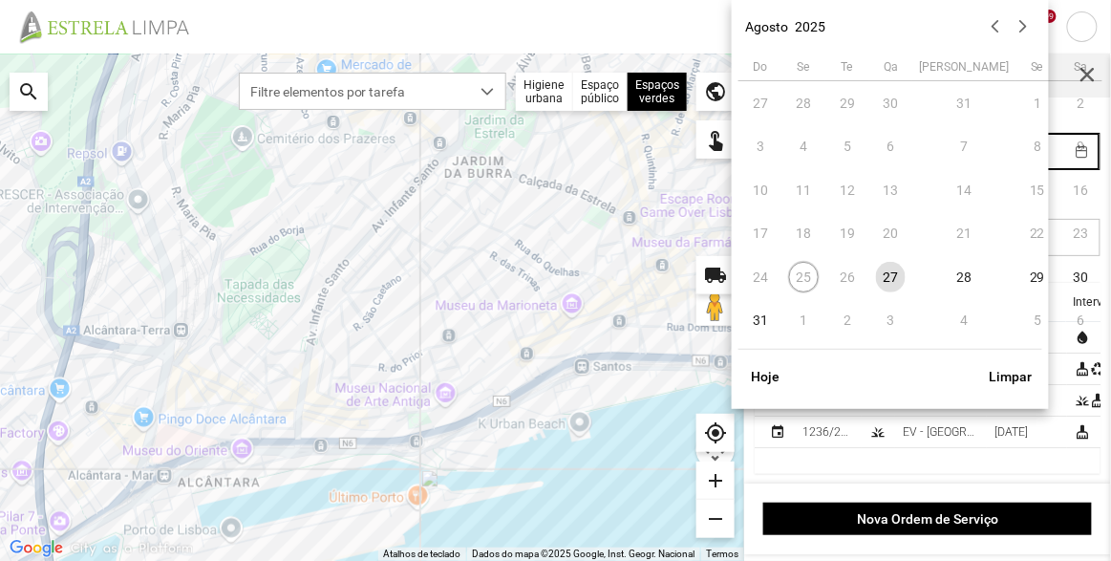
click at [988, 160] on body "settings water_drop view_day +9 notifications Para navegar no mapa com gestos d…" at bounding box center [555, 280] width 1111 height 561
click at [950, 291] on span "28" at bounding box center [965, 277] width 31 height 31
type input "[DATE]"
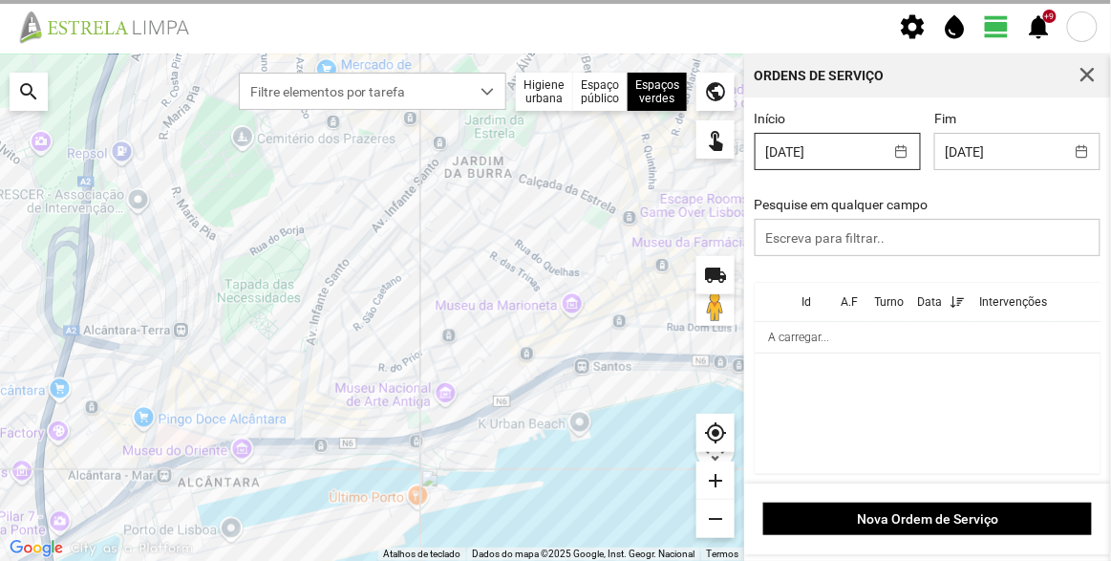
click at [799, 150] on body "settings water_drop view_day +9 notifications Para navegar no mapa com gestos d…" at bounding box center [555, 280] width 1111 height 561
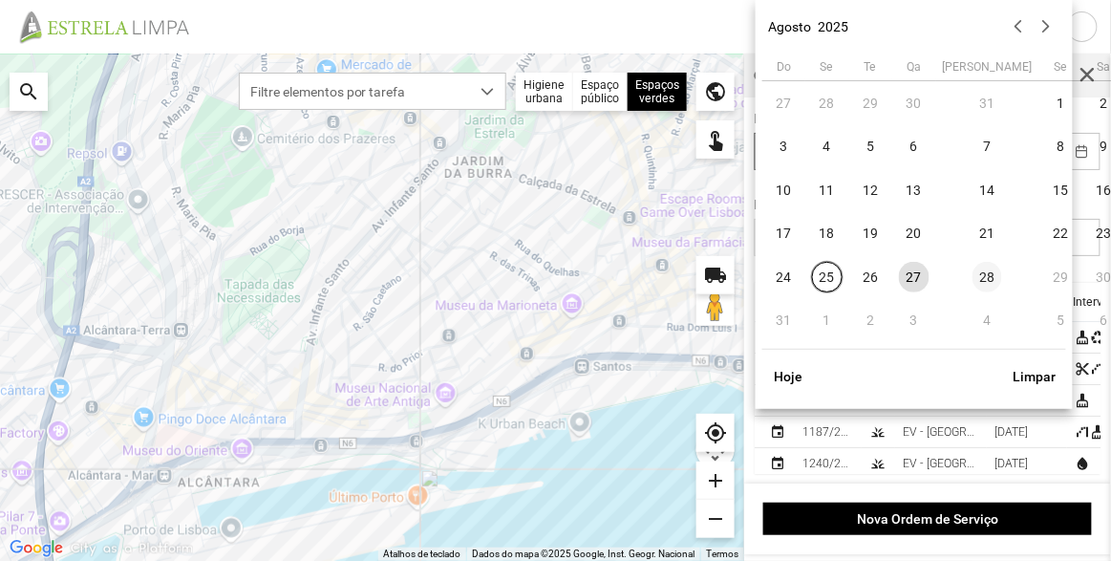
click at [973, 274] on span "28" at bounding box center [988, 277] width 31 height 31
type input "[DATE]"
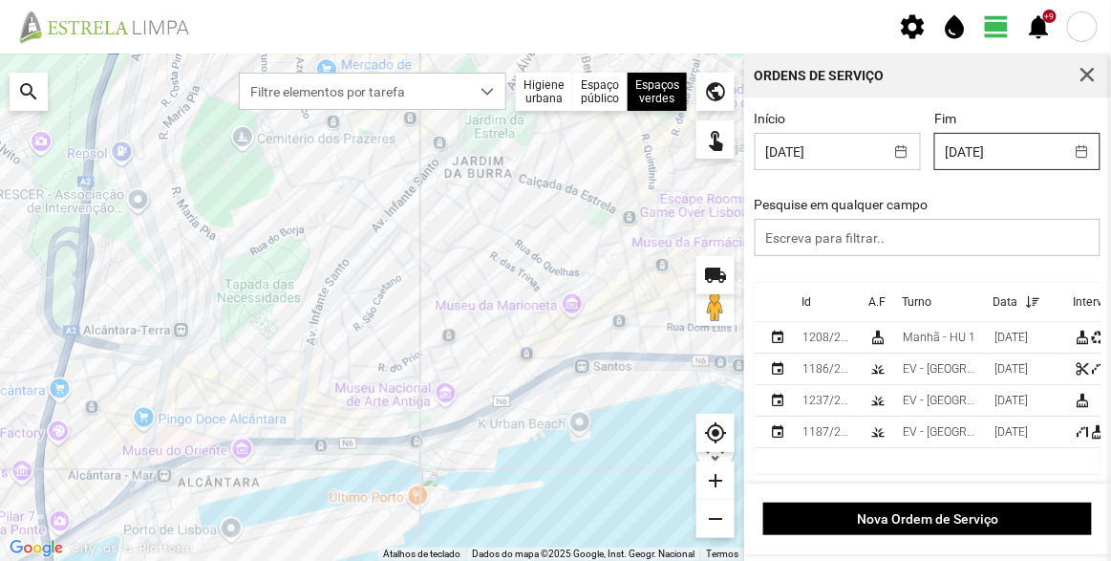
scroll to position [2, 0]
click at [996, 159] on body "settings water_drop view_day +9 notifications Para navegar no mapa com gestos d…" at bounding box center [555, 280] width 1111 height 561
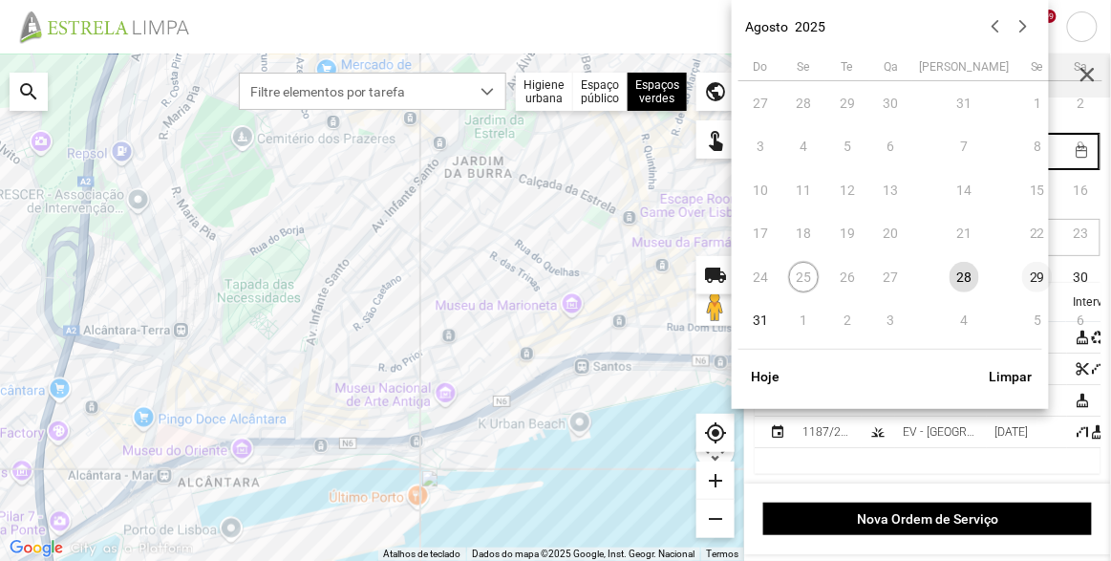
click at [1023, 280] on span "29" at bounding box center [1038, 277] width 31 height 31
type input "[DATE]"
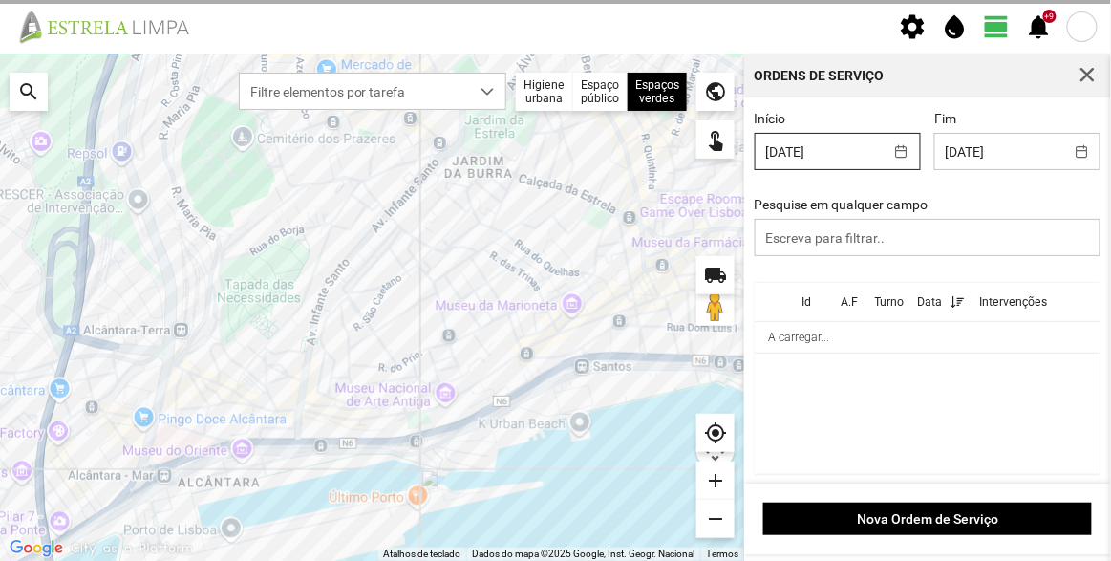
click at [817, 153] on body "settings water_drop view_day +9 notifications Para navegar no mapa com gestos d…" at bounding box center [555, 280] width 1111 height 561
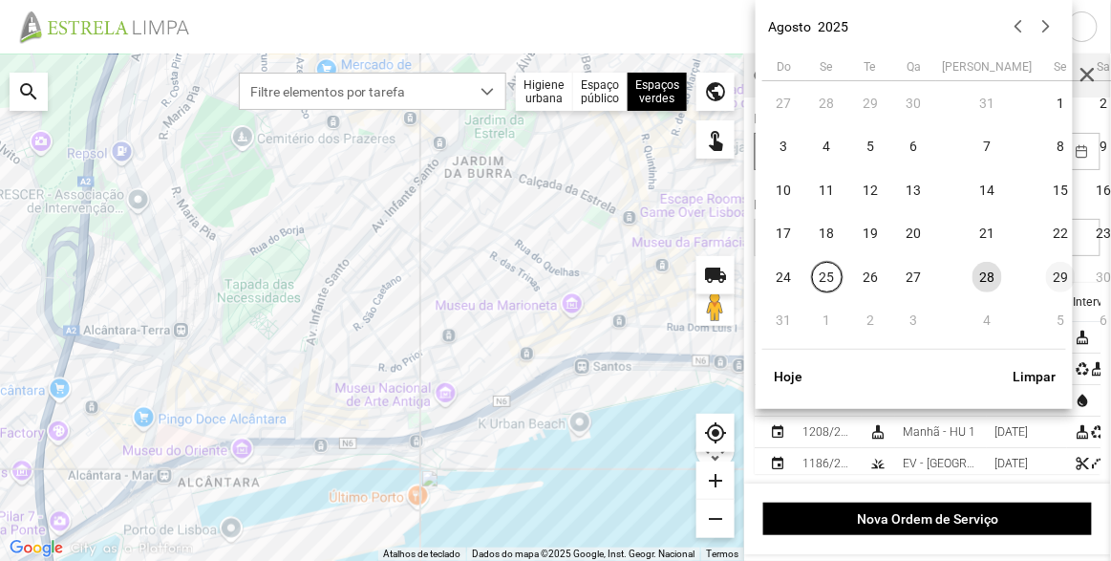
click at [1046, 274] on span "29" at bounding box center [1061, 277] width 31 height 31
type input "[DATE]"
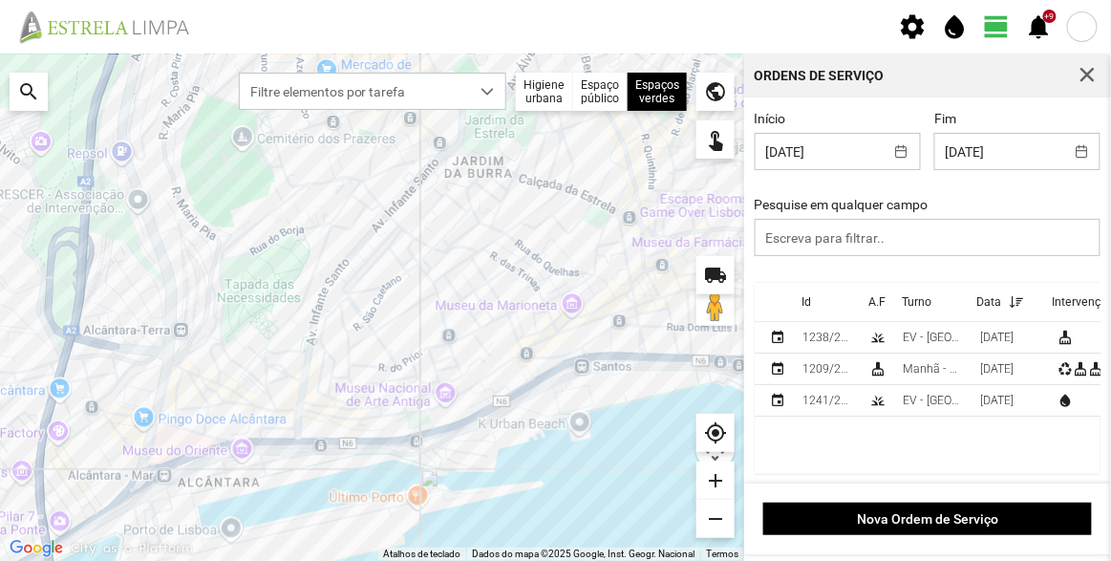
click at [1027, 433] on cdk-virtual-scroll-viewport "Id A.F Turno Data Intervenções event 1238/2025 grass EV - [GEOGRAPHIC_DATA] A […" at bounding box center [928, 378] width 347 height 191
click at [1085, 83] on span "button" at bounding box center [1087, 75] width 17 height 17
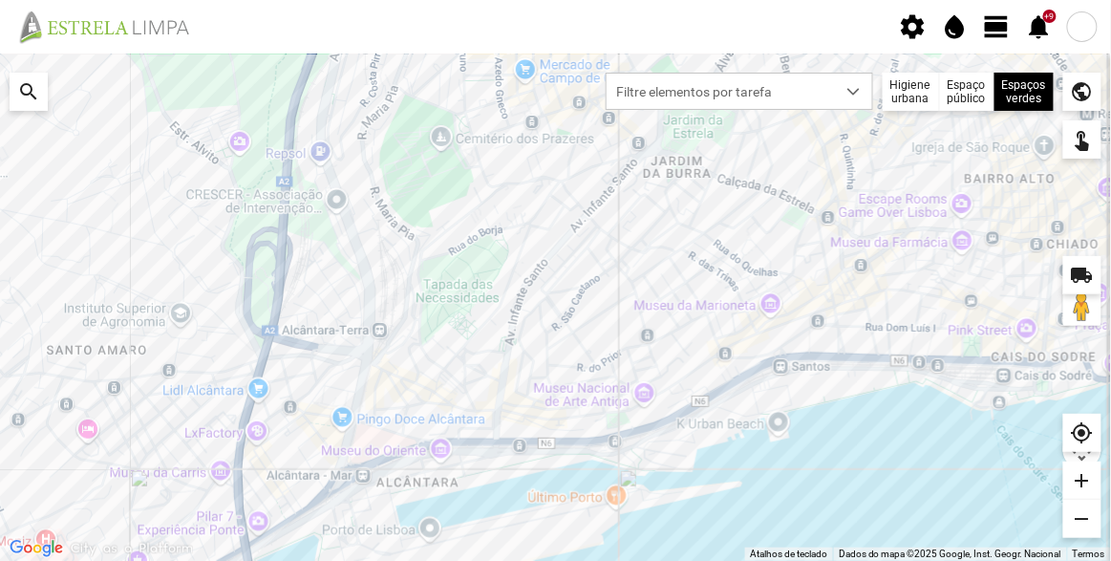
click at [652, 296] on div at bounding box center [555, 307] width 1111 height 507
click at [995, 33] on span "view_day" at bounding box center [997, 26] width 29 height 29
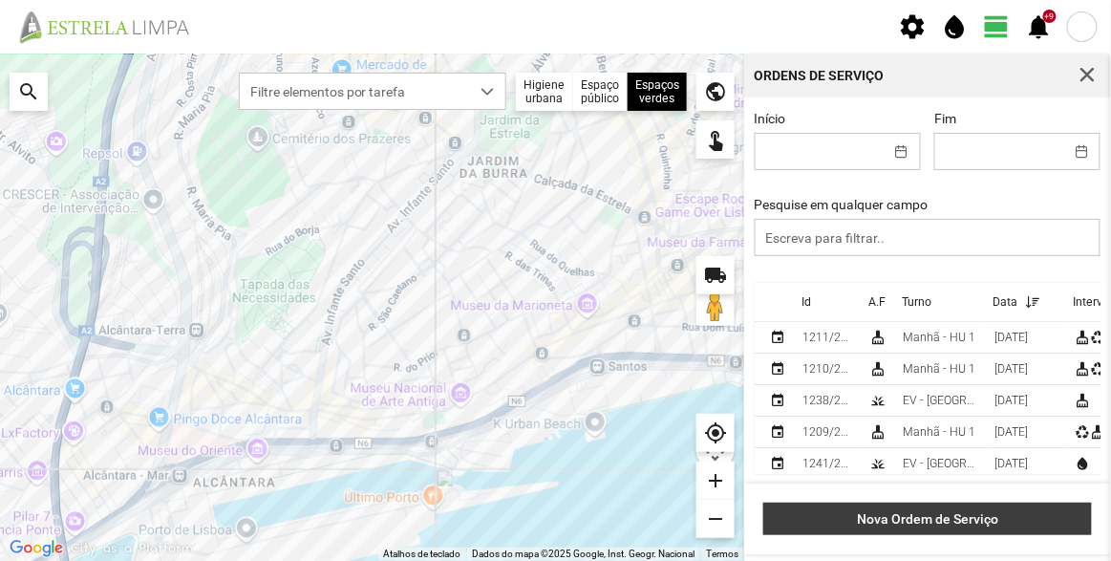
click at [971, 513] on span "Nova Ordem de Serviço" at bounding box center [928, 518] width 309 height 15
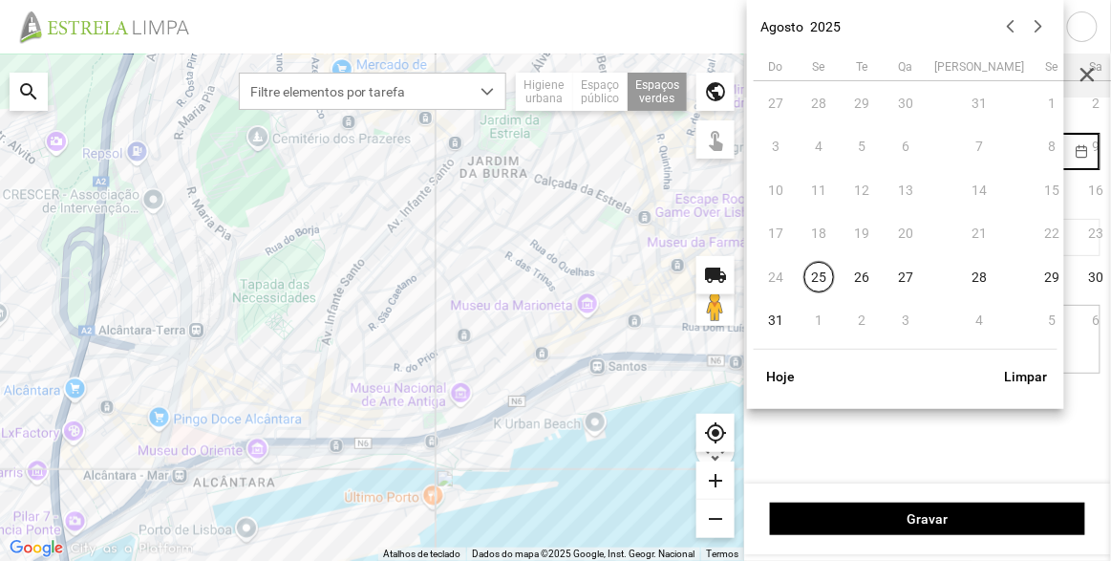
click at [1009, 154] on body "settings water_drop view_day +9 notifications Para navegar no mapa com gestos d…" at bounding box center [555, 280] width 1111 height 561
click at [815, 270] on span "25" at bounding box center [820, 277] width 31 height 31
type input "[DATE]"
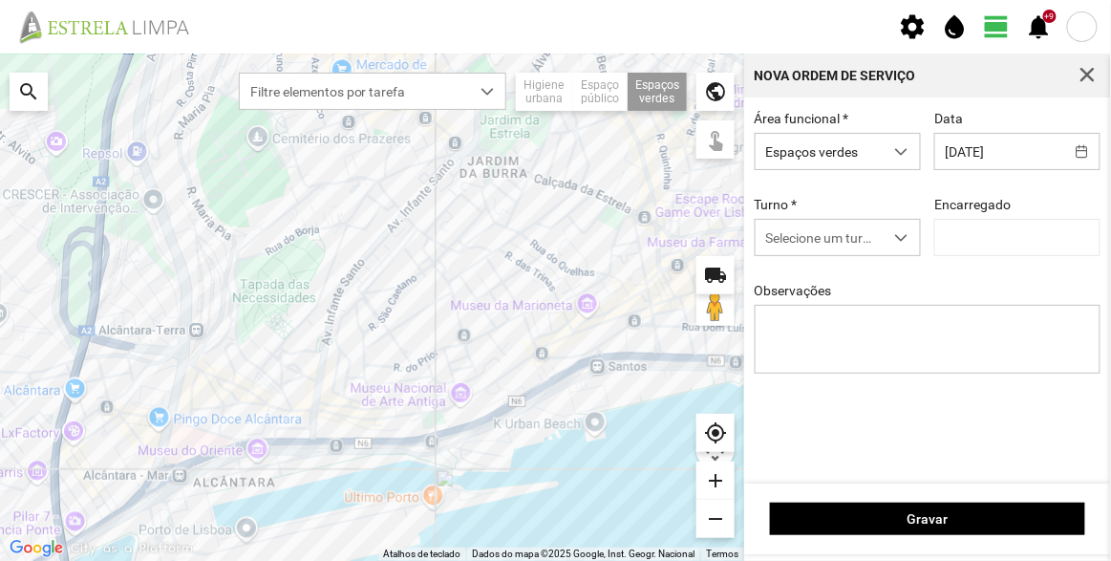
click at [816, 217] on div "Turno * Selecione um turno" at bounding box center [838, 226] width 180 height 59
click at [817, 234] on span "Selecione um turno" at bounding box center [820, 237] width 128 height 35
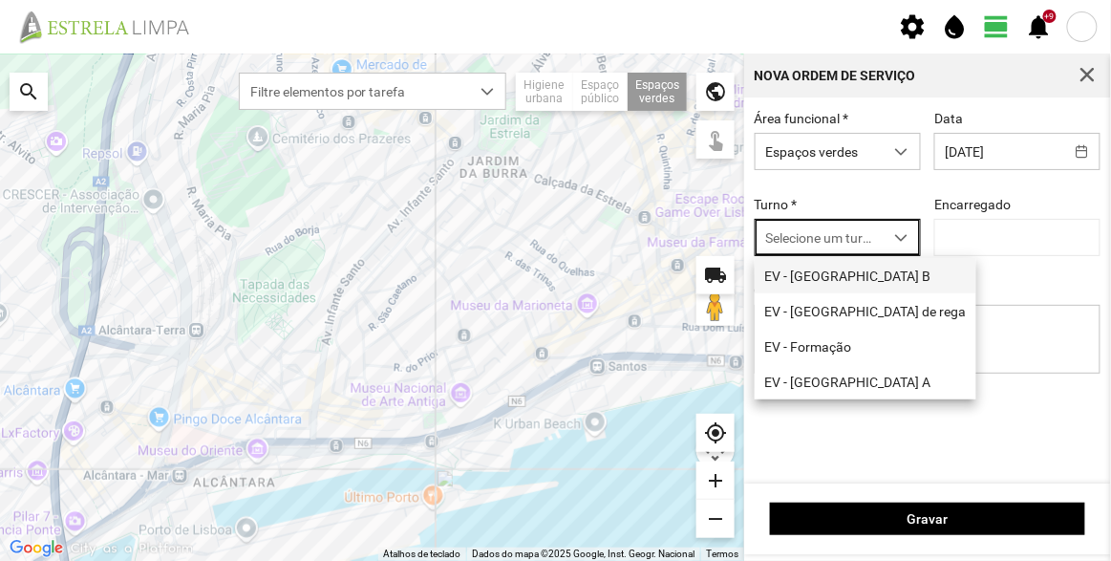
click at [828, 279] on li "EV - [GEOGRAPHIC_DATA] B" at bounding box center [866, 275] width 222 height 35
type input "[PERSON_NAME]"
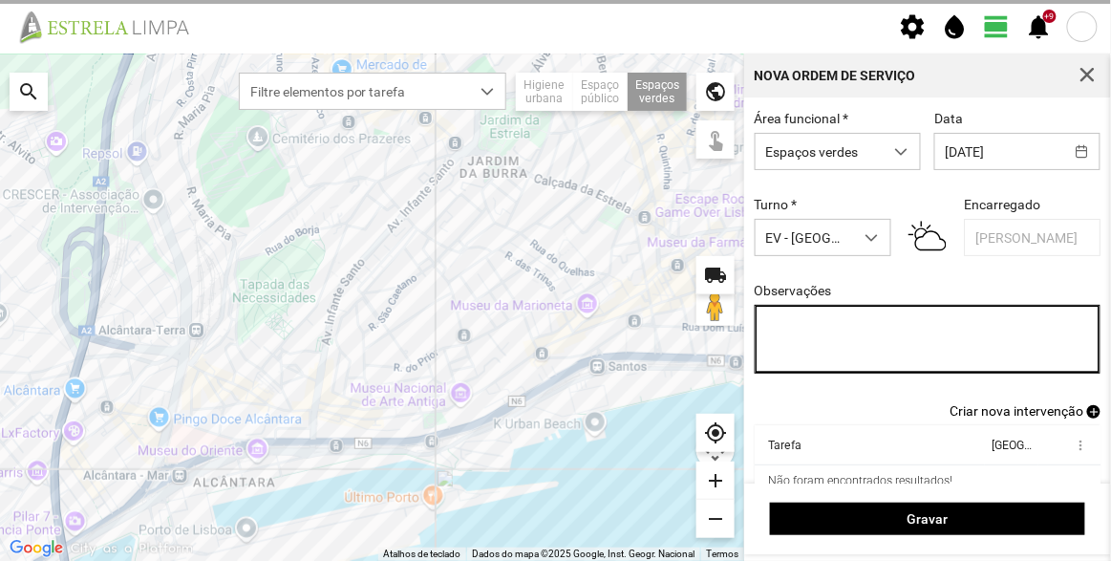
click at [867, 330] on textarea "Observações" at bounding box center [928, 339] width 347 height 69
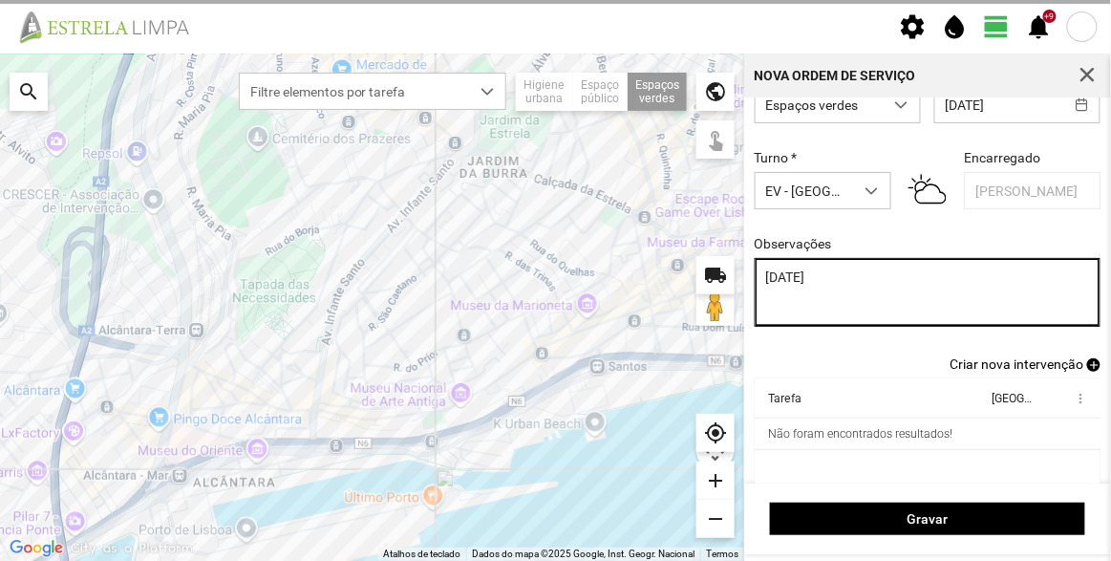
scroll to position [79, 0]
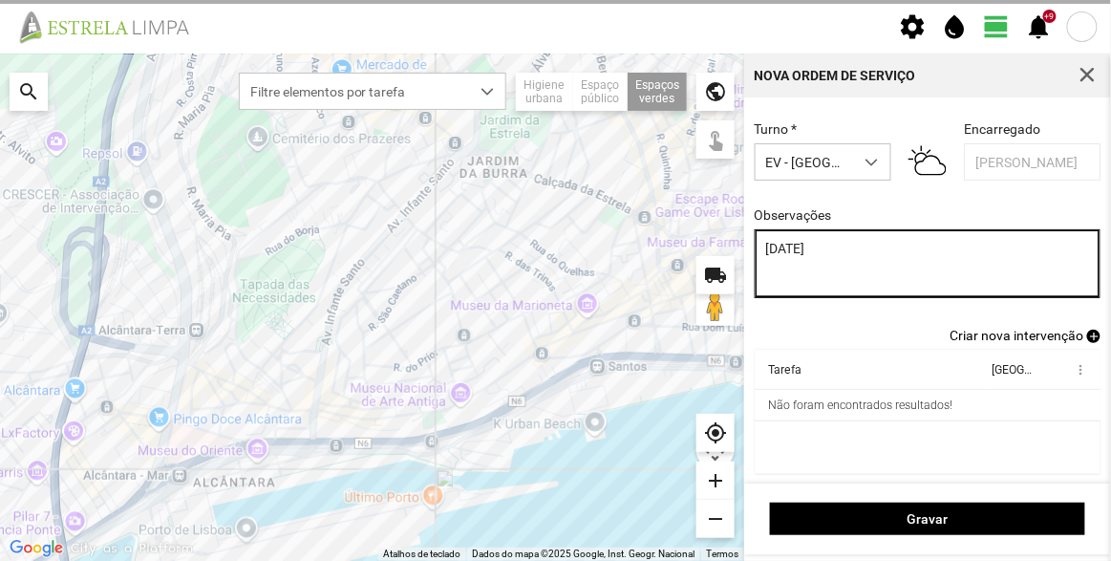
type textarea "[DATE]"
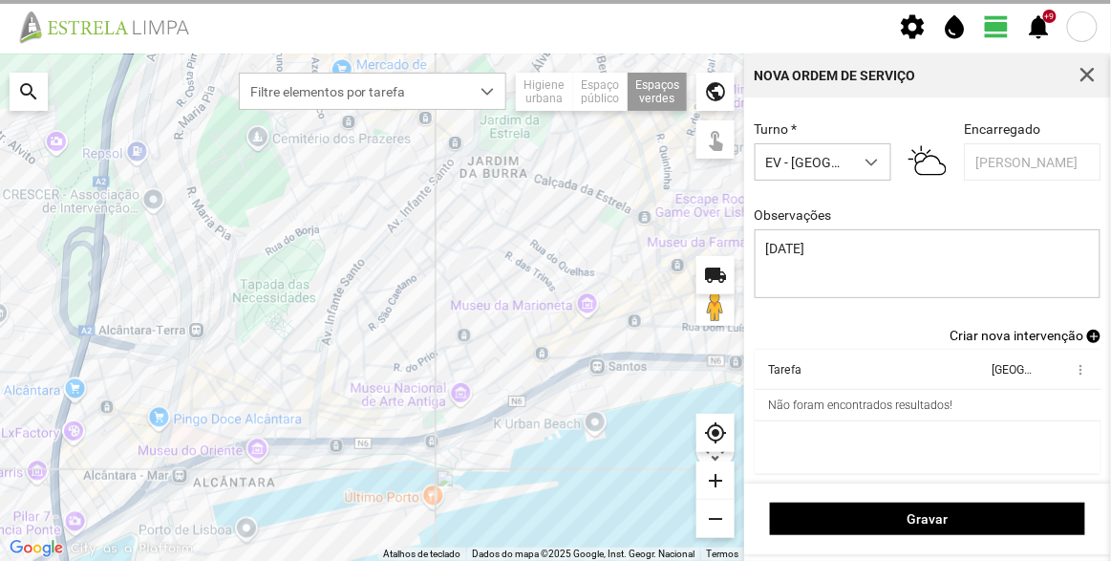
click at [1005, 337] on span "Criar nova intervenção" at bounding box center [1017, 335] width 134 height 15
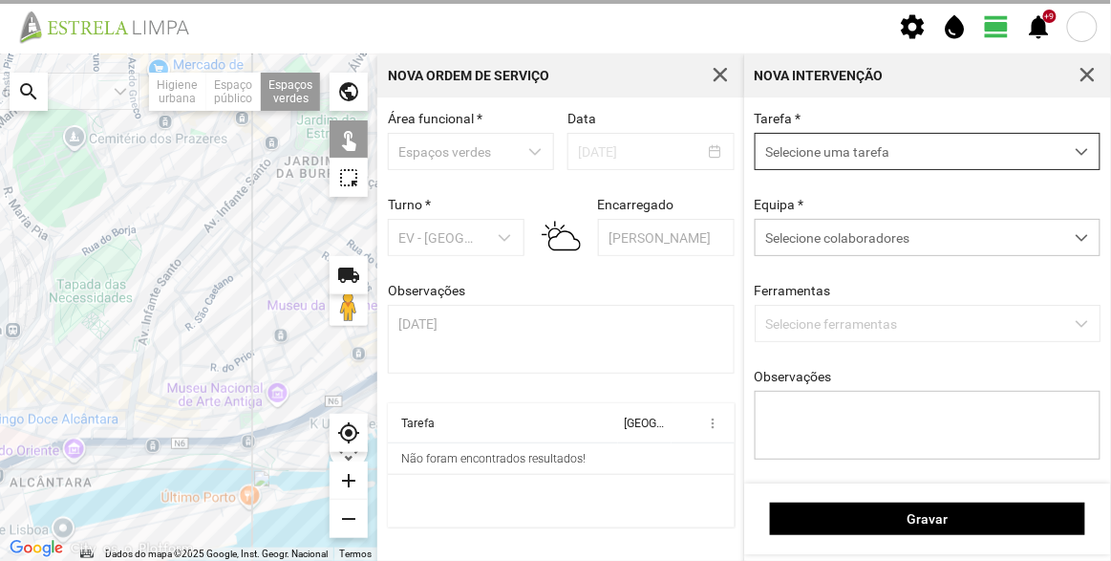
click at [845, 148] on span "Selecione uma tarefa" at bounding box center [910, 151] width 308 height 35
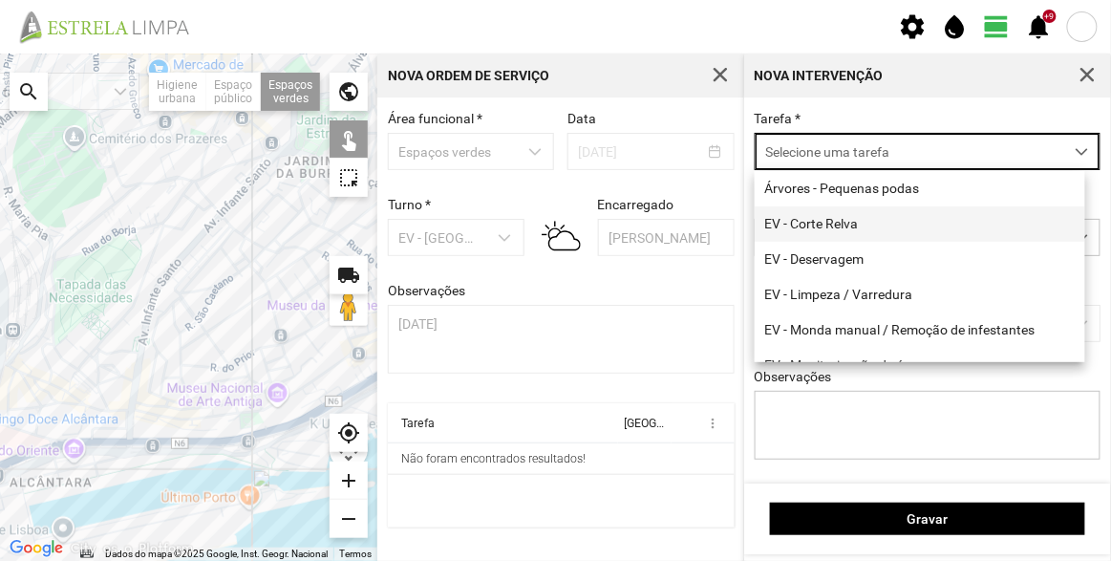
click at [844, 220] on li "EV - Corte Relva" at bounding box center [920, 223] width 331 height 35
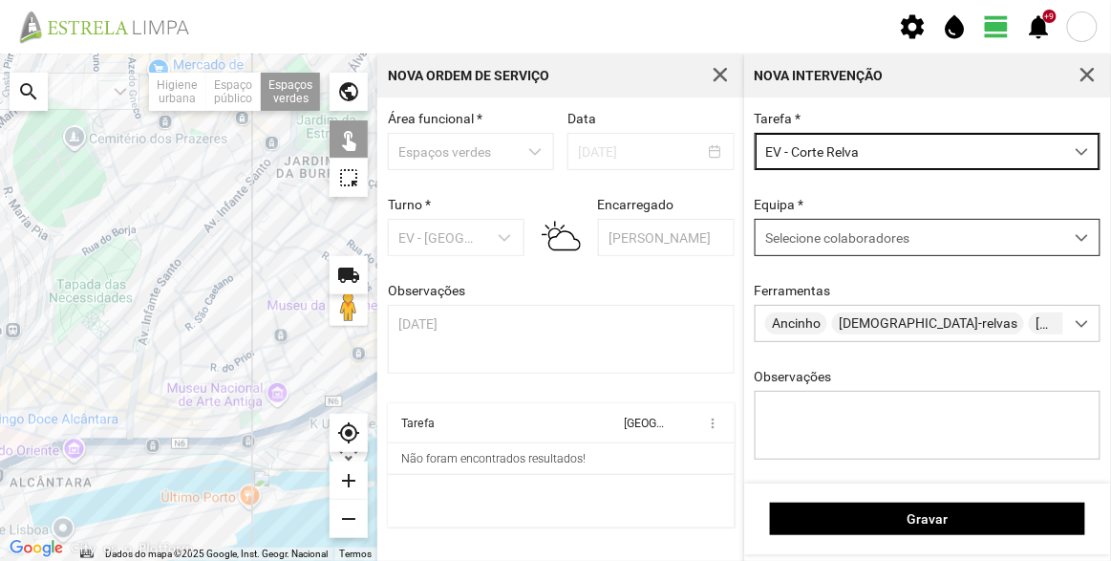
click at [847, 244] on span "Selecione colaboradores" at bounding box center [837, 237] width 144 height 15
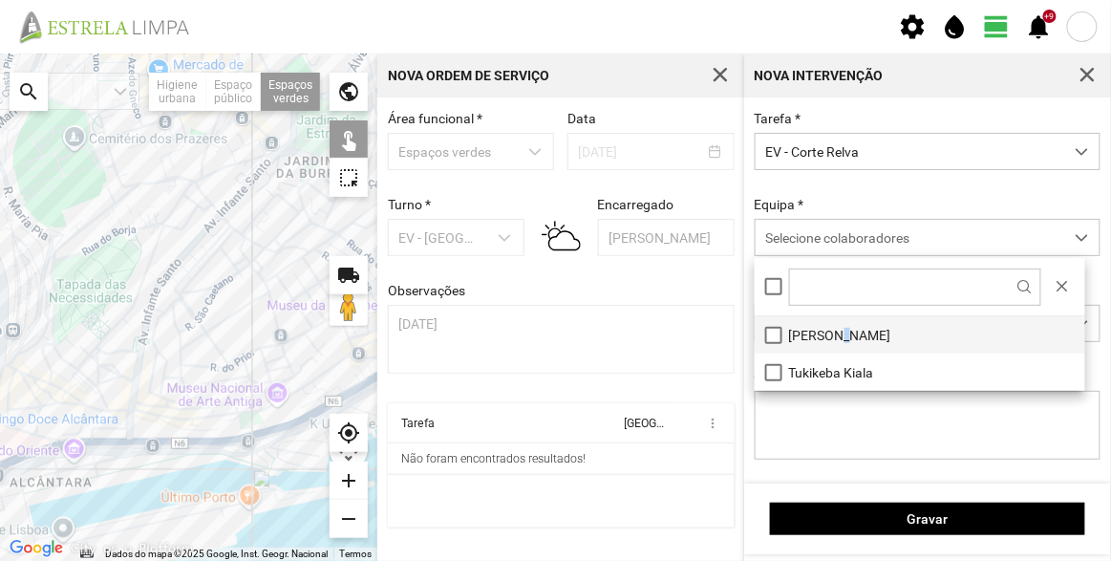
click at [834, 332] on li "[PERSON_NAME]" at bounding box center [920, 334] width 331 height 37
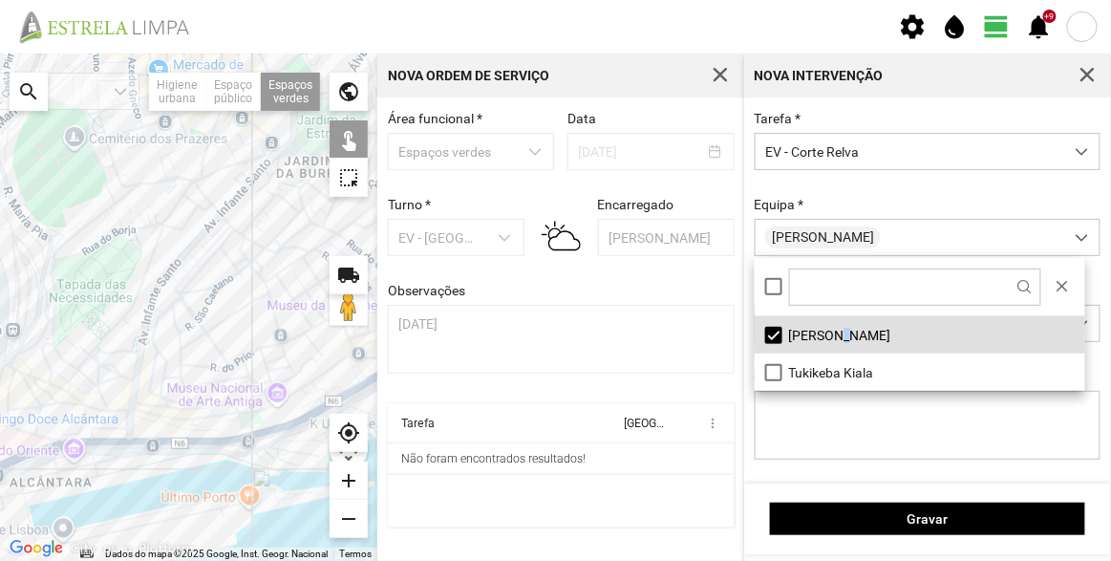
click at [247, 420] on div at bounding box center [188, 307] width 377 height 507
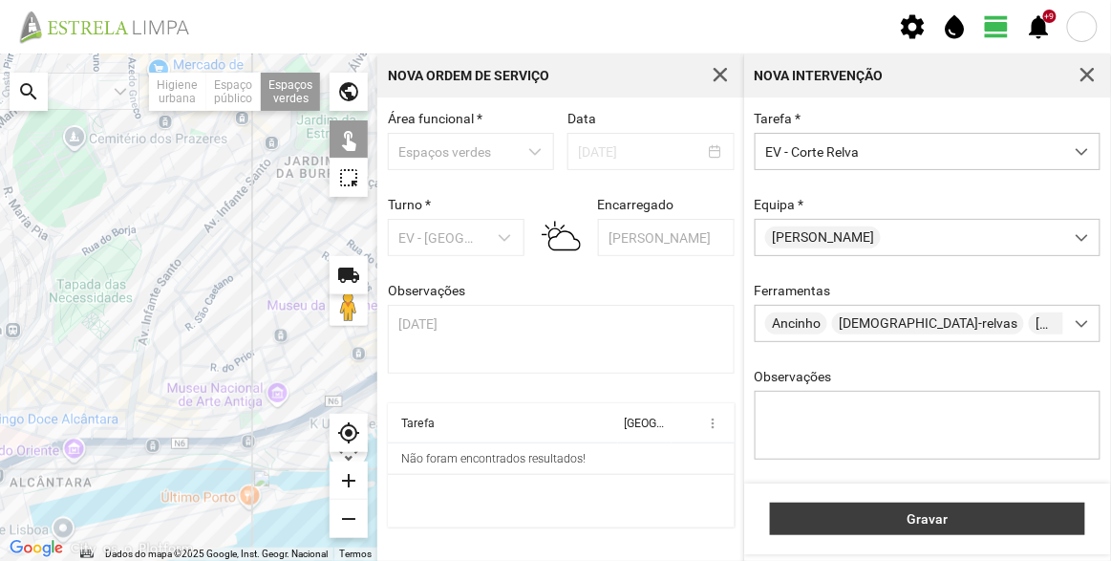
click at [933, 515] on span "Gravar" at bounding box center [928, 518] width 295 height 15
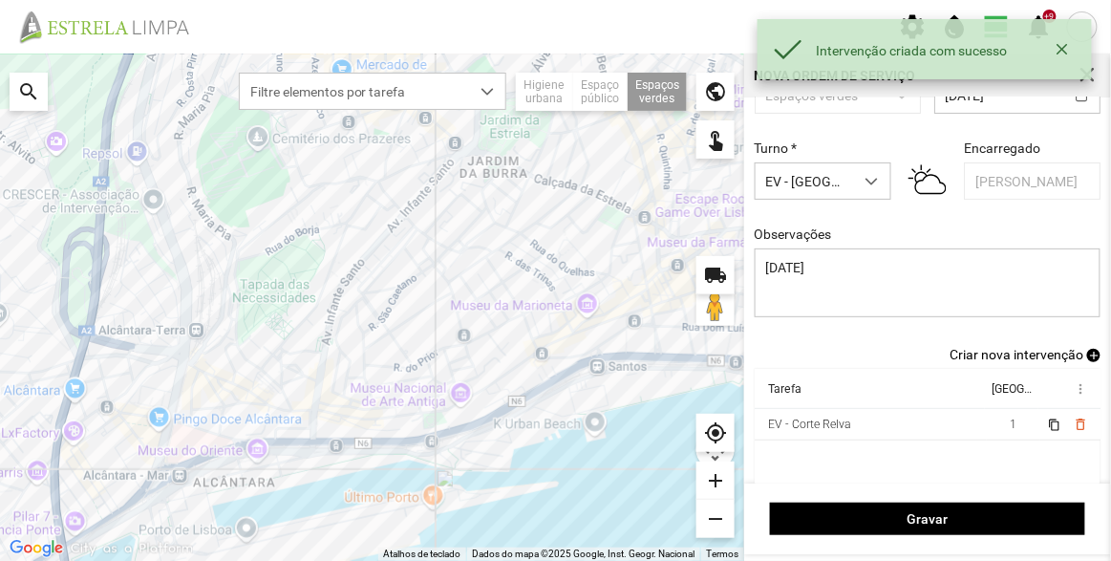
scroll to position [79, 0]
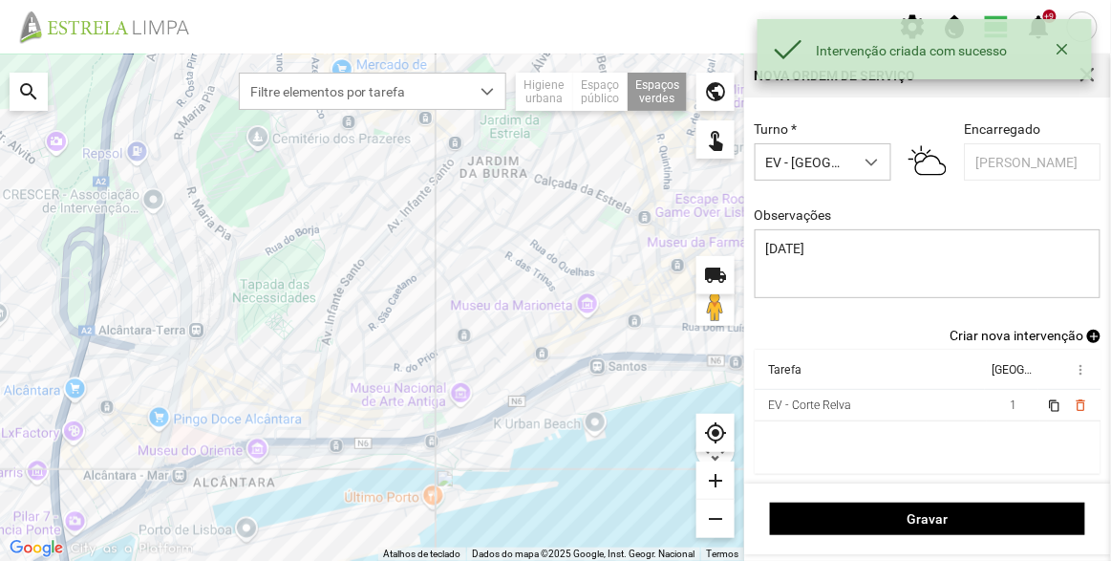
click at [1007, 338] on span "Criar nova intervenção" at bounding box center [1017, 335] width 134 height 15
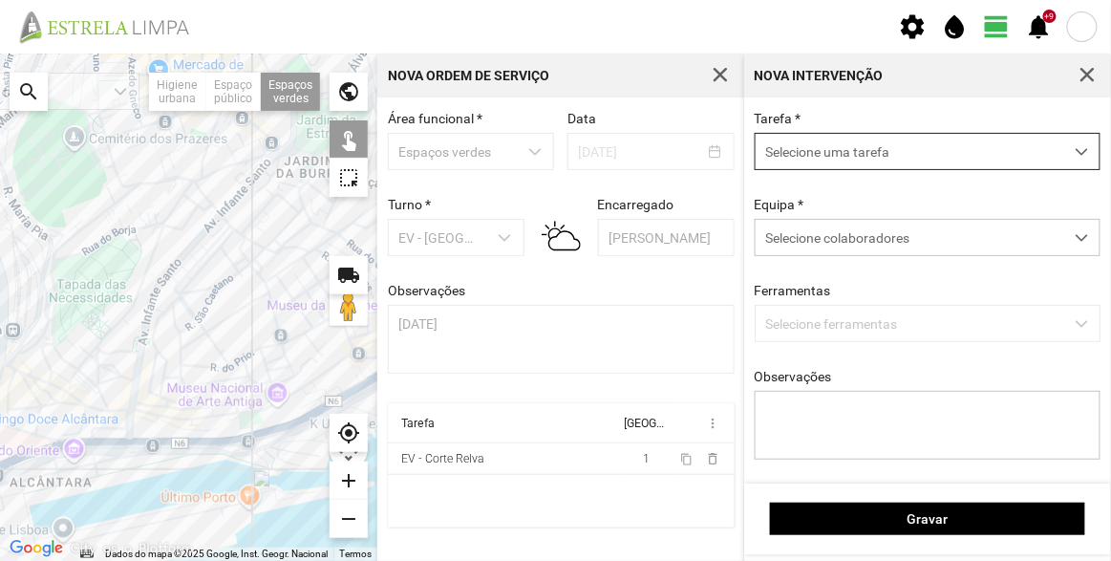
click at [980, 147] on span "Selecione uma tarefa" at bounding box center [910, 151] width 308 height 35
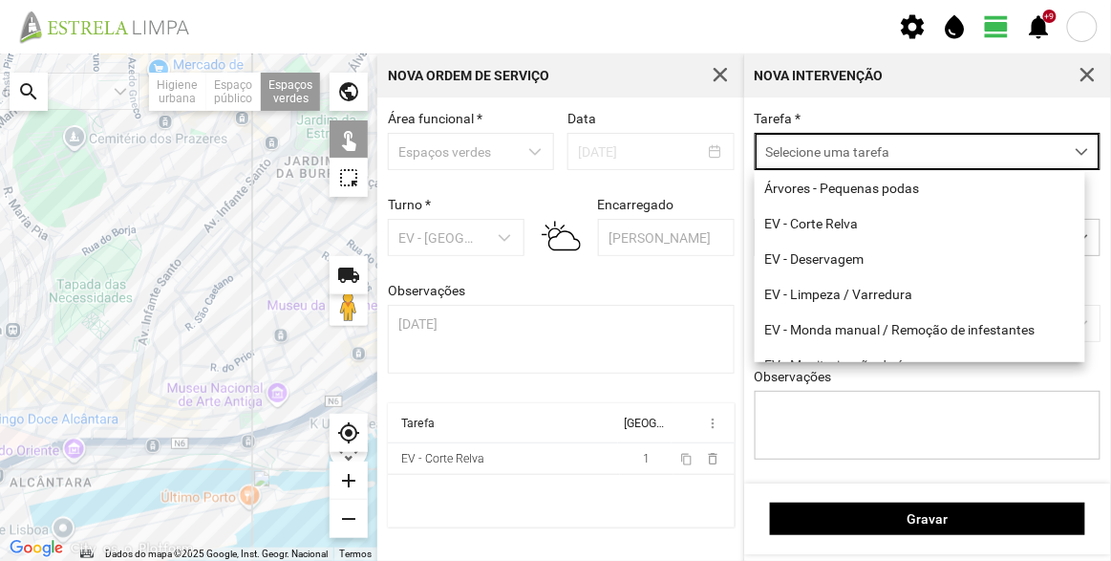
scroll to position [10, 80]
click at [850, 262] on li "EV - Deservagem" at bounding box center [920, 259] width 331 height 35
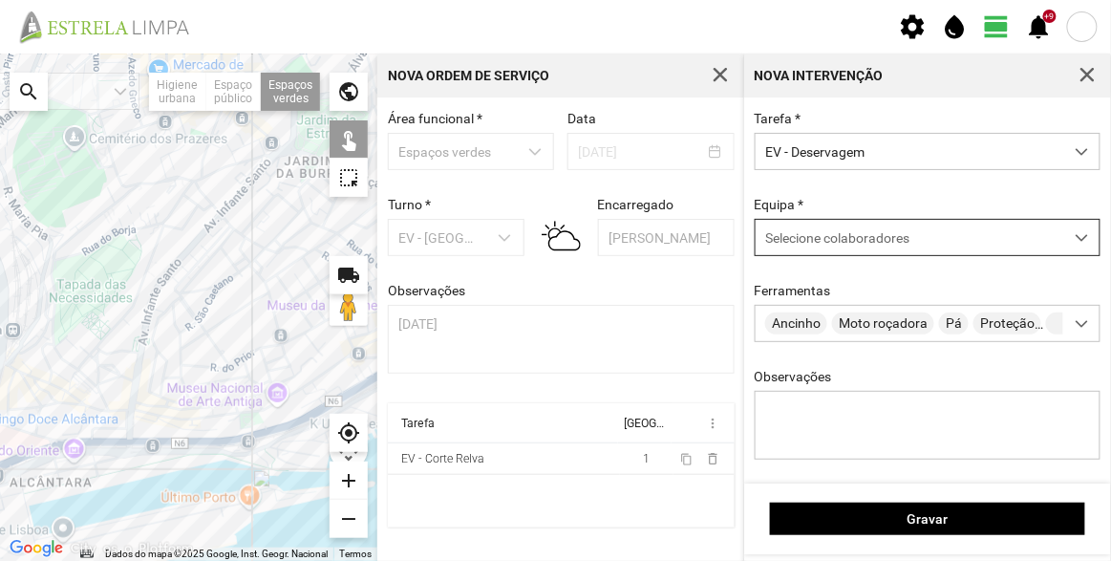
click at [855, 241] on span "Selecione colaboradores" at bounding box center [837, 237] width 144 height 15
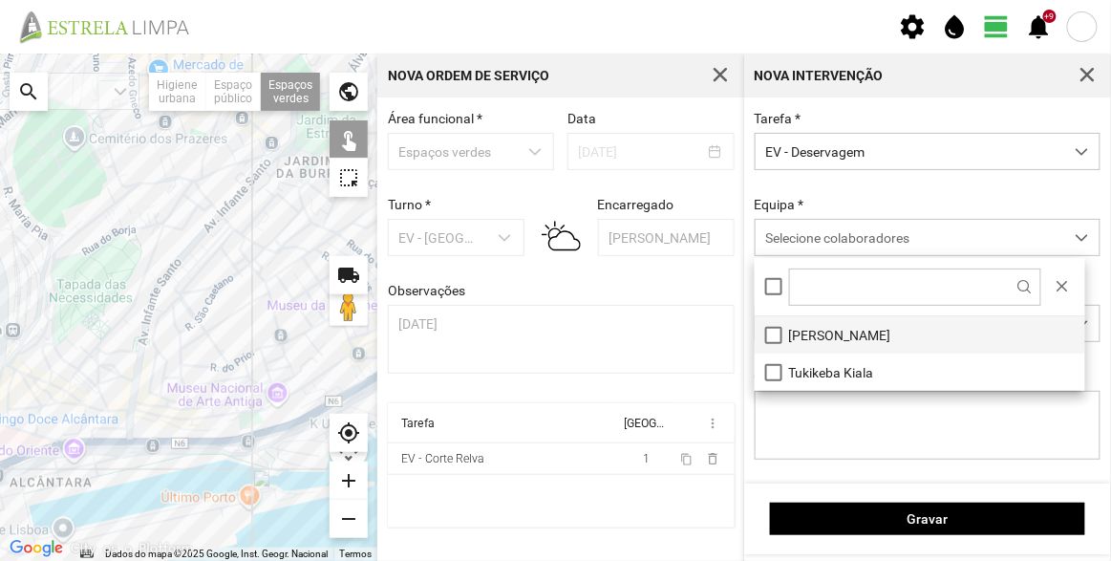
click at [839, 327] on li "[PERSON_NAME]" at bounding box center [920, 334] width 331 height 37
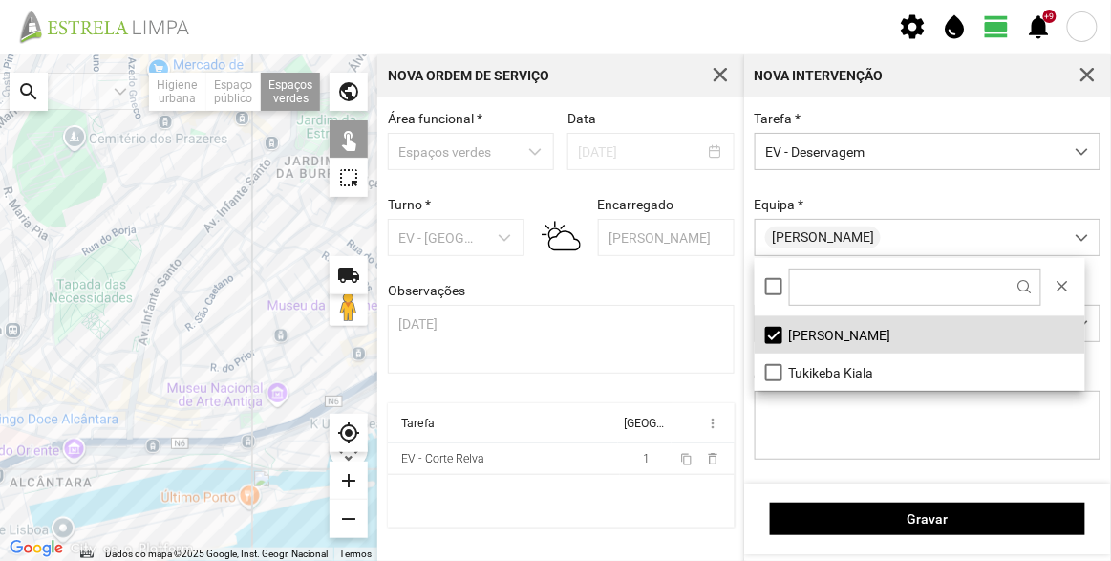
click at [251, 420] on div at bounding box center [188, 307] width 377 height 507
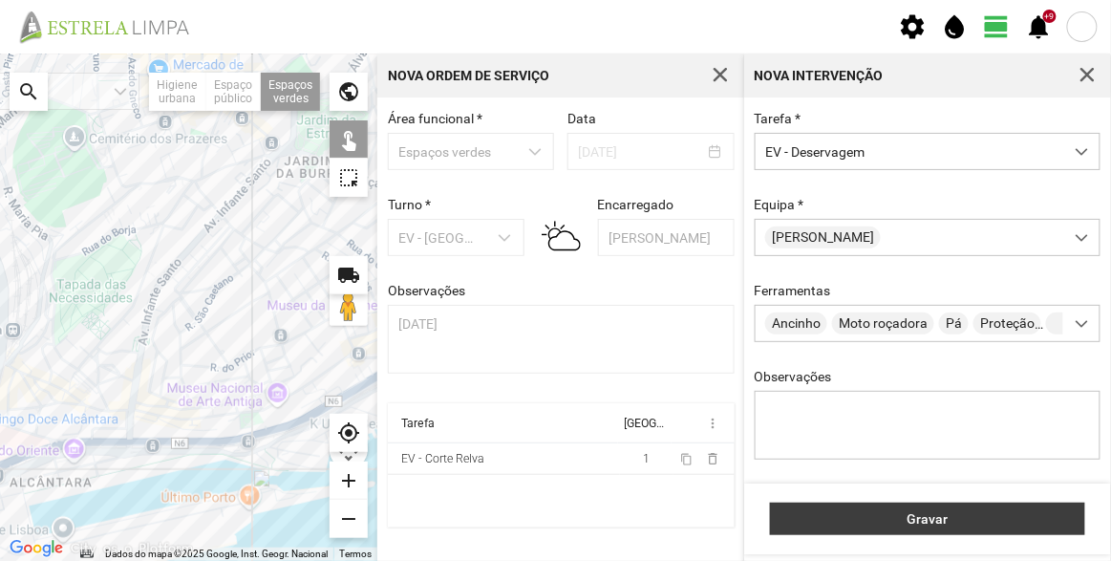
click at [866, 515] on button "Gravar" at bounding box center [927, 519] width 315 height 32
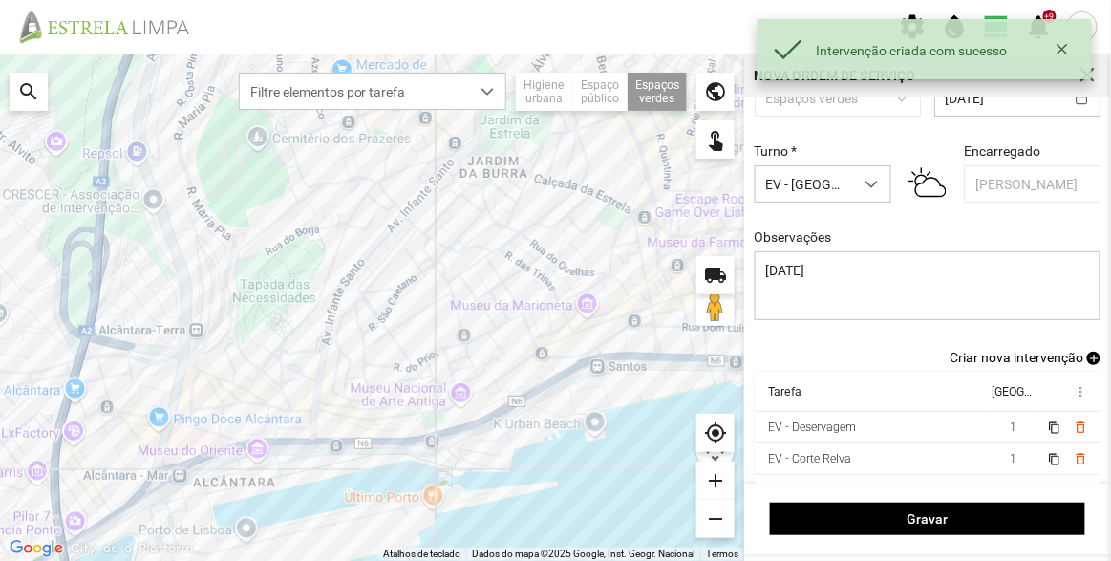
scroll to position [79, 0]
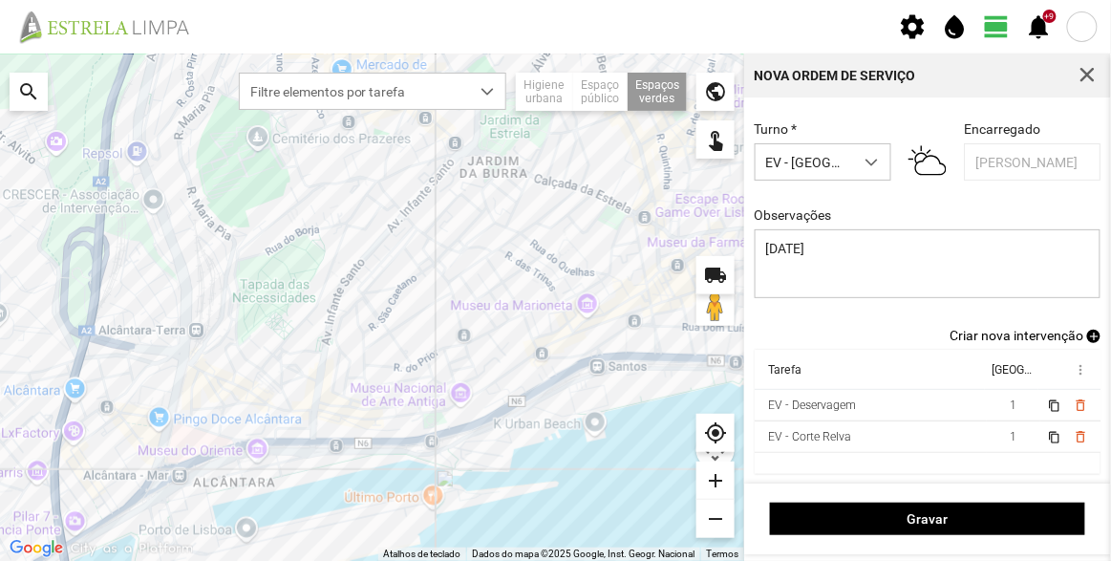
click at [1020, 332] on span "Criar nova intervenção" at bounding box center [1017, 335] width 134 height 15
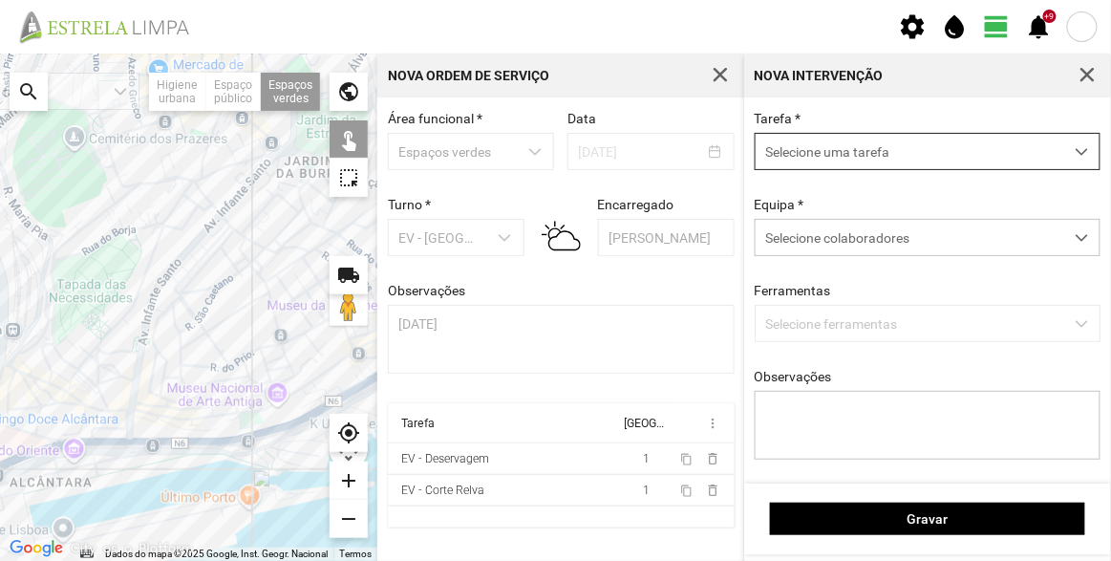
click at [869, 145] on span "Selecione uma tarefa" at bounding box center [910, 151] width 308 height 35
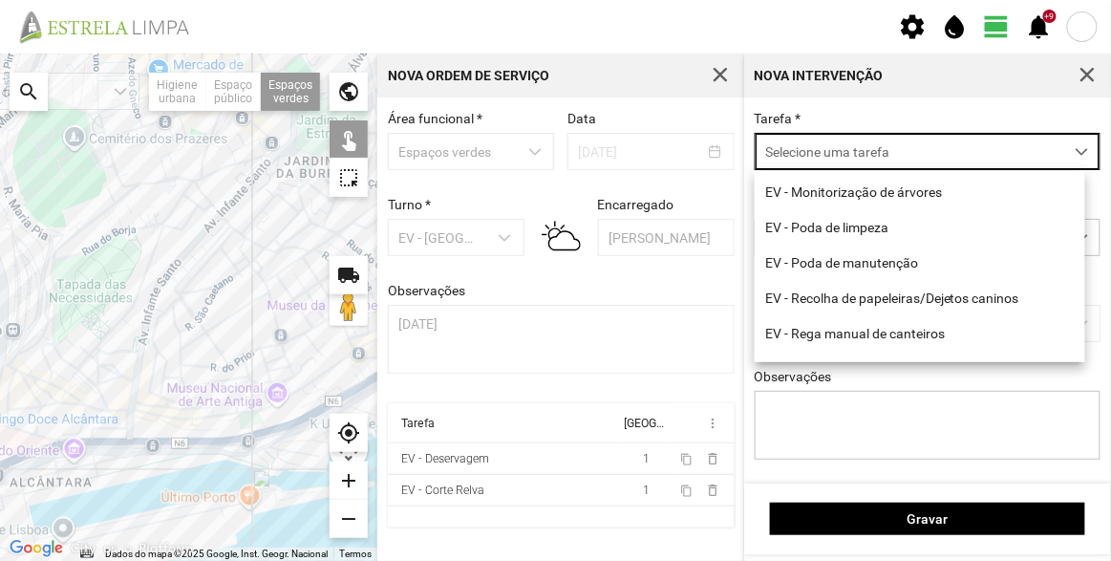
scroll to position [244, 0]
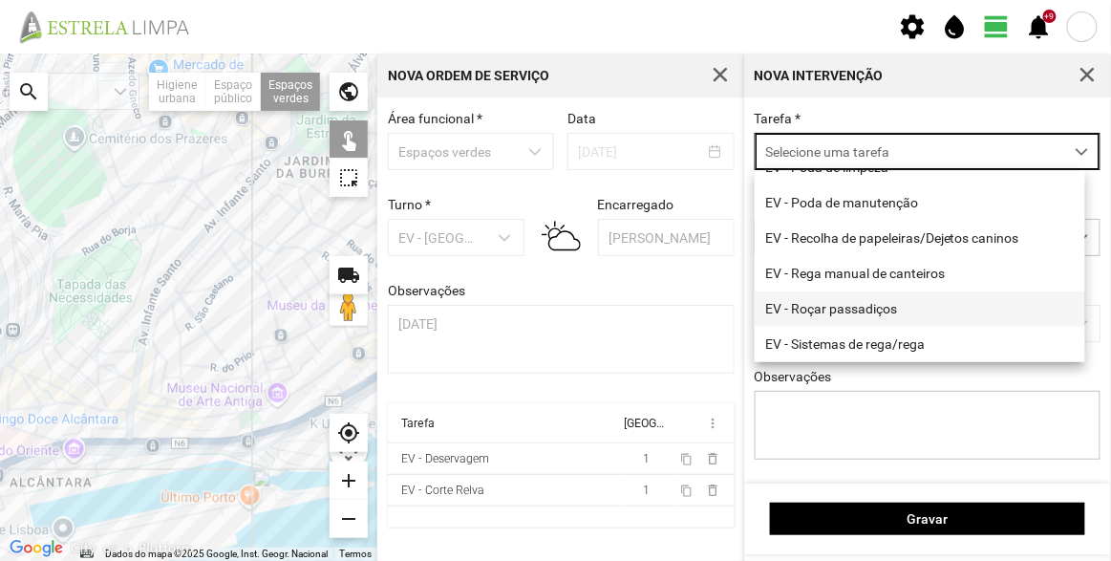
click at [888, 306] on li "EV - Roçar passadiços" at bounding box center [920, 308] width 331 height 35
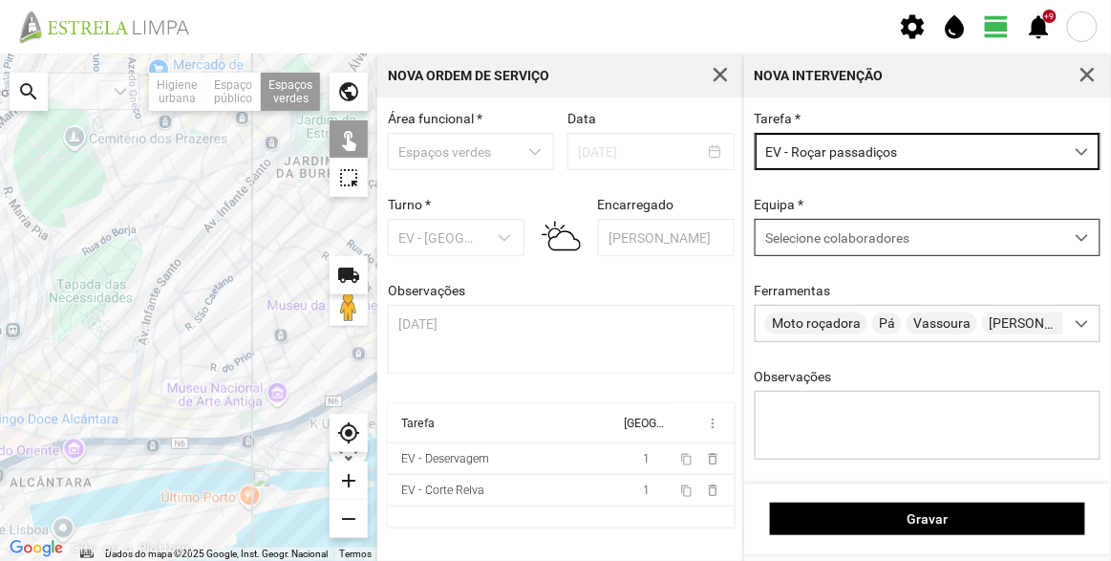
click at [823, 237] on span "Selecione colaboradores" at bounding box center [837, 237] width 144 height 15
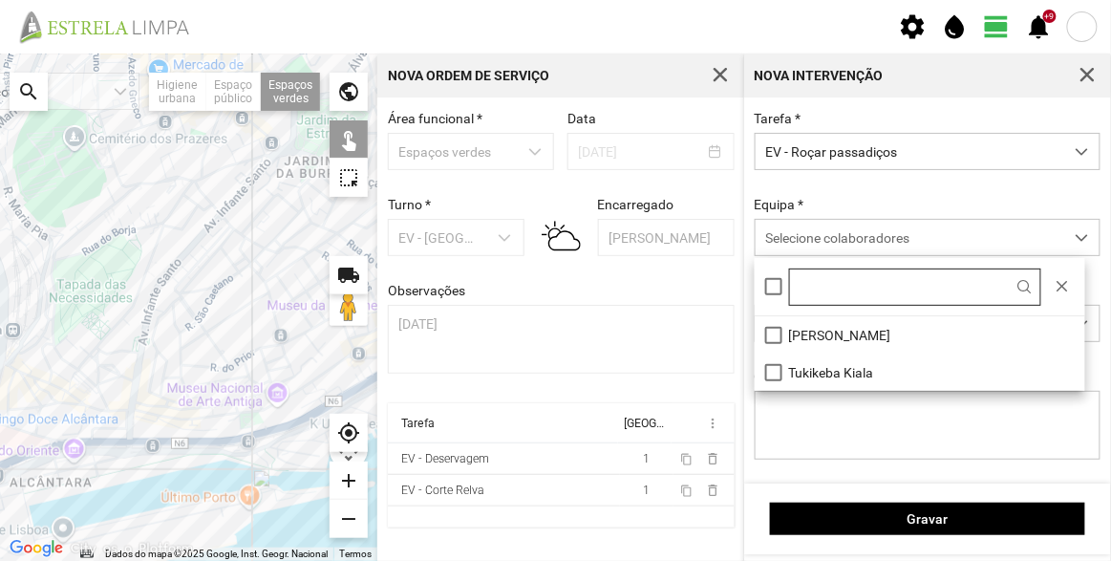
scroll to position [10, 80]
drag, startPoint x: 825, startPoint y: 334, endPoint x: 717, endPoint y: 371, distance: 114.2
click at [826, 334] on li "[PERSON_NAME]" at bounding box center [920, 334] width 331 height 37
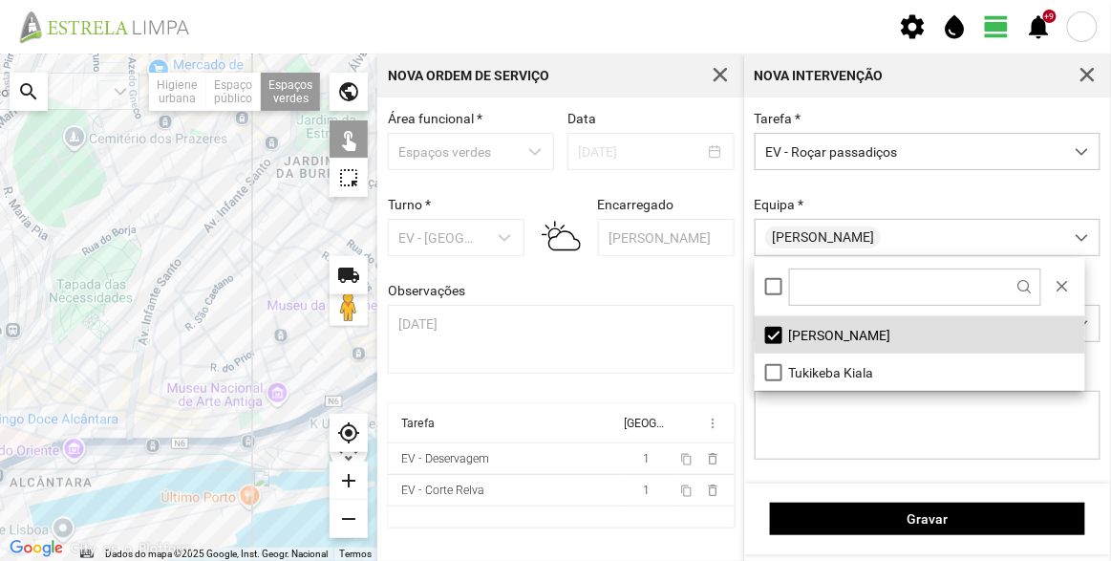
click at [243, 419] on div at bounding box center [188, 307] width 377 height 507
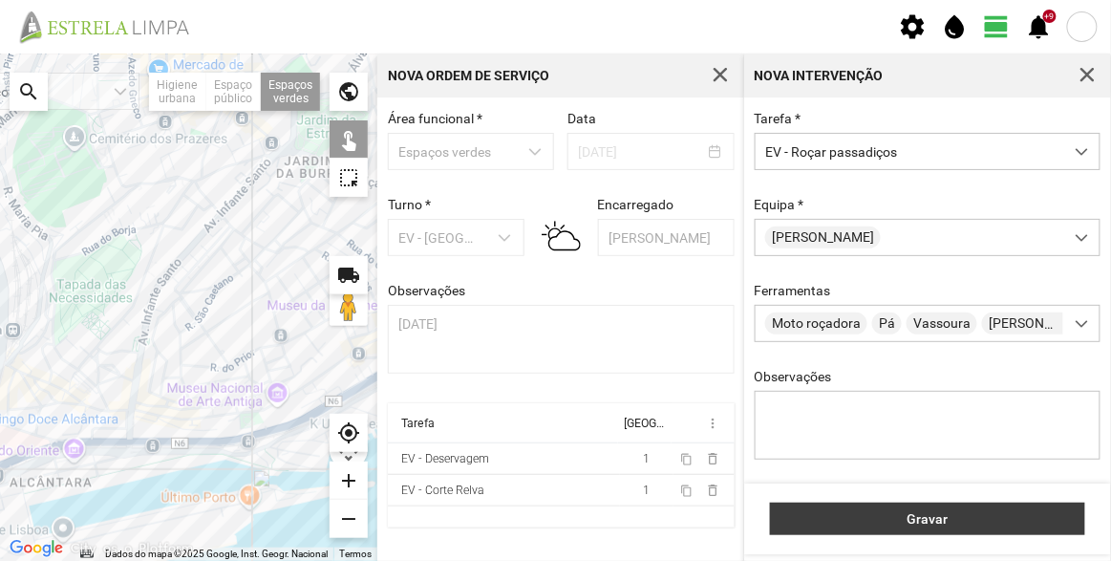
click at [891, 515] on span "Gravar" at bounding box center [928, 518] width 295 height 15
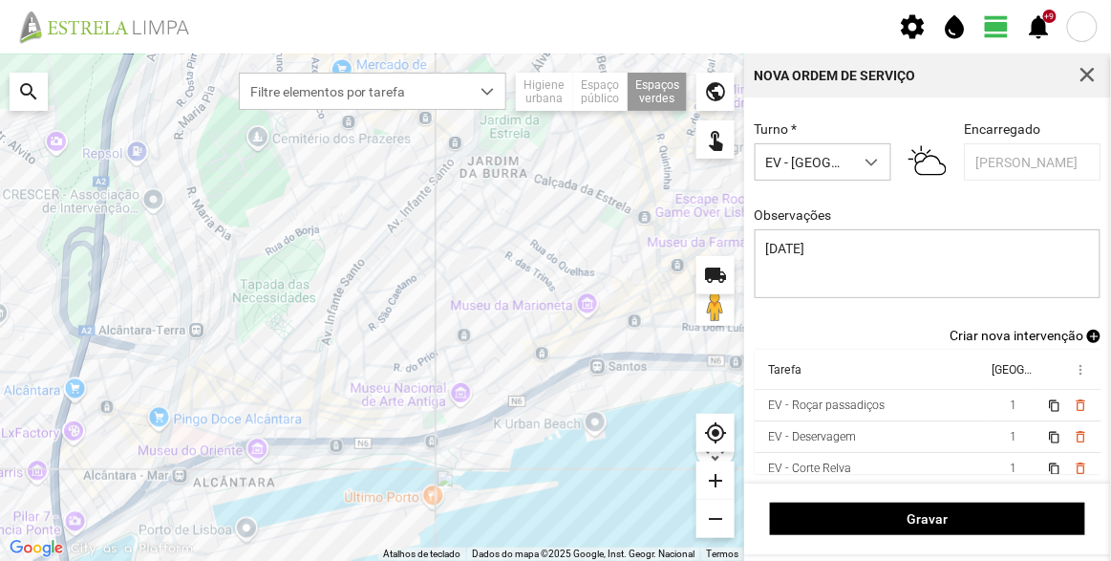
click at [995, 331] on span "Criar nova intervenção" at bounding box center [1017, 335] width 134 height 15
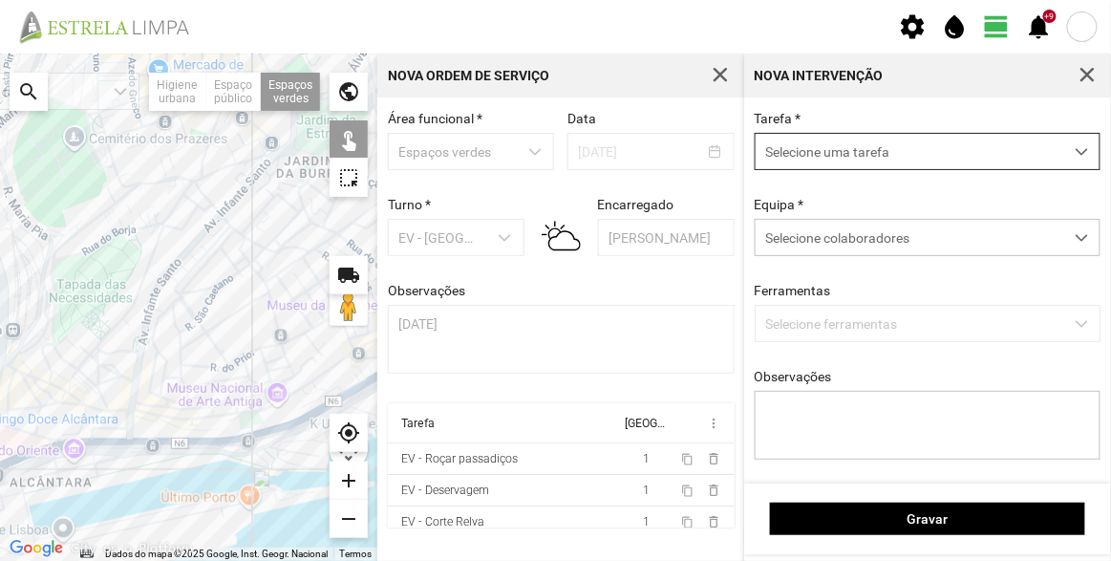
click at [816, 158] on span "Selecione uma tarefa" at bounding box center [910, 151] width 308 height 35
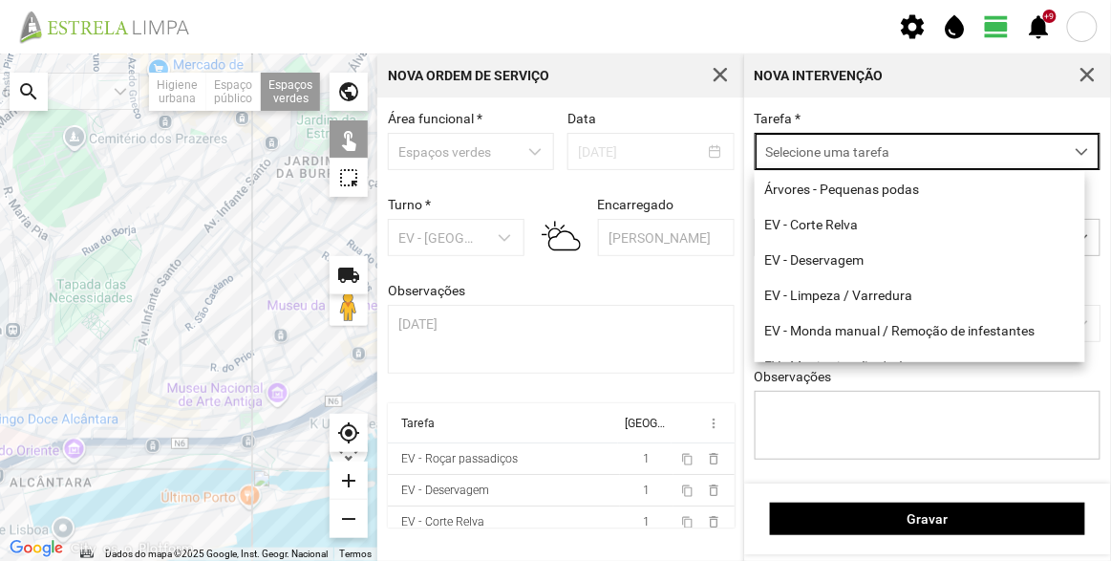
scroll to position [10, 80]
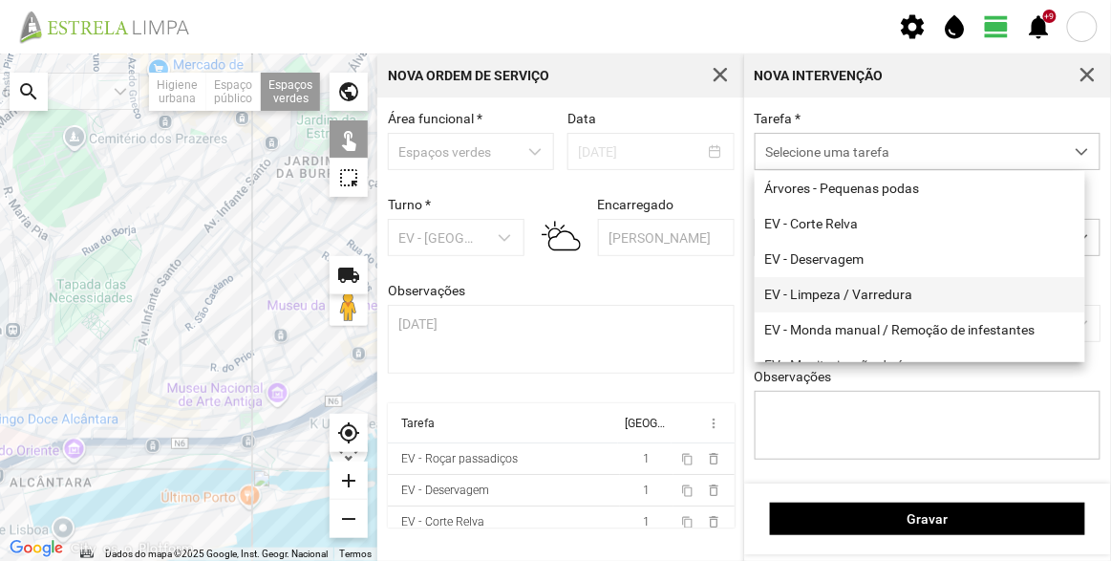
click at [837, 298] on li "EV - Limpeza / Varredura" at bounding box center [920, 294] width 331 height 35
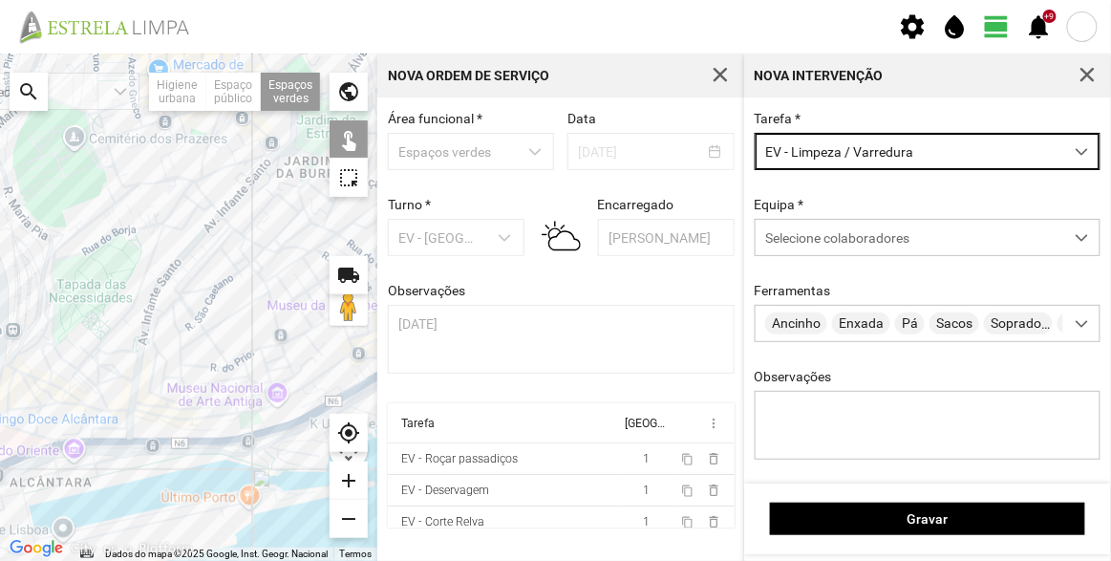
click at [830, 266] on div "Tarefa * EV - Limpeza / Varredura Equipa * Selecione colaboradores Ferramentas …" at bounding box center [928, 300] width 360 height 378
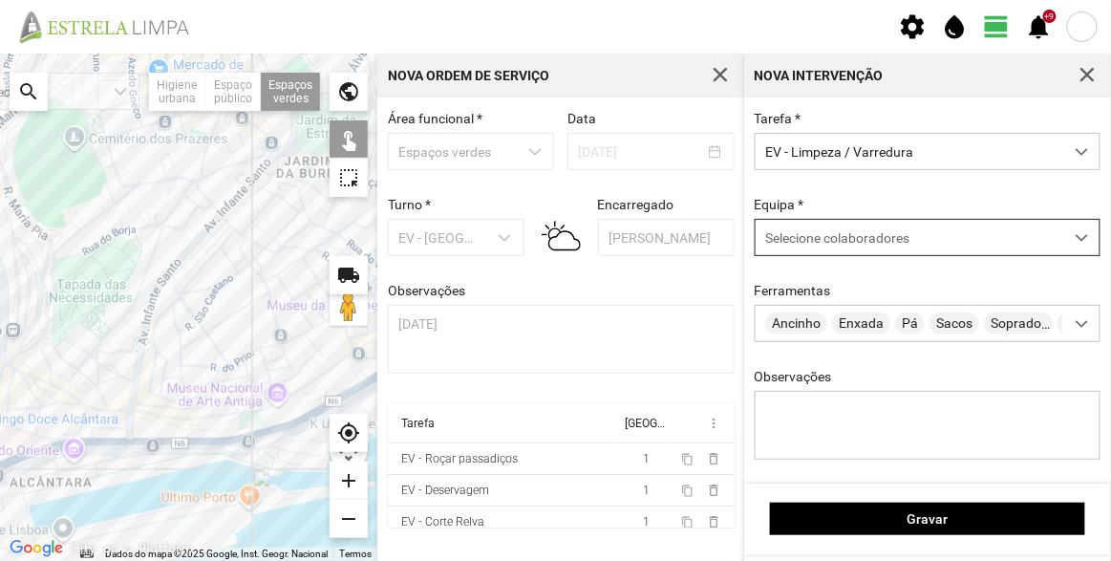
click at [830, 248] on div "Selecione colaboradores" at bounding box center [910, 237] width 308 height 35
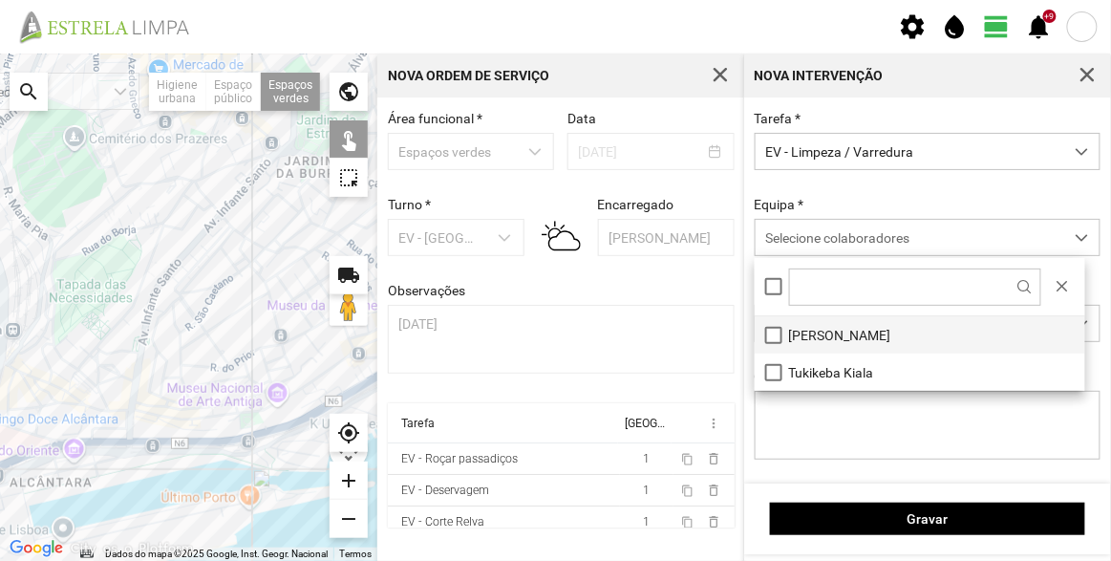
click at [813, 338] on li "[PERSON_NAME]" at bounding box center [920, 334] width 331 height 37
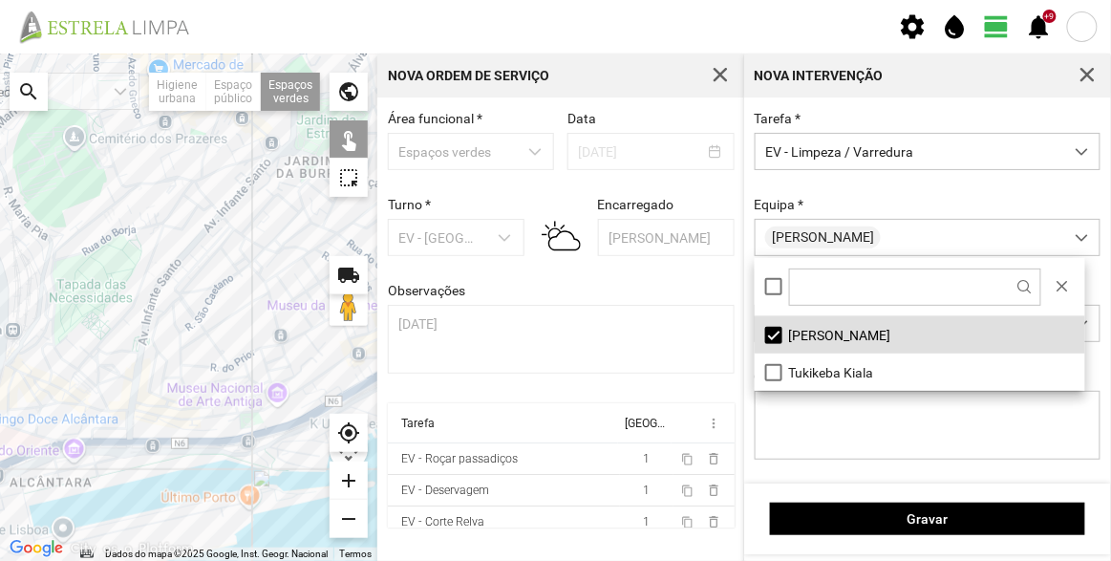
click at [260, 420] on div at bounding box center [188, 307] width 377 height 507
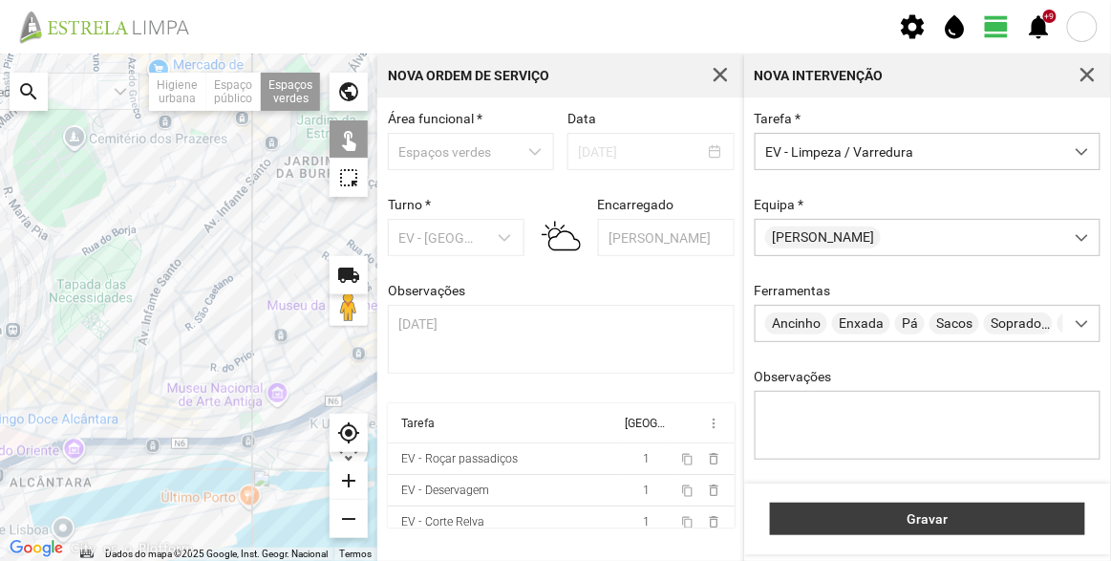
click at [911, 515] on span "Gravar" at bounding box center [928, 518] width 295 height 15
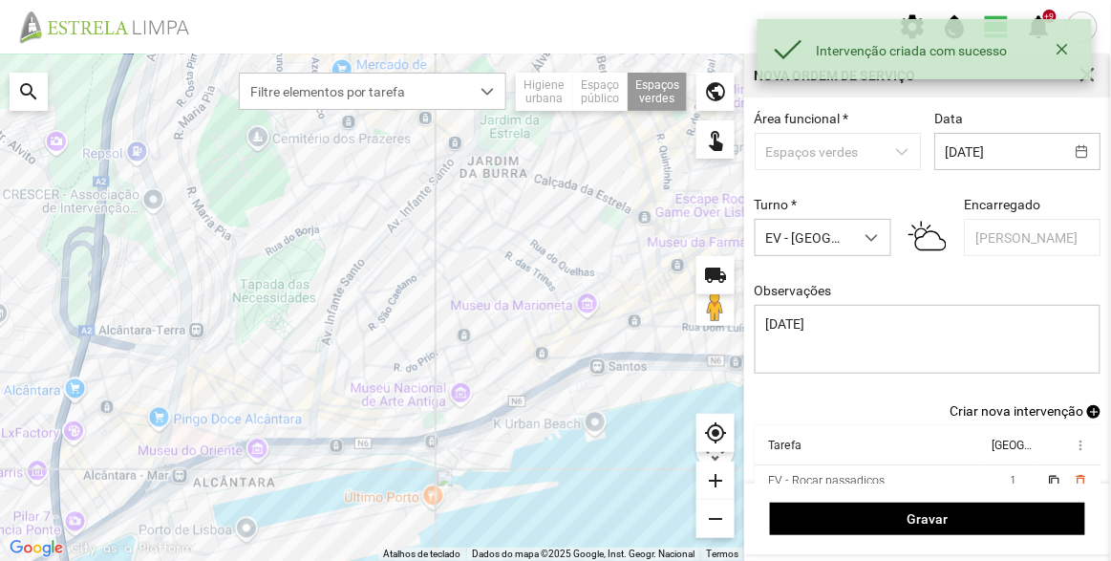
scroll to position [41, 0]
click at [1003, 416] on span "Criar nova intervenção" at bounding box center [1017, 410] width 134 height 15
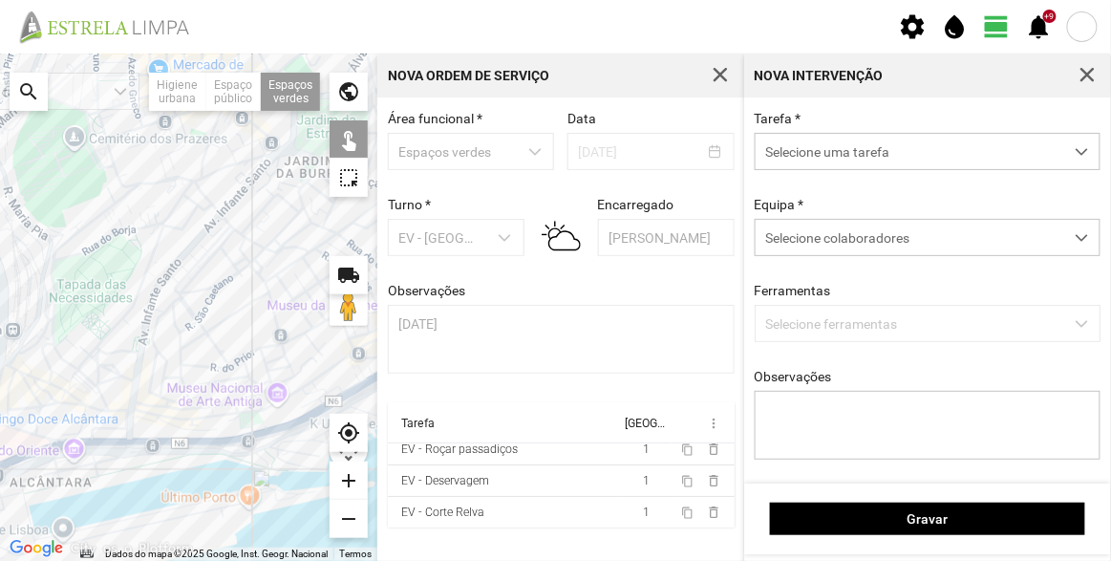
click at [879, 152] on span "Selecione uma tarefa" at bounding box center [910, 151] width 308 height 35
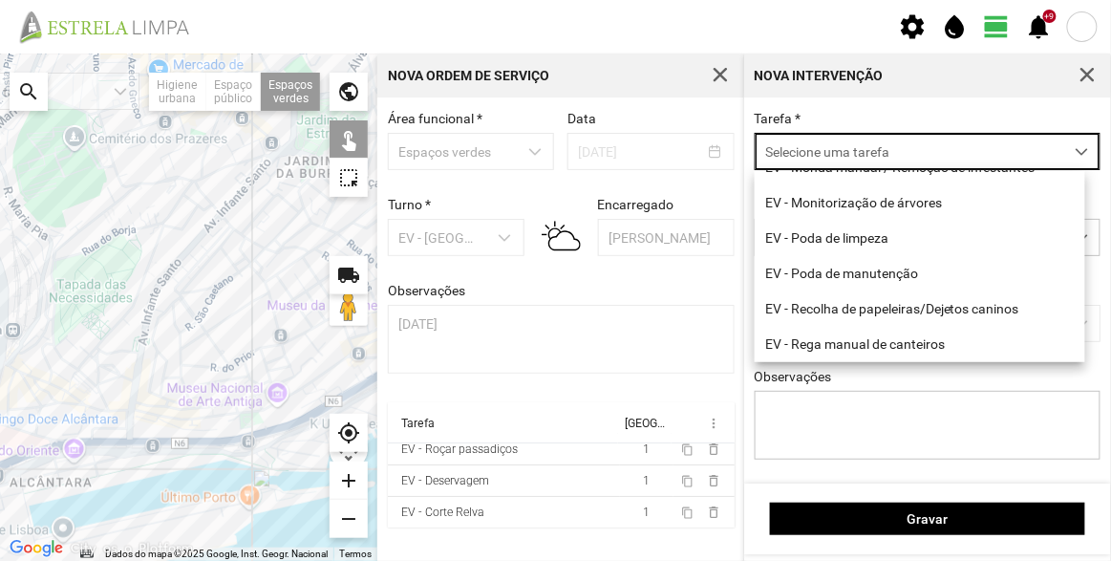
scroll to position [244, 0]
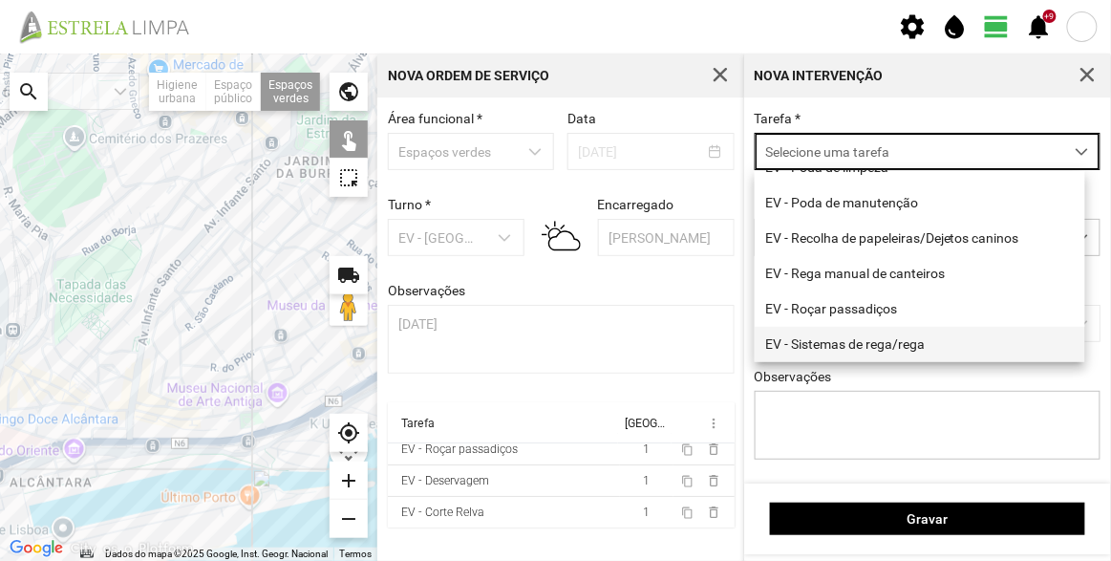
click at [847, 356] on li "EV - Sistemas de rega/rega" at bounding box center [920, 344] width 331 height 35
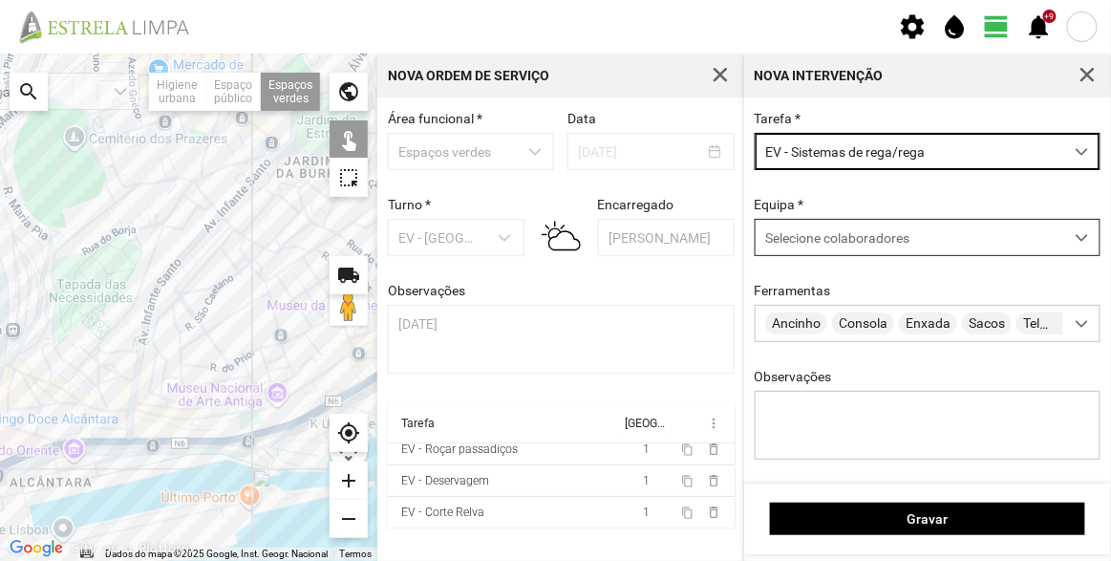
click at [837, 226] on div "Selecione colaboradores" at bounding box center [910, 237] width 308 height 35
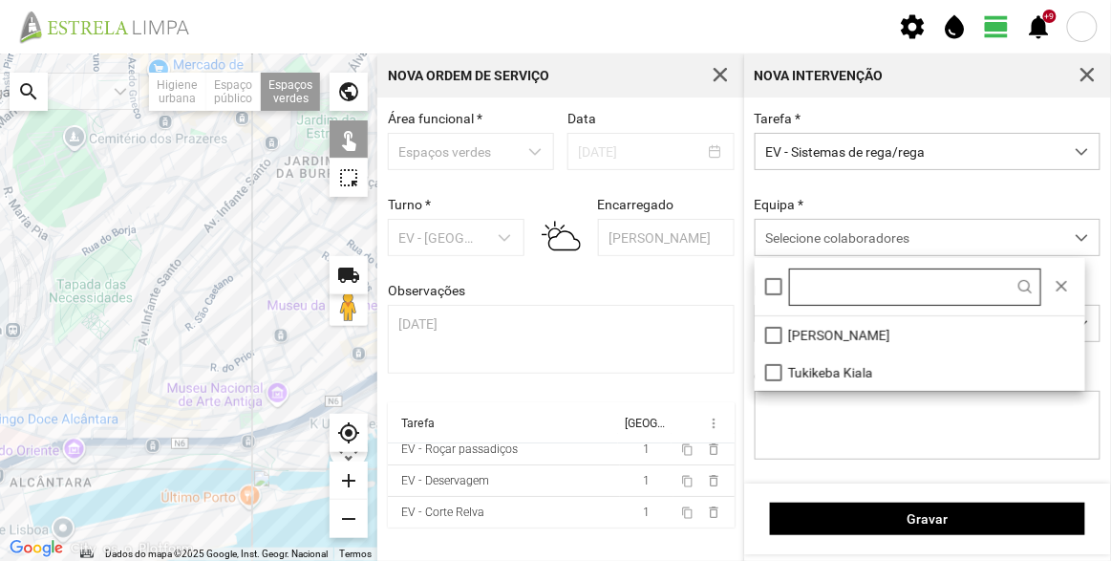
scroll to position [10, 80]
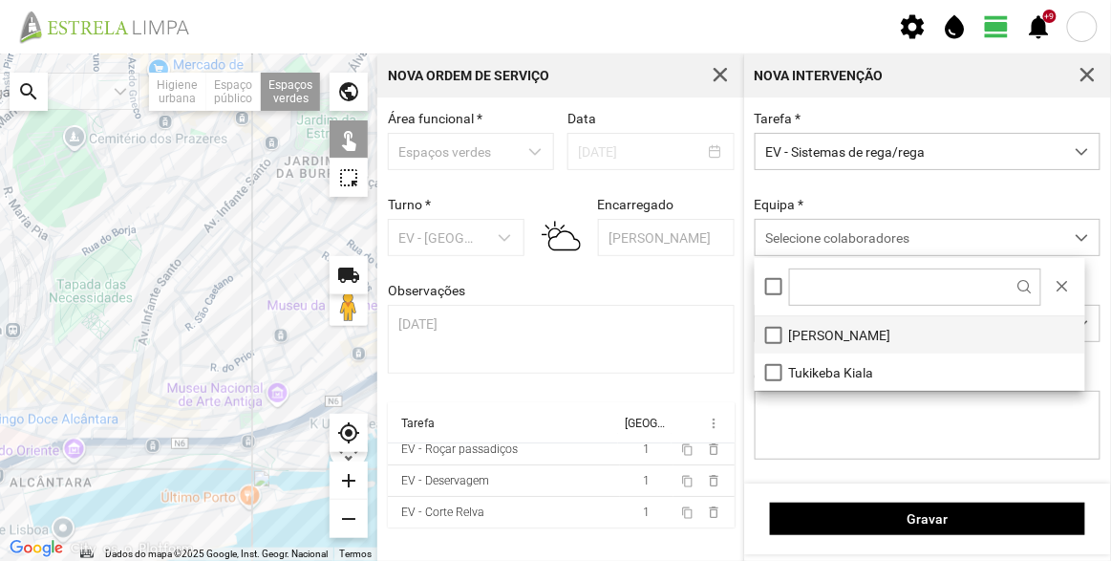
click at [823, 344] on li "[PERSON_NAME]" at bounding box center [920, 334] width 331 height 37
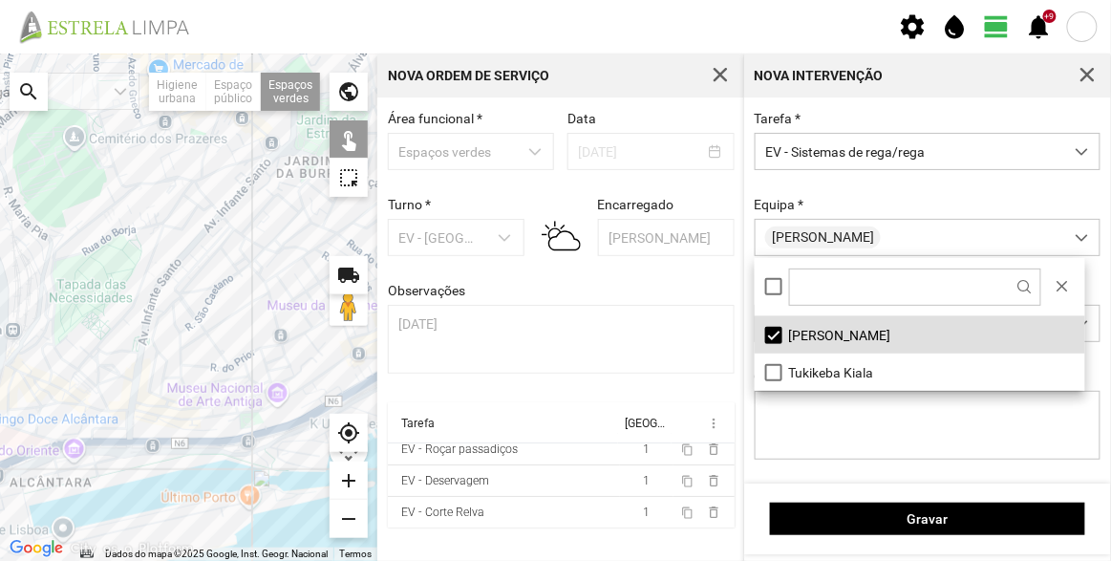
click at [839, 198] on div "Equipa * [PERSON_NAME]" at bounding box center [928, 226] width 360 height 59
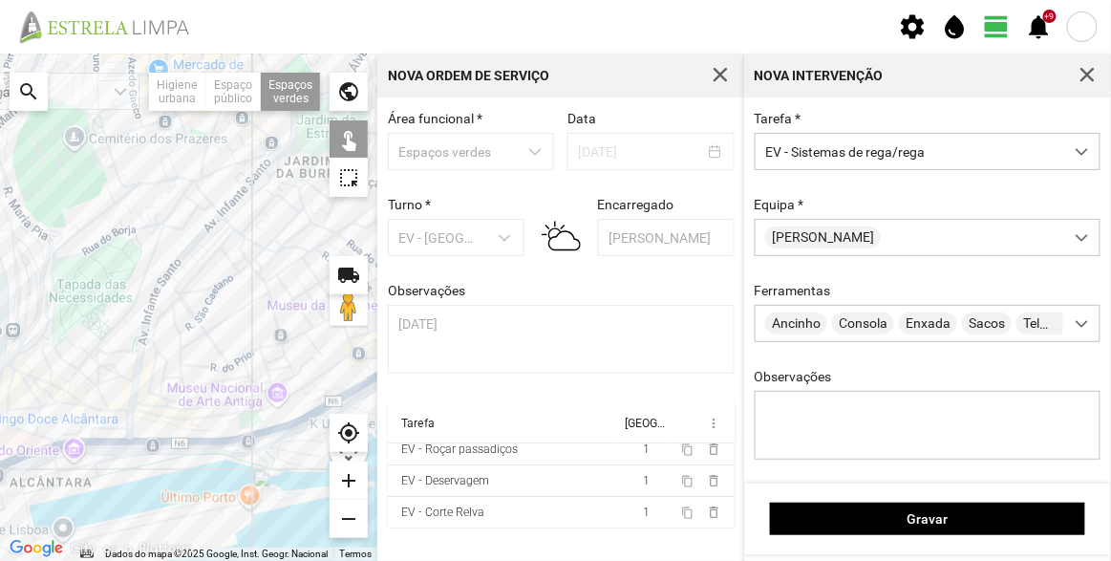
click at [254, 417] on div at bounding box center [188, 307] width 377 height 507
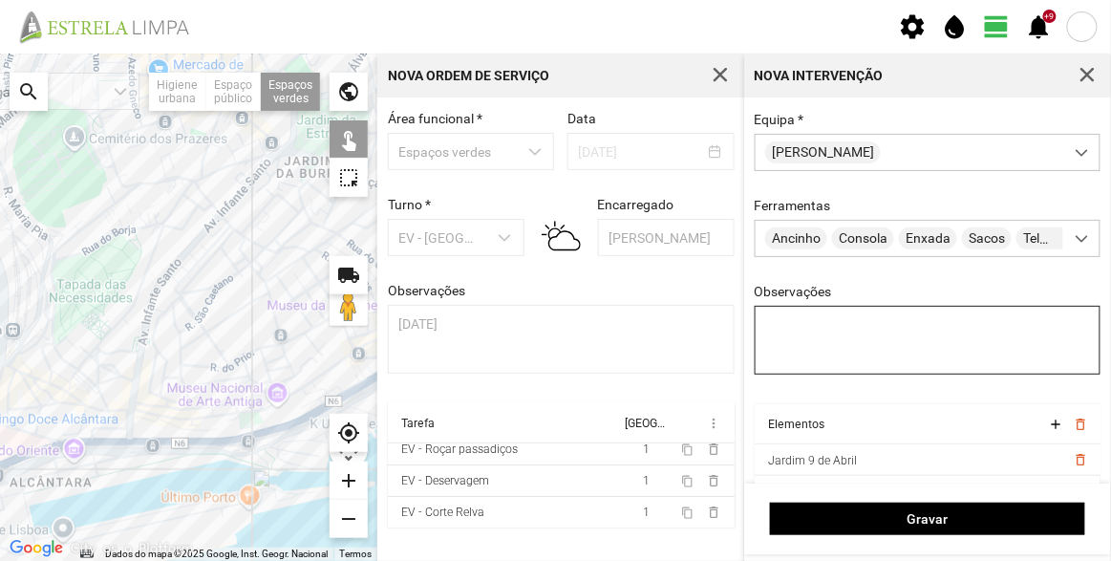
scroll to position [143, 0]
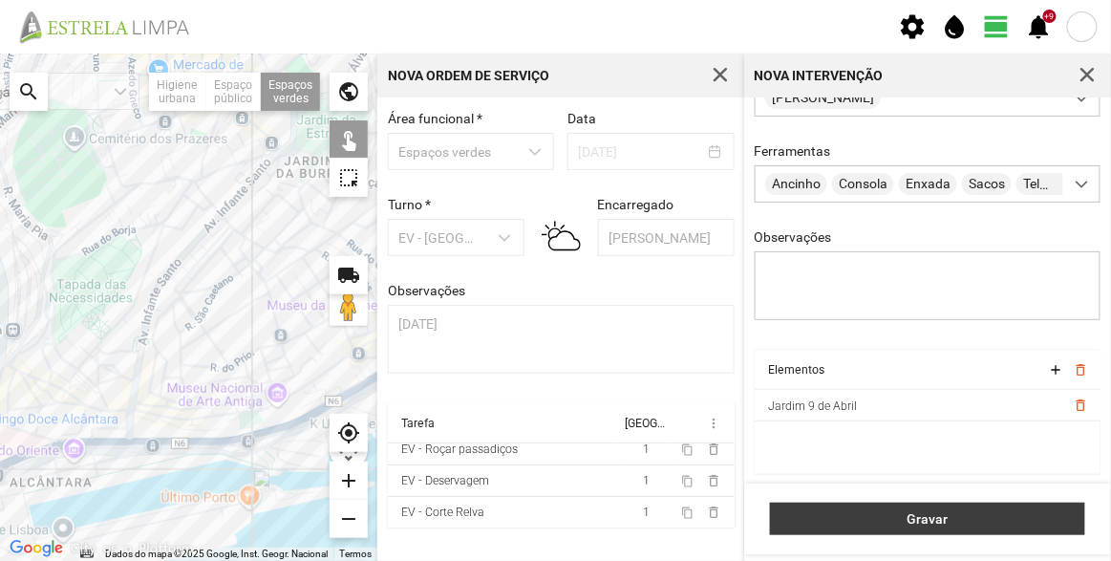
click at [914, 515] on span "Gravar" at bounding box center [928, 518] width 295 height 15
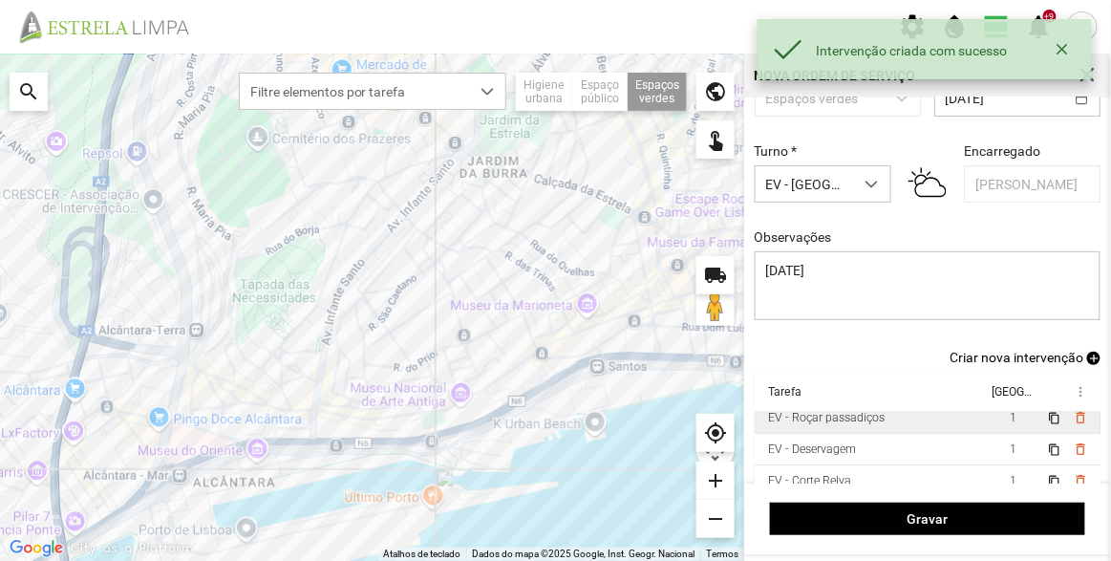
scroll to position [79, 0]
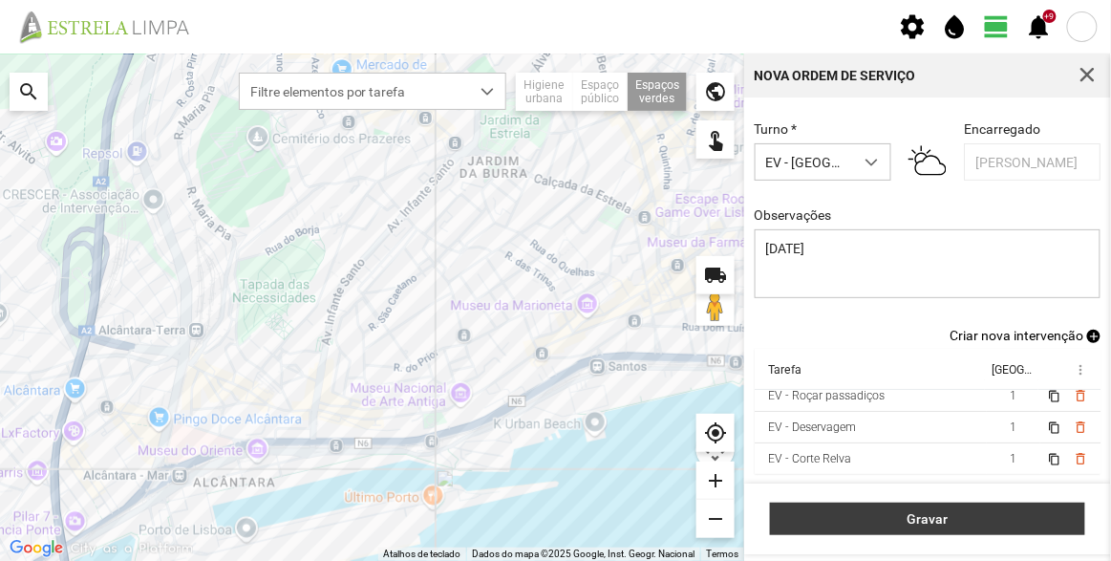
click at [954, 515] on span "Gravar" at bounding box center [928, 518] width 295 height 15
